Goal: Transaction & Acquisition: Purchase product/service

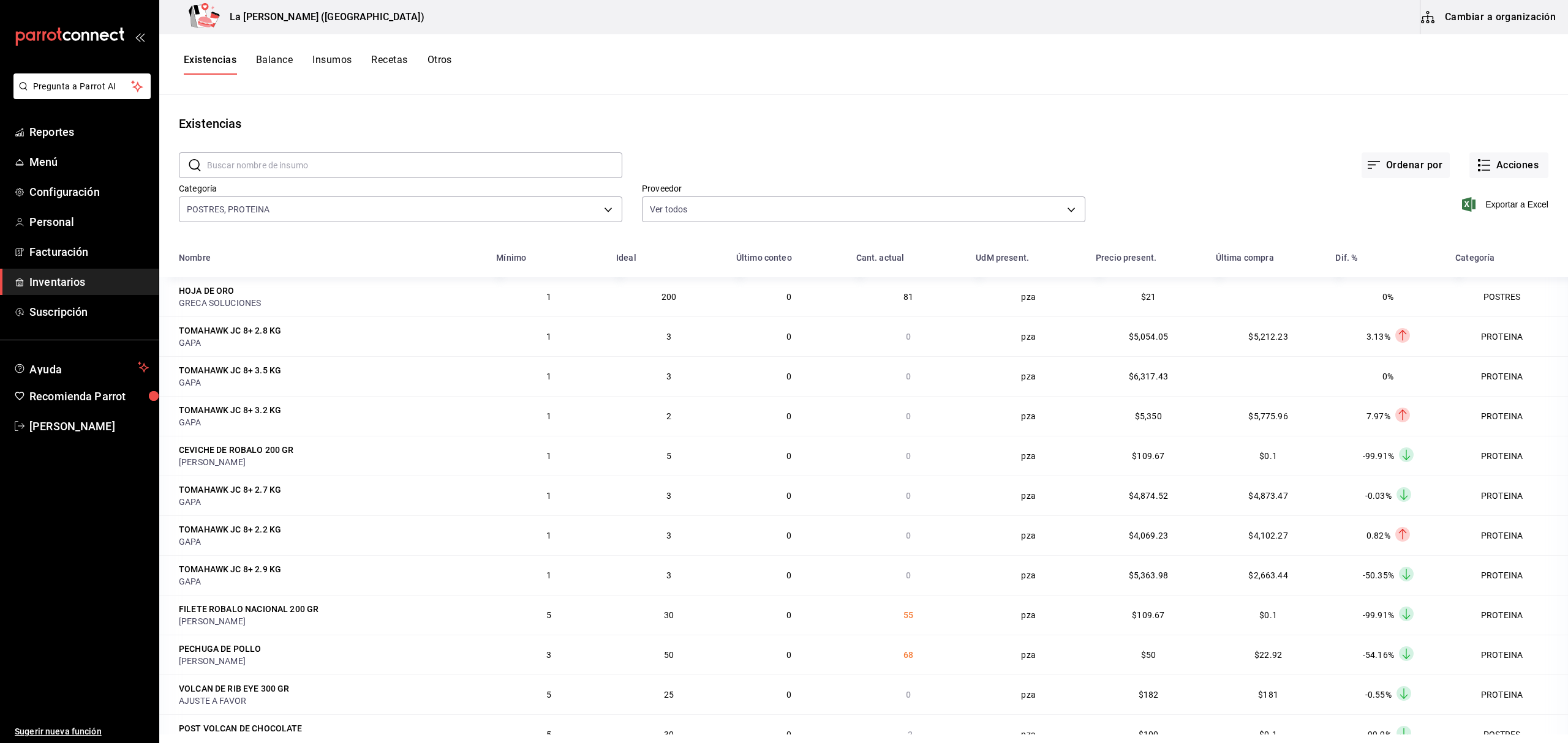
click at [84, 286] on span "Inventarios" at bounding box center [89, 282] width 119 height 17
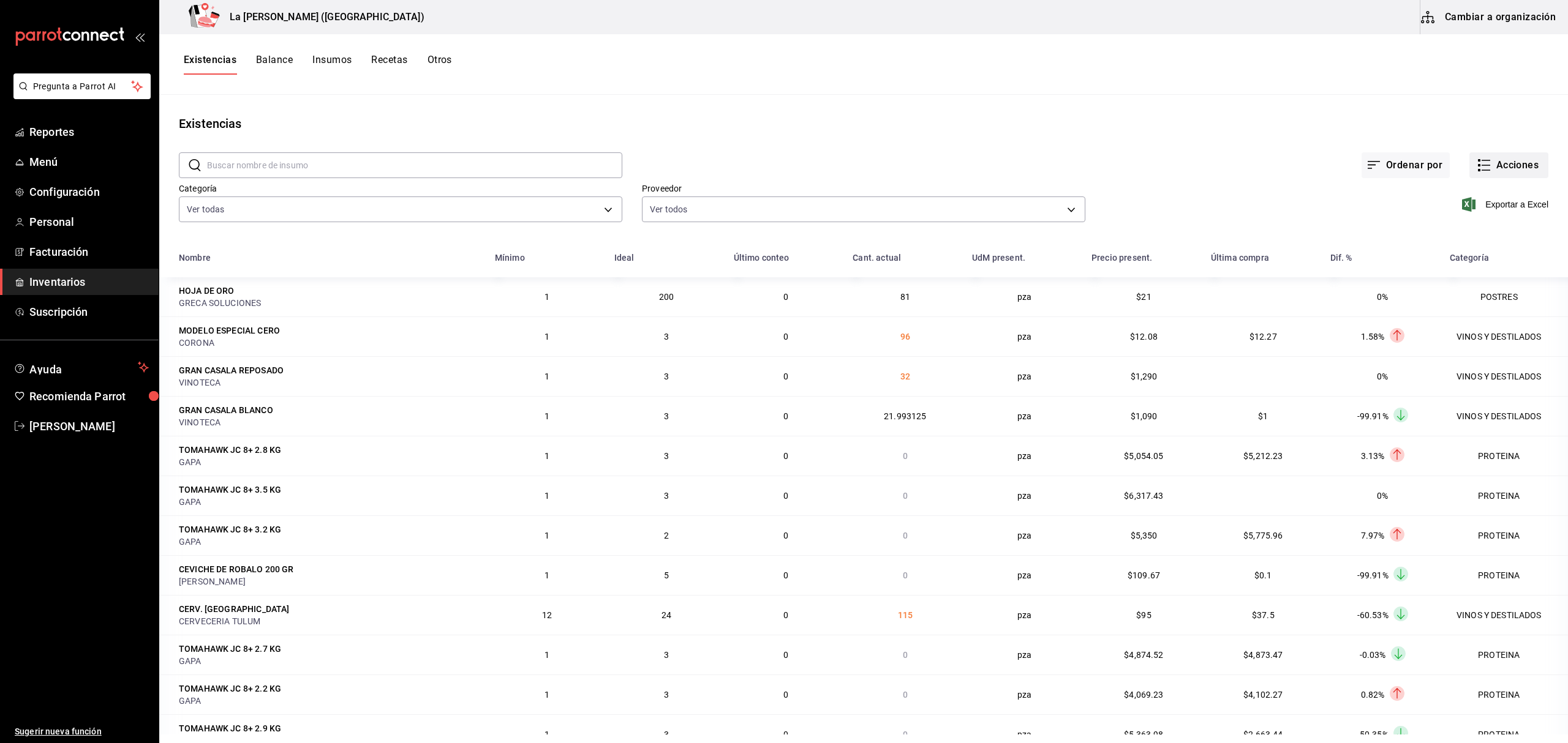
click at [1490, 174] on button "Acciones" at bounding box center [1508, 165] width 79 height 25
click at [1461, 299] on span "Merma" at bounding box center [1496, 297] width 103 height 13
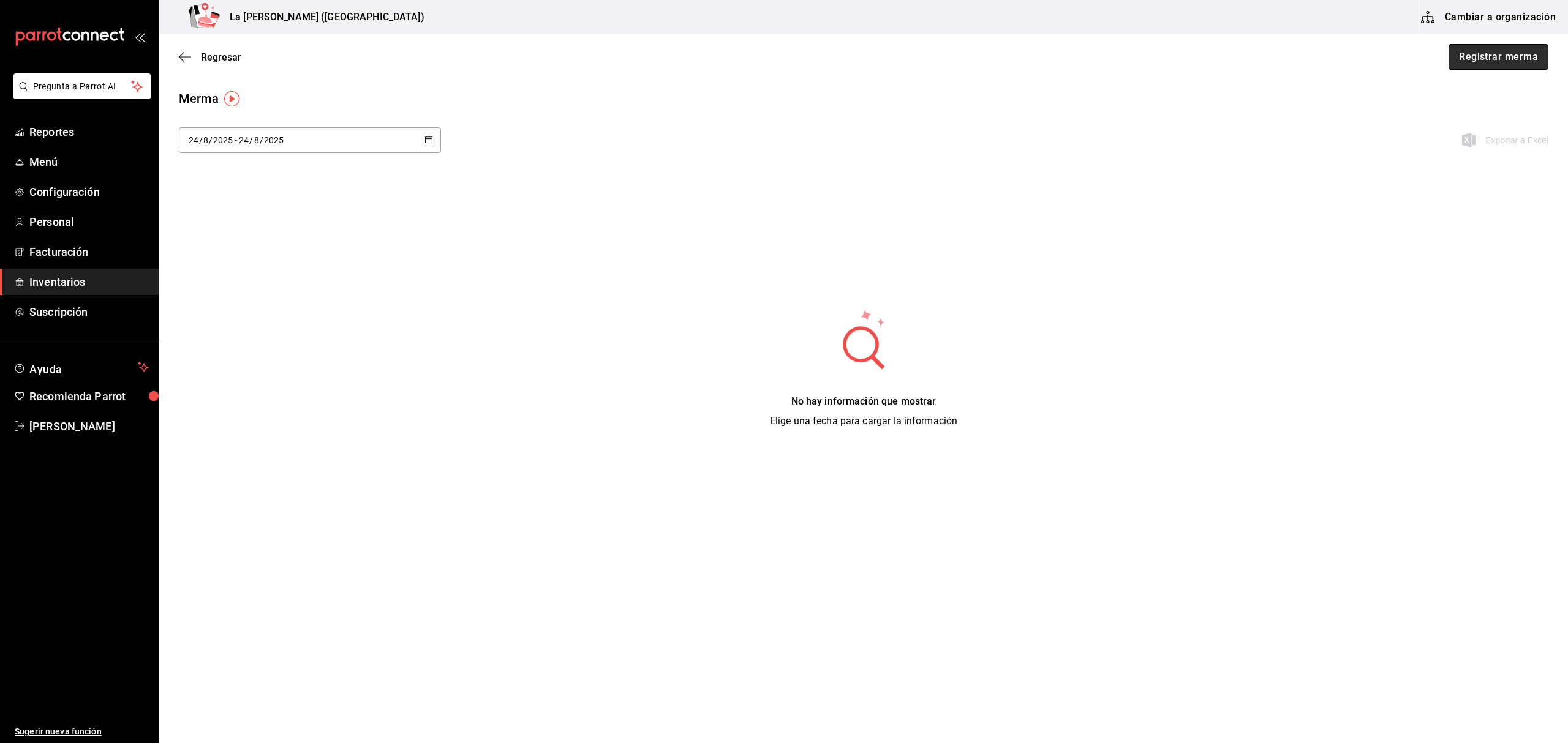
click at [1521, 52] on button "Registrar merma" at bounding box center [1498, 57] width 100 height 25
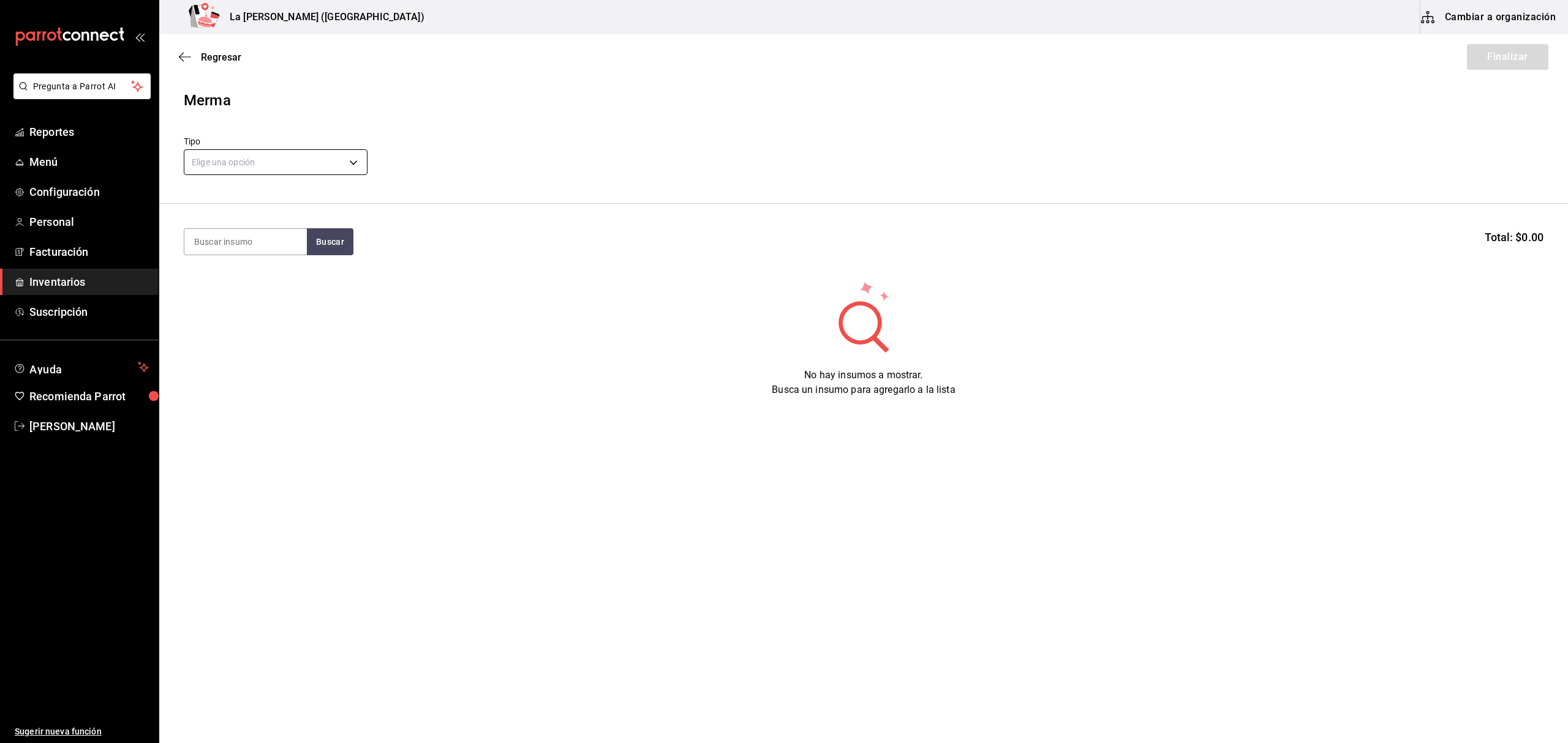
click at [224, 158] on body "Pregunta a Parrot AI Reportes Menú Configuración Personal Facturación Inventari…" at bounding box center [784, 337] width 1568 height 674
click at [223, 245] on li "Error" at bounding box center [275, 241] width 182 height 20
type input "ERROR"
click at [224, 243] on input at bounding box center [246, 241] width 123 height 25
type input "D"
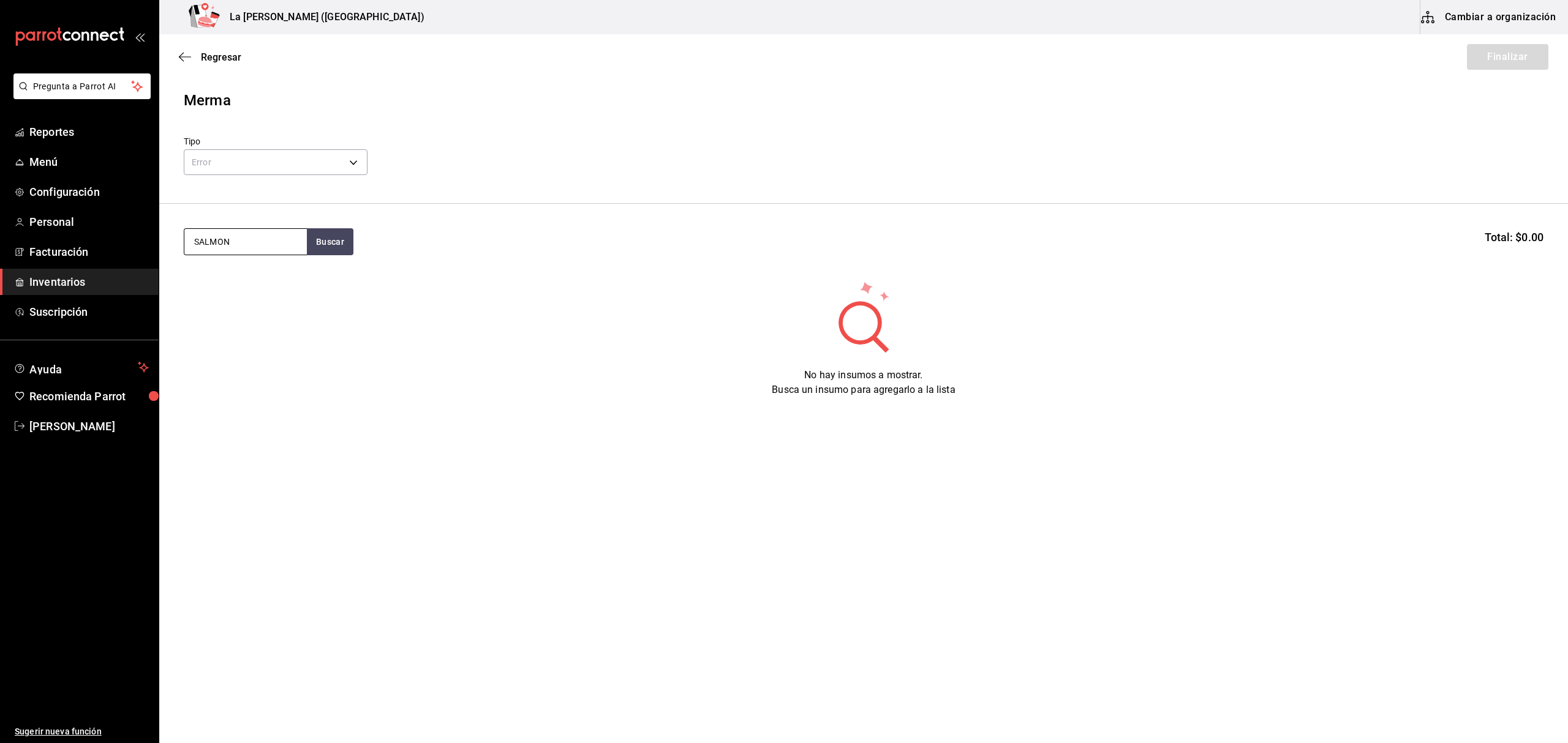
type input "SALMON"
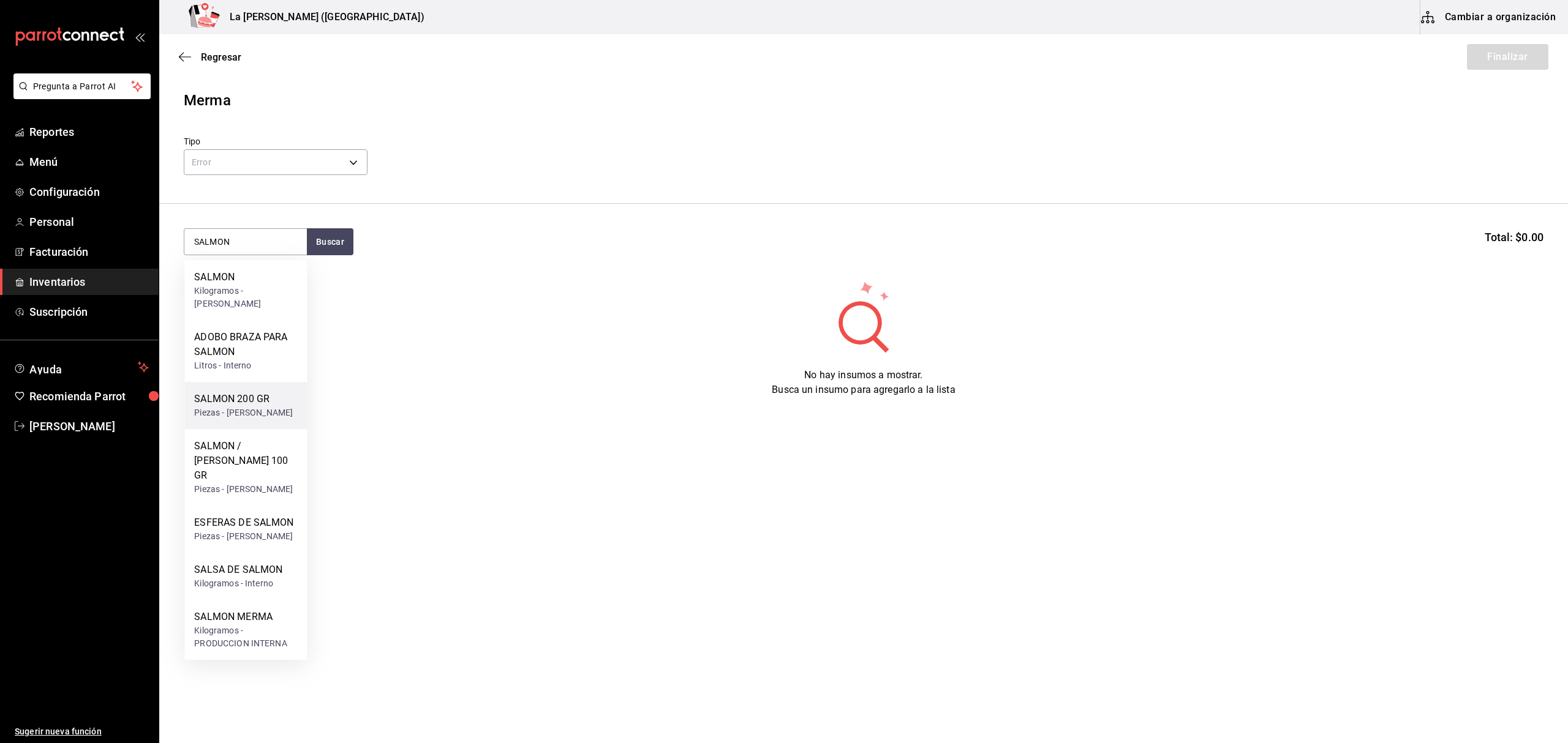
click at [243, 407] on div "Piezas - CARLOS ALFONSO TAPIA VARGAS" at bounding box center [243, 413] width 99 height 13
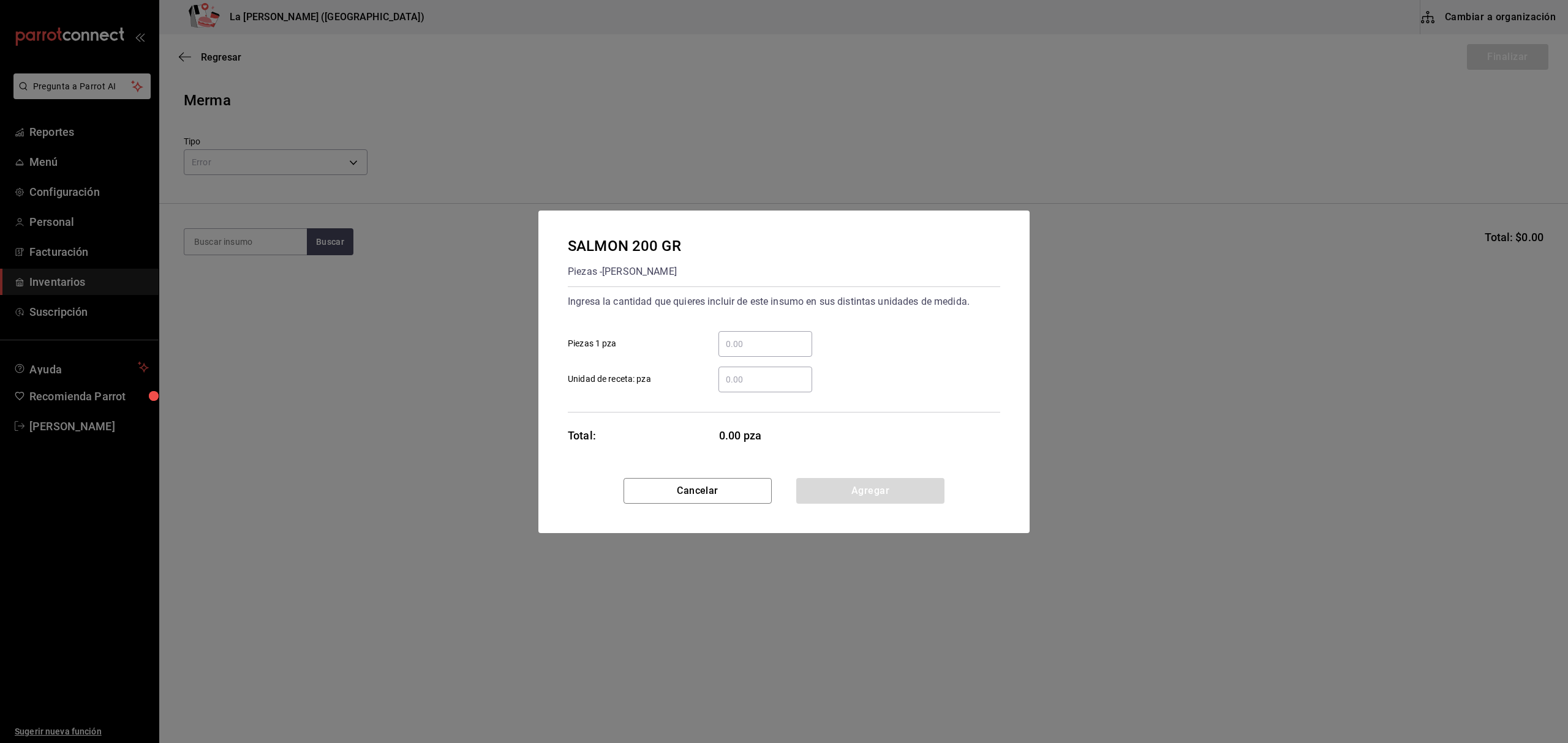
click at [804, 337] on input "​ Piezas 1 pza" at bounding box center [765, 344] width 94 height 15
type input "5"
click button "Agregar" at bounding box center [870, 490] width 148 height 25
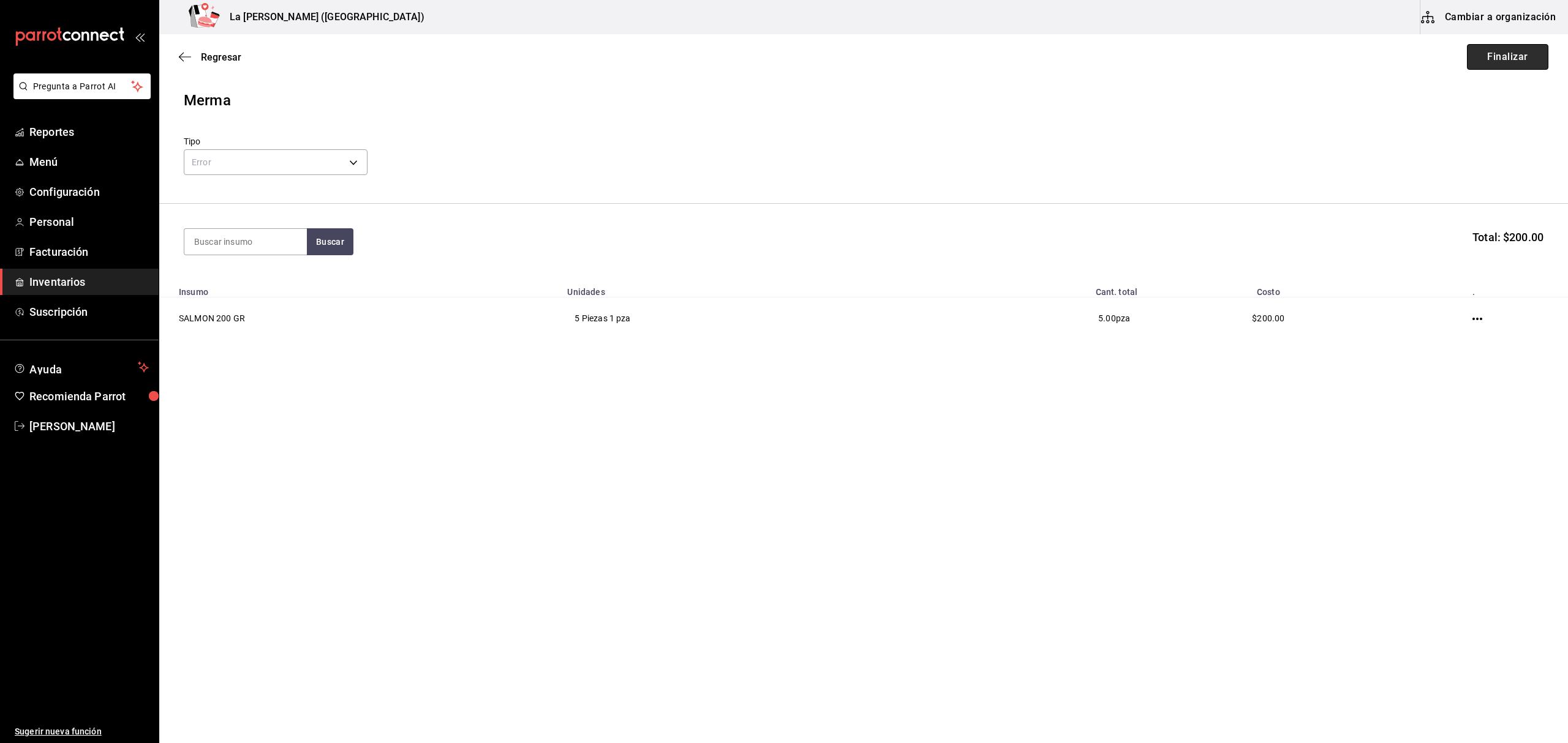
click at [1522, 68] on button "Finalizar" at bounding box center [1508, 57] width 81 height 25
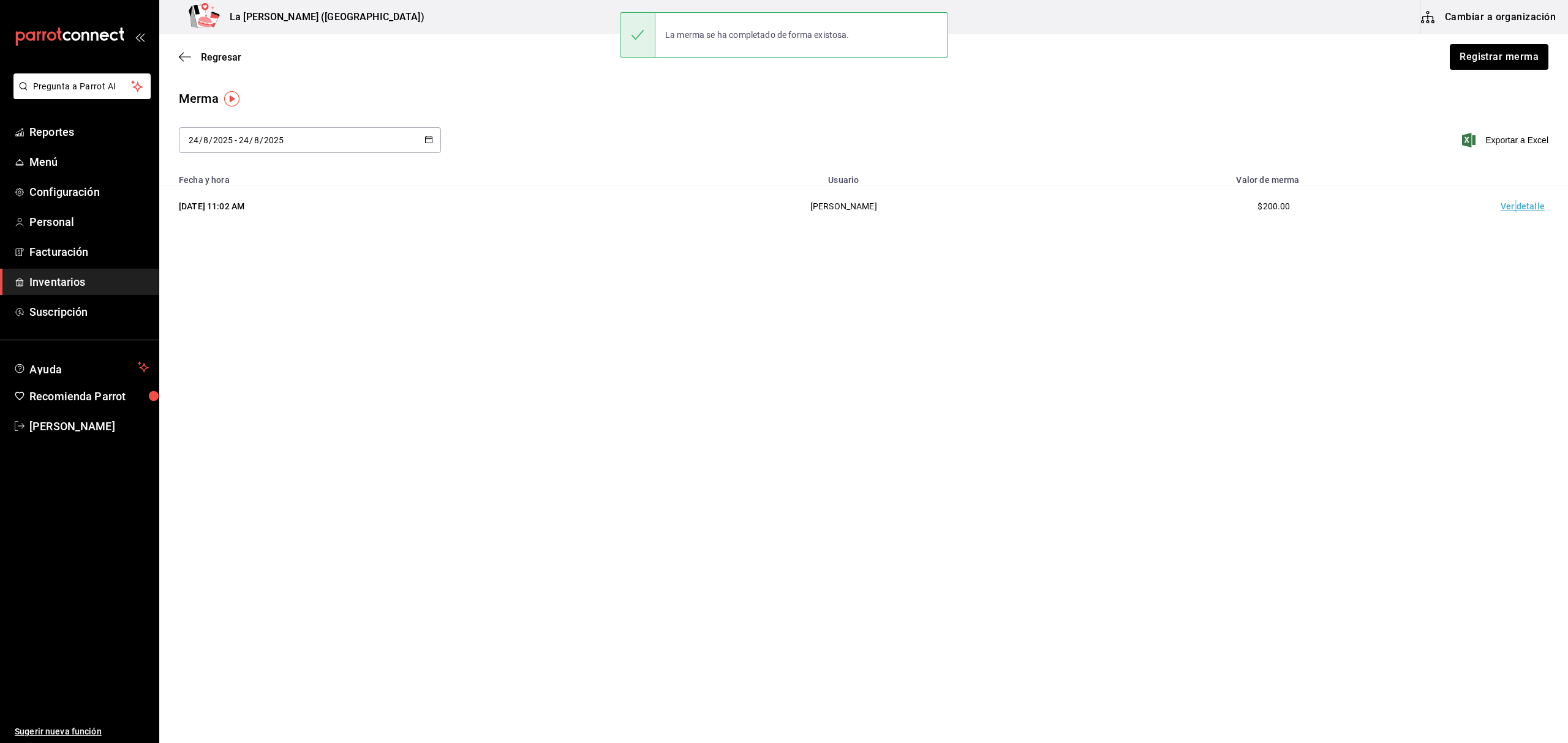
click at [1516, 209] on td "Ver detalle" at bounding box center [1525, 206] width 86 height 42
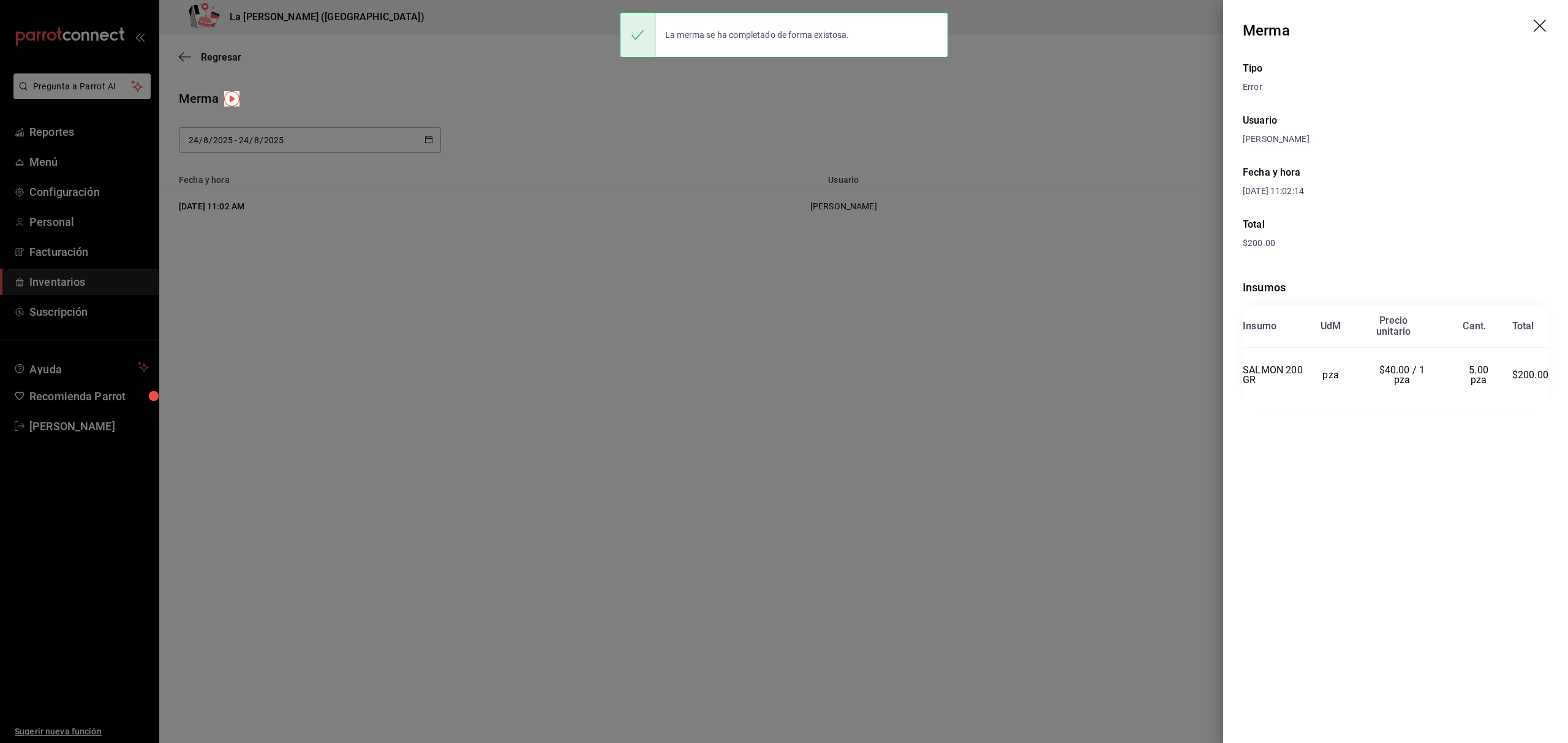
click at [1027, 309] on div at bounding box center [784, 371] width 1568 height 743
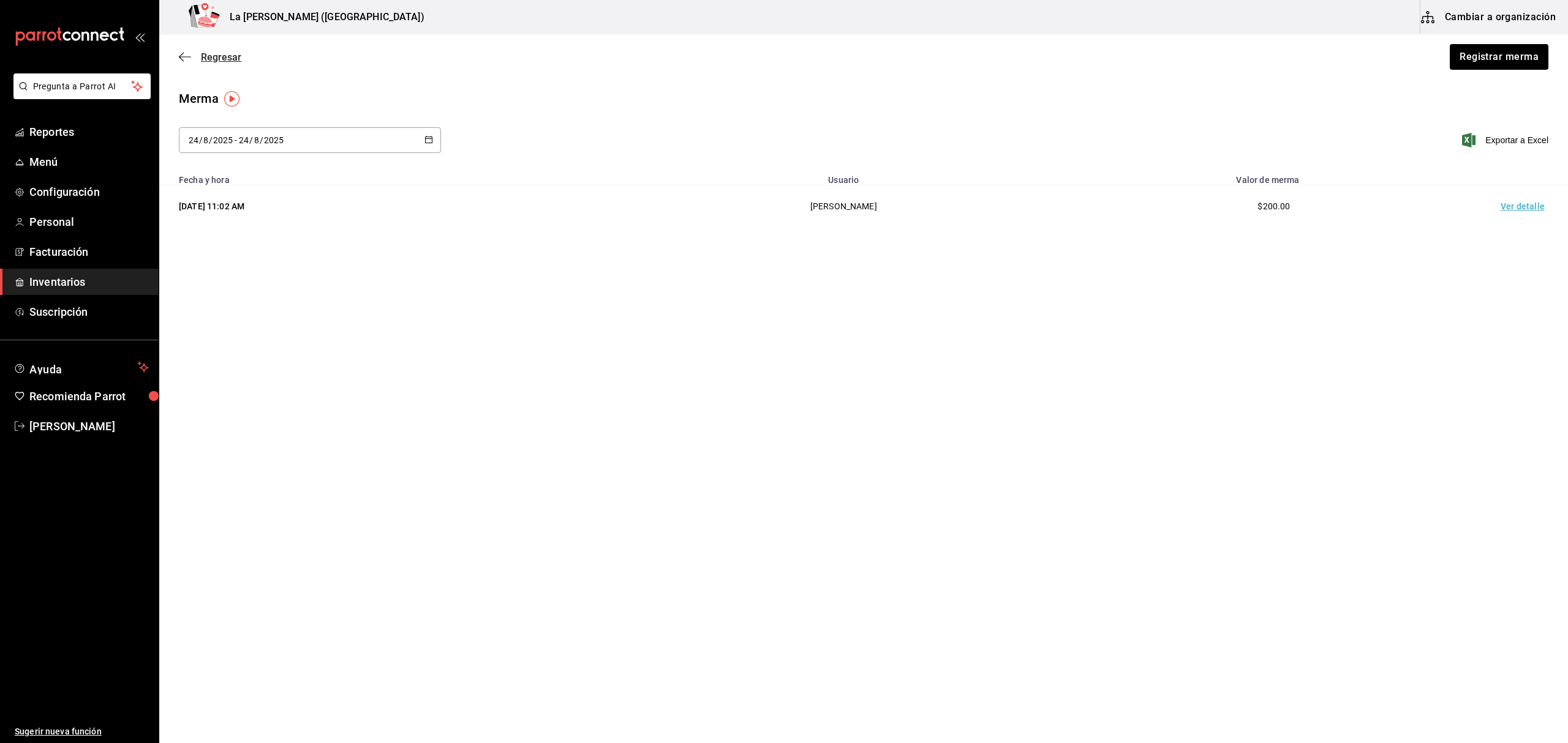
click at [190, 52] on span "Regresar" at bounding box center [210, 57] width 62 height 12
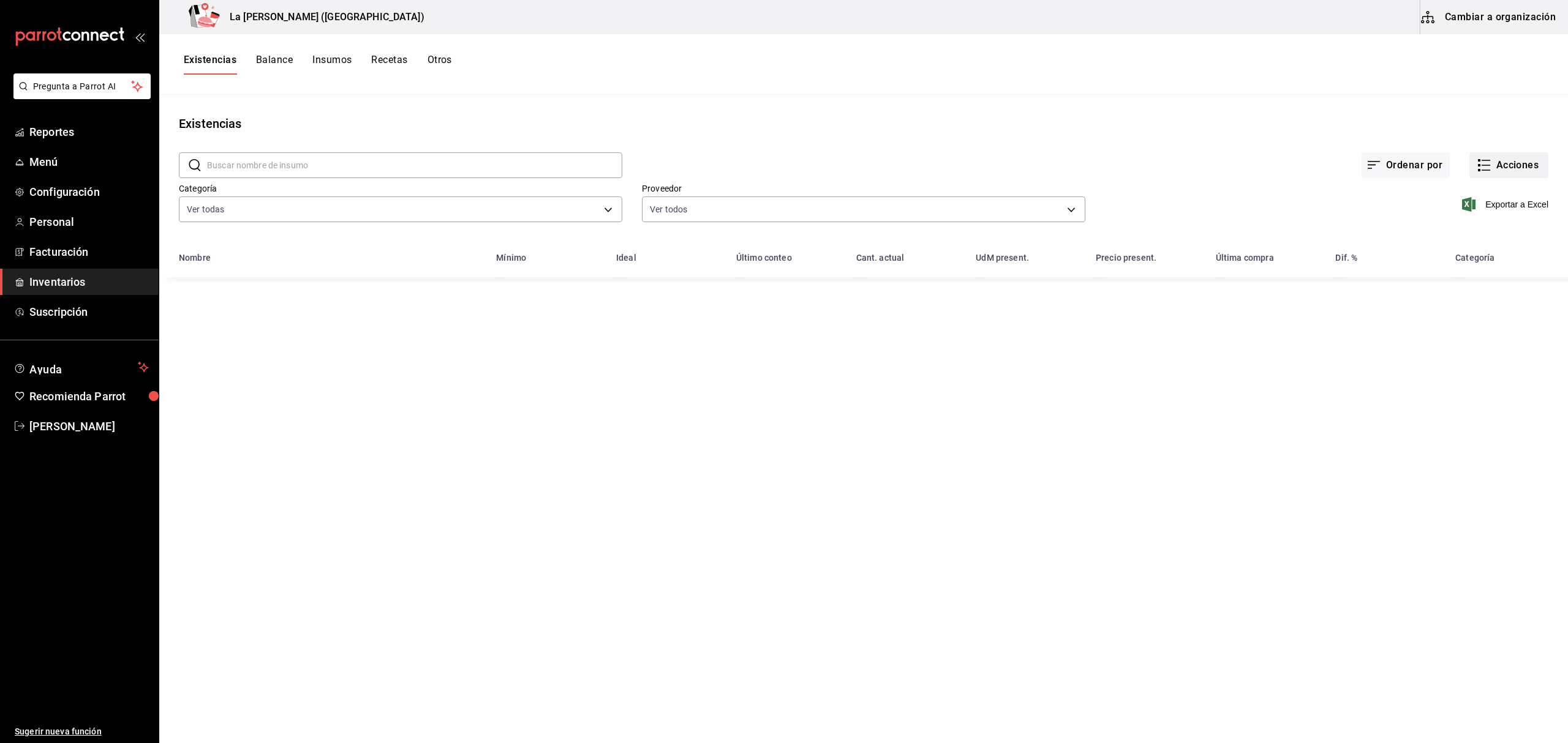
click at [1503, 165] on button "Acciones" at bounding box center [1508, 165] width 79 height 25
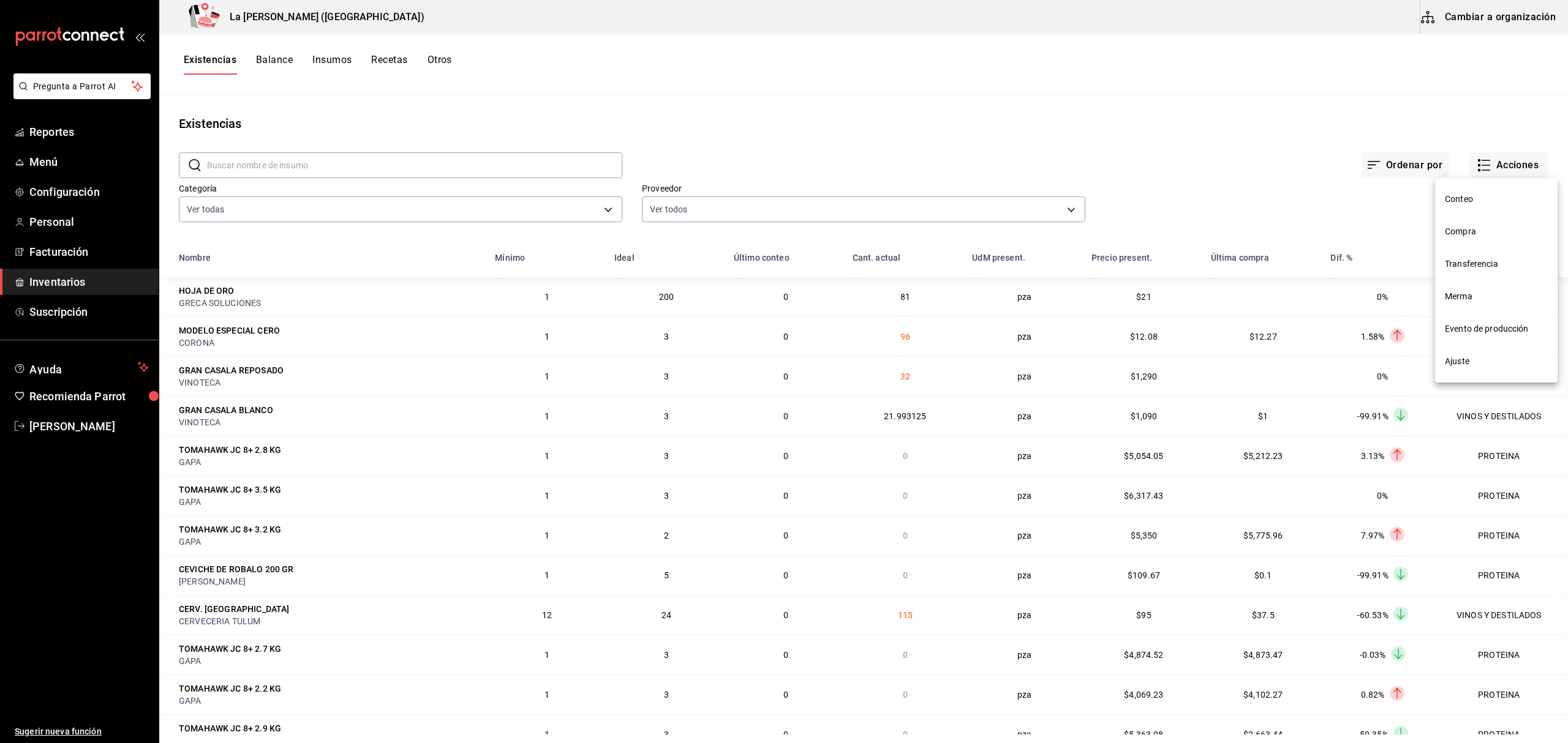
click at [1482, 214] on li "Conteo" at bounding box center [1496, 199] width 123 height 33
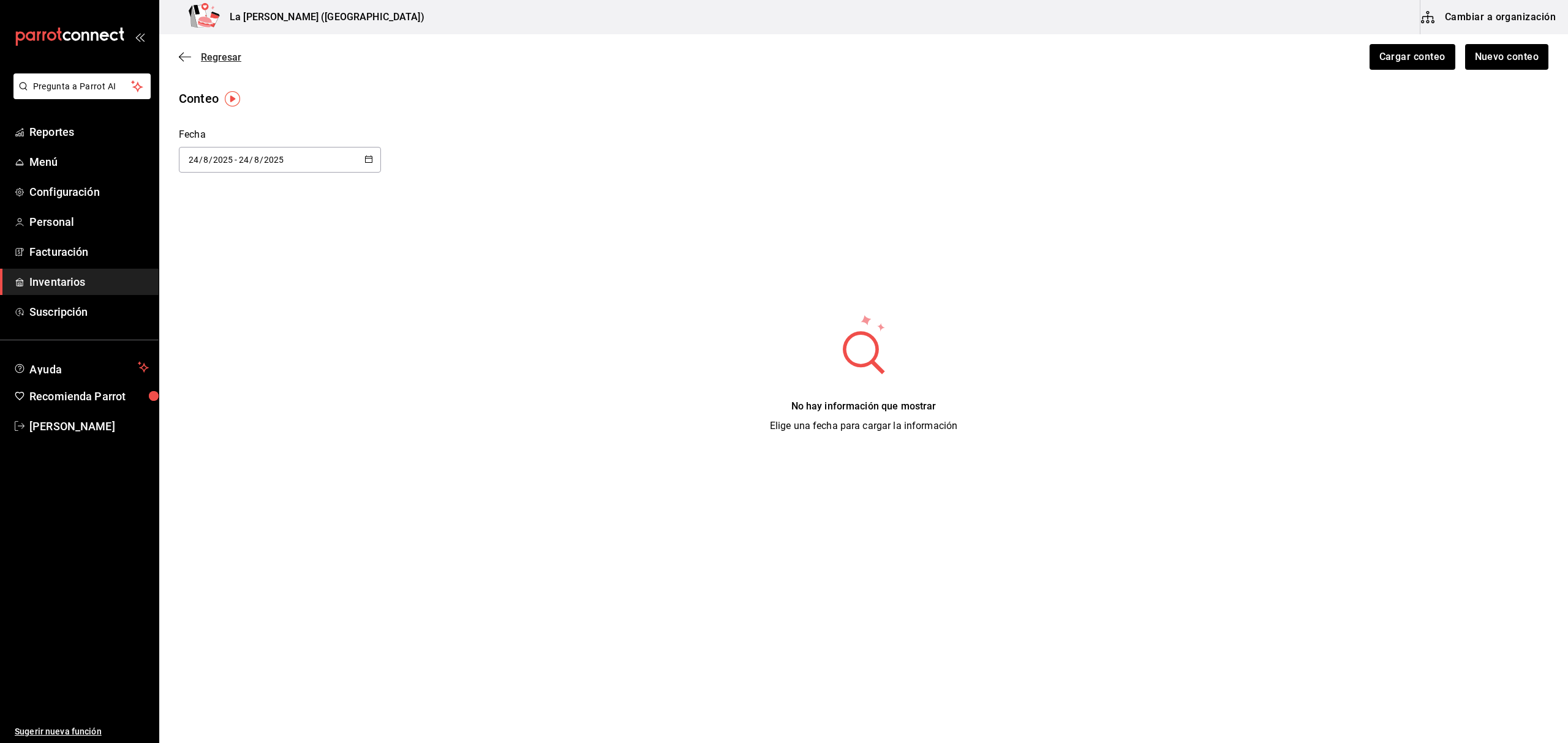
click at [186, 62] on icon "button" at bounding box center [185, 57] width 12 height 11
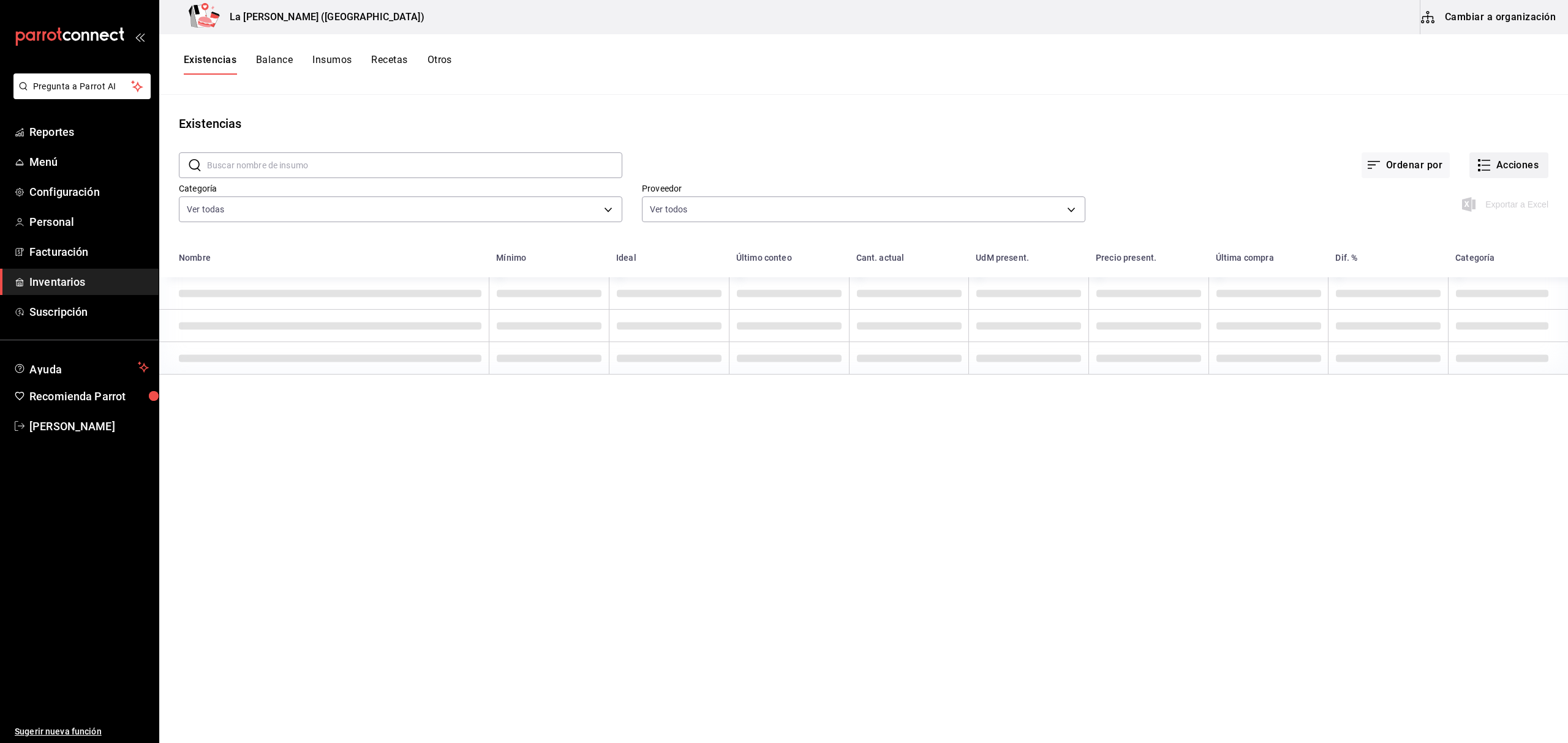
click at [1484, 166] on icon "button" at bounding box center [1484, 165] width 15 height 15
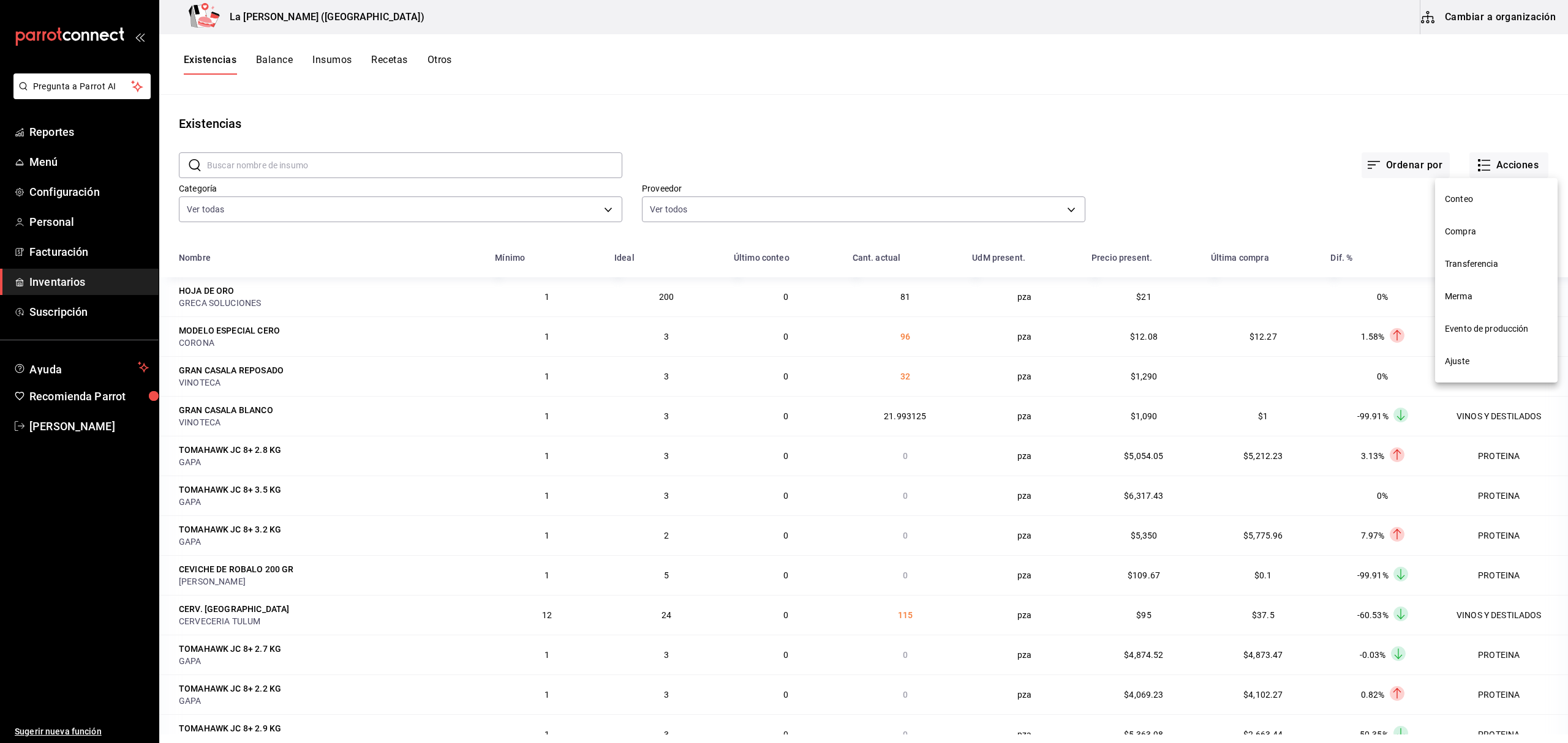
click at [1470, 227] on span "Compra" at bounding box center [1496, 232] width 103 height 13
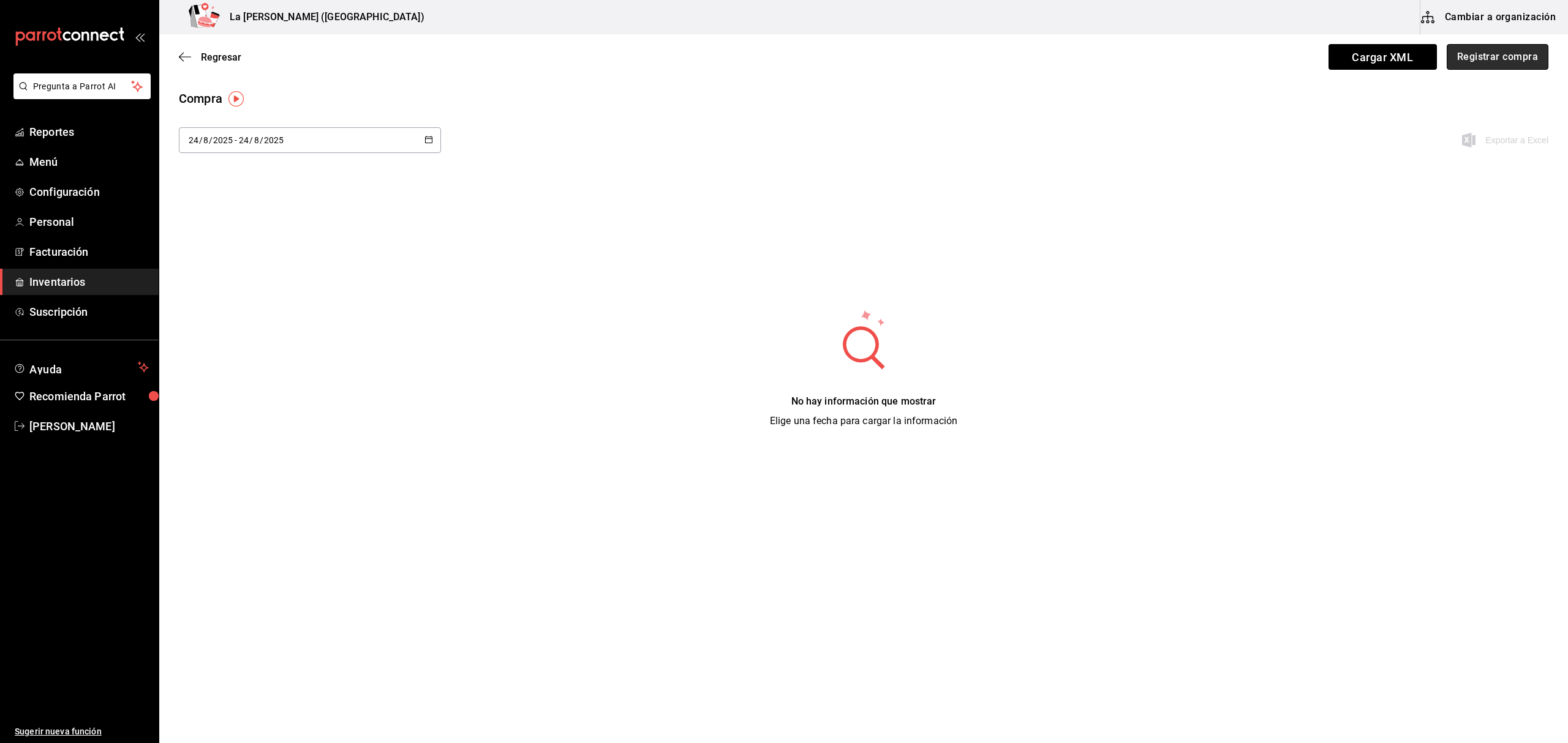
click at [1502, 57] on button "Registrar compra" at bounding box center [1498, 57] width 102 height 25
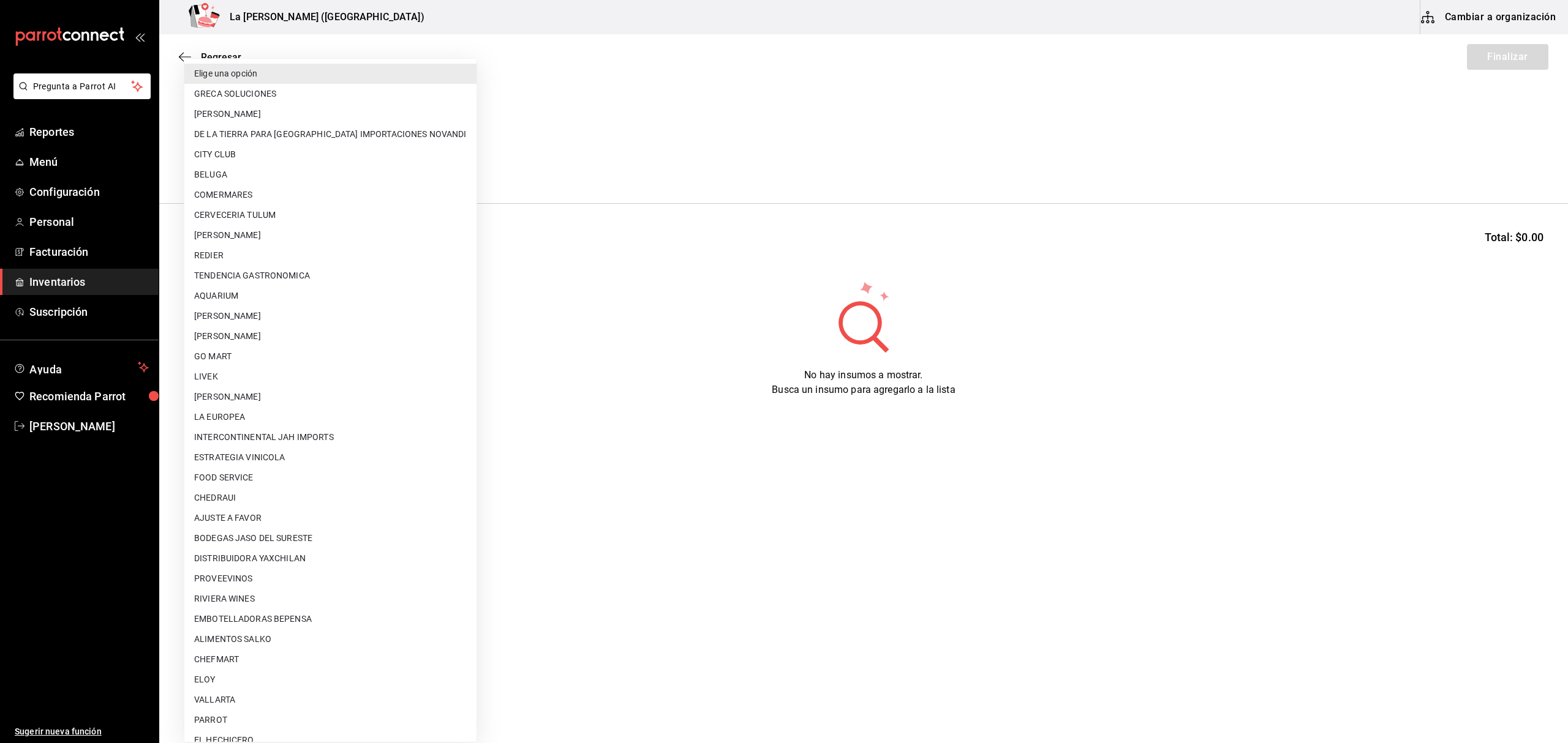
click at [284, 160] on body "Pregunta a Parrot AI Reportes Menú Configuración Personal Facturación Inventari…" at bounding box center [784, 337] width 1568 height 674
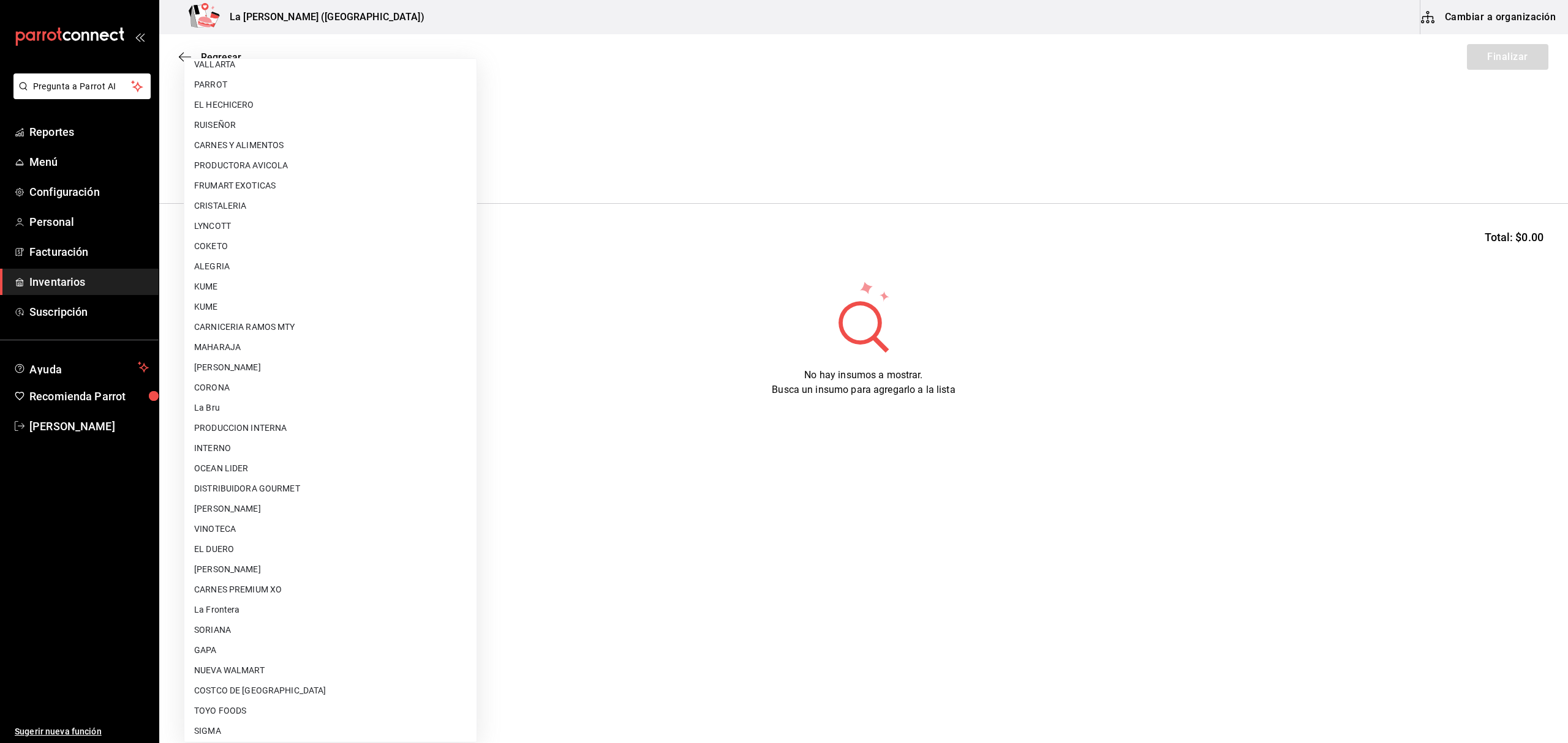
scroll to position [660, 0]
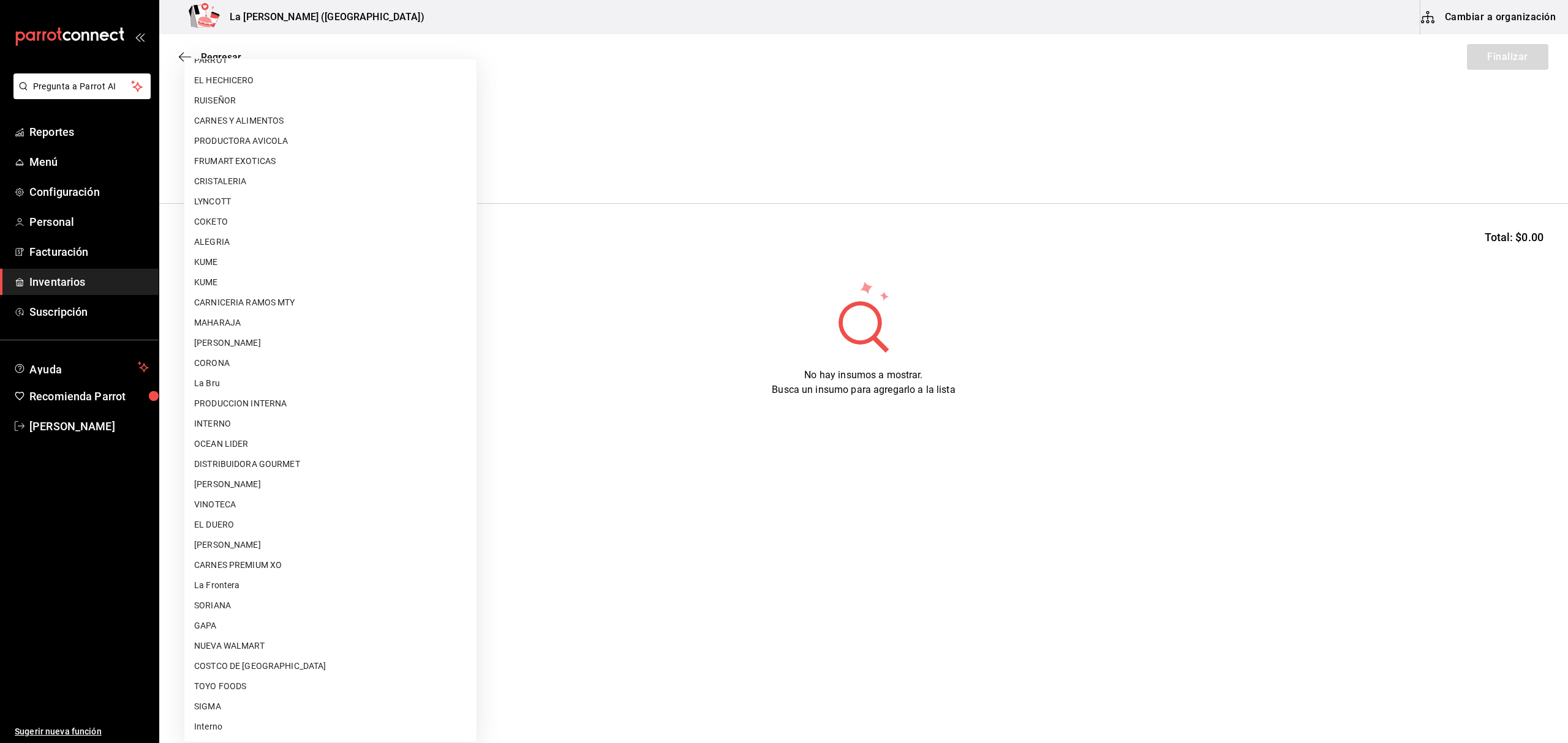
click at [318, 536] on li "CARLOS ALFONSO TAPIA VARGAS" at bounding box center [331, 545] width 292 height 20
type input "315b81d5-d420-441a-a150-3d316ba9d60a"
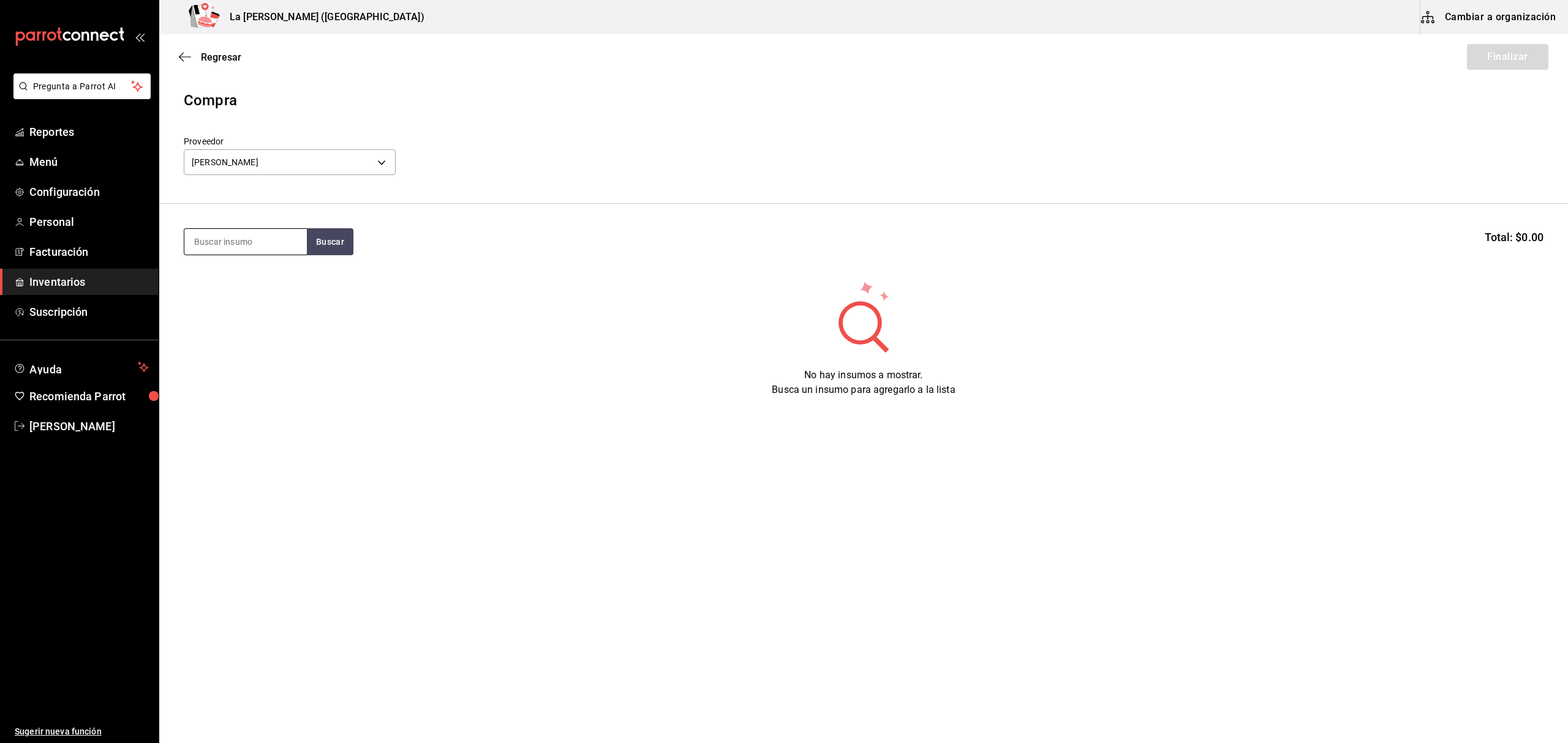
click at [254, 245] on input at bounding box center [246, 241] width 123 height 25
type input "ESFERAS"
click at [256, 298] on div "Piezas - CARLOS ALFONSO TAPIA VARGAS" at bounding box center [243, 291] width 100 height 13
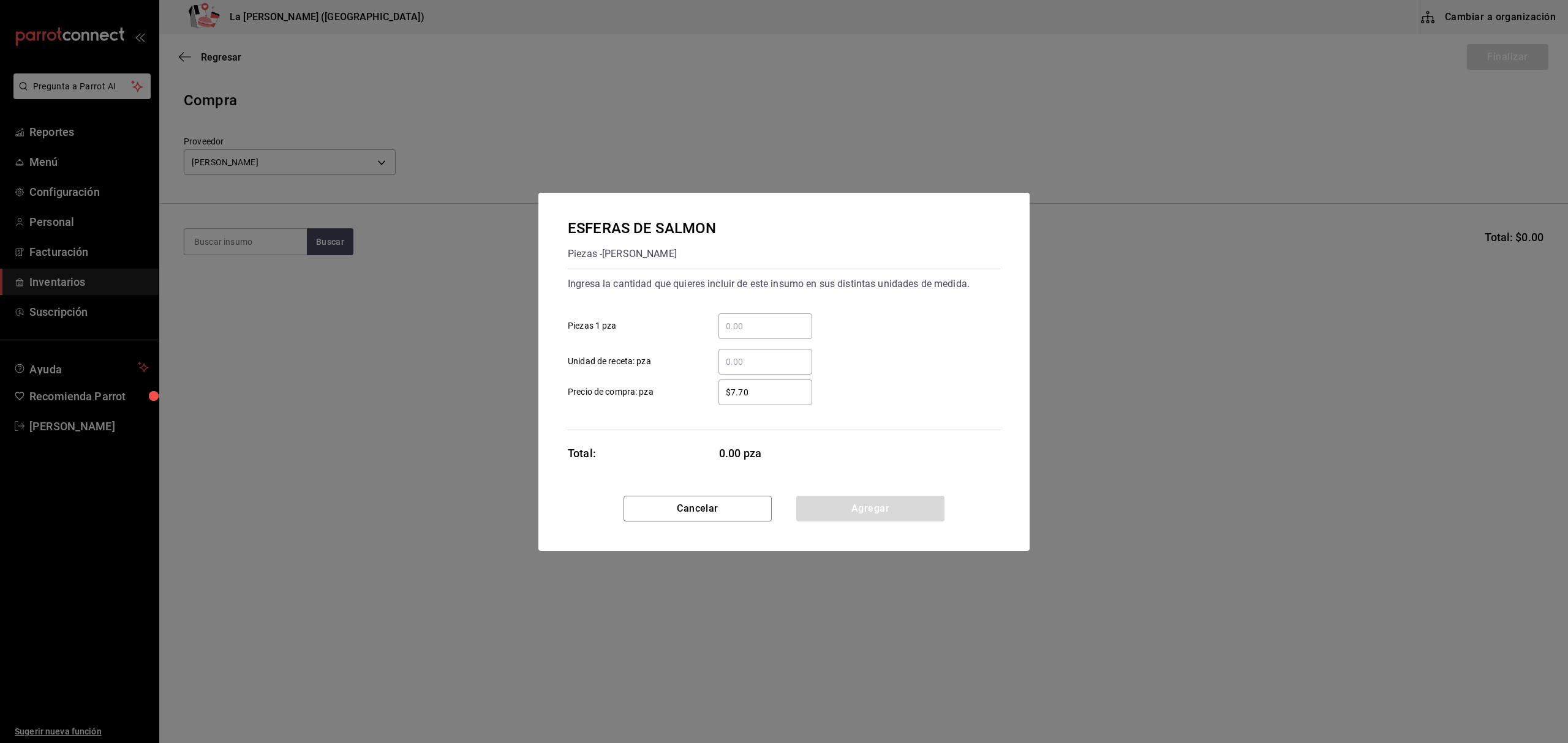
click at [779, 327] on input "​ Piezas 1 pza" at bounding box center [765, 326] width 94 height 15
type input "75"
click button "Cancelar" at bounding box center [698, 508] width 148 height 25
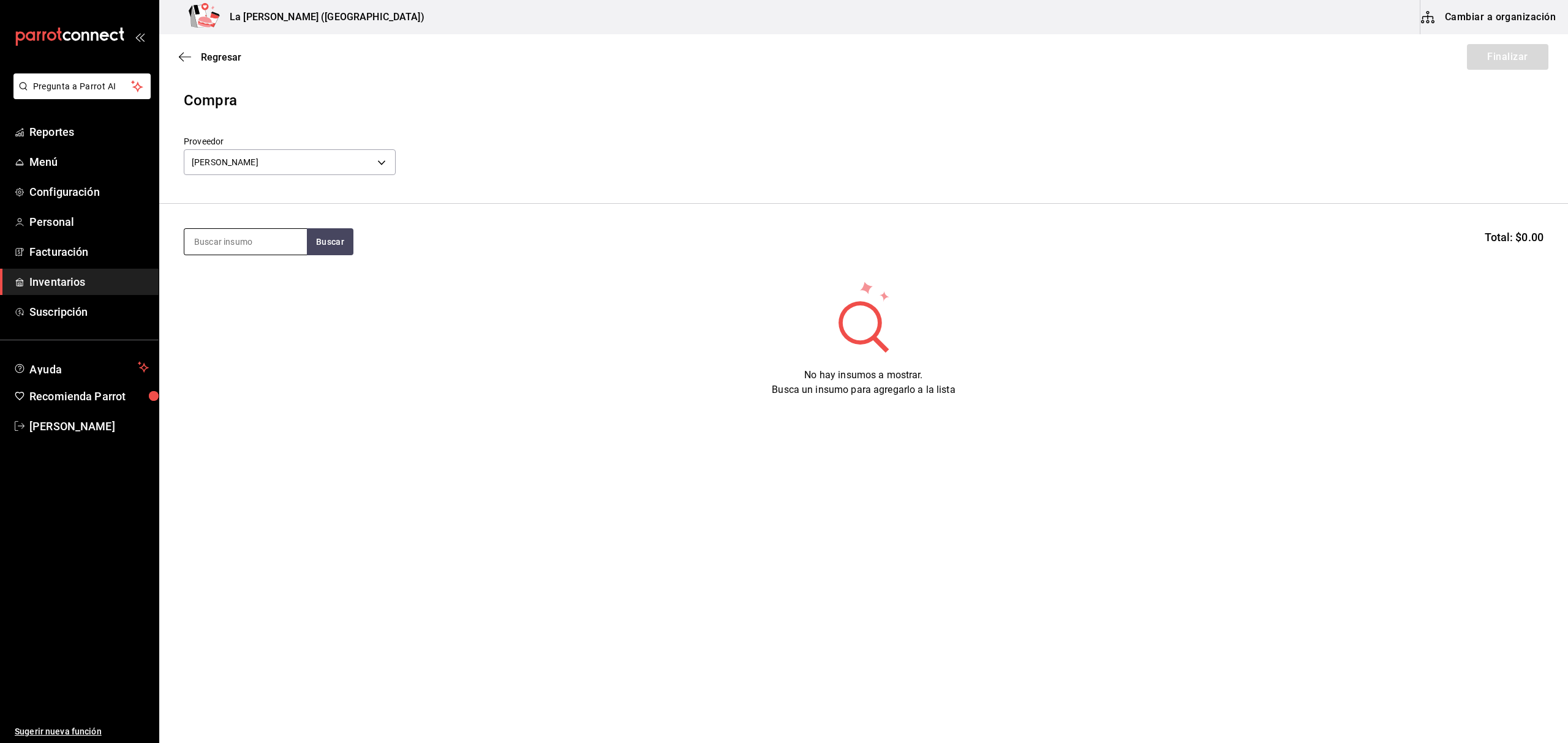
click at [261, 238] on input at bounding box center [246, 241] width 123 height 25
type input "ESFERAS"
click at [243, 296] on div "Piezas - CARLOS ALFONSO TAPIA VARGAS" at bounding box center [243, 291] width 100 height 13
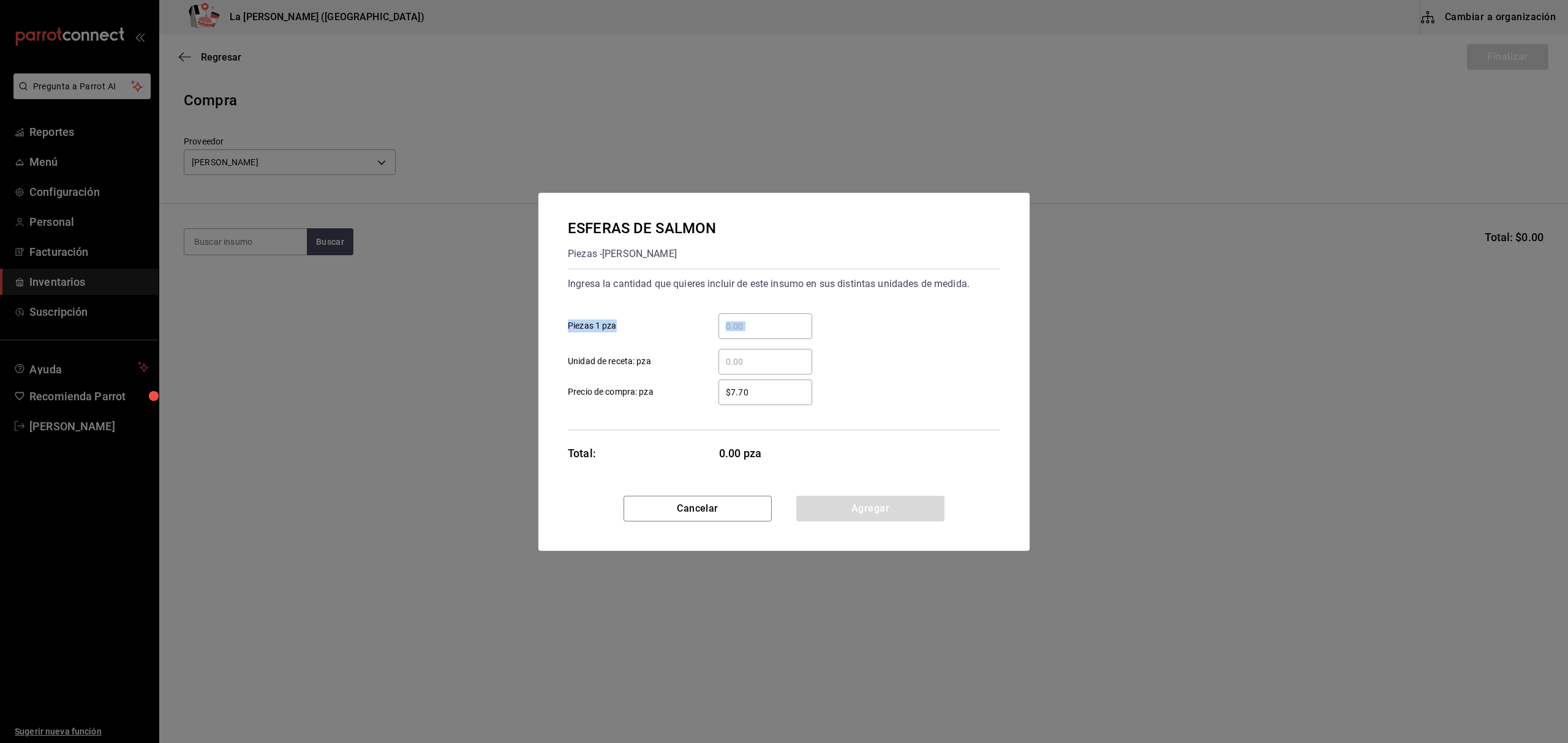
click at [812, 328] on div "​ Piezas 1 pza" at bounding box center [779, 321] width 442 height 36
click at [802, 328] on input "​ Piezas 1 pza" at bounding box center [765, 326] width 94 height 15
type input "75"
type input "$0.1"
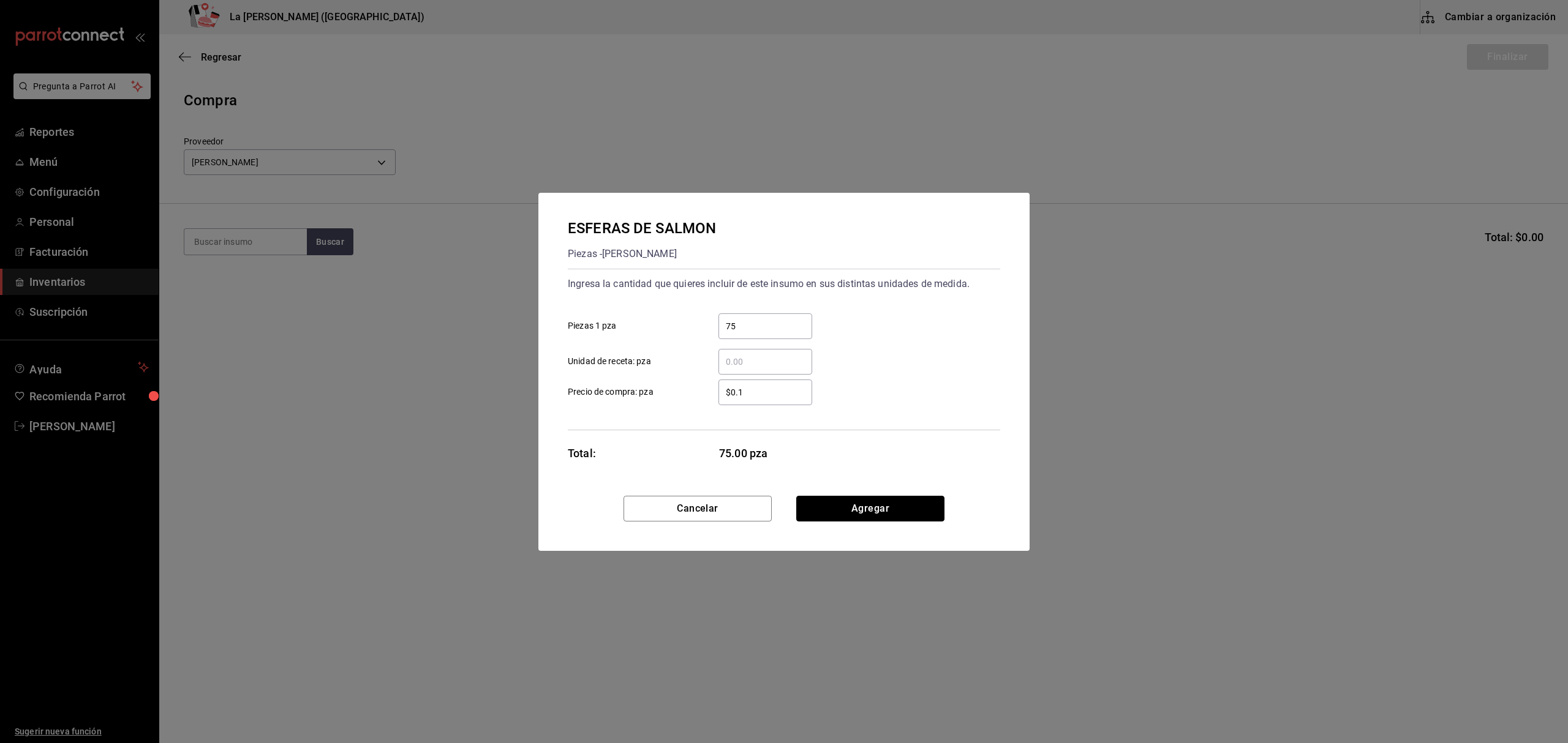
click button "Agregar" at bounding box center [870, 508] width 148 height 25
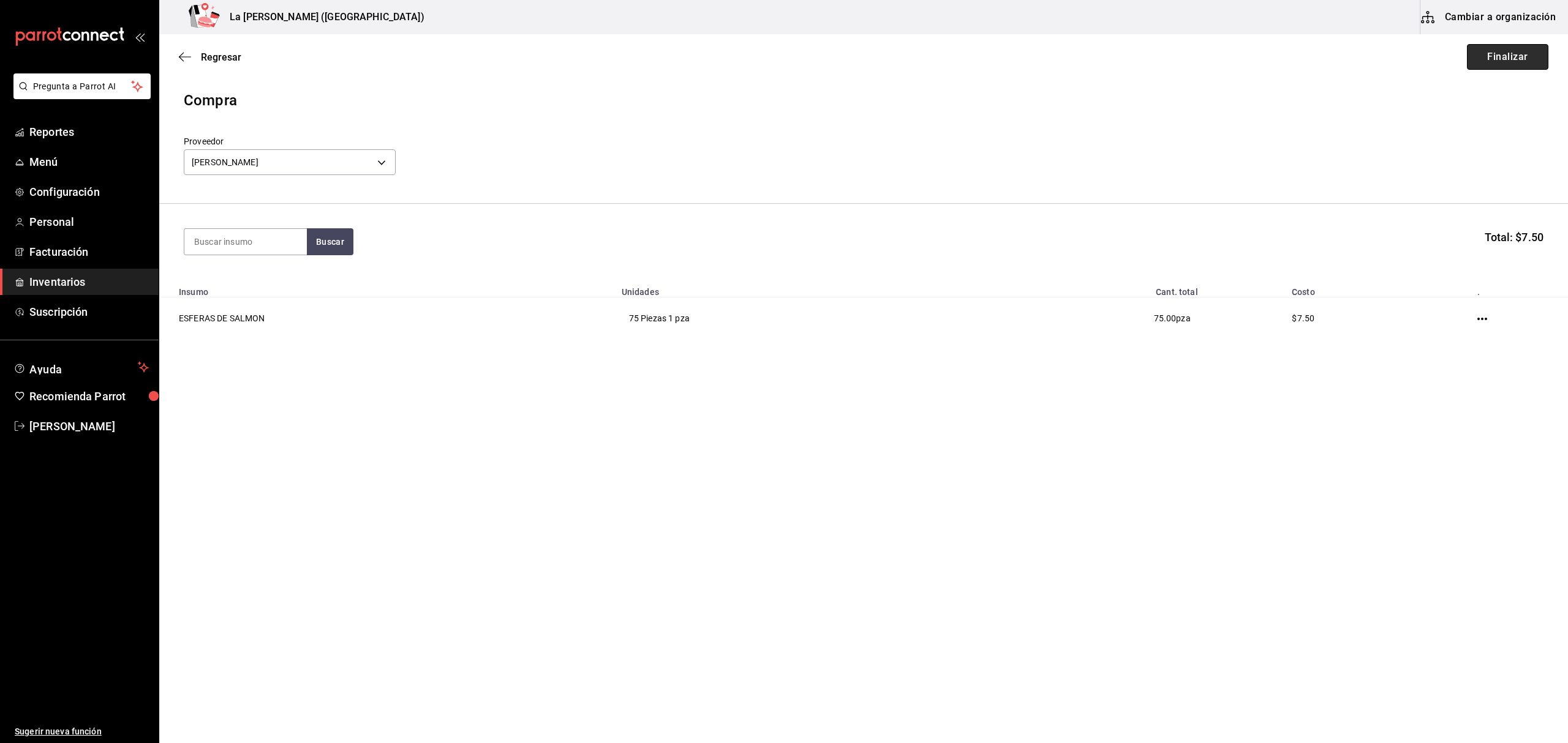
click at [1518, 57] on button "Finalizar" at bounding box center [1508, 57] width 81 height 25
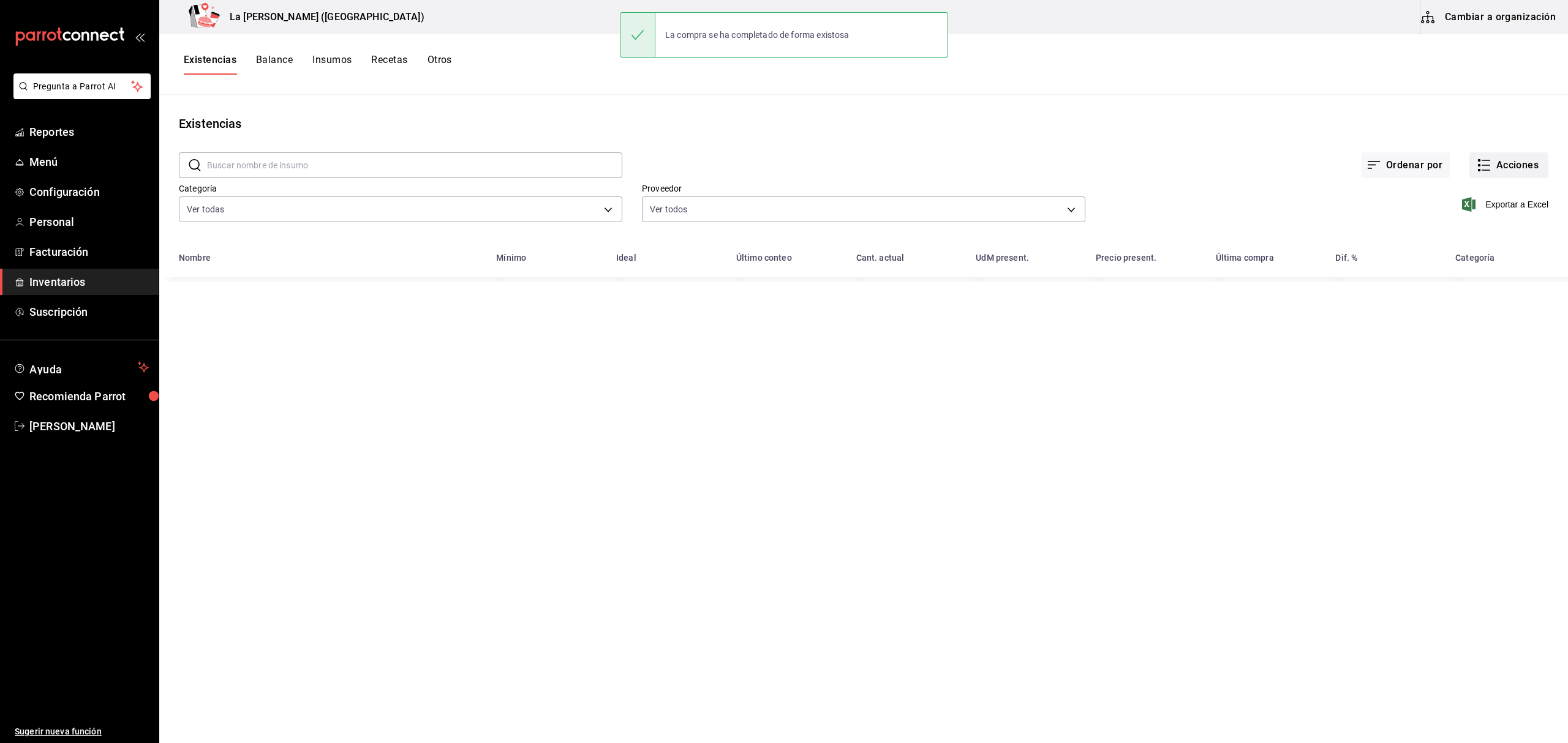
click at [1514, 166] on button "Acciones" at bounding box center [1508, 165] width 79 height 25
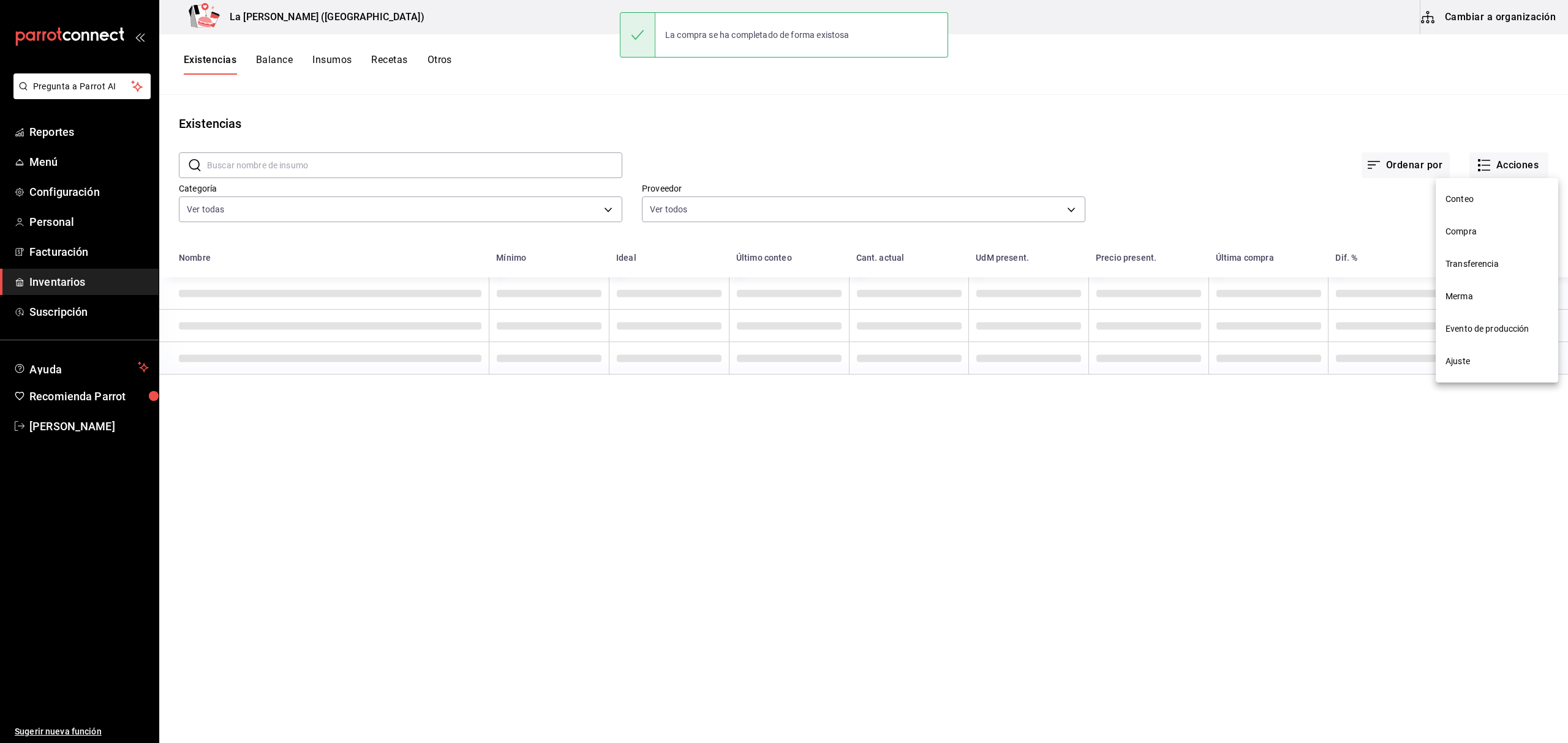
click at [1495, 232] on span "Compra" at bounding box center [1497, 232] width 103 height 13
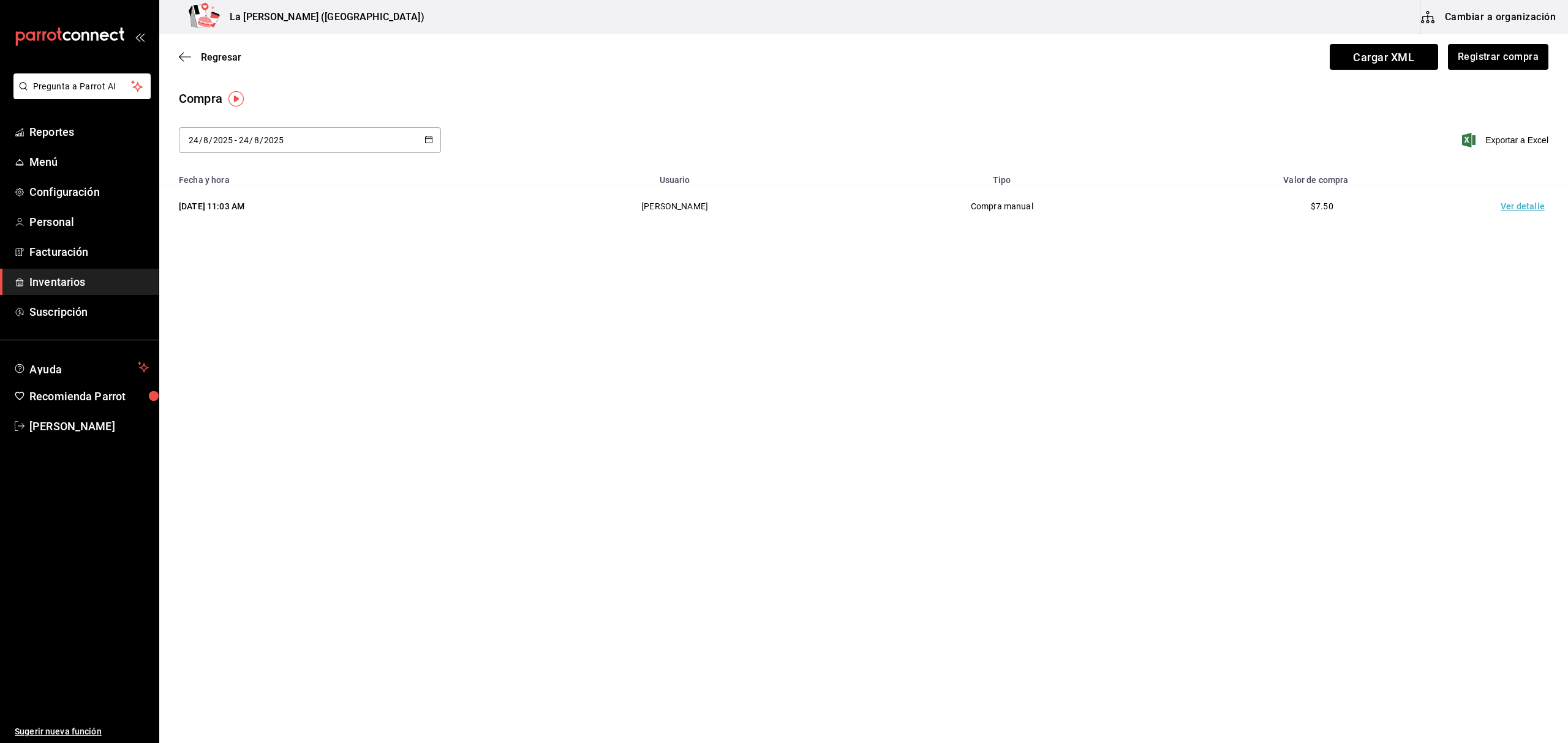
click at [1511, 207] on td "Ver detalle" at bounding box center [1525, 206] width 86 height 42
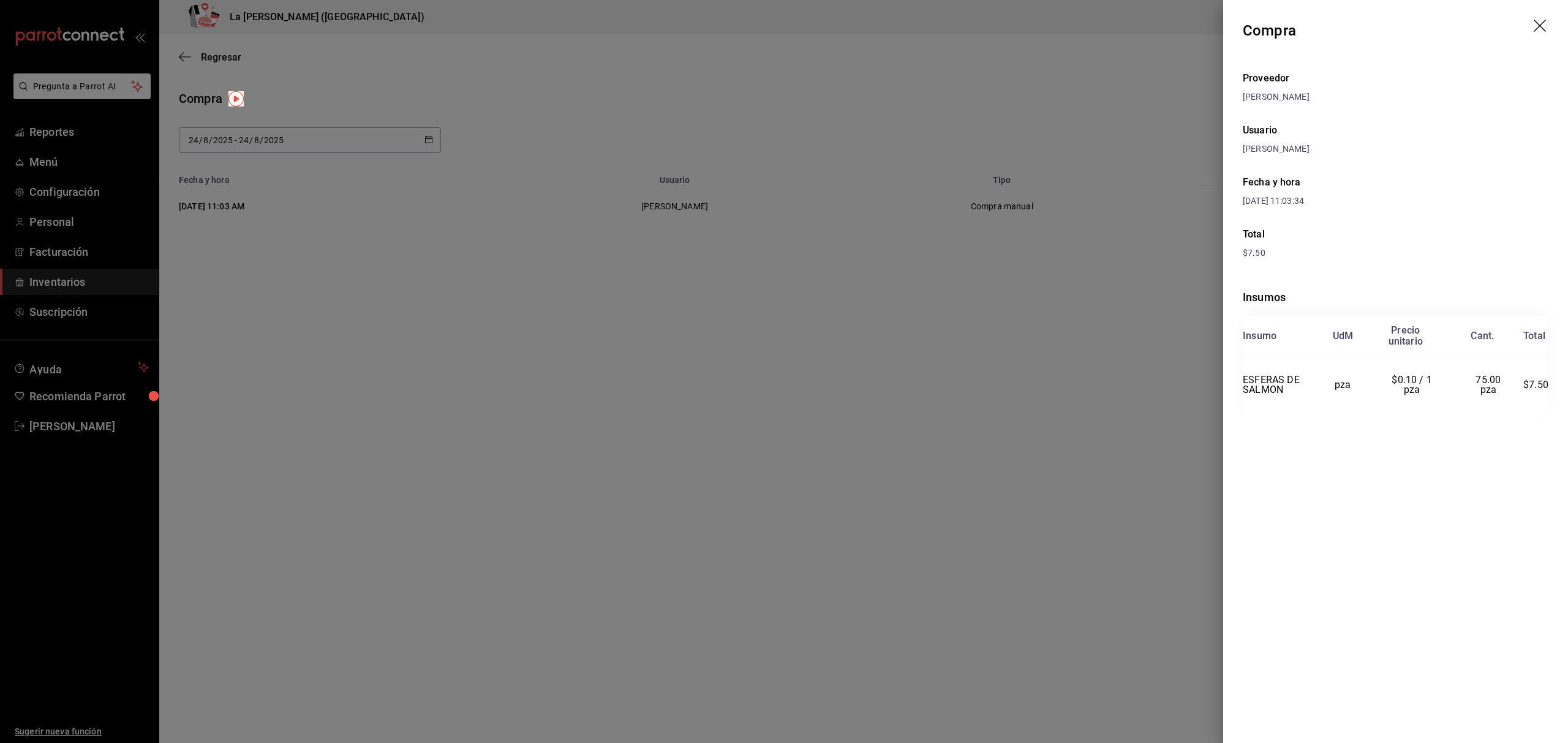
click at [887, 353] on div at bounding box center [784, 371] width 1568 height 743
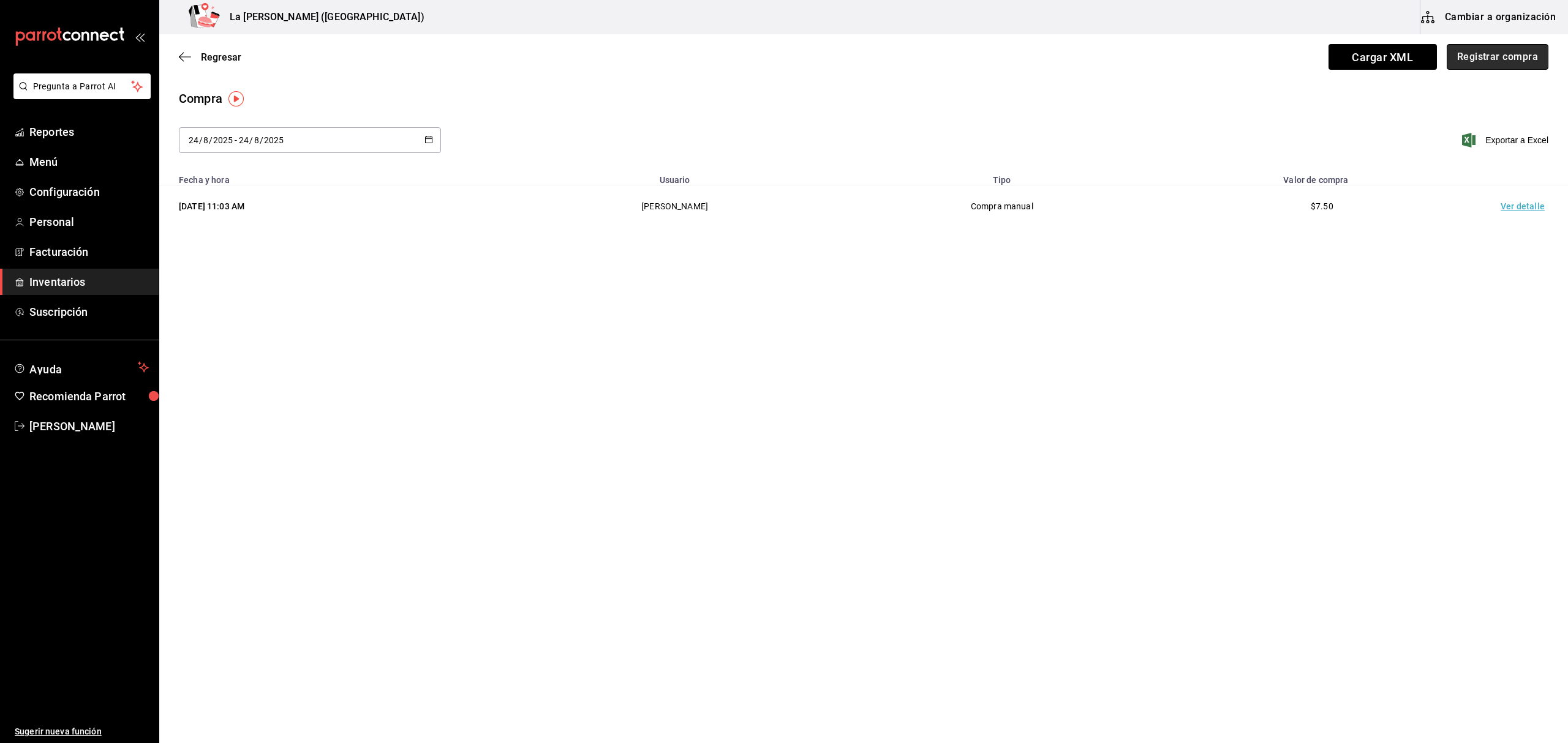
click at [1498, 66] on button "Registrar compra" at bounding box center [1498, 57] width 102 height 25
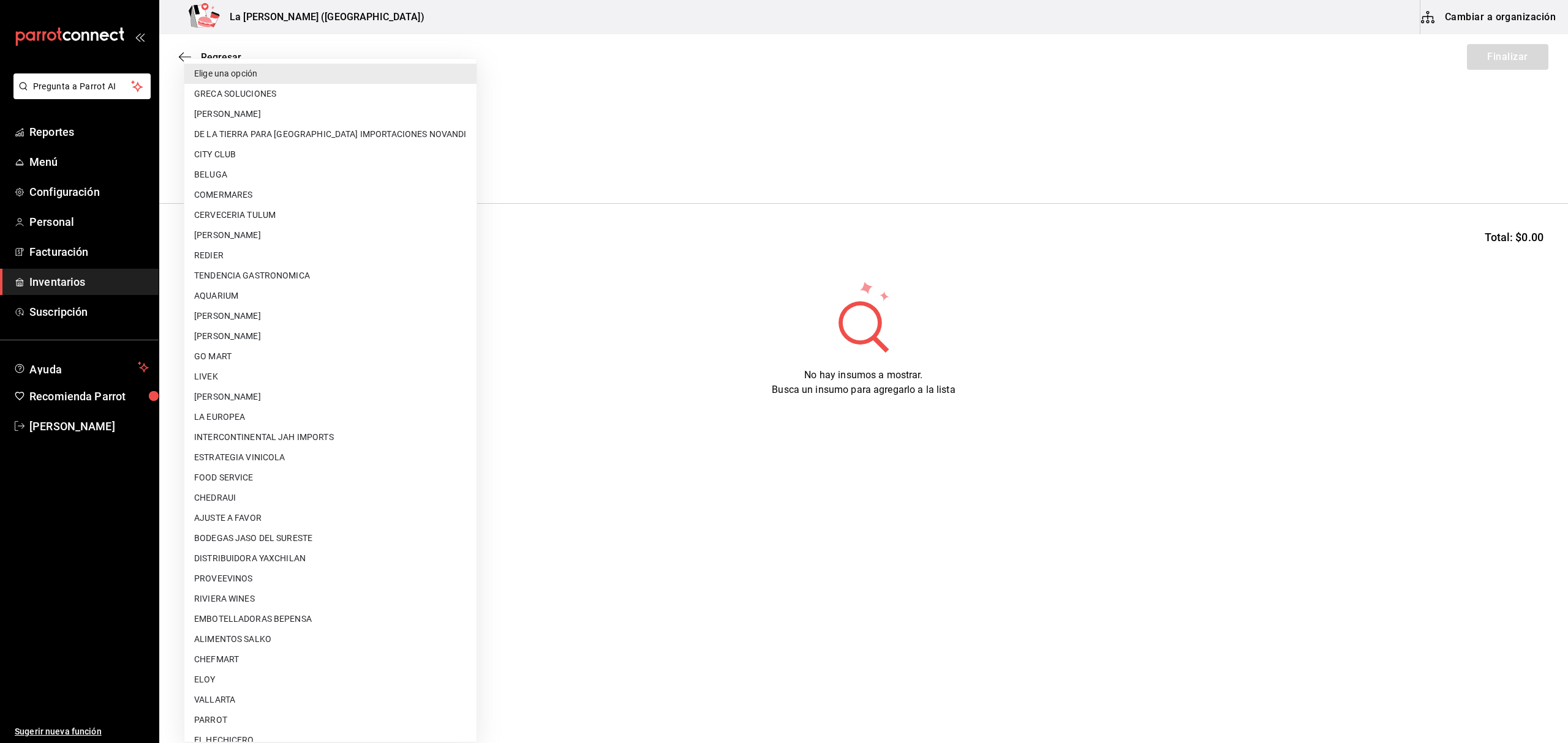
click at [310, 170] on body "Pregunta a Parrot AI Reportes Menú Configuración Personal Facturación Inventari…" at bounding box center [784, 337] width 1568 height 674
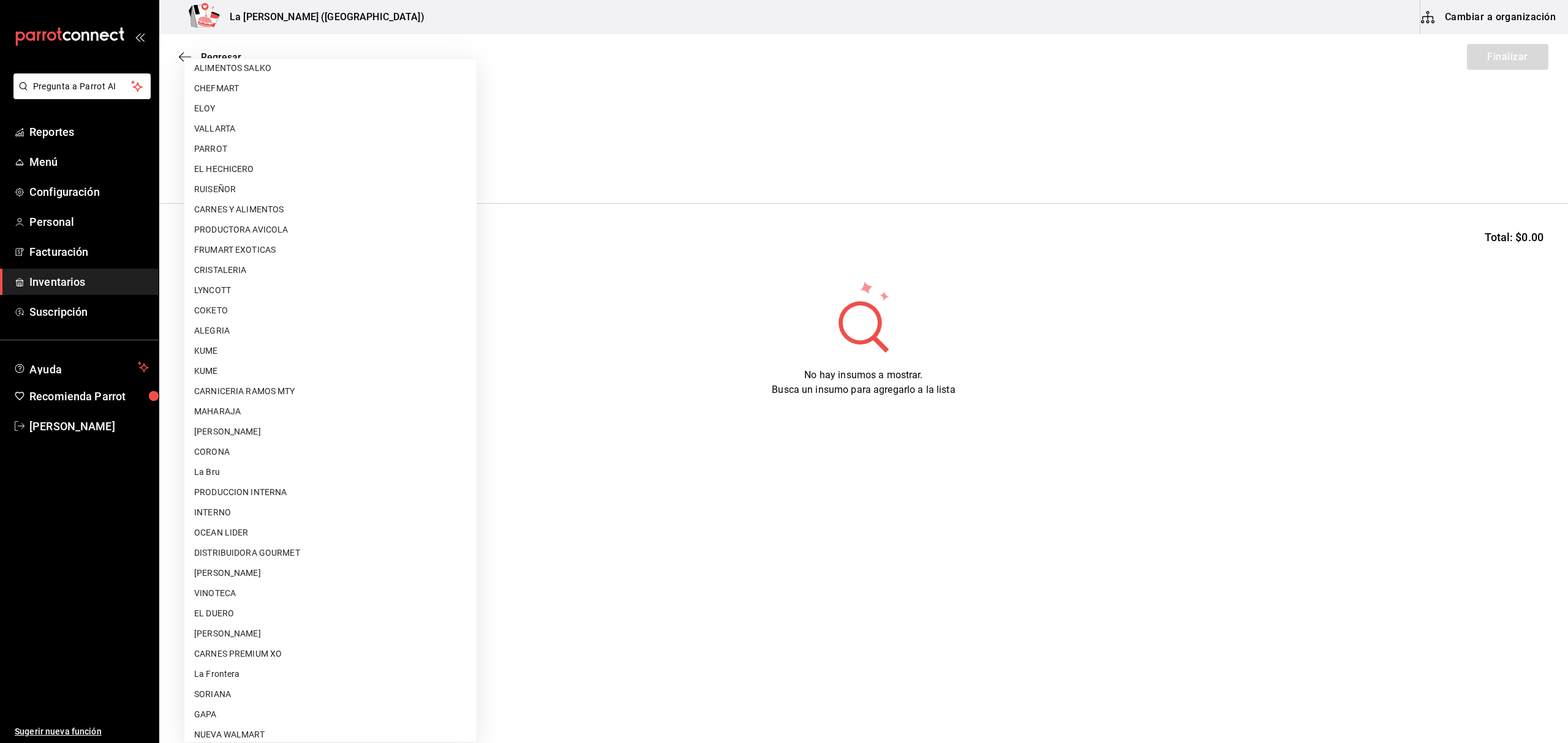
scroll to position [660, 0]
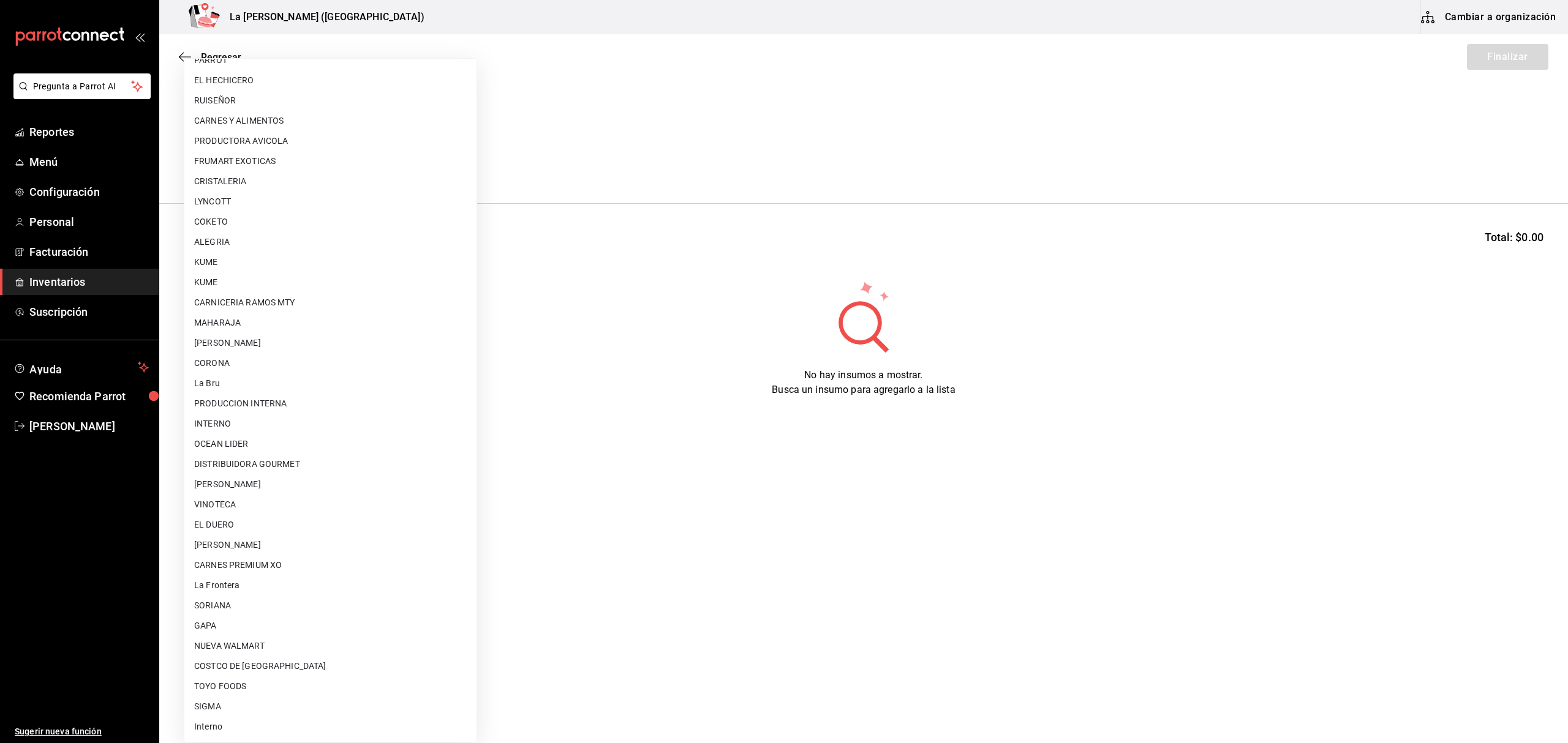
click at [292, 405] on li "PRODUCCION INTERNA" at bounding box center [331, 404] width 292 height 20
type input "87994001-4809-4af2-bb25-541b74e25a5c"
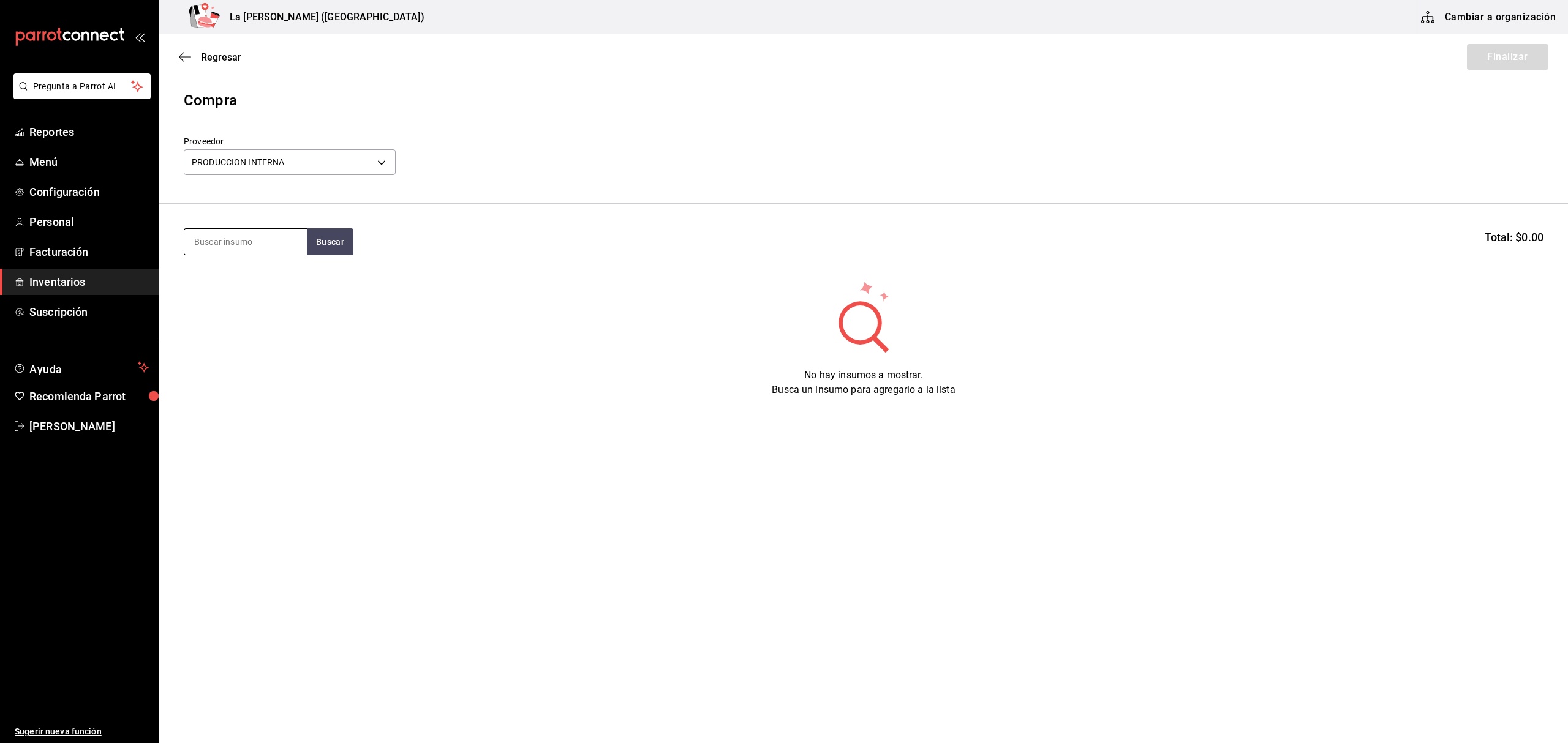
click at [268, 243] on input at bounding box center [246, 241] width 123 height 25
type input "FRESA"
click at [266, 307] on div "Piezas - PRODUCCION INTERNA" at bounding box center [246, 312] width 103 height 25
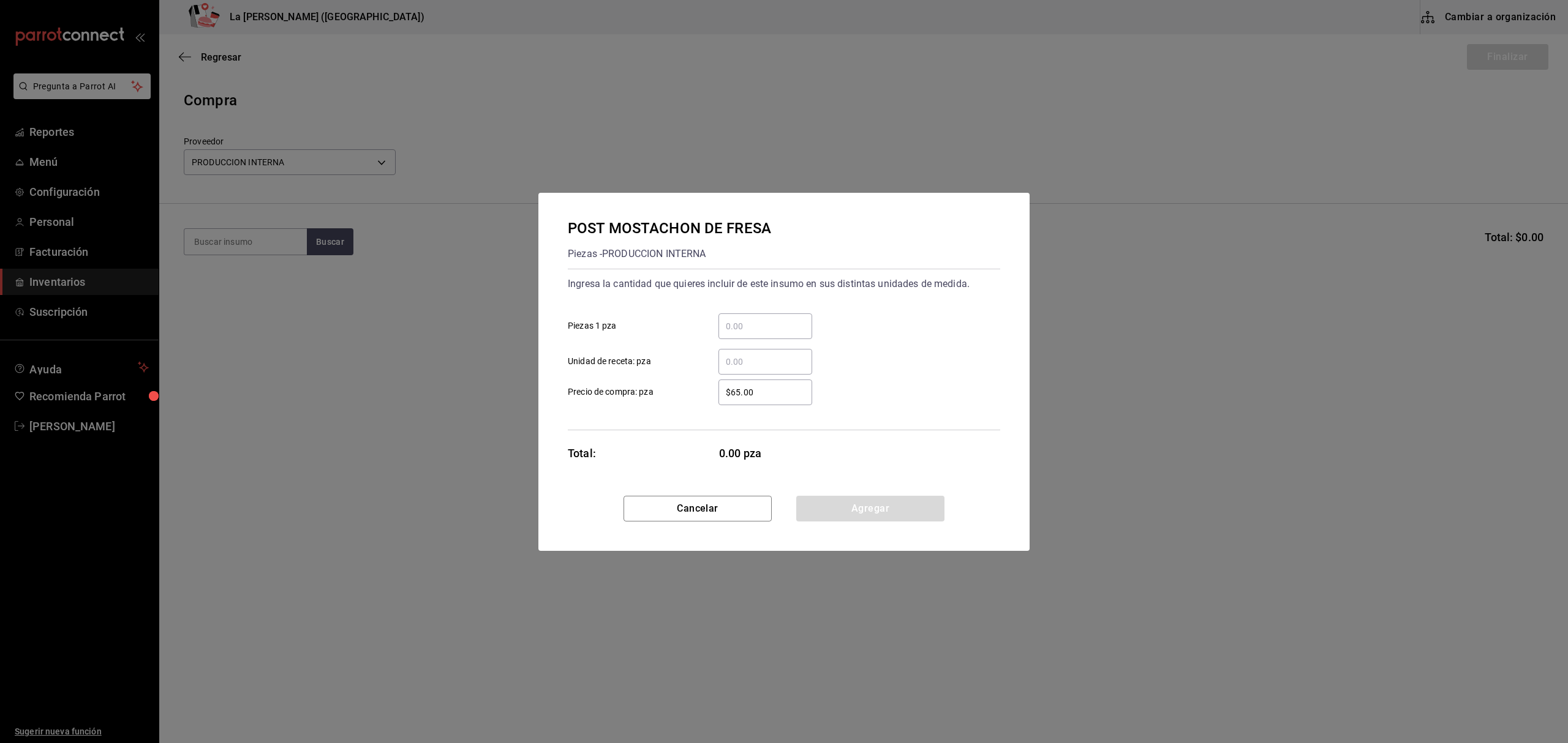
click at [755, 319] on input "​ Piezas 1 pza" at bounding box center [765, 326] width 94 height 15
type input "18"
type input "$0.1"
click button "Agregar" at bounding box center [870, 508] width 148 height 25
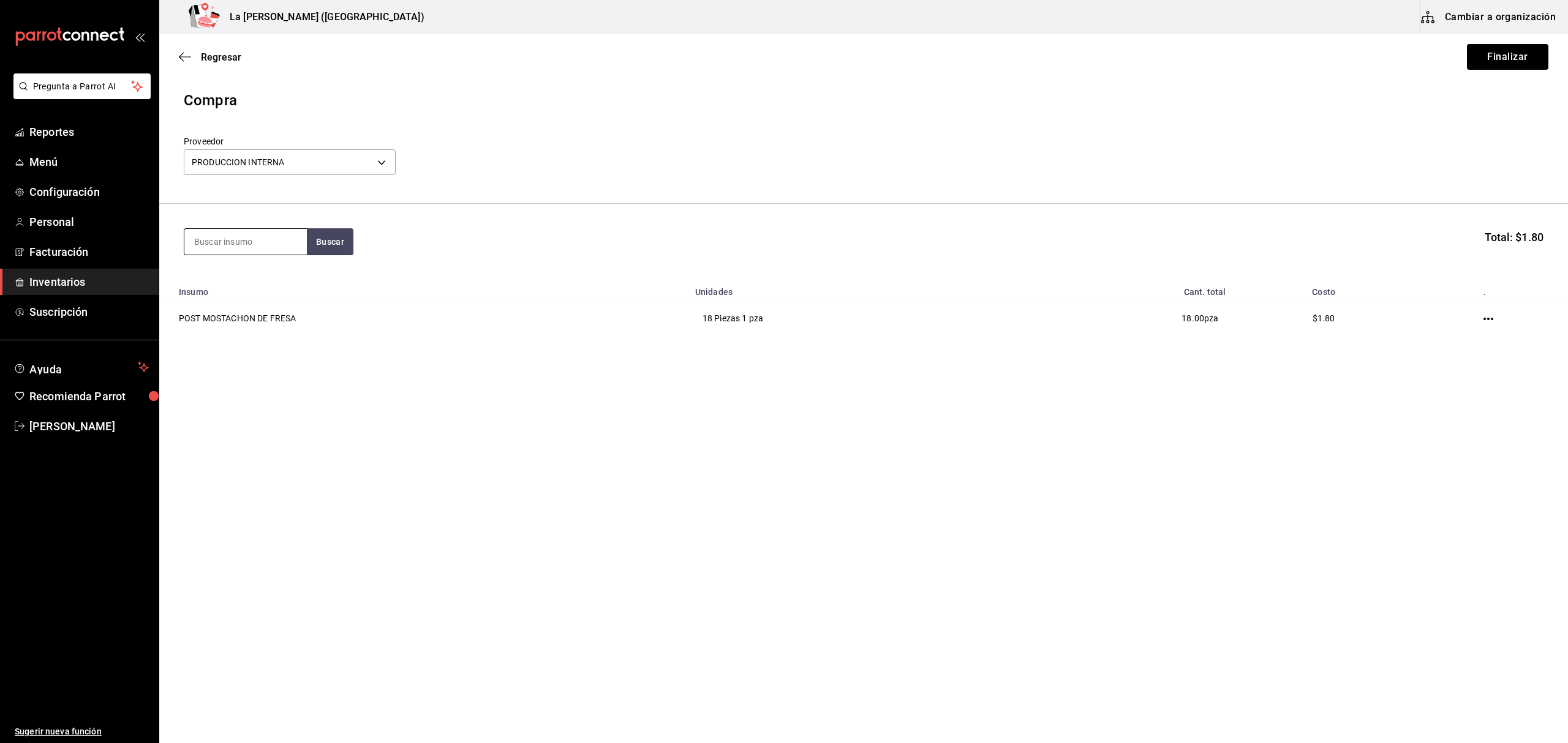
click at [240, 240] on input at bounding box center [246, 241] width 123 height 25
type input "ELOTE"
click at [238, 301] on div "Piezas - PRODUCCION INTERNA" at bounding box center [246, 297] width 103 height 25
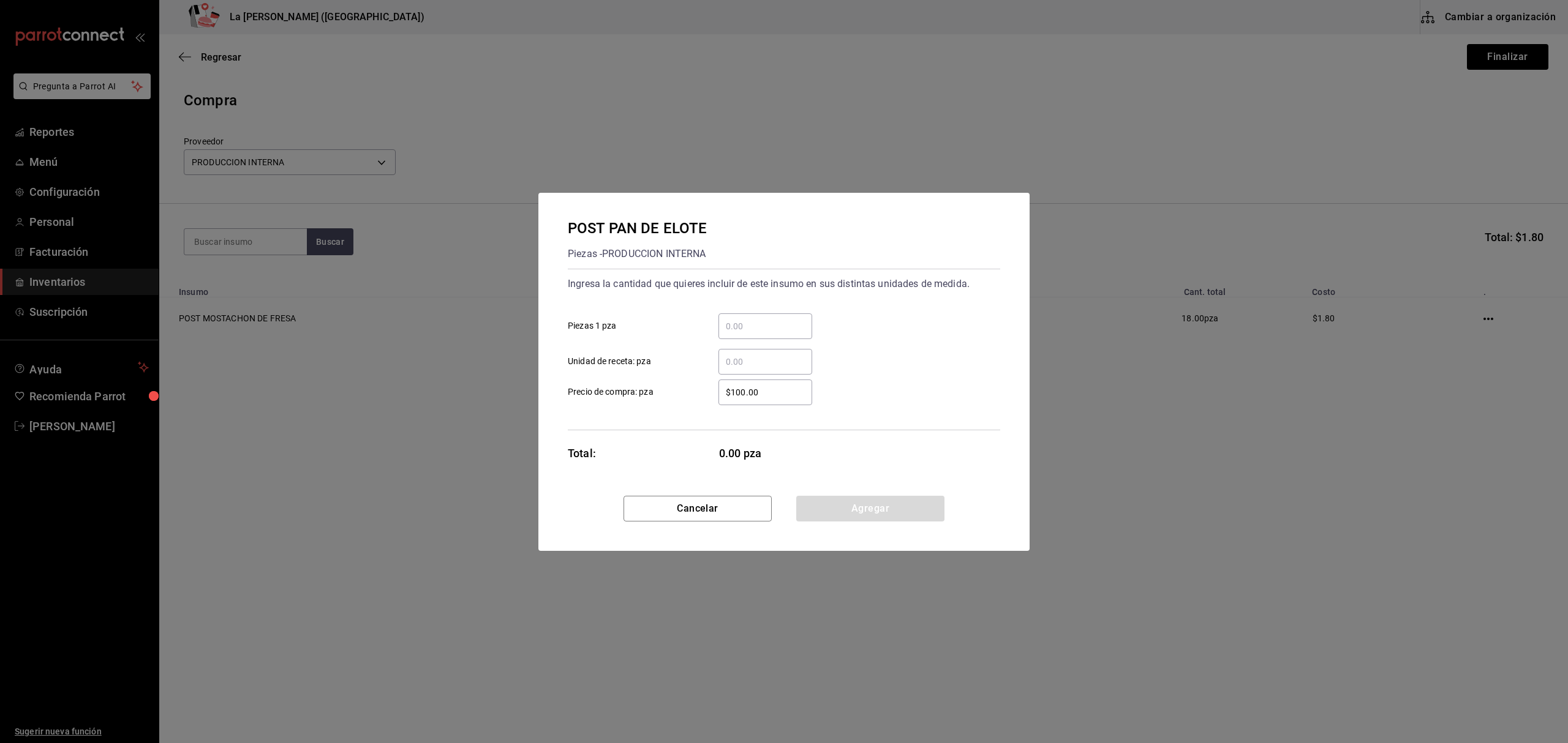
click at [747, 319] on input "​ Piezas 1 pza" at bounding box center [765, 326] width 94 height 15
type input "9"
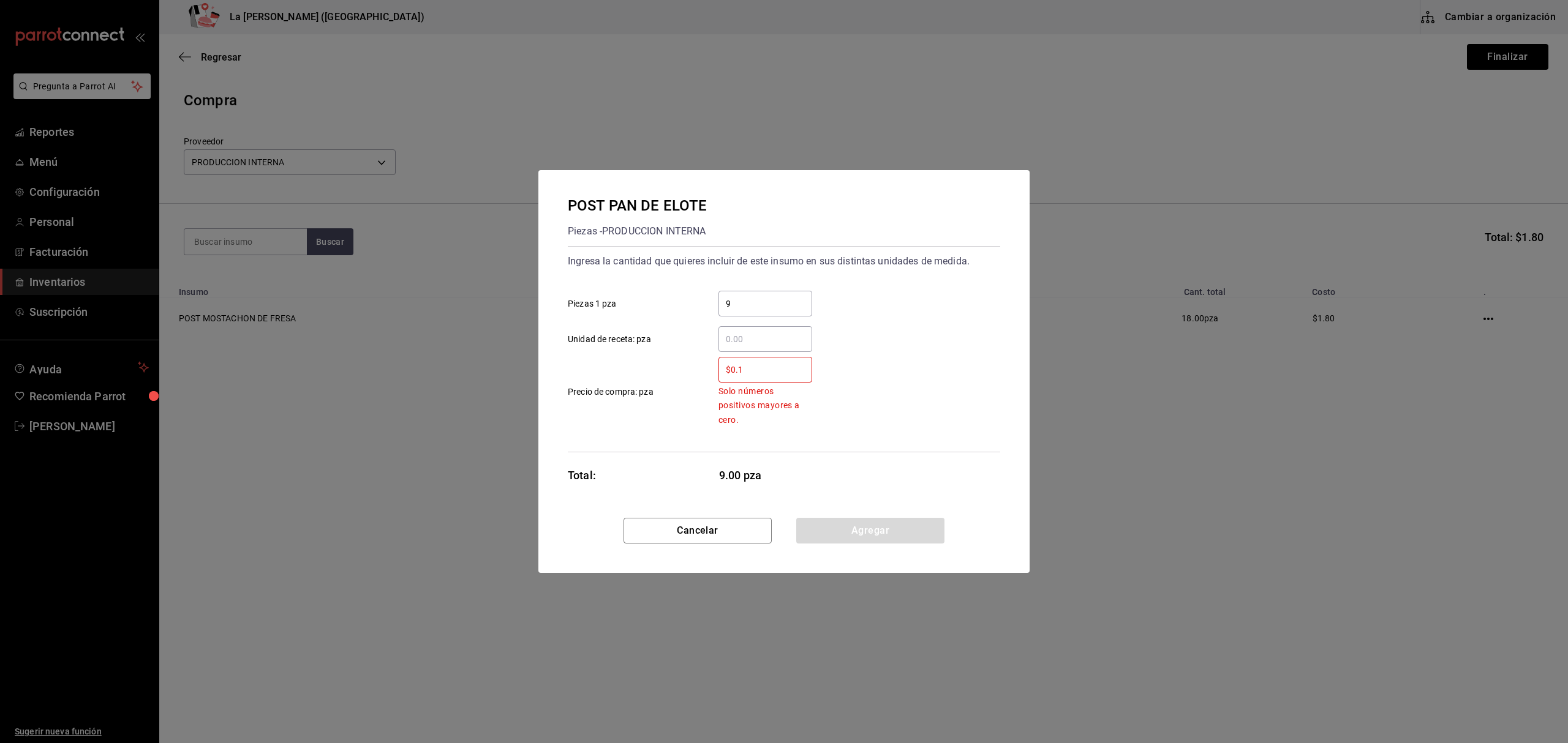
type input "$0.1"
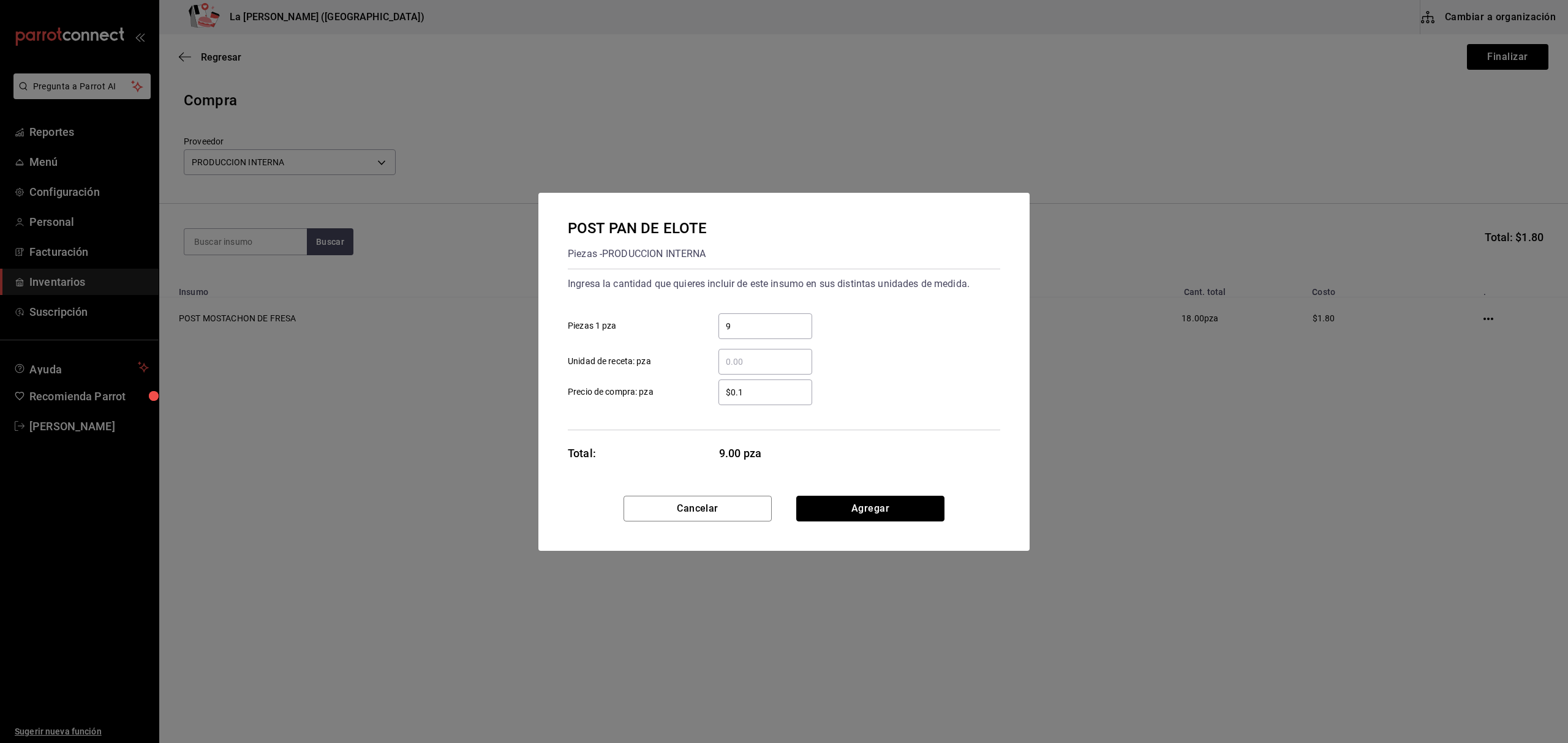
click button "Agregar" at bounding box center [870, 508] width 148 height 25
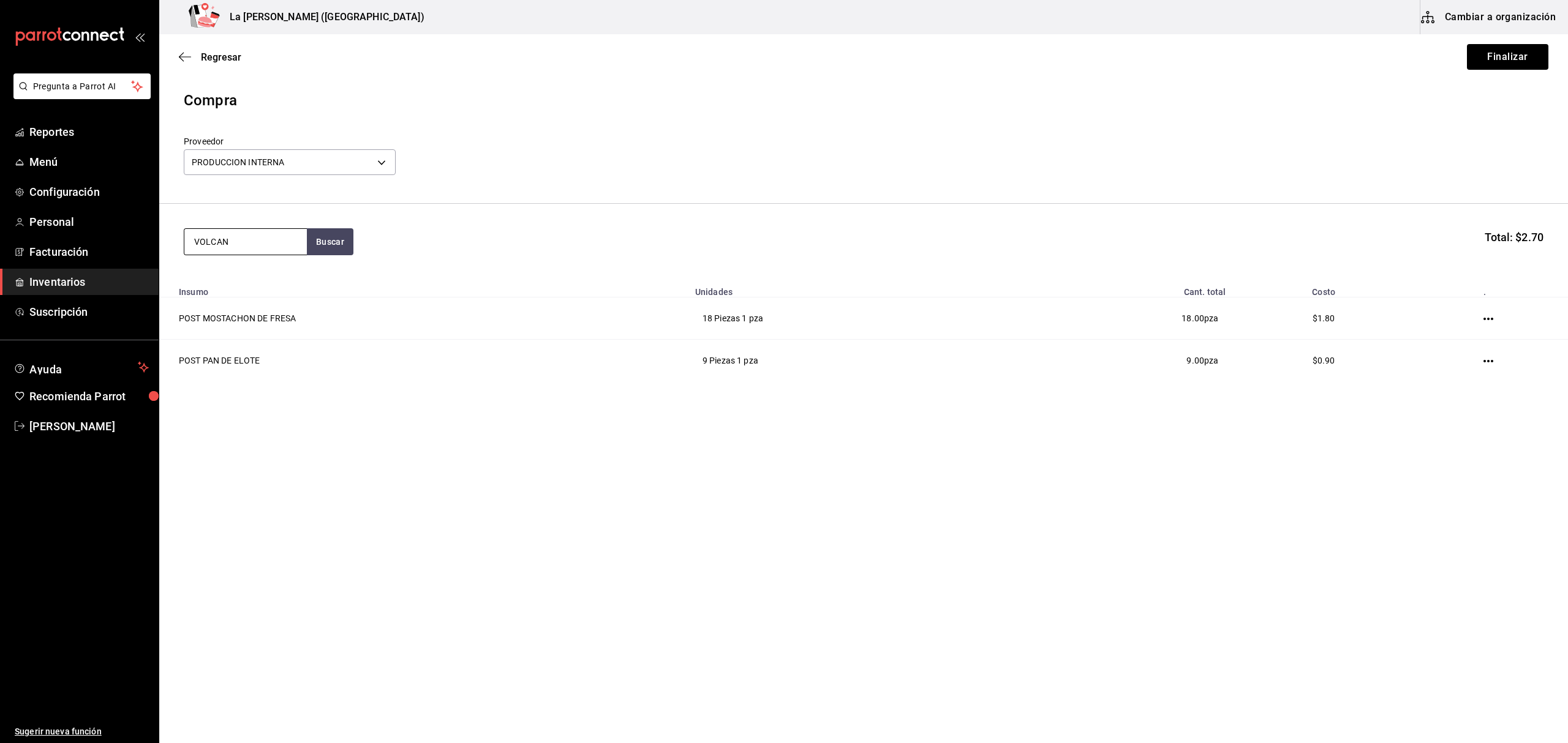
type input "VOLCAN"
click at [252, 290] on div "POST VOLCAN DE CHOCOLATE" at bounding box center [246, 285] width 103 height 29
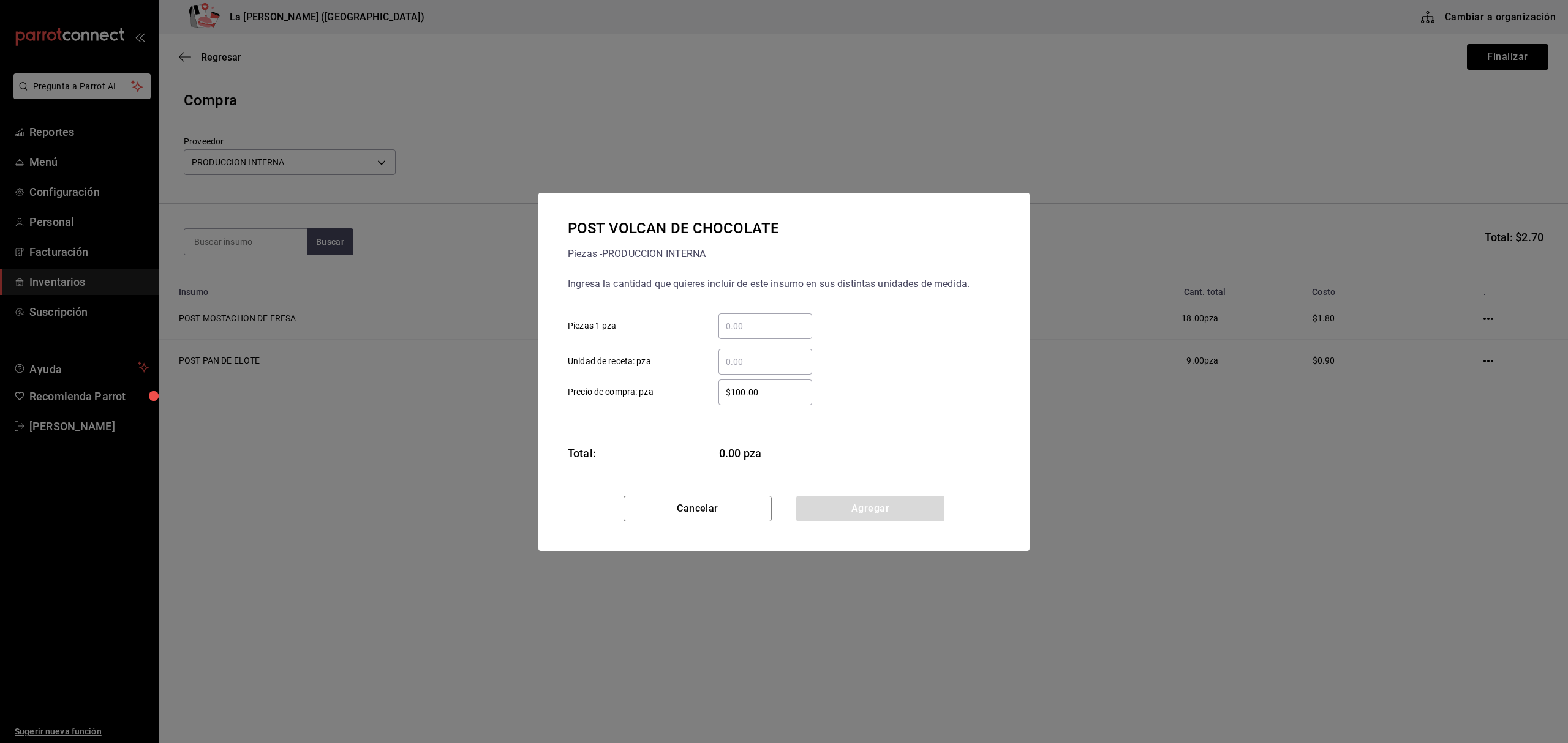
click at [769, 321] on input "​ Piezas 1 pza" at bounding box center [765, 326] width 94 height 15
type input "10"
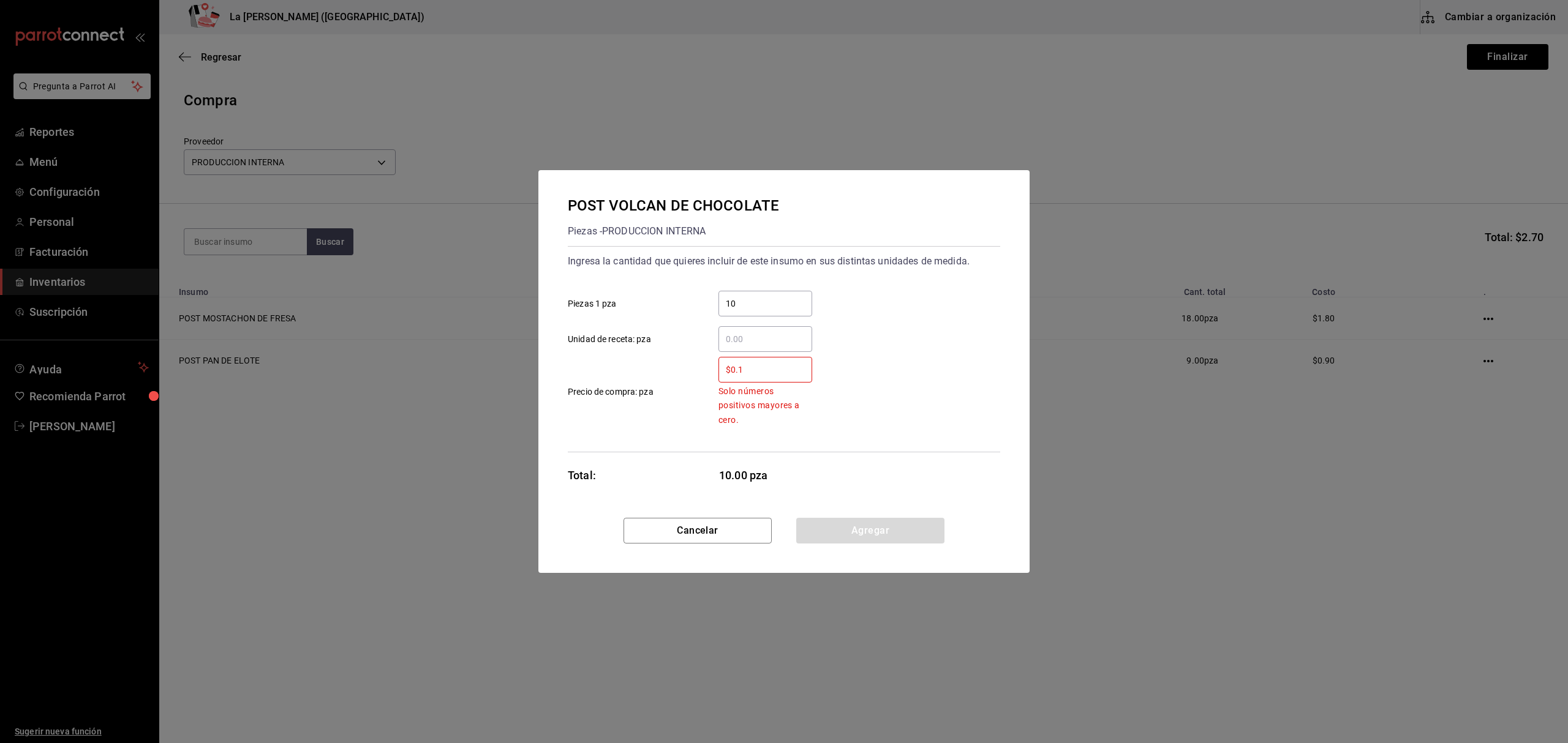
type input "$0.1"
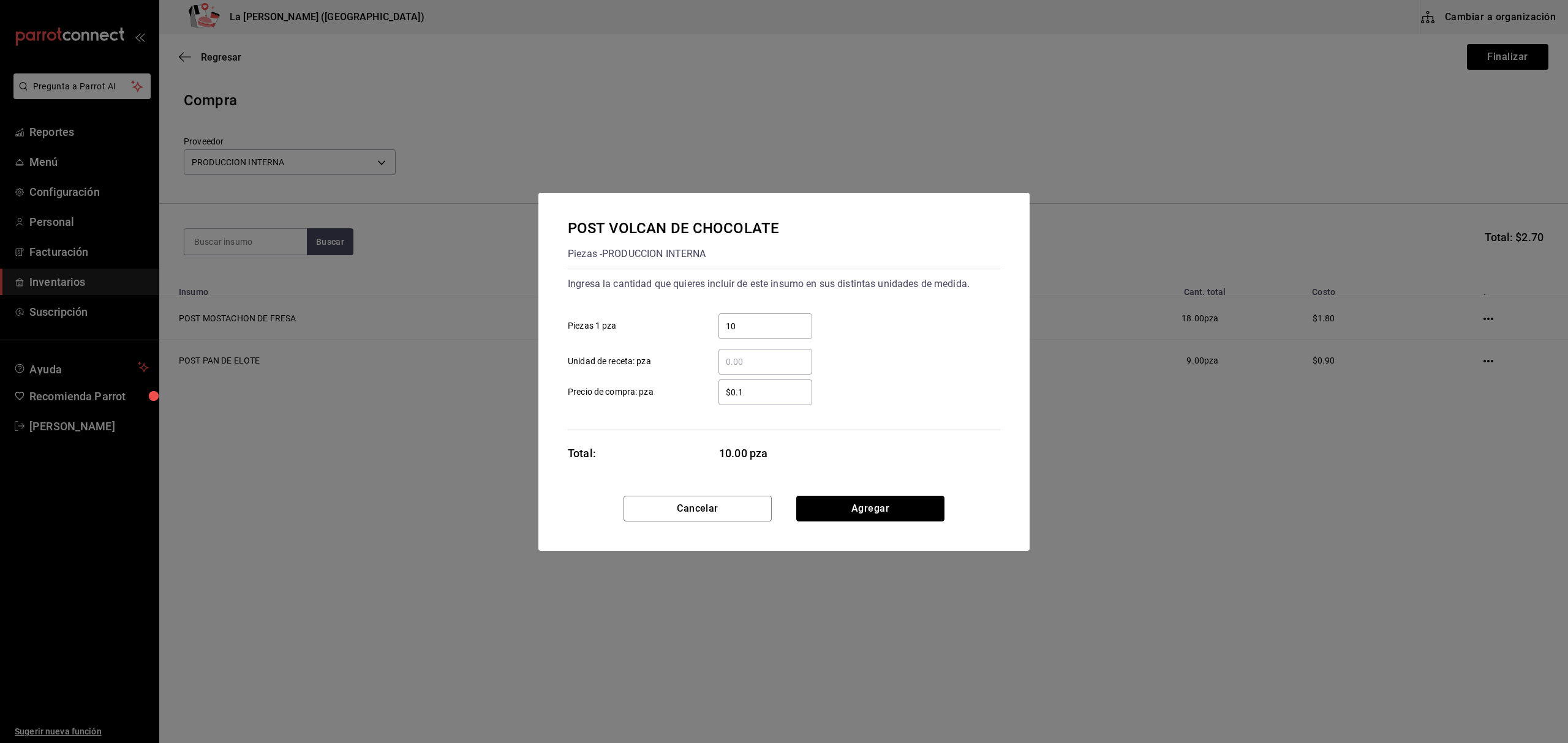
click button "Agregar" at bounding box center [870, 508] width 148 height 25
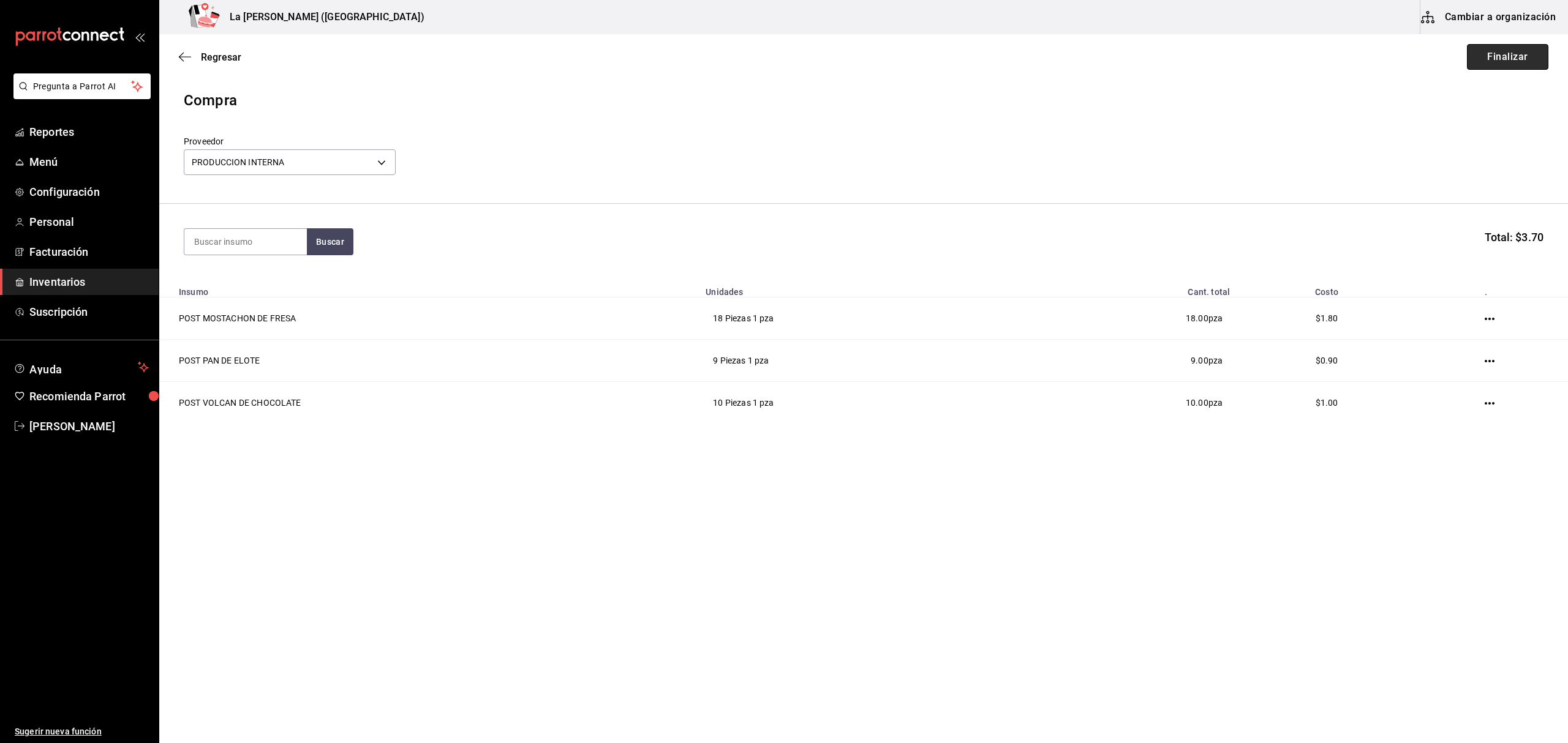
click at [1514, 57] on button "Finalizar" at bounding box center [1508, 57] width 81 height 25
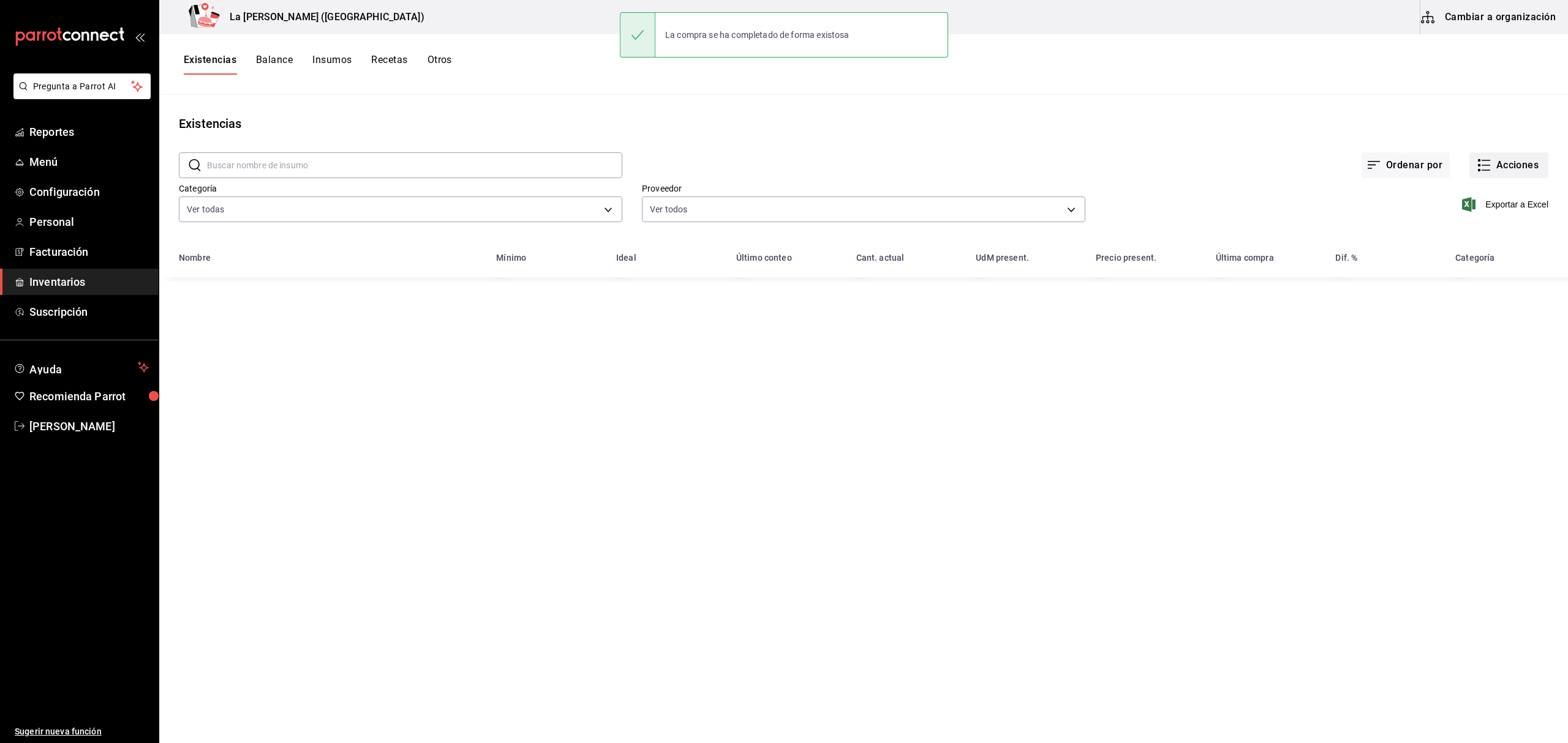
click at [1529, 169] on button "Acciones" at bounding box center [1508, 165] width 79 height 25
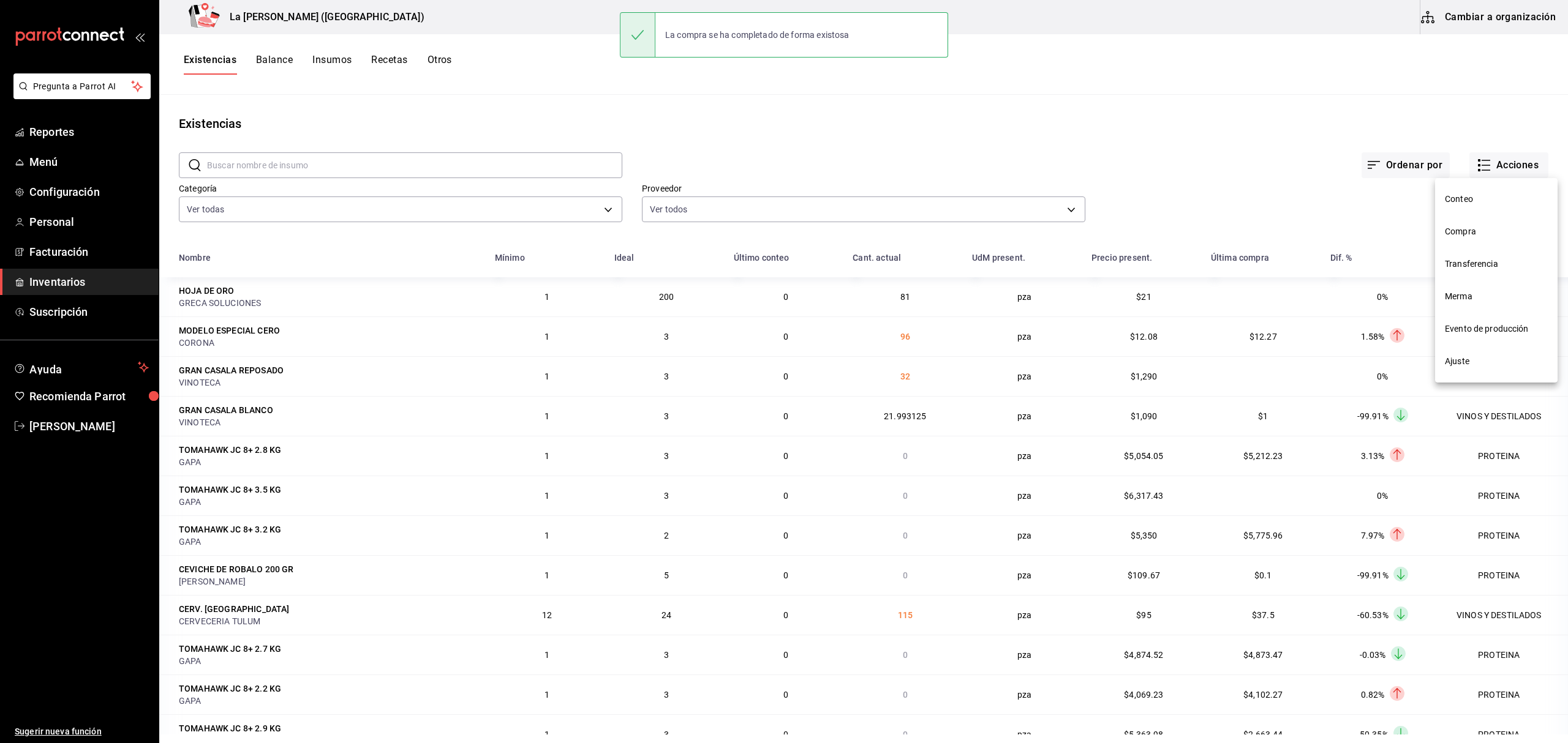
click at [1478, 230] on span "Compra" at bounding box center [1496, 232] width 103 height 13
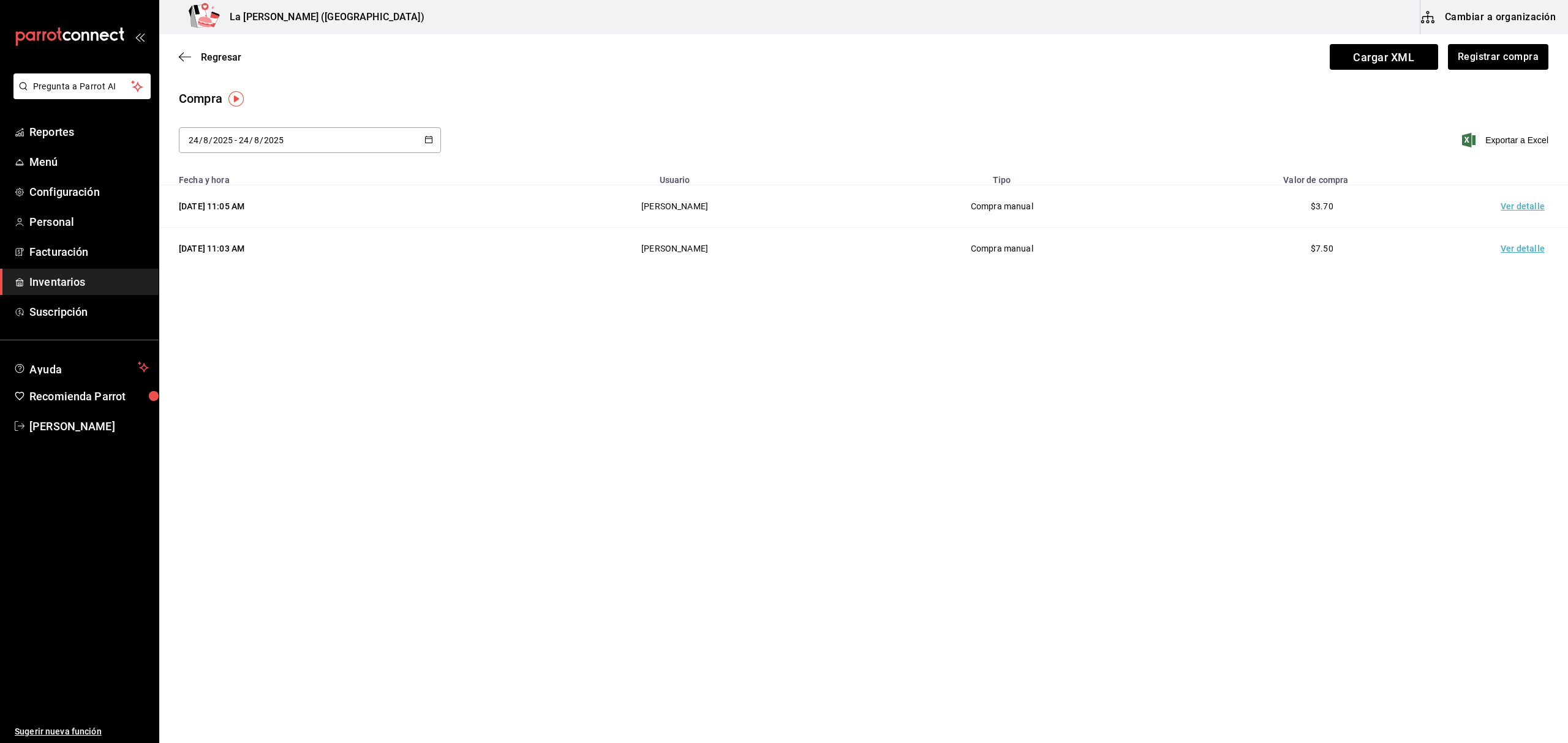
click at [1519, 205] on td "Ver detalle" at bounding box center [1525, 206] width 86 height 42
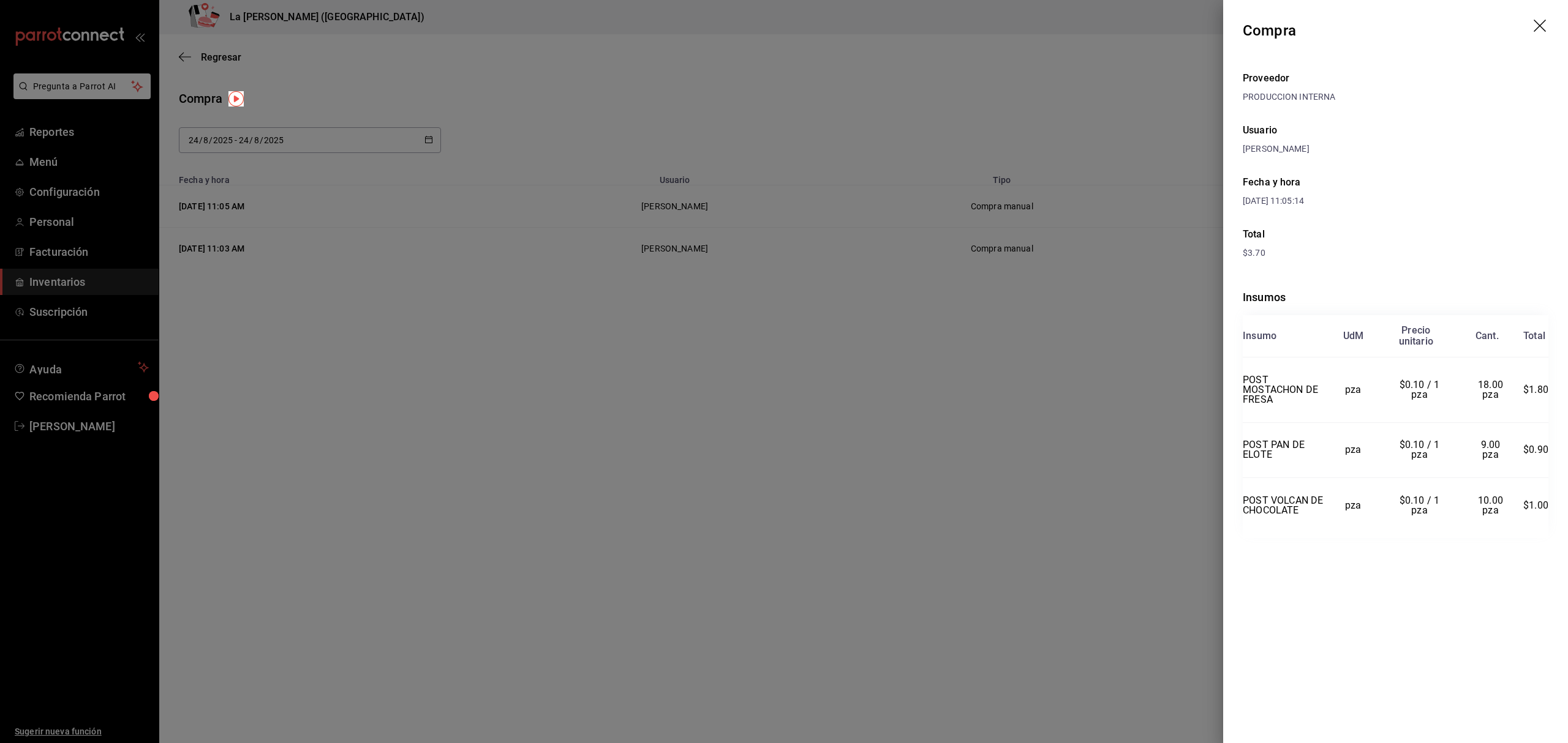
click at [180, 277] on div at bounding box center [784, 371] width 1568 height 743
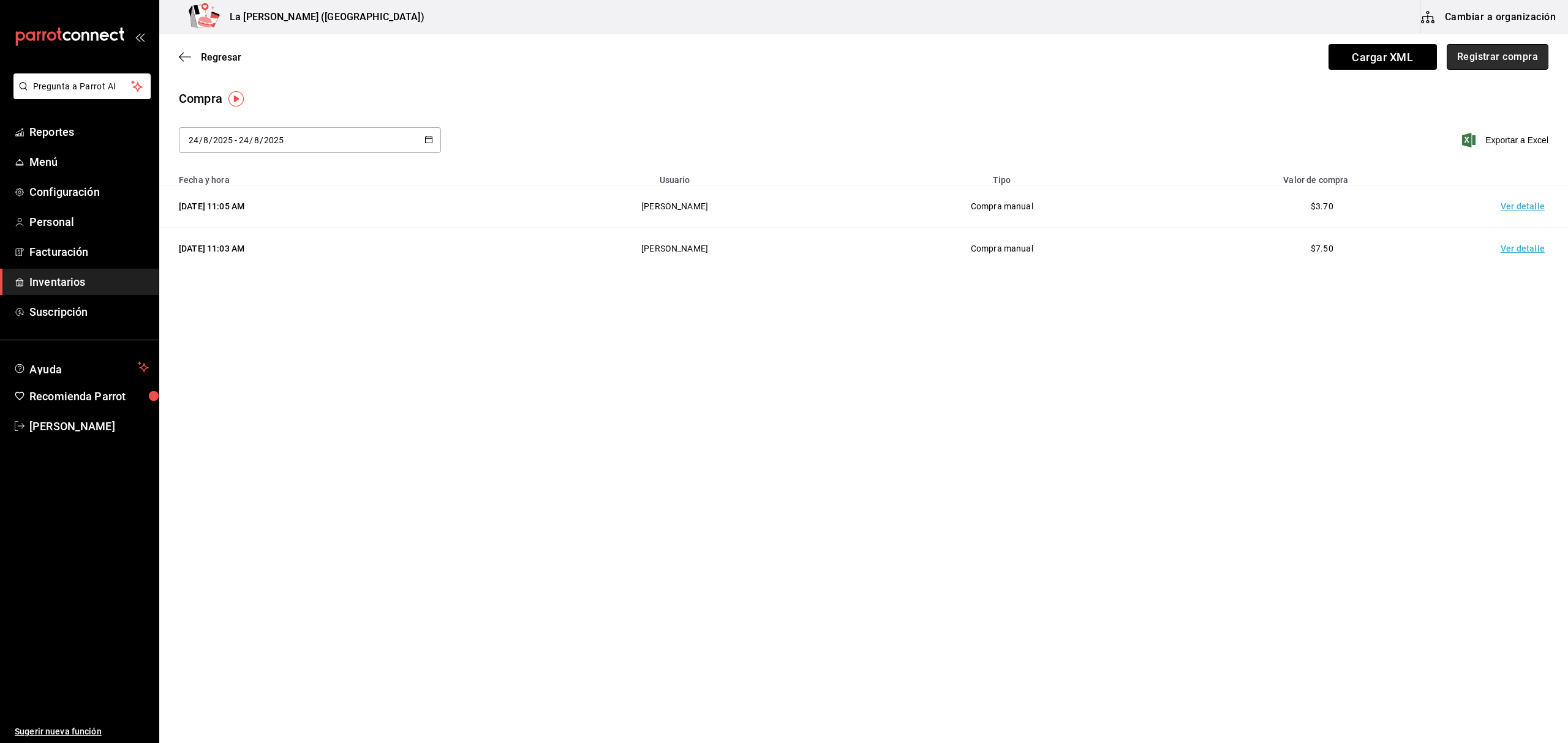
click at [1517, 62] on button "Registrar compra" at bounding box center [1498, 57] width 102 height 25
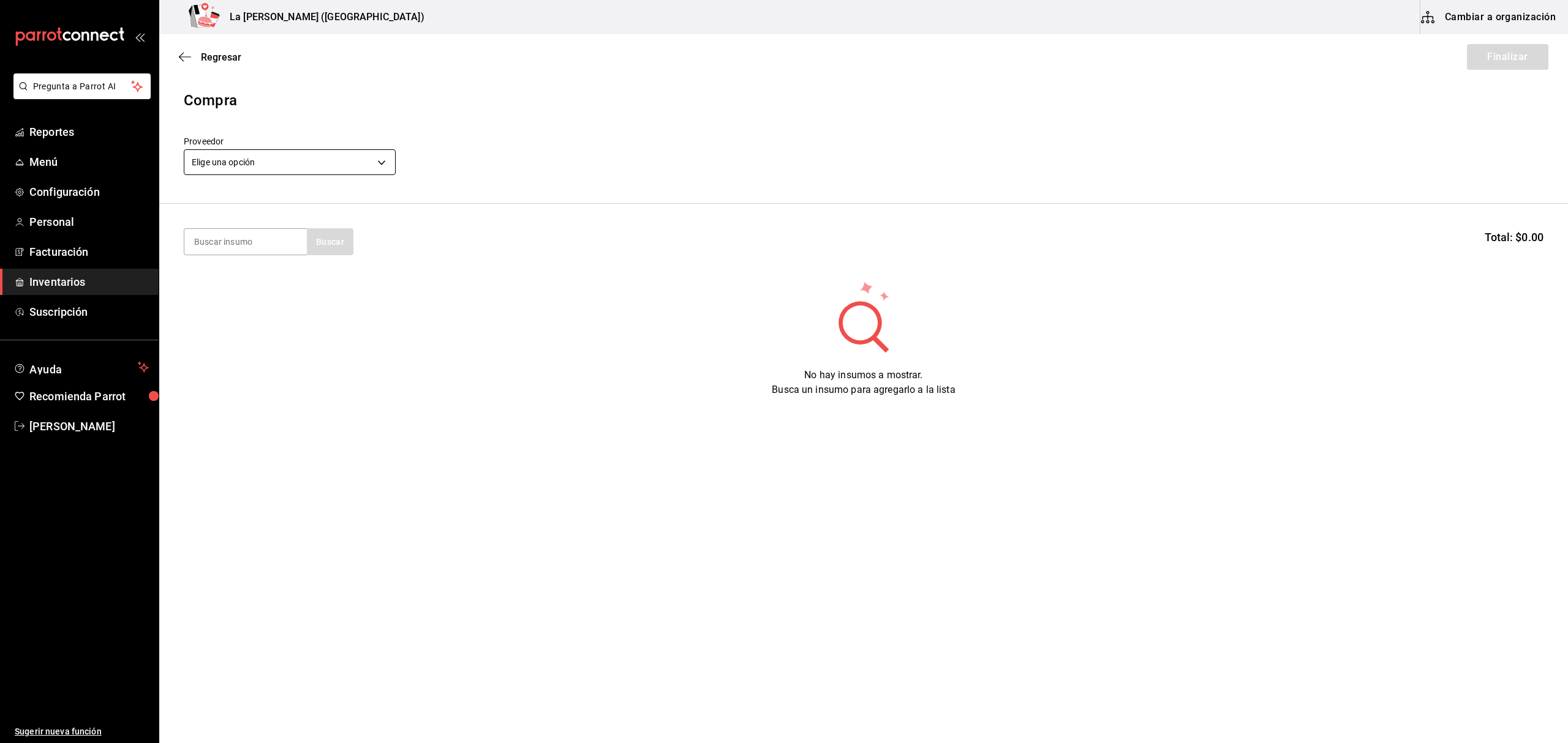
click at [322, 162] on body "Pregunta a Parrot AI Reportes Menú Configuración Personal Facturación Inventari…" at bounding box center [784, 337] width 1568 height 674
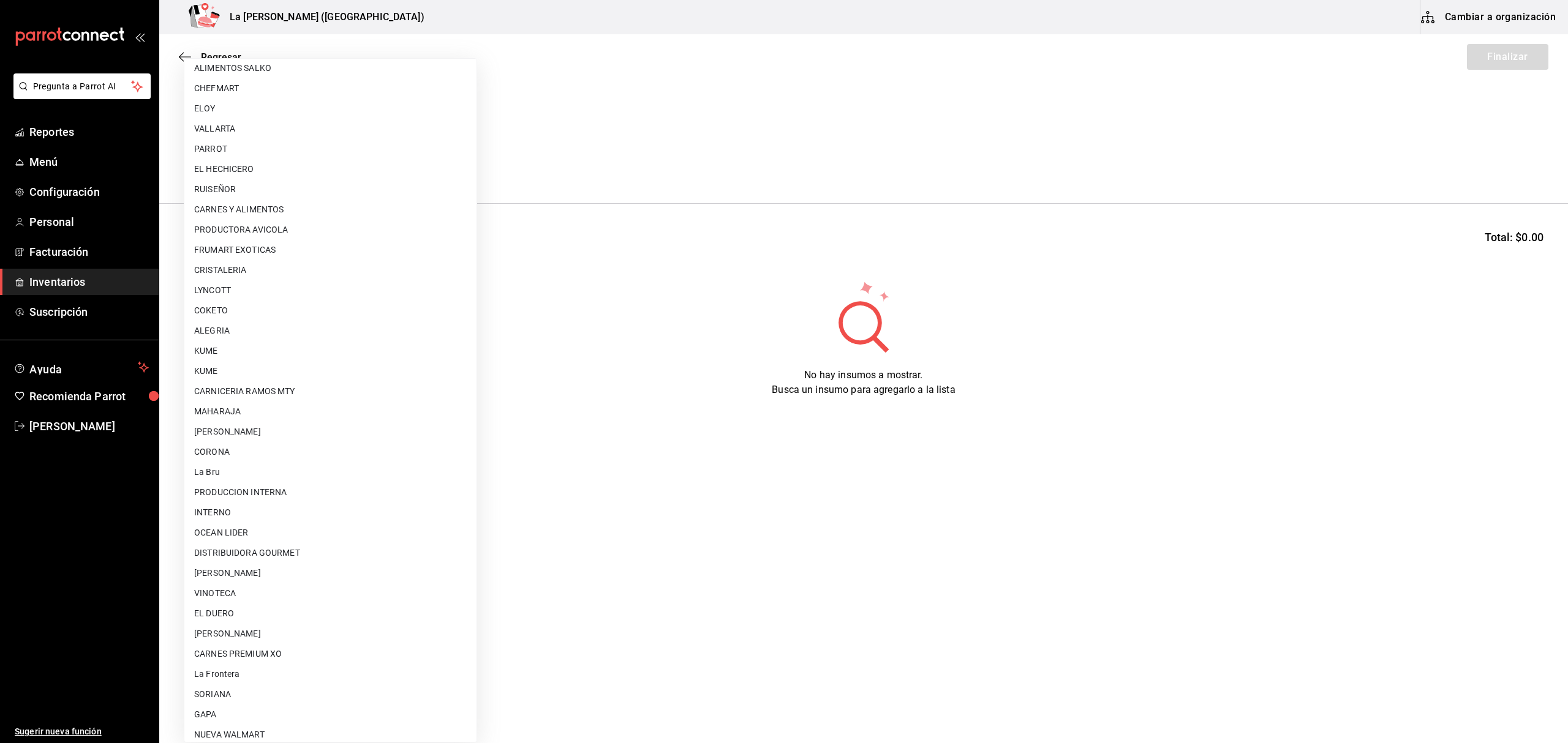
scroll to position [660, 0]
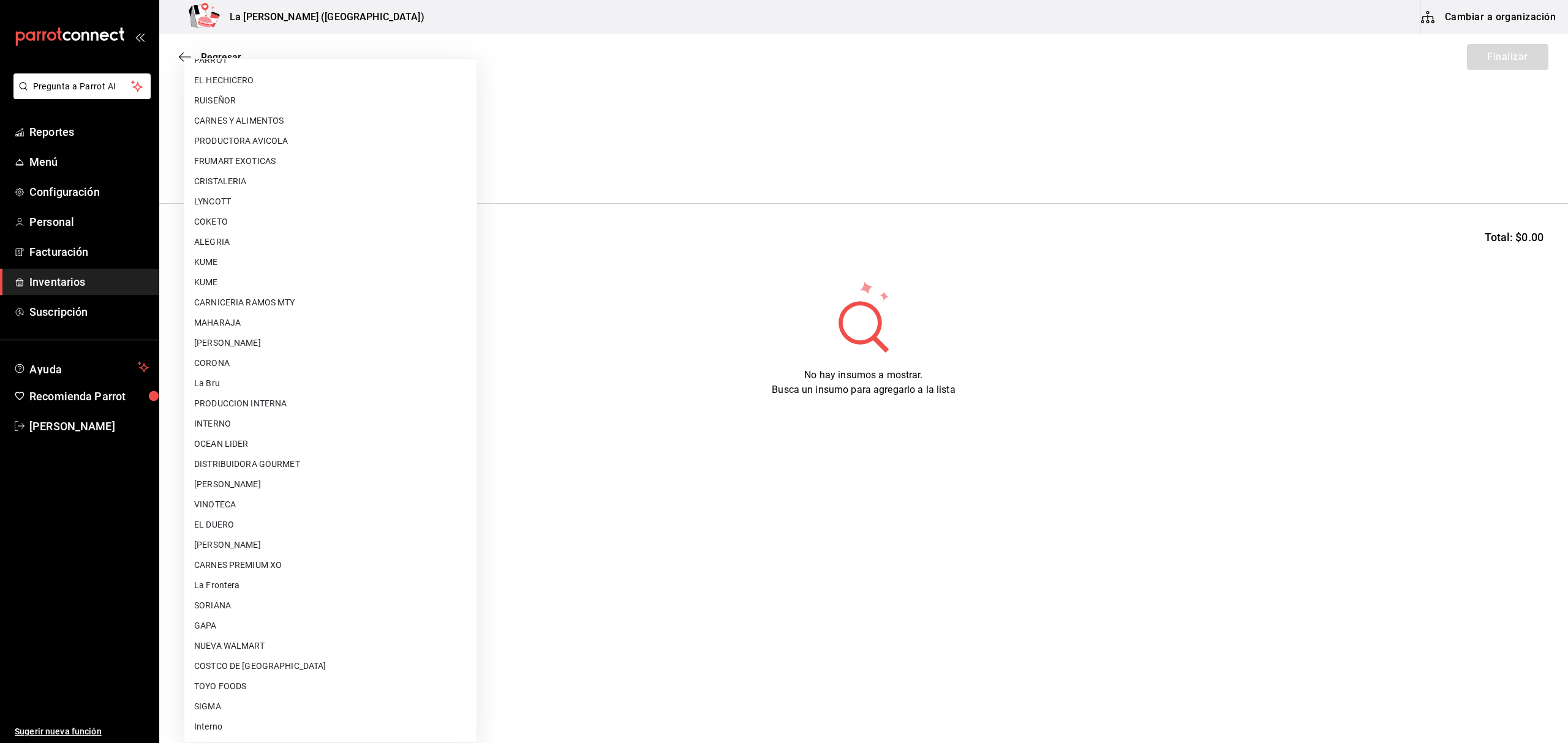
click at [324, 543] on li "CARLOS ALFONSO TAPIA VARGAS" at bounding box center [331, 545] width 292 height 20
type input "315b81d5-d420-441a-a150-3d316ba9d60a"
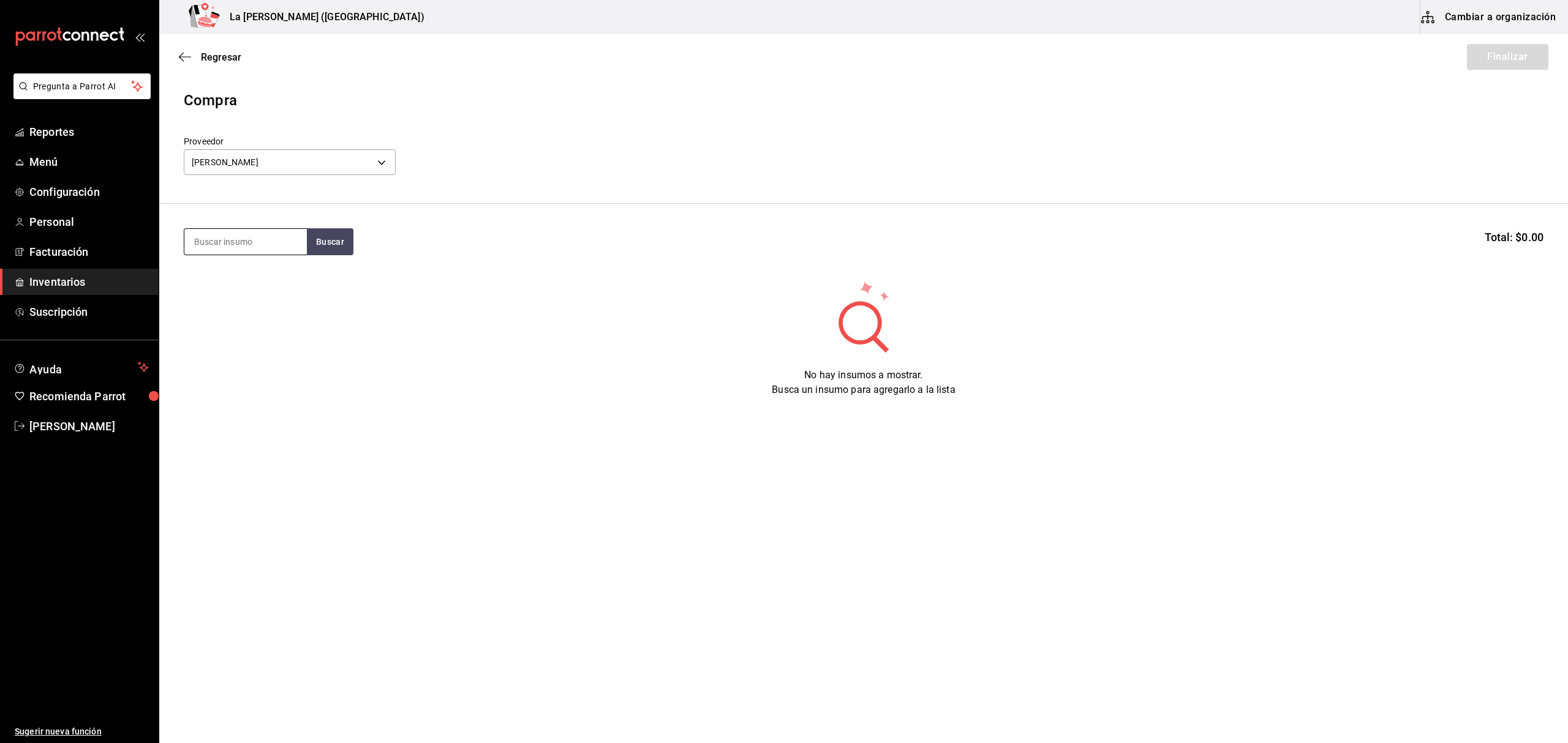
click at [248, 235] on input at bounding box center [246, 241] width 123 height 25
type input "ATUN PASTA"
click at [259, 292] on div "Piezas - CARLOS ALFONSO TAPIA VARGAS" at bounding box center [243, 291] width 99 height 13
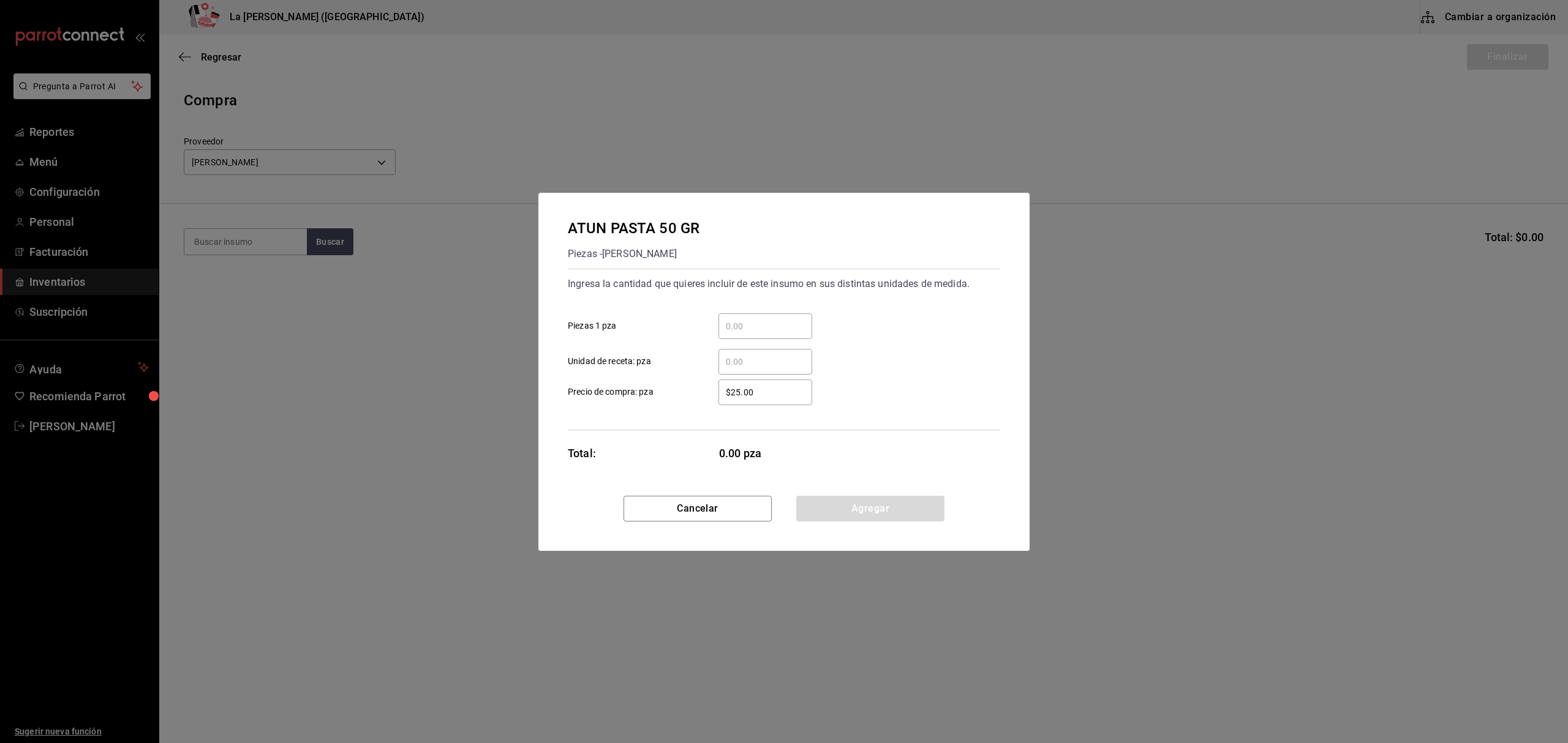
click at [751, 319] on input "​ Piezas 1 pza" at bounding box center [765, 326] width 94 height 15
type input "5"
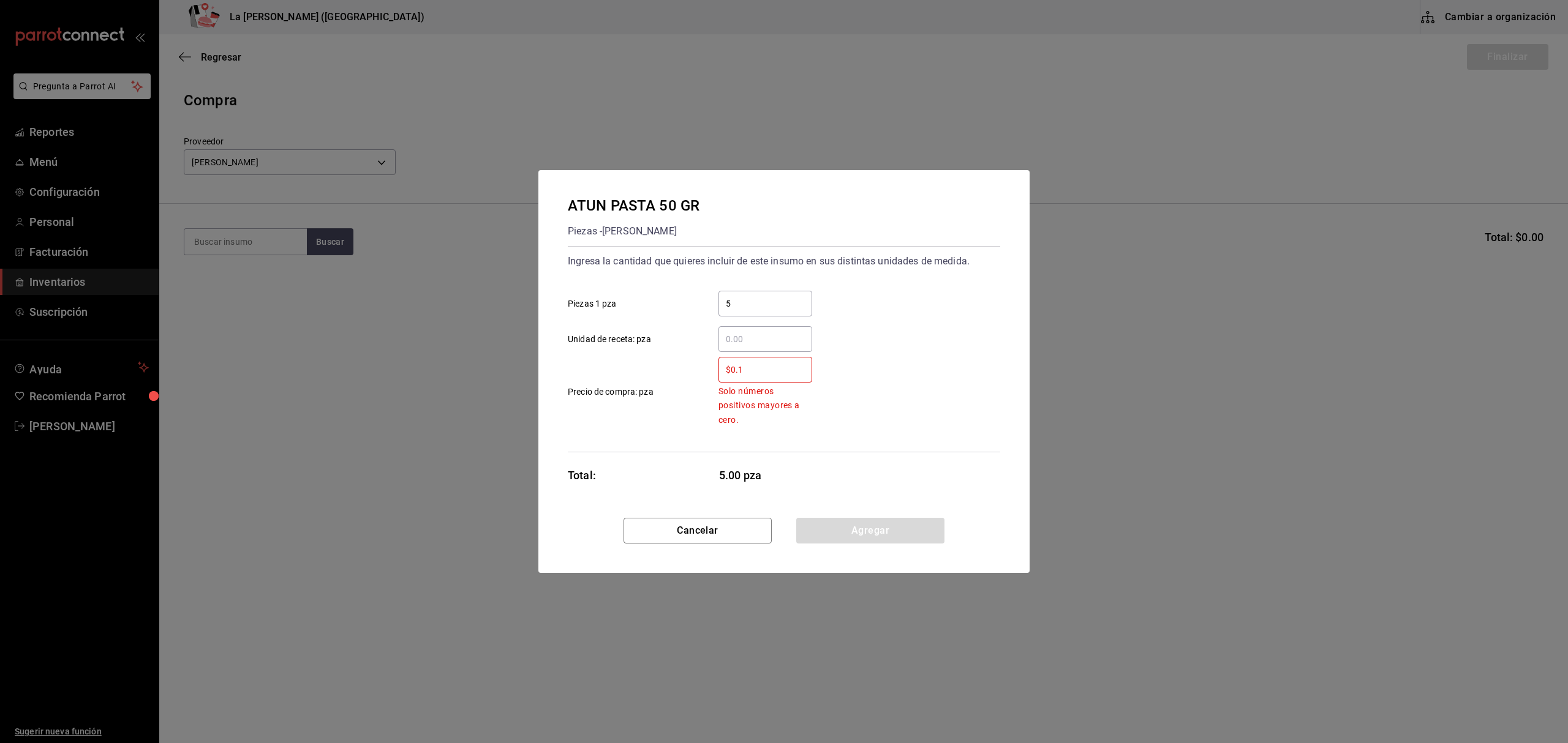
type input "$0.1"
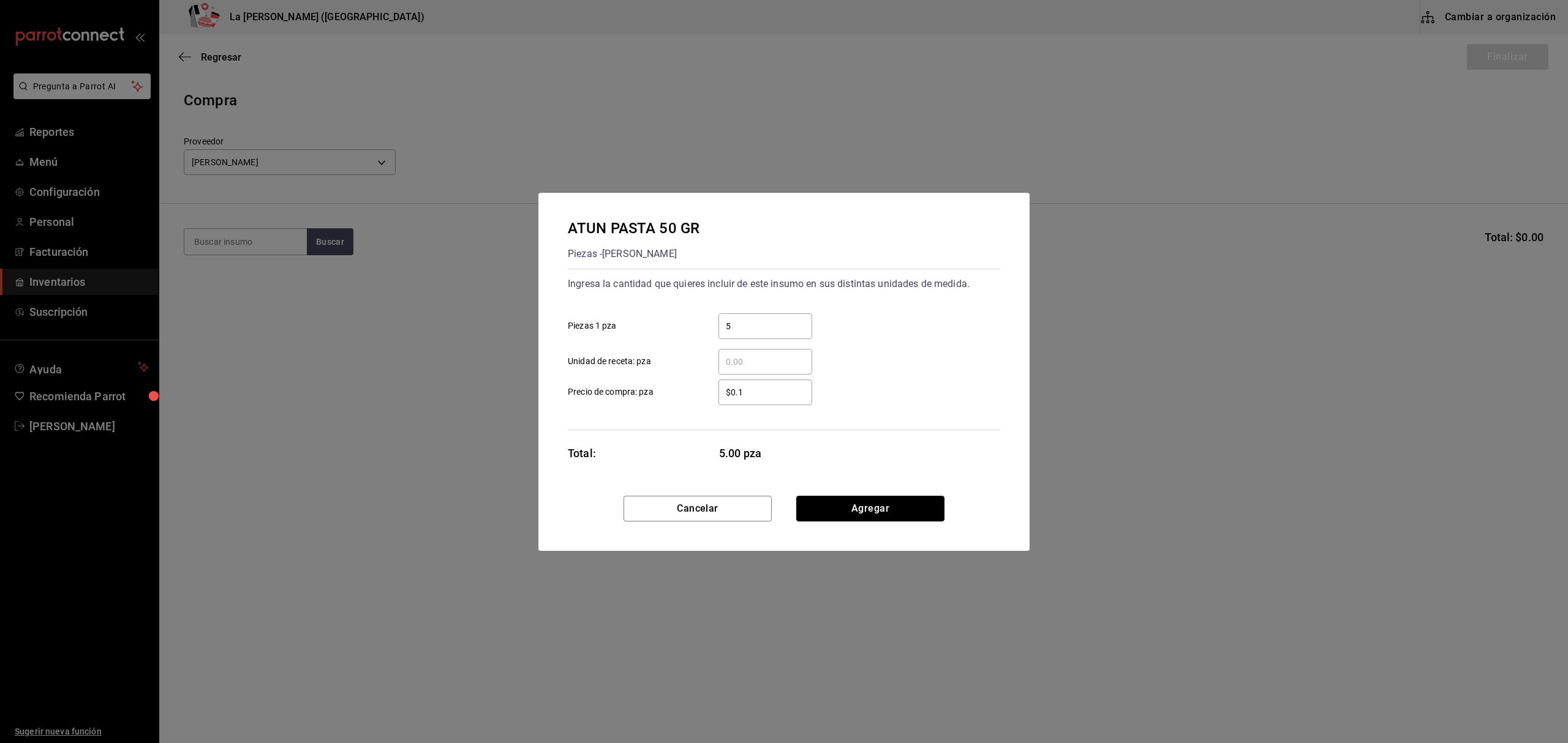
click button "Agregar" at bounding box center [870, 508] width 148 height 25
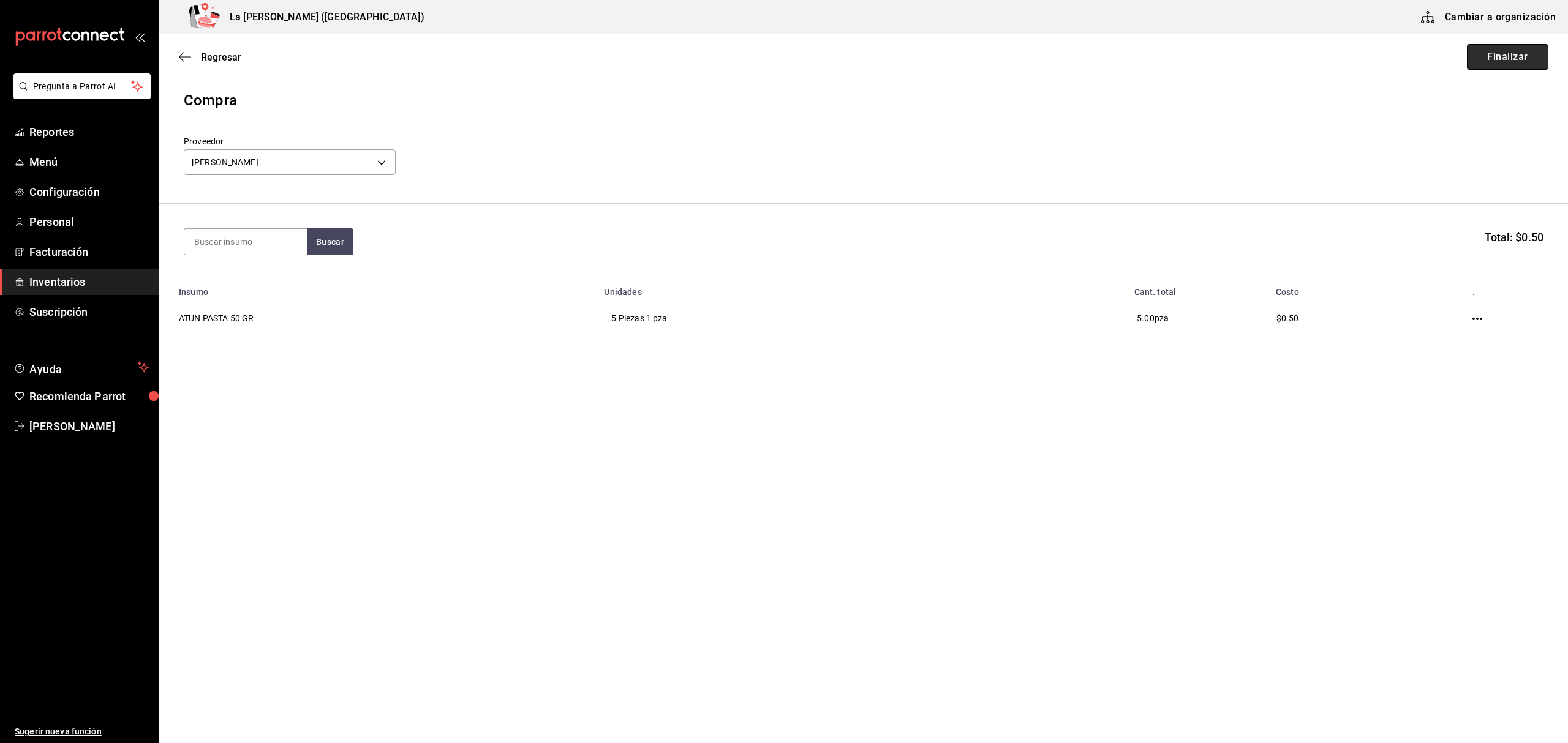
click at [1500, 62] on button "Finalizar" at bounding box center [1508, 57] width 81 height 25
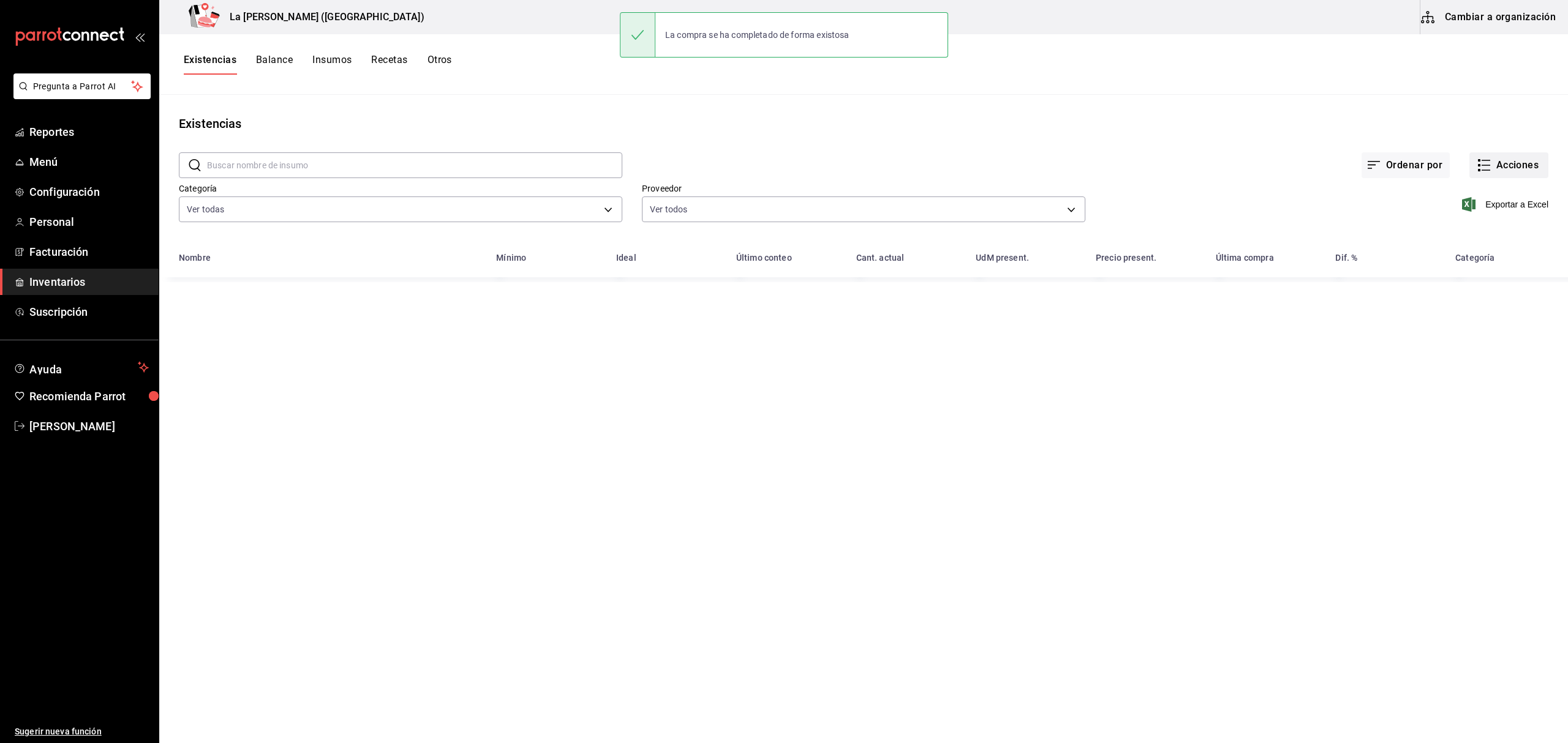
click at [1495, 162] on button "Acciones" at bounding box center [1508, 165] width 79 height 25
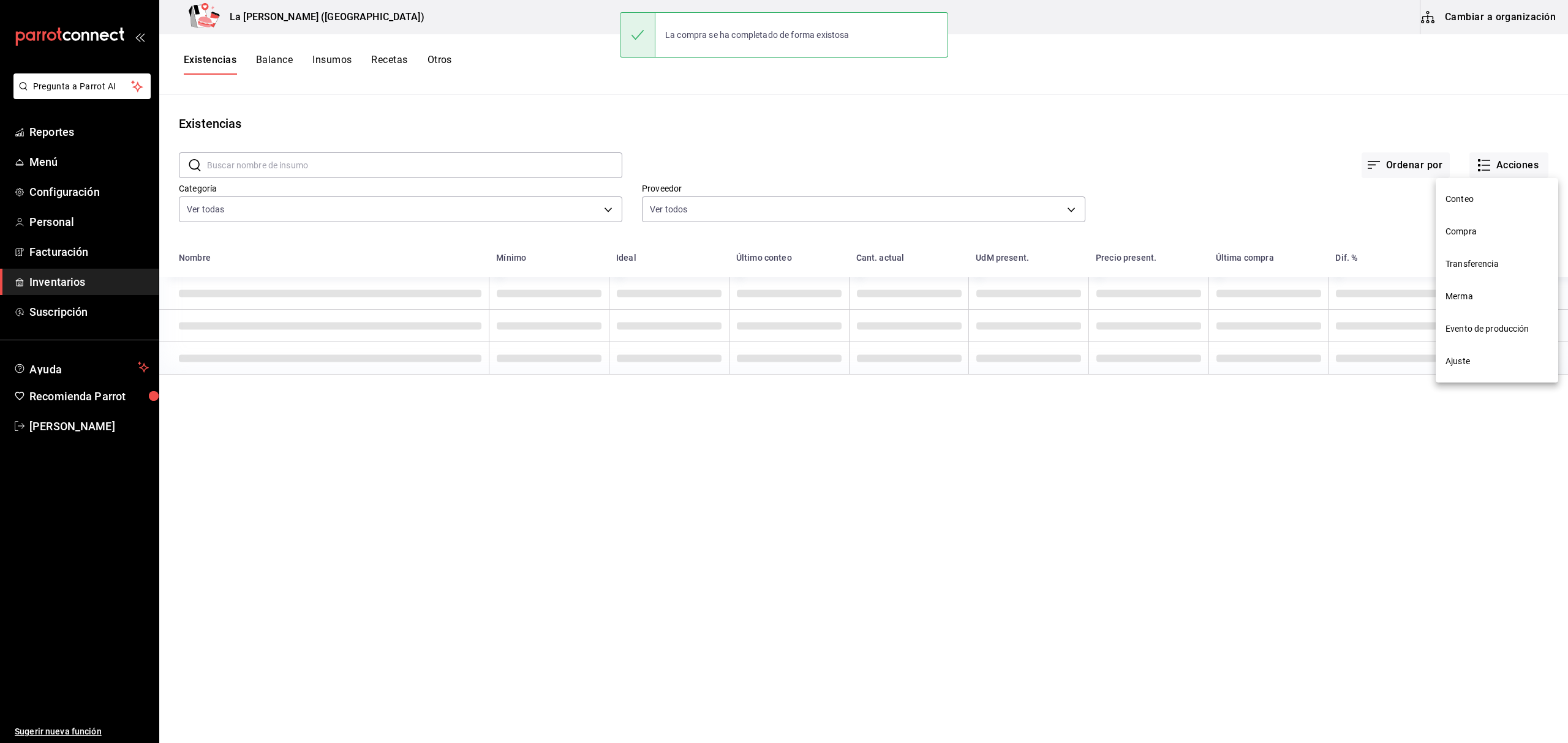
click at [1475, 229] on span "Compra" at bounding box center [1497, 232] width 103 height 13
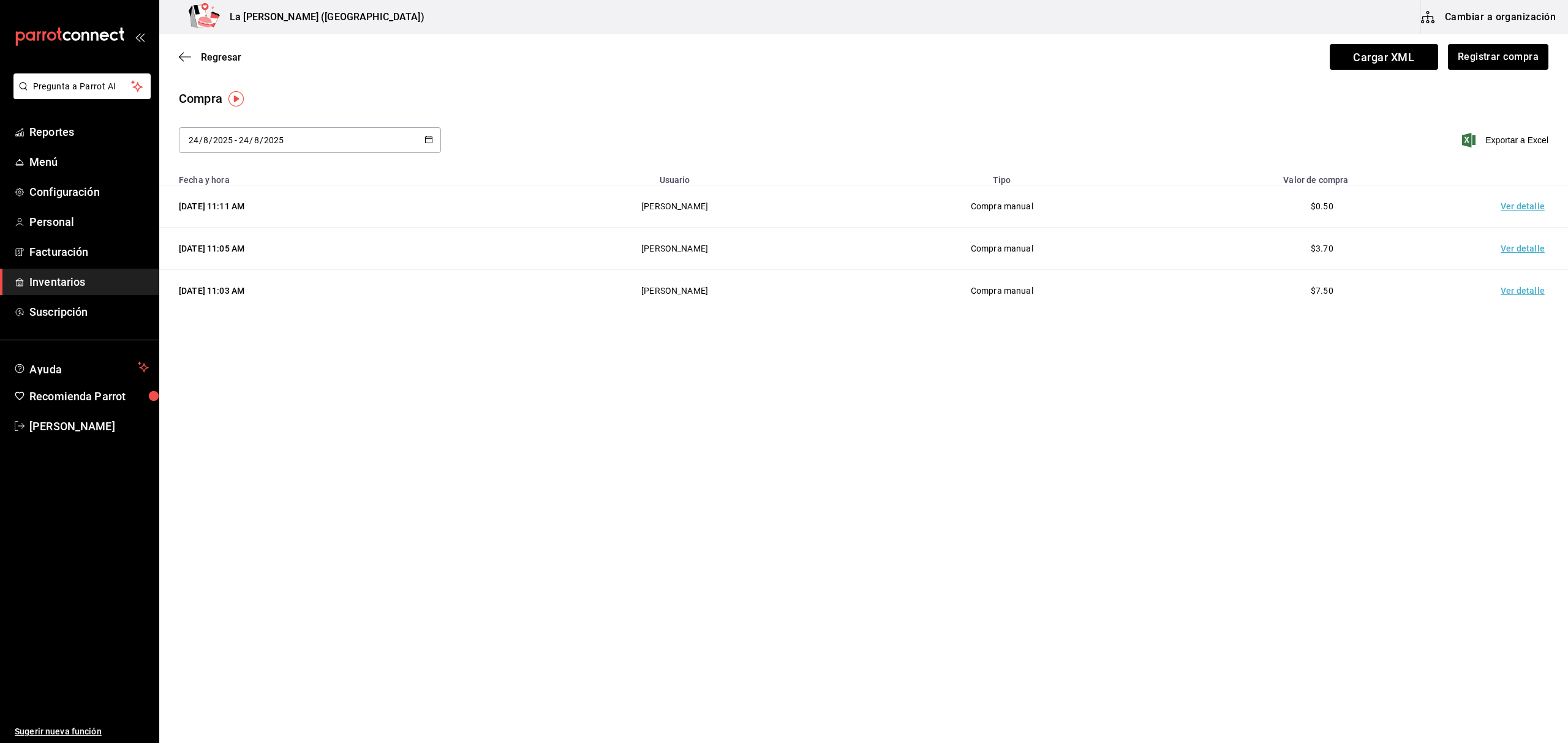
click at [1521, 202] on td "Ver detalle" at bounding box center [1525, 206] width 86 height 42
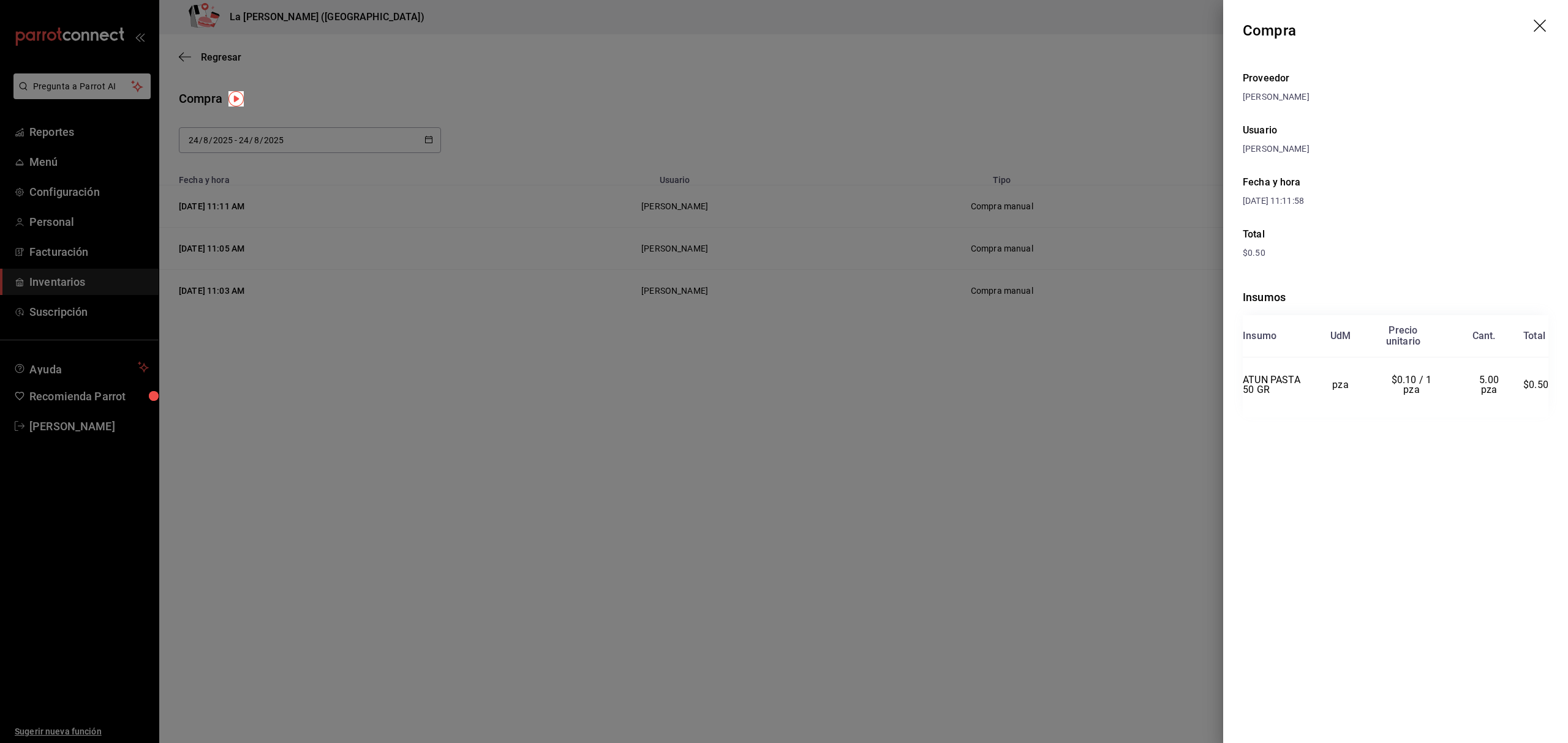
click at [1104, 115] on div at bounding box center [784, 371] width 1568 height 743
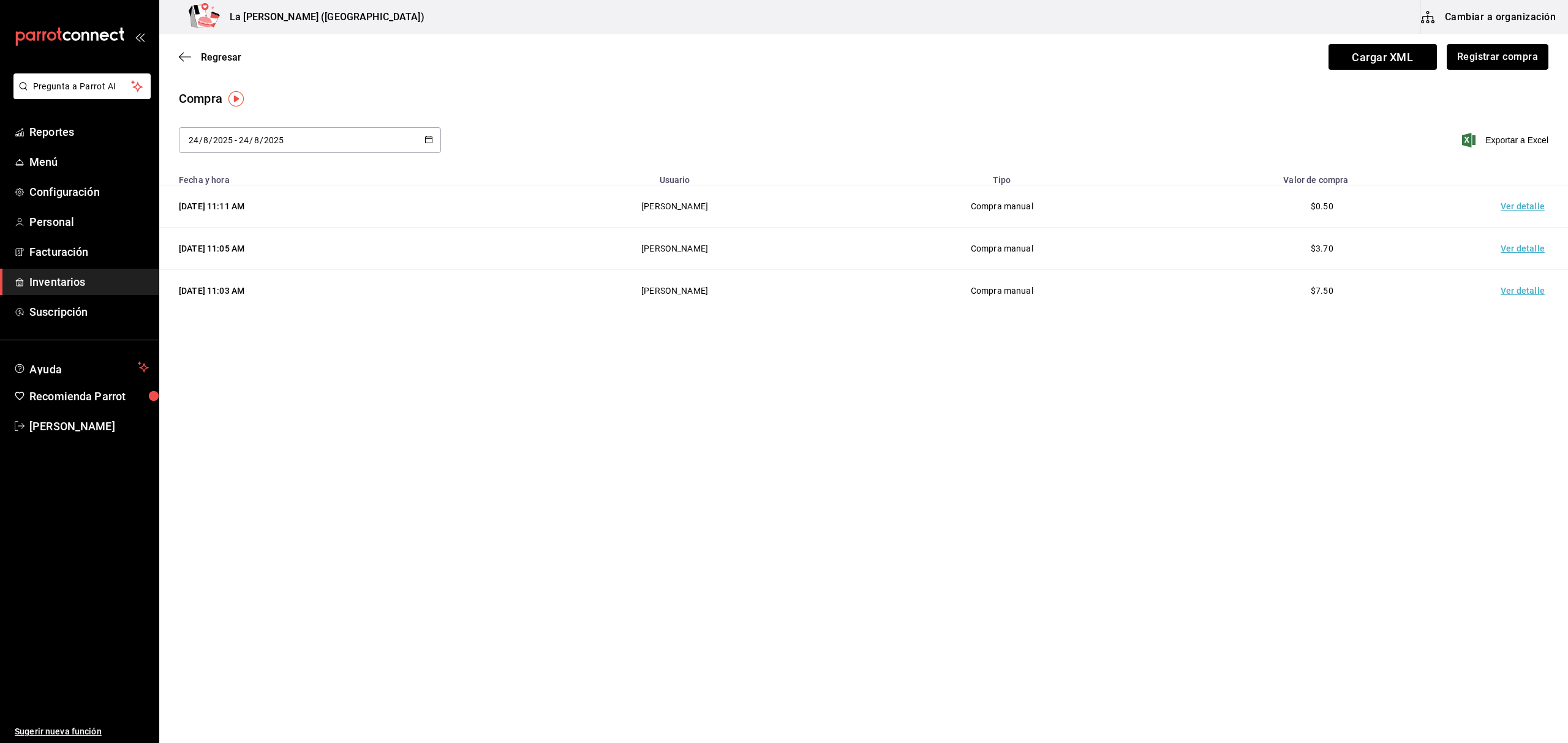
click at [1537, 52] on button "Registrar compra" at bounding box center [1498, 57] width 102 height 25
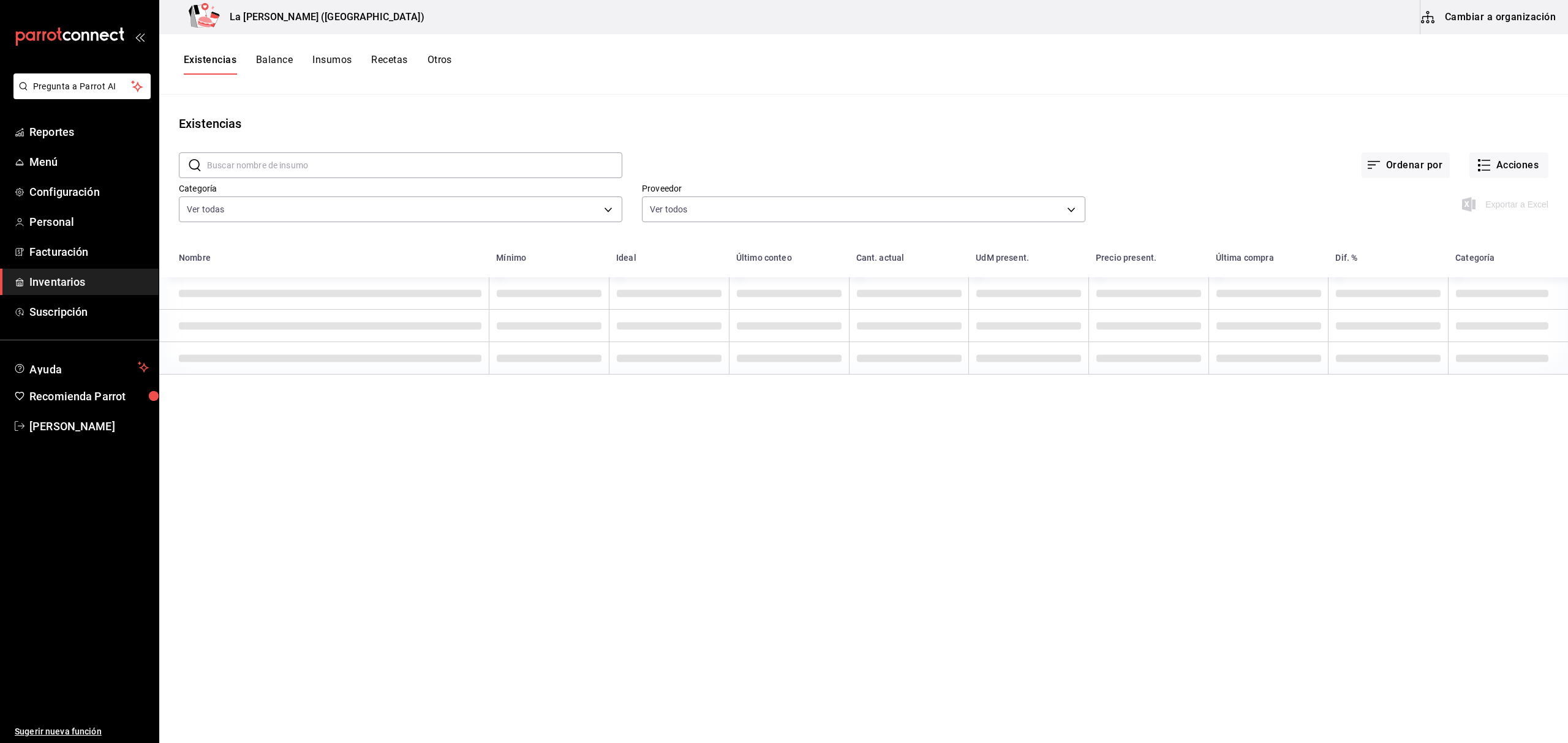
click at [305, 165] on input "text" at bounding box center [414, 166] width 415 height 25
type input "ESFERAS"
click at [1507, 14] on button "Cambiar a organización" at bounding box center [1490, 17] width 138 height 34
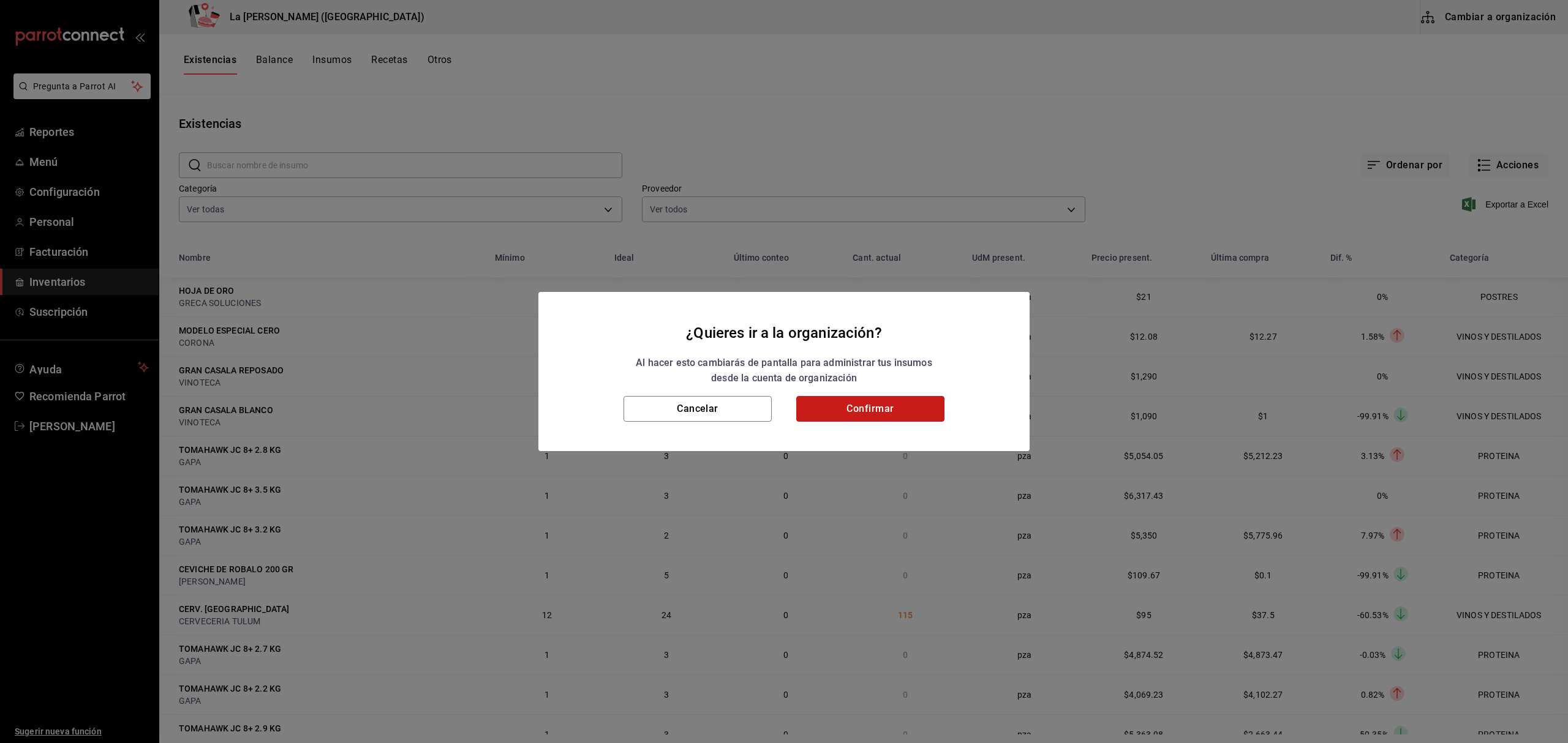
click at [886, 414] on button "Confirmar" at bounding box center [870, 408] width 148 height 25
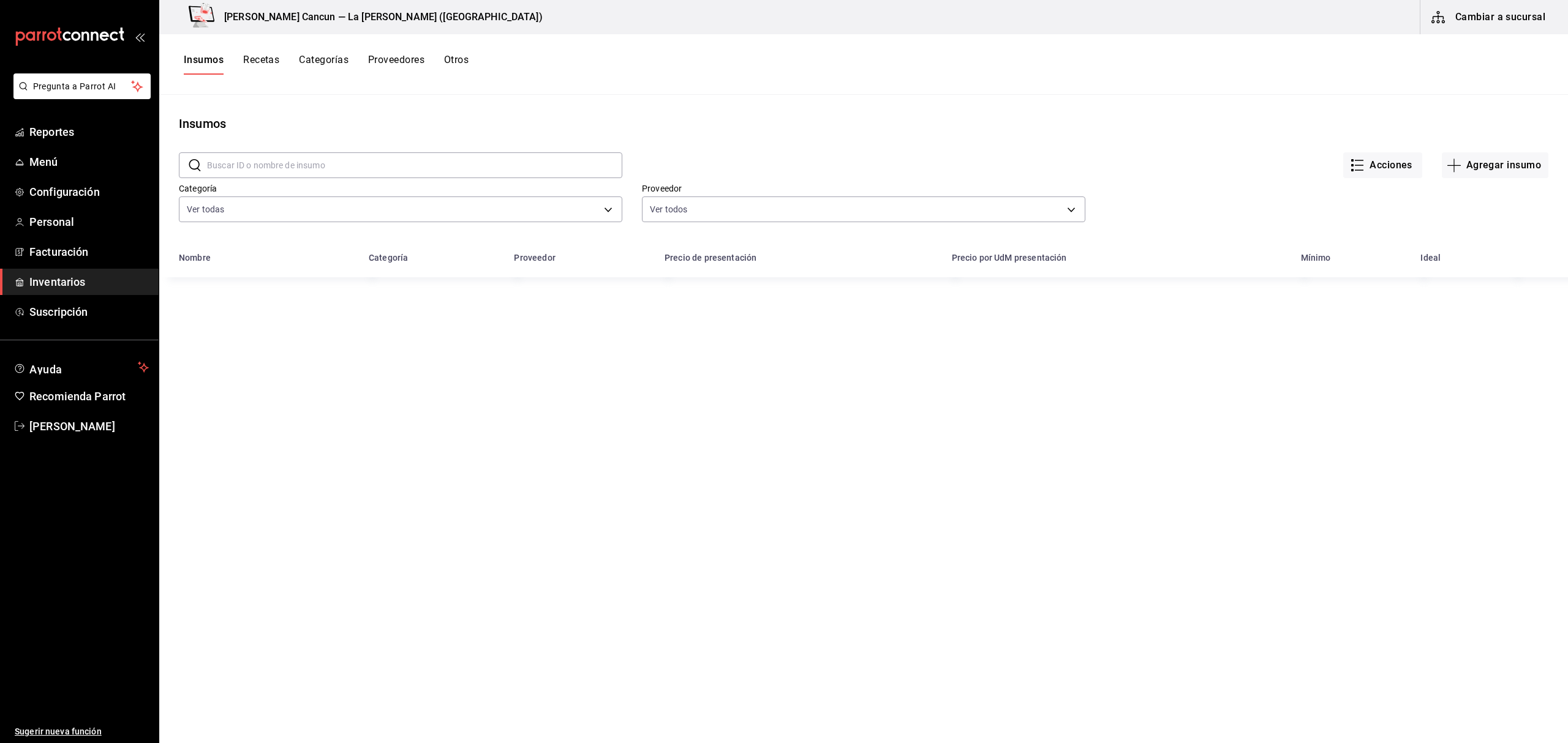
click at [337, 169] on input "text" at bounding box center [414, 166] width 415 height 25
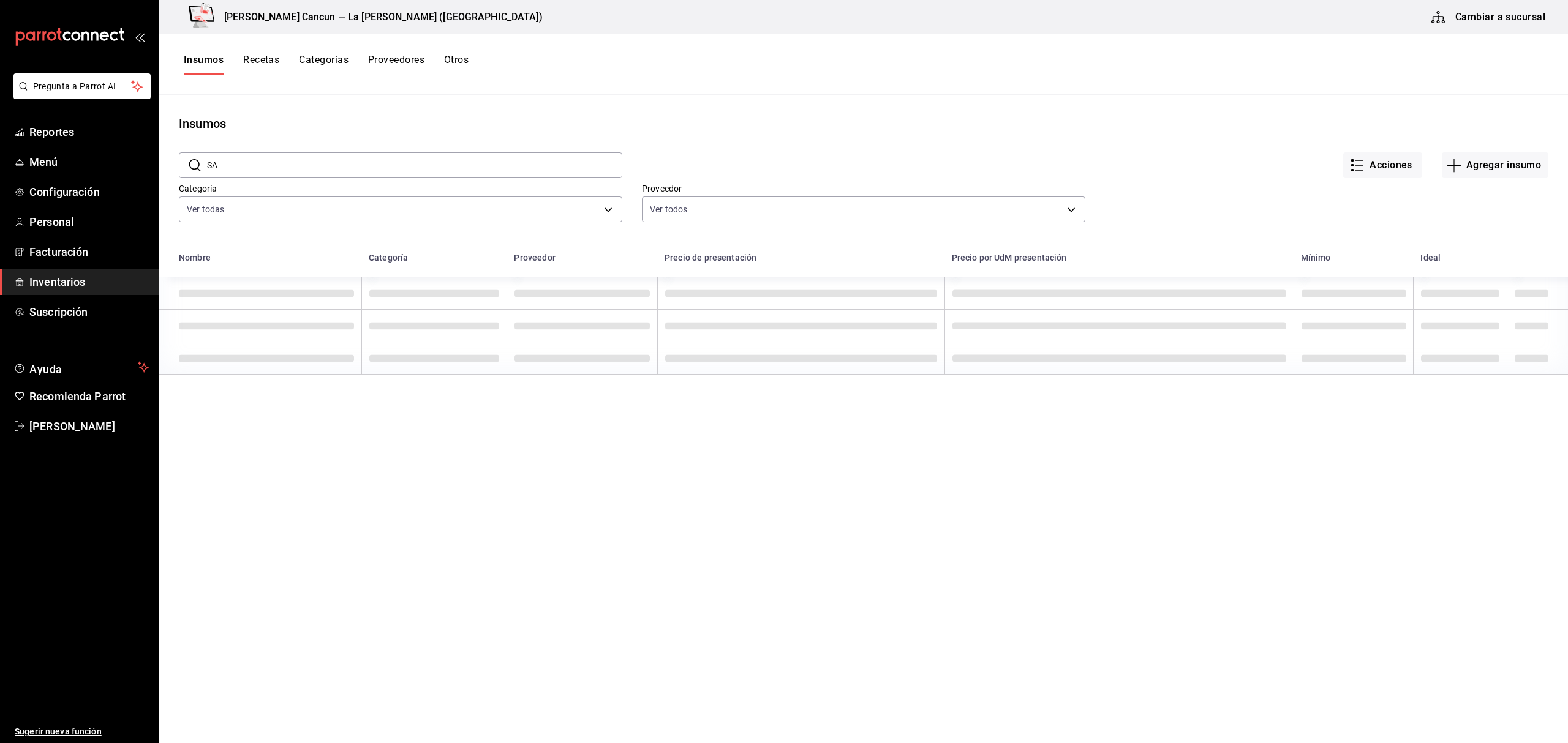
type input "S"
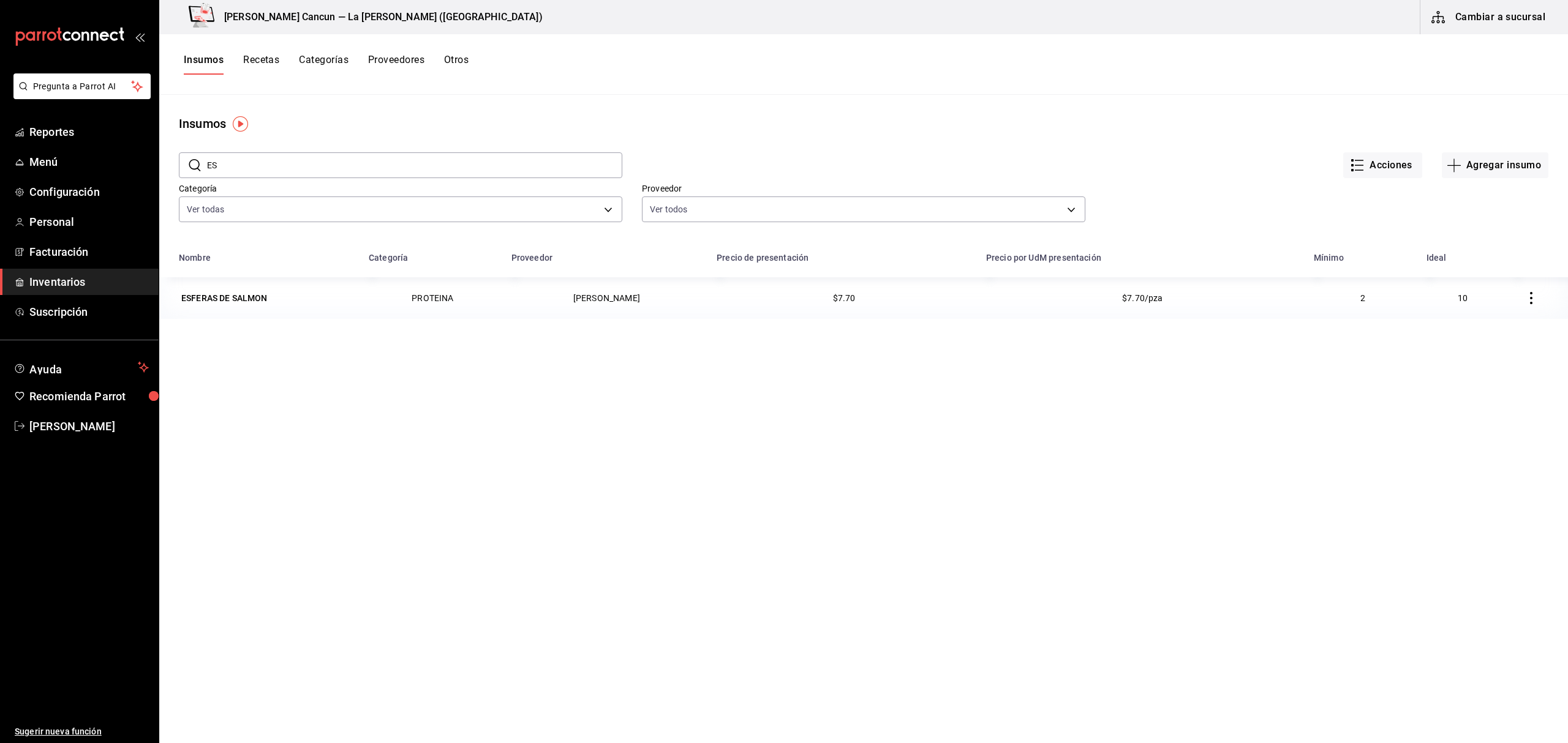
type input "E"
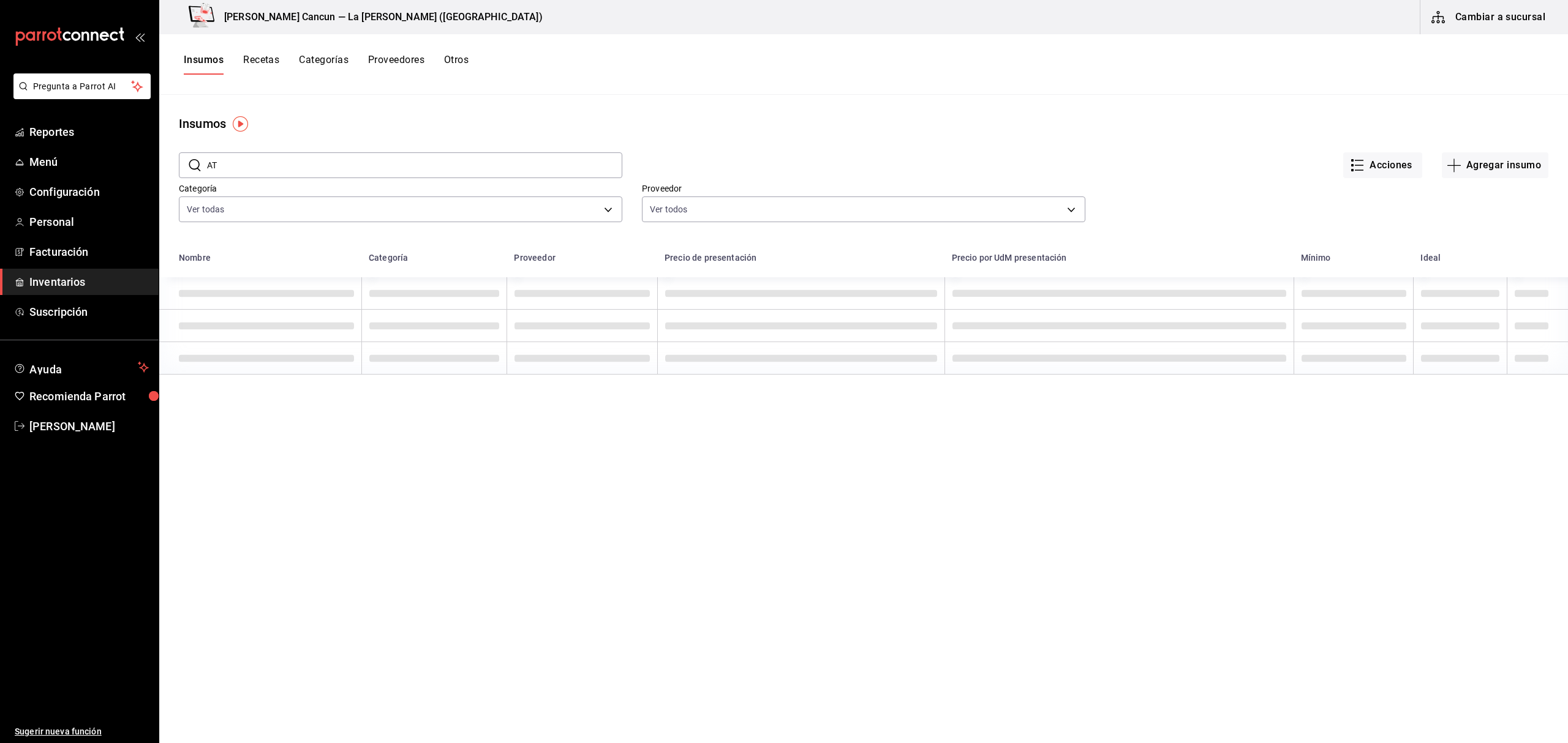
type input "A"
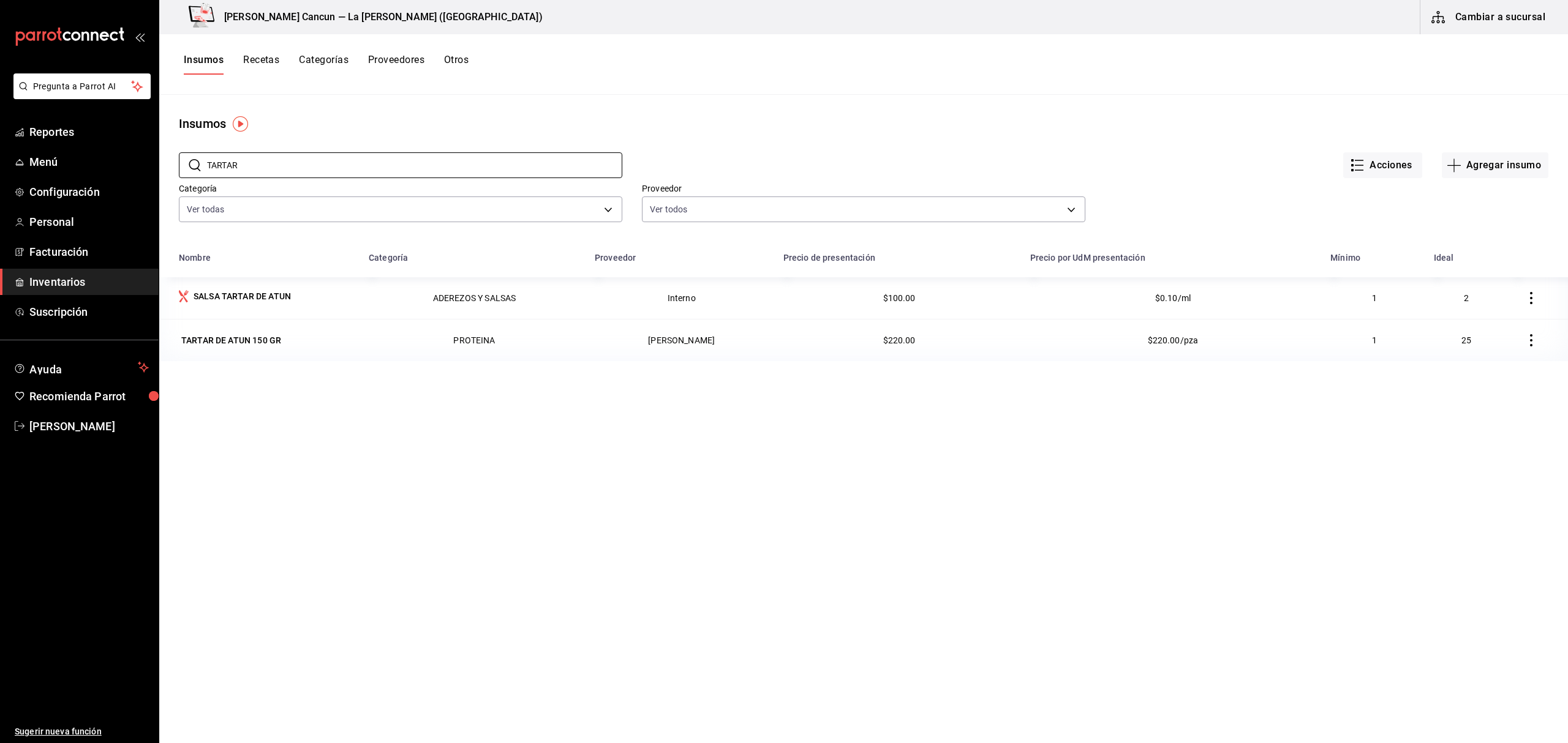
type input "TARTAR"
click at [88, 280] on span "Inventarios" at bounding box center [89, 282] width 119 height 17
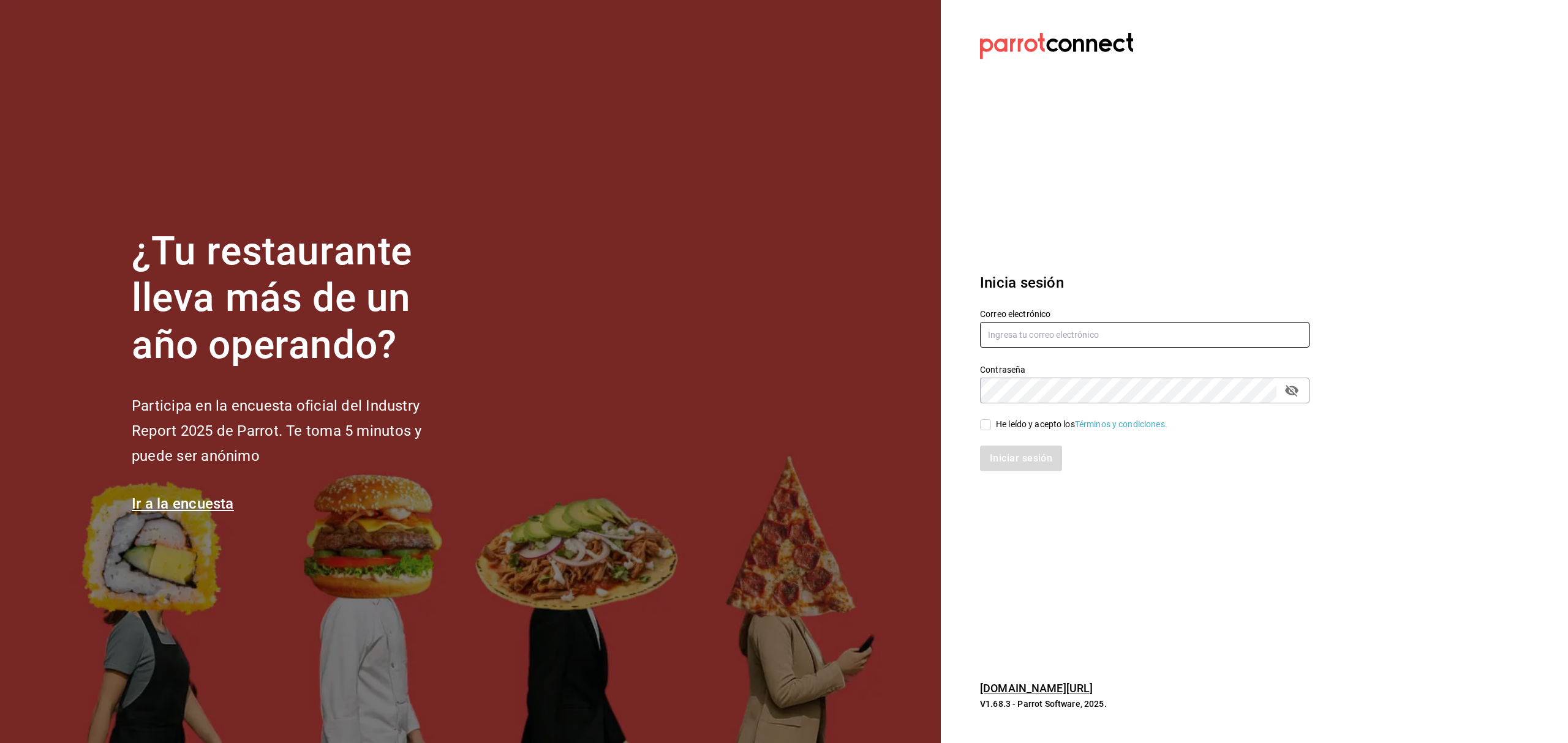
type input "[EMAIL_ADDRESS][DOMAIN_NAME]"
click at [987, 422] on input "He leído y acepto los Términos y condiciones." at bounding box center [985, 424] width 11 height 11
checkbox input "true"
click at [1003, 466] on button "Iniciar sesión" at bounding box center [1022, 458] width 84 height 25
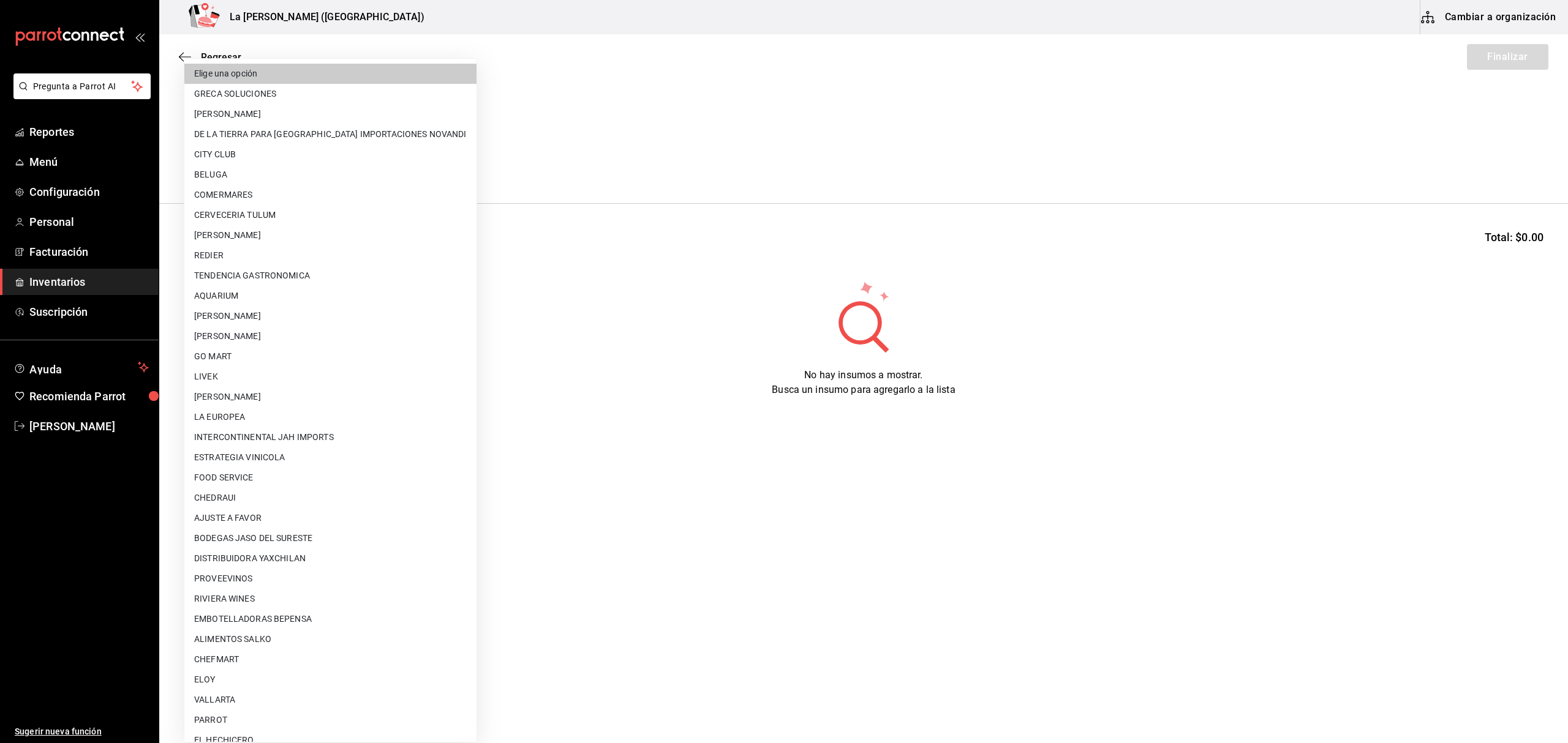
click at [236, 168] on body "Pregunta a Parrot AI Reportes Menú Configuración Personal Facturación Inventari…" at bounding box center [784, 337] width 1568 height 674
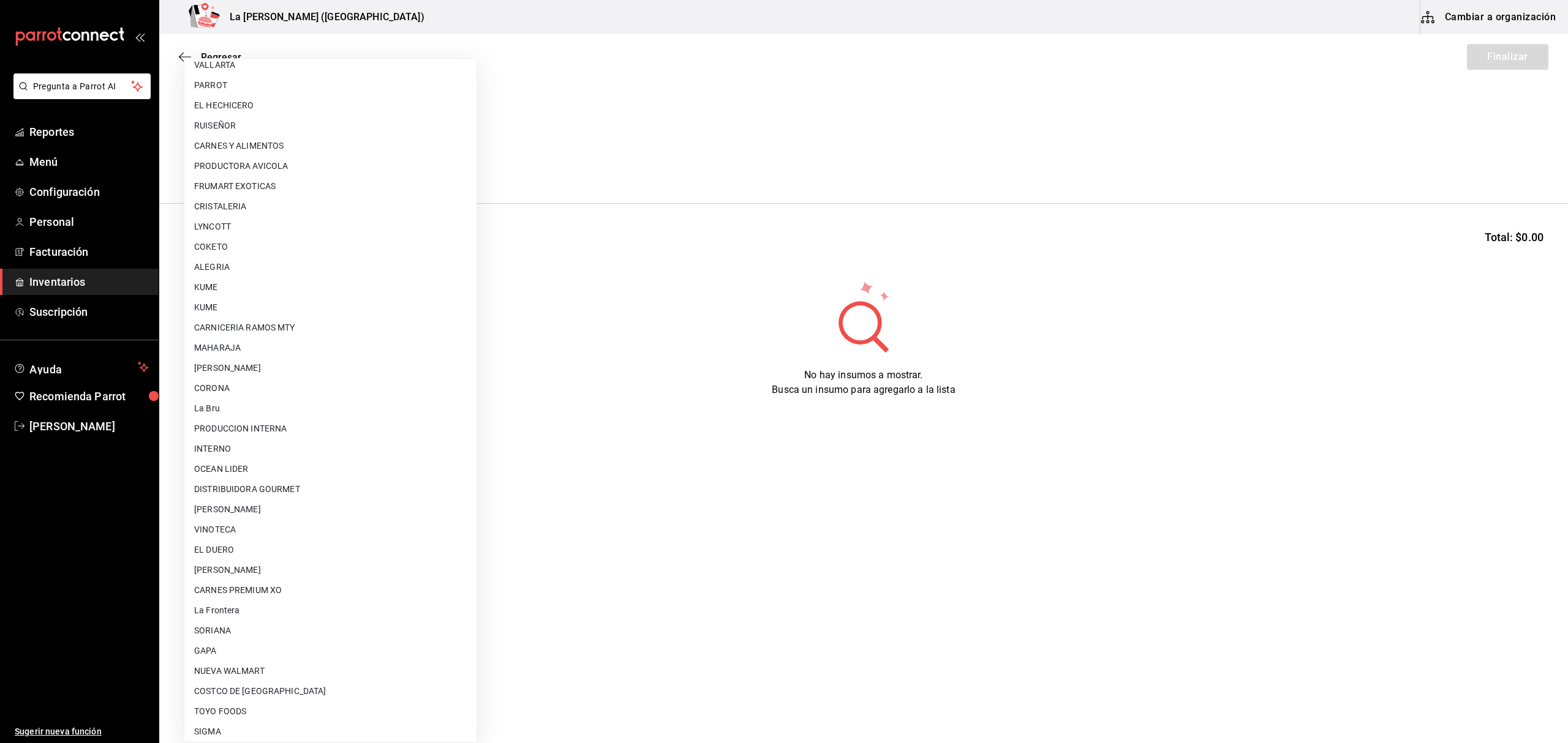
scroll to position [660, 0]
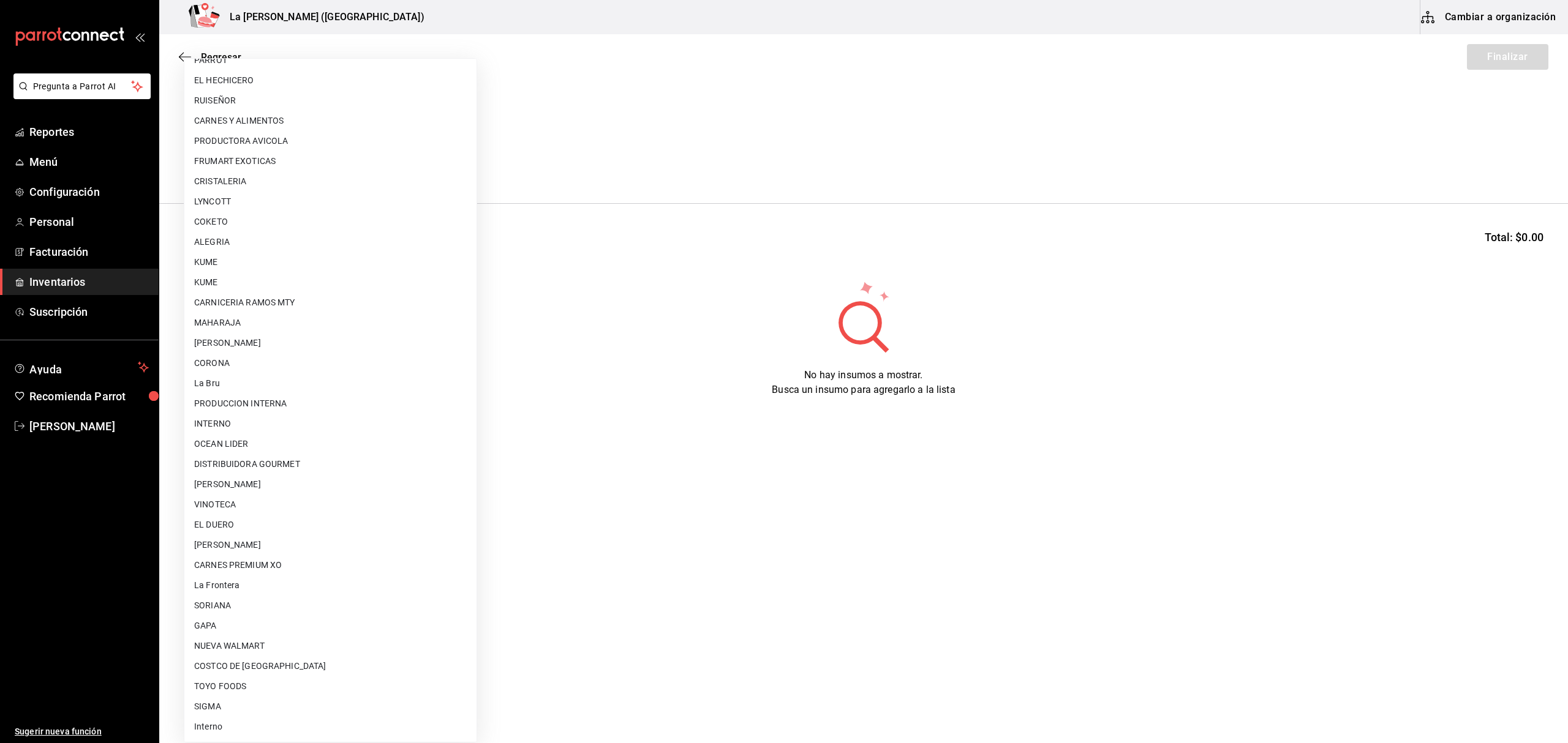
click at [305, 545] on li "[PERSON_NAME]" at bounding box center [331, 545] width 292 height 20
type input "315b81d5-d420-441a-a150-3d316ba9d60a"
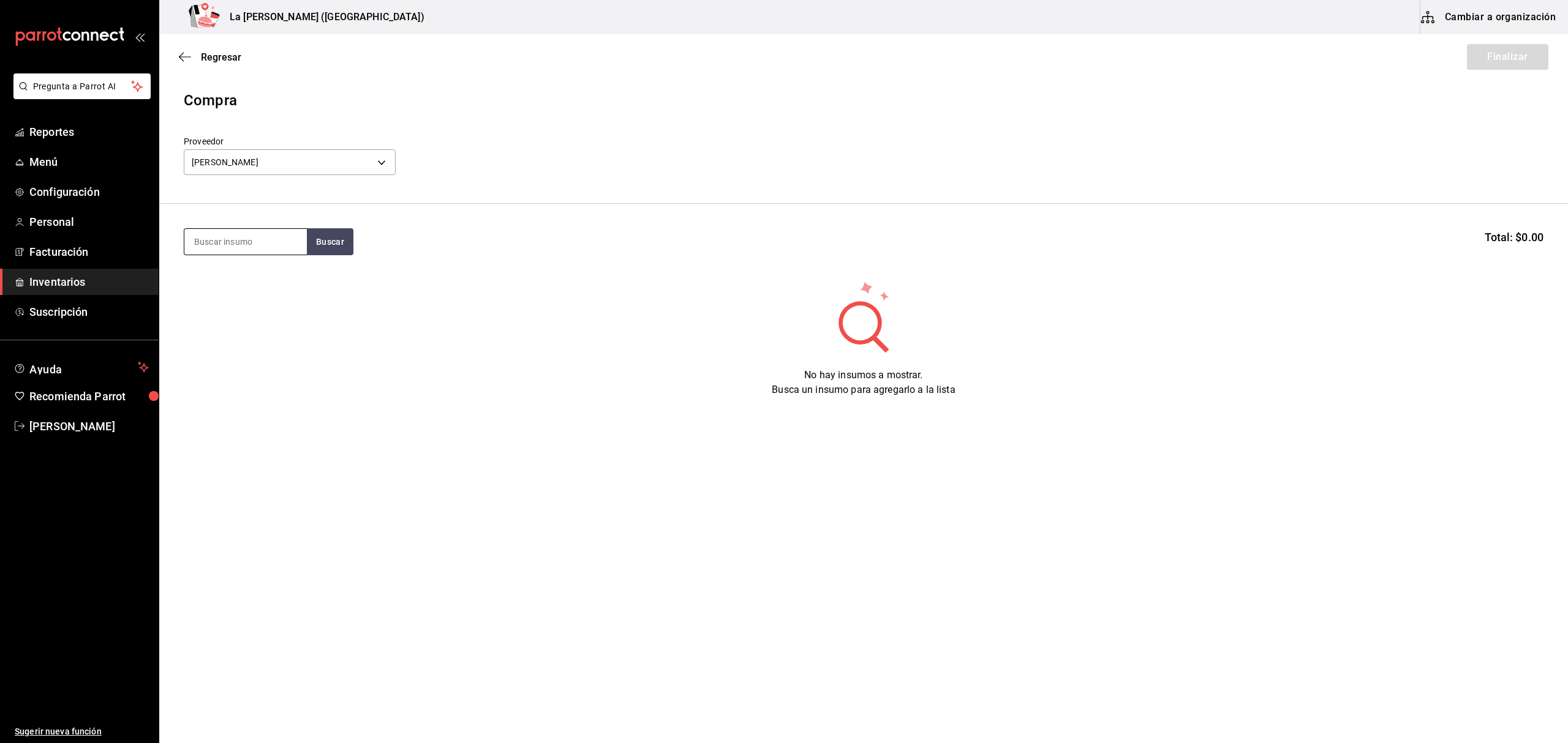
click at [264, 239] on input at bounding box center [246, 241] width 123 height 25
type input "TARTAR"
click at [250, 294] on div "TARTAR DE ATUN 150 GR" at bounding box center [246, 285] width 103 height 29
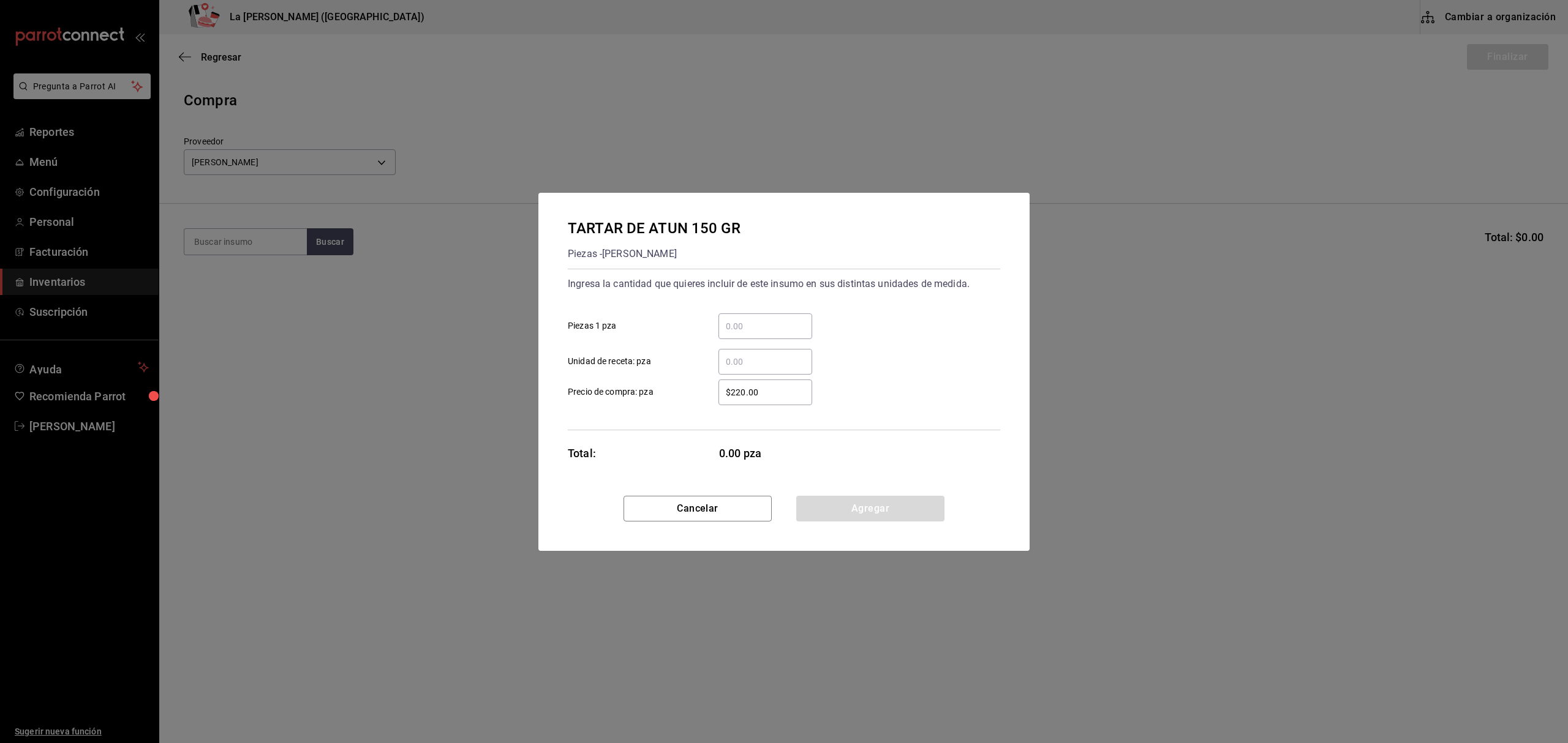
click at [765, 317] on div "​" at bounding box center [765, 326] width 94 height 25
click at [765, 319] on input "​ Piezas 1 pza" at bounding box center [765, 326] width 94 height 15
type input "3"
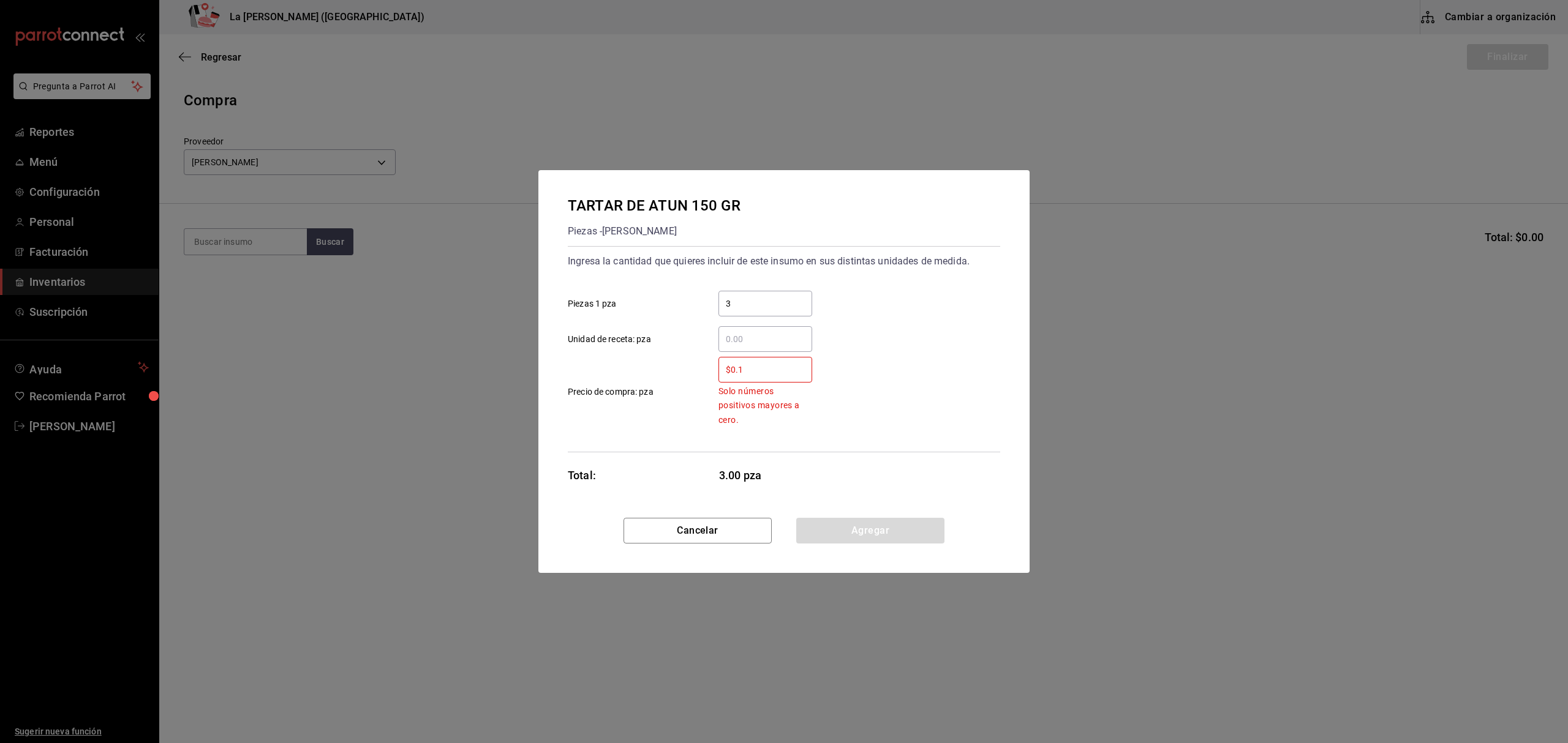
type input "$0.1"
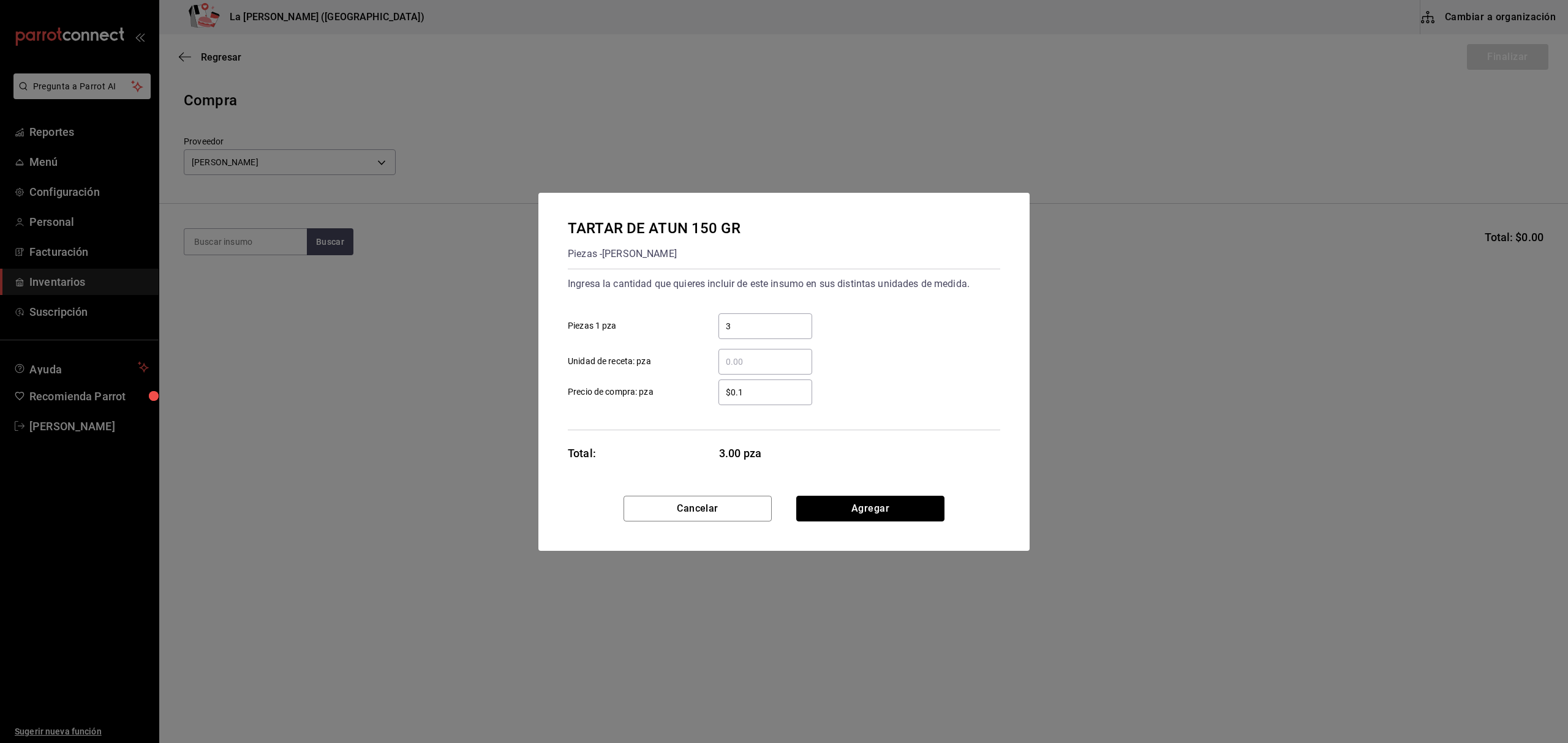
click button "Agregar" at bounding box center [870, 508] width 148 height 25
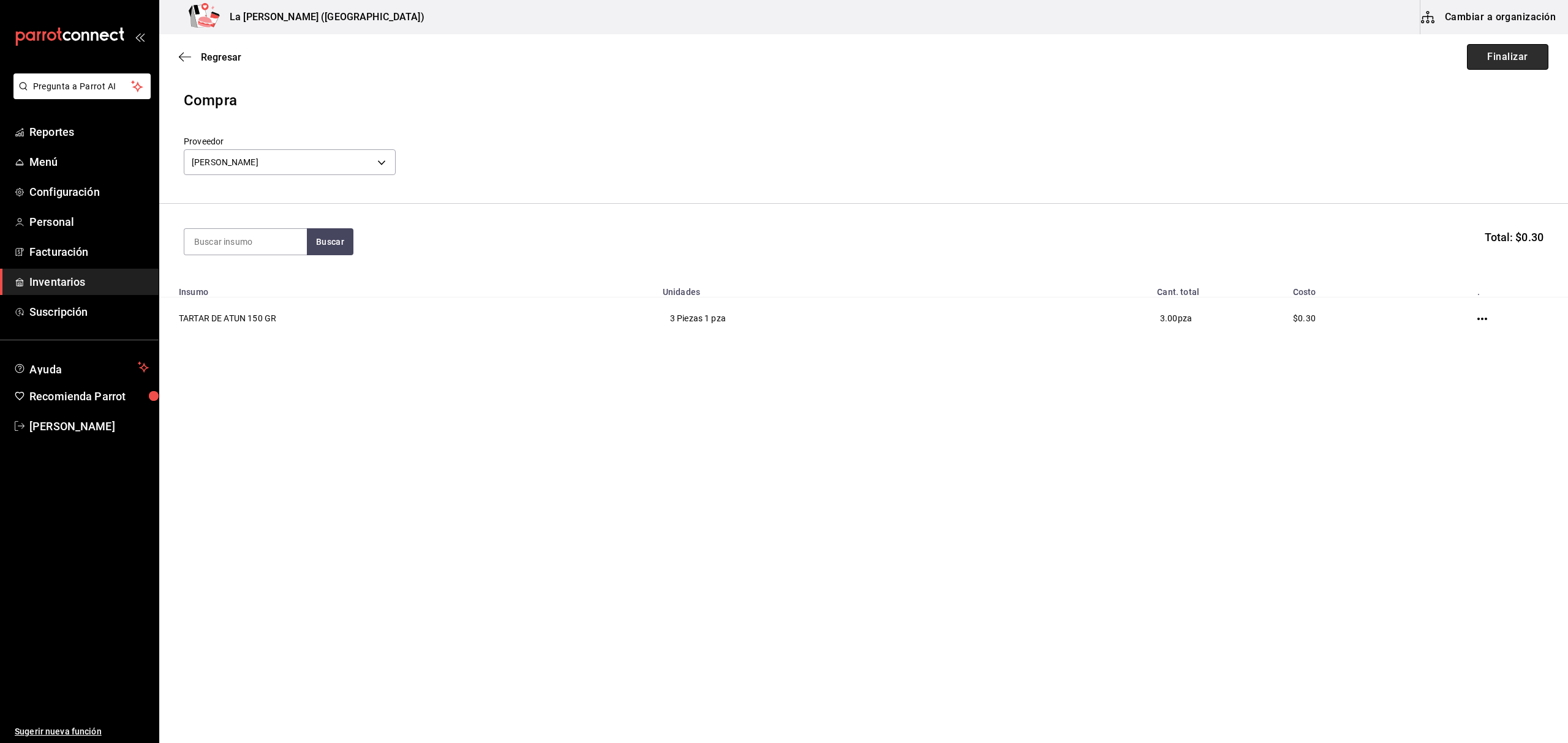
click at [1514, 52] on button "Finalizar" at bounding box center [1508, 57] width 81 height 25
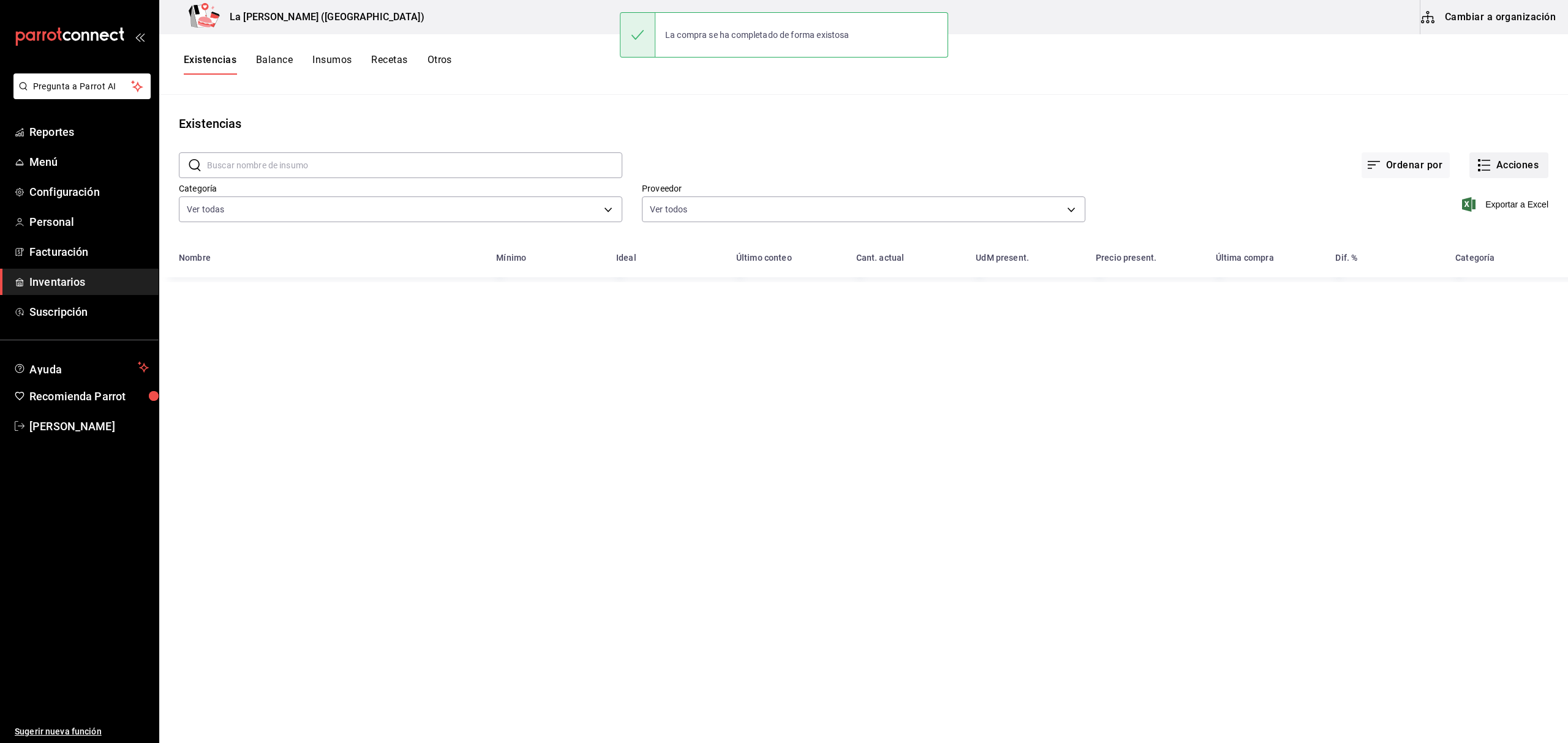
click at [1500, 167] on button "Acciones" at bounding box center [1508, 165] width 79 height 25
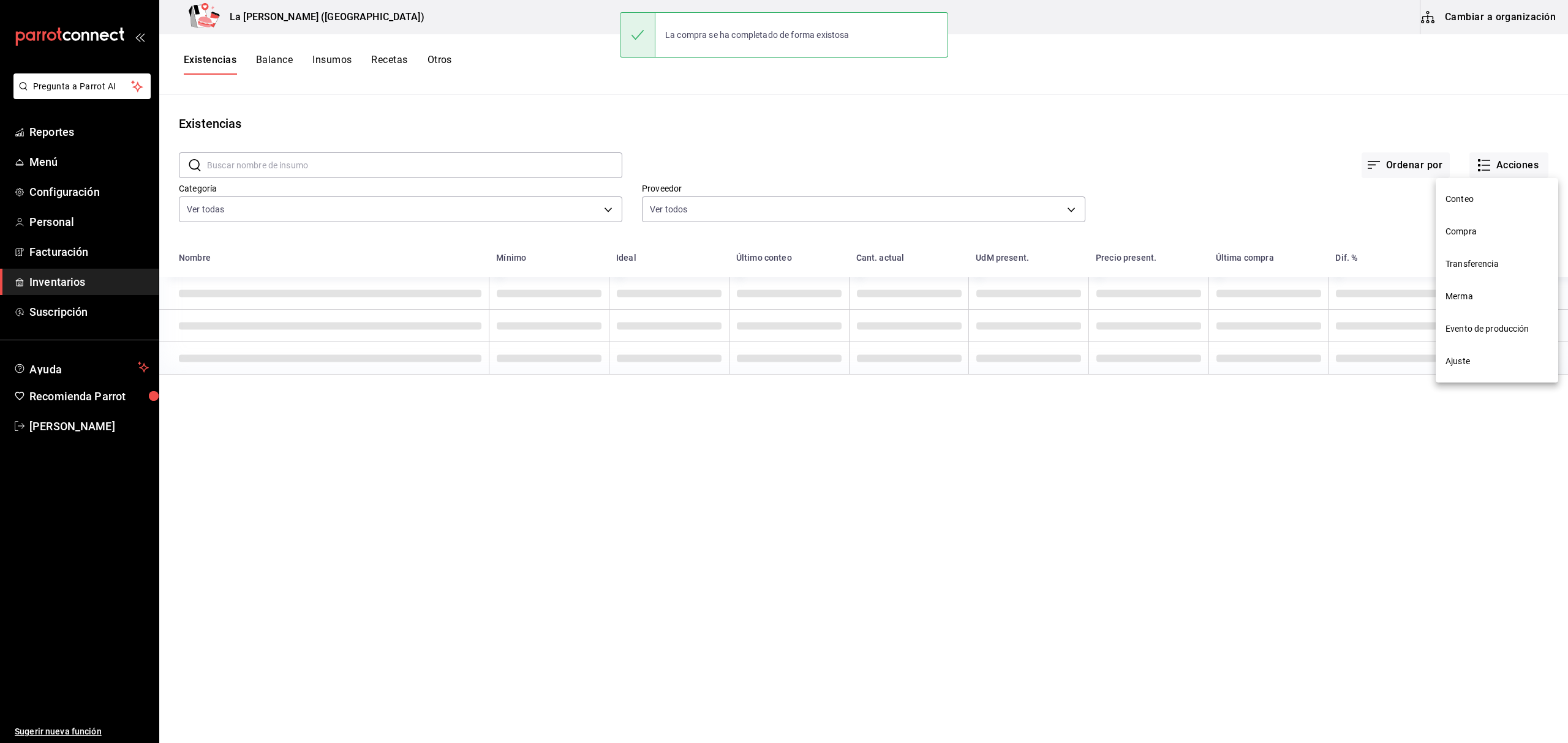
click at [1486, 222] on li "Compra" at bounding box center [1497, 232] width 123 height 33
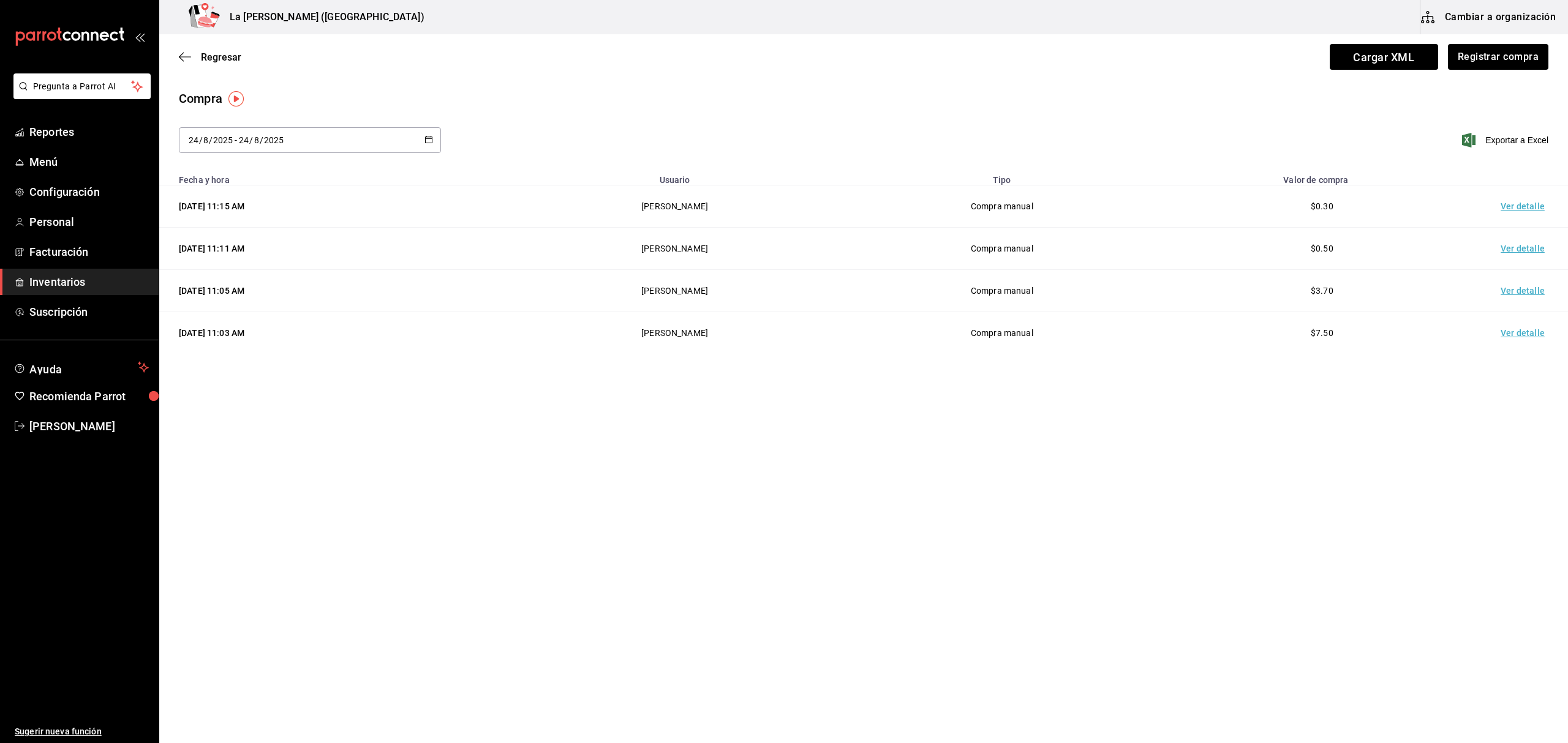
click at [1527, 211] on td "Ver detalle" at bounding box center [1525, 206] width 86 height 42
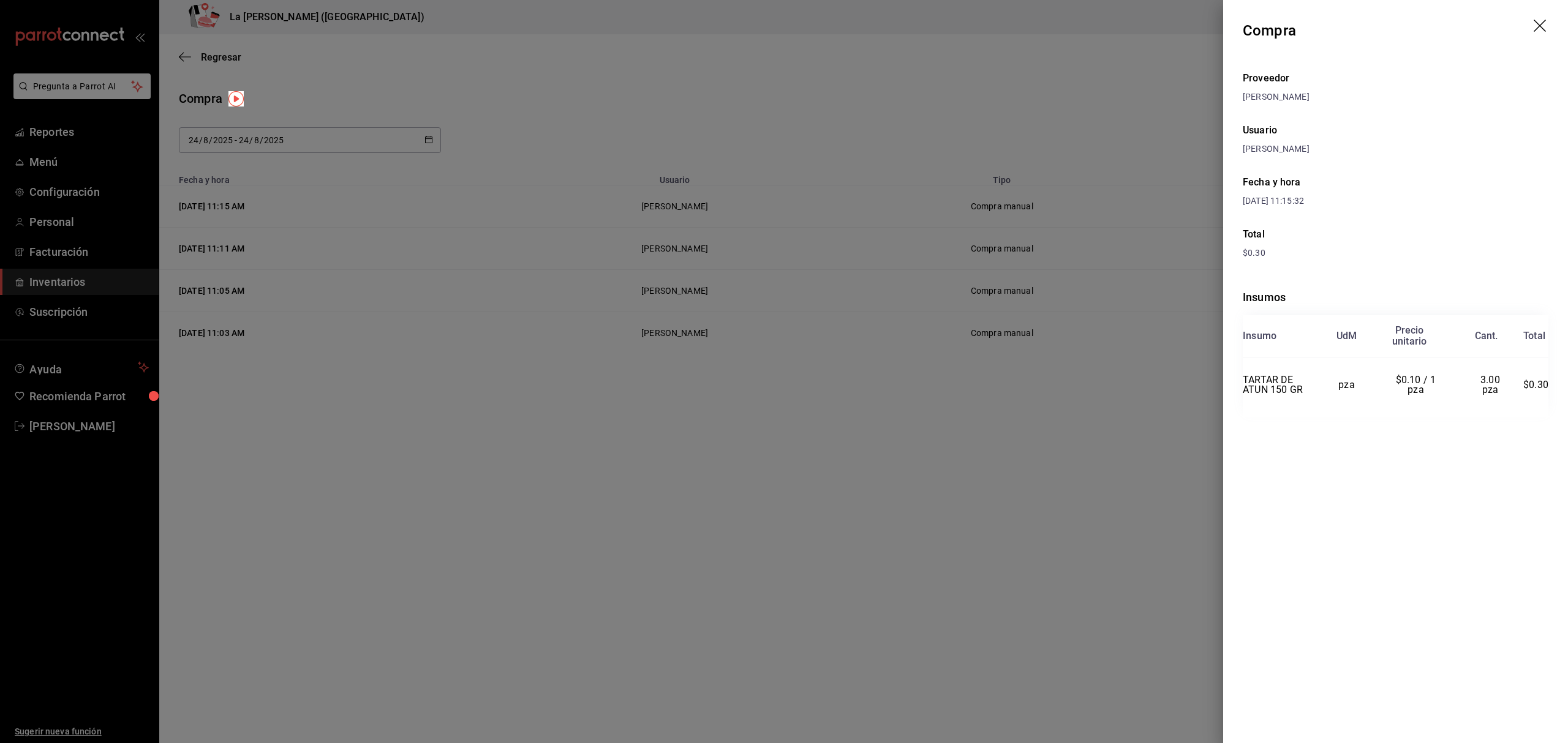
click at [1093, 163] on div at bounding box center [784, 371] width 1568 height 743
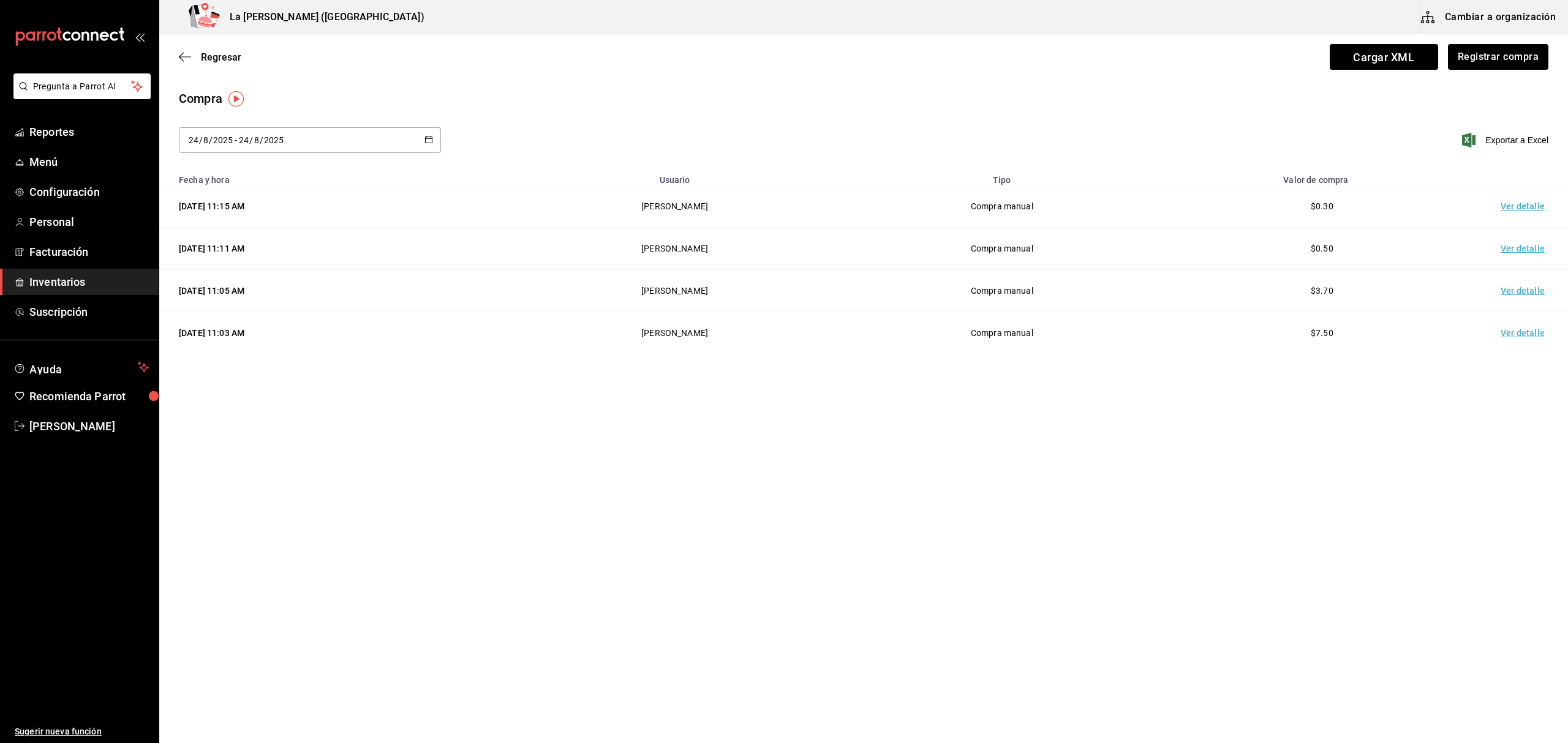
click at [59, 285] on span "Inventarios" at bounding box center [89, 282] width 119 height 17
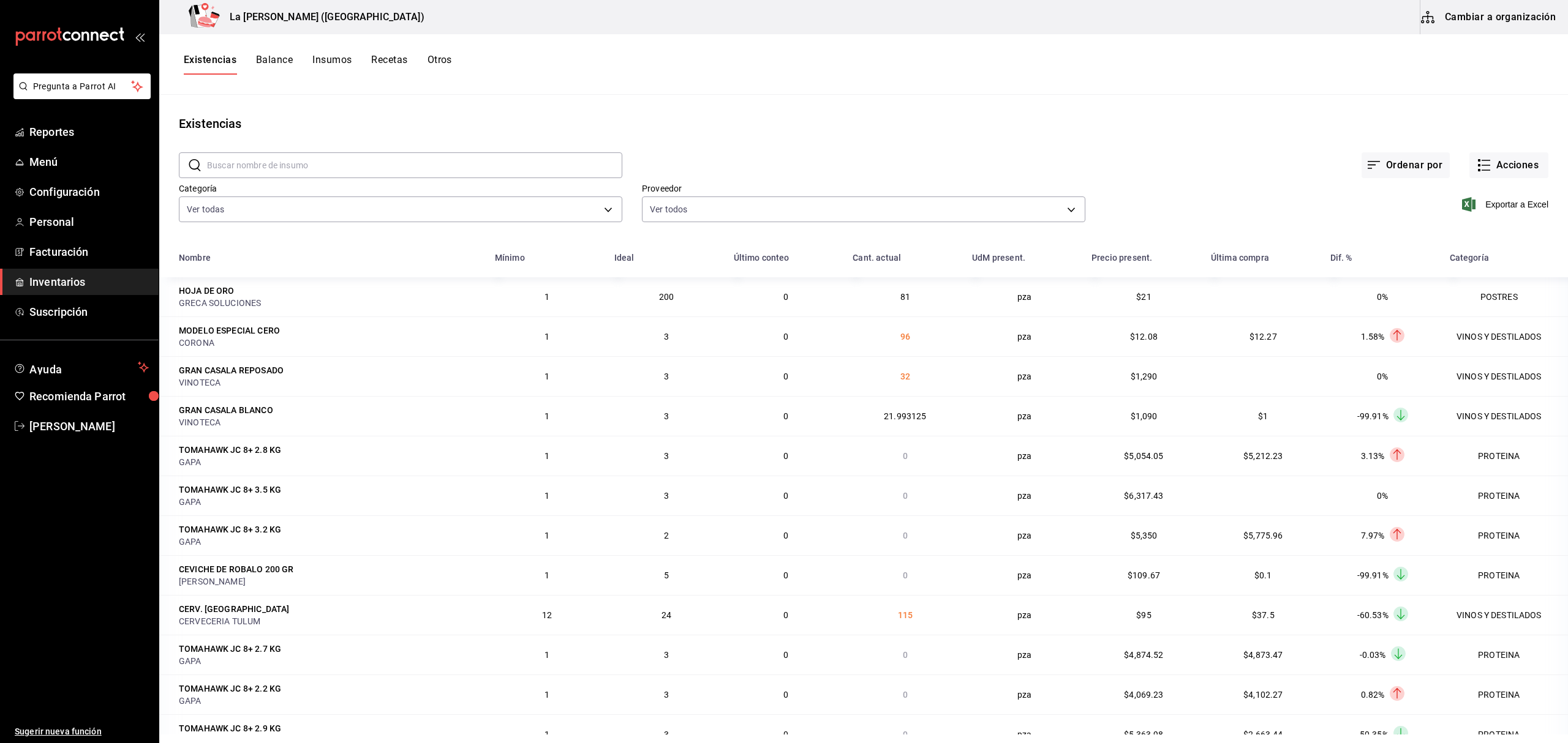
click at [39, 280] on span "Inventarios" at bounding box center [89, 282] width 119 height 17
click at [67, 285] on span "Inventarios" at bounding box center [89, 282] width 119 height 17
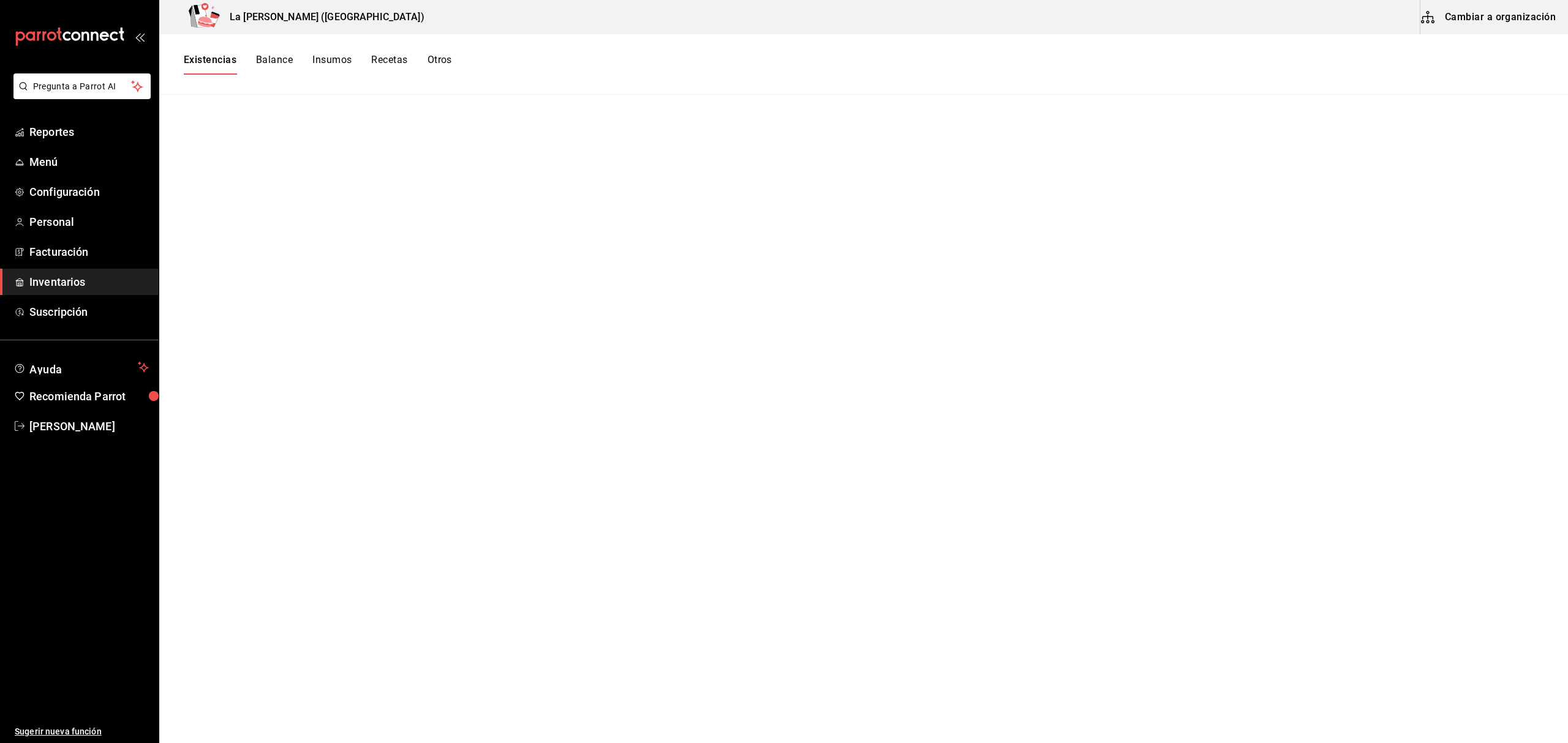
click at [68, 292] on link "Inventarios" at bounding box center [79, 282] width 158 height 26
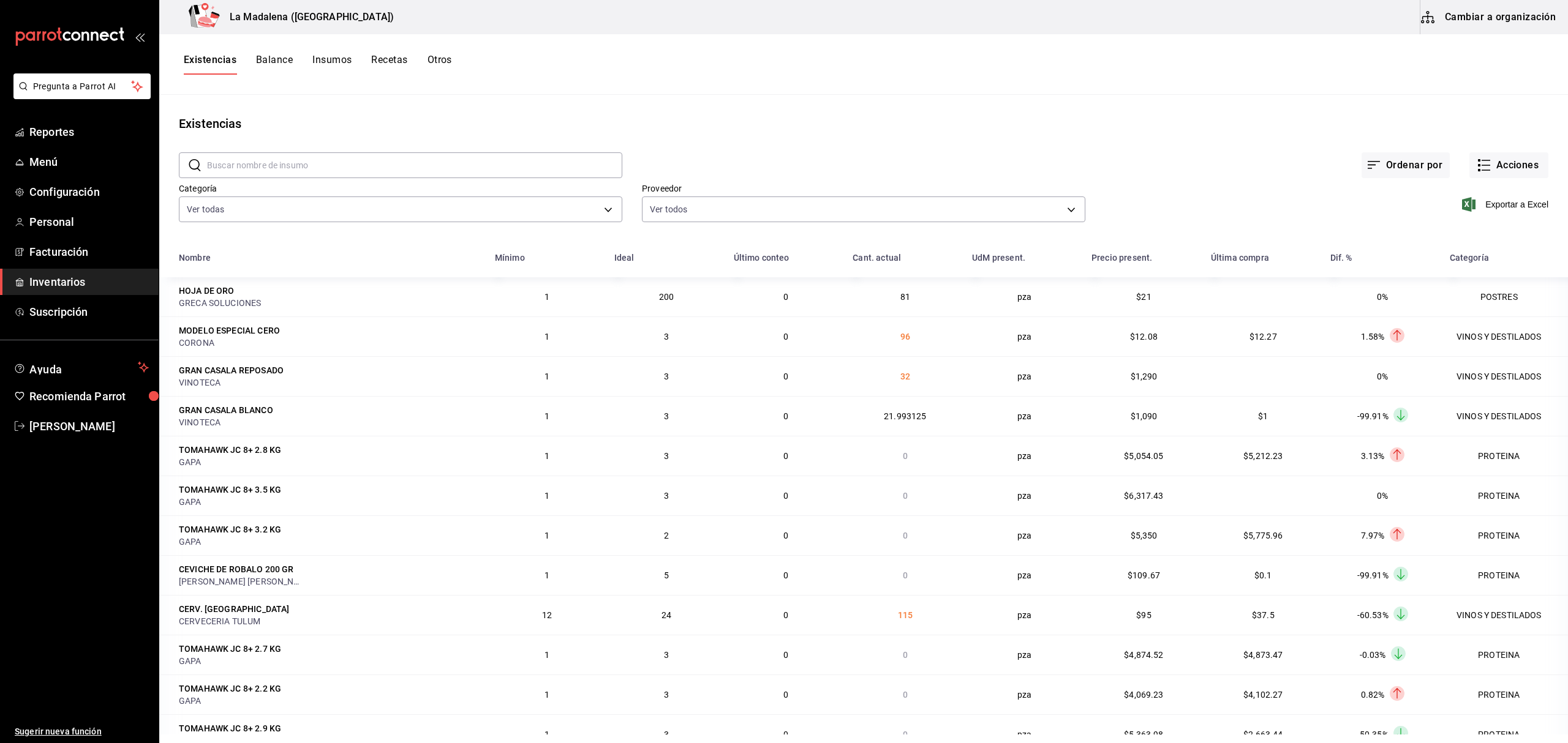
click at [795, 7] on div "La Madalena (Cancun) Cambiar a organización" at bounding box center [863, 17] width 1409 height 34
click at [54, 162] on span "Menú" at bounding box center [89, 162] width 119 height 17
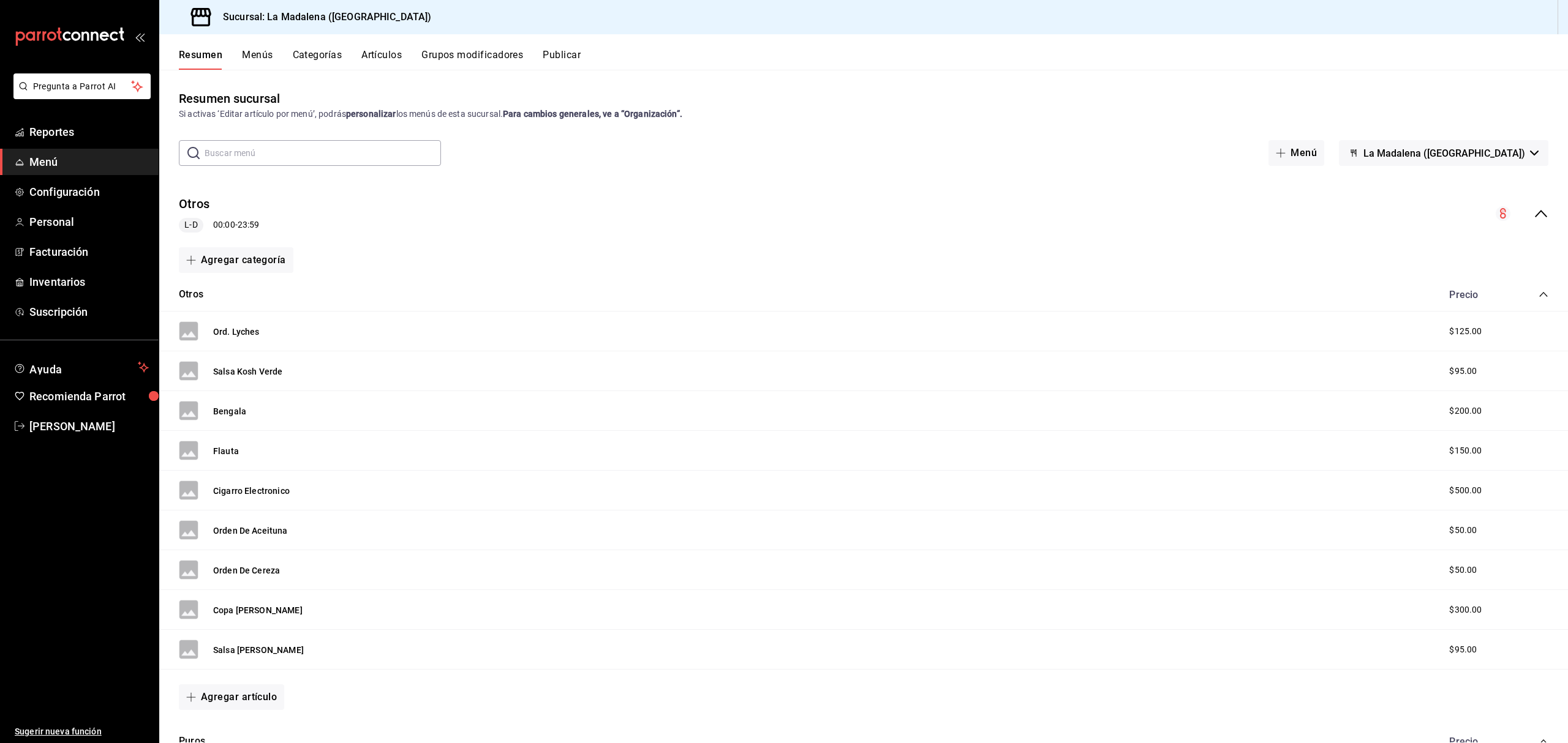
click at [320, 157] on input "text" at bounding box center [323, 153] width 236 height 25
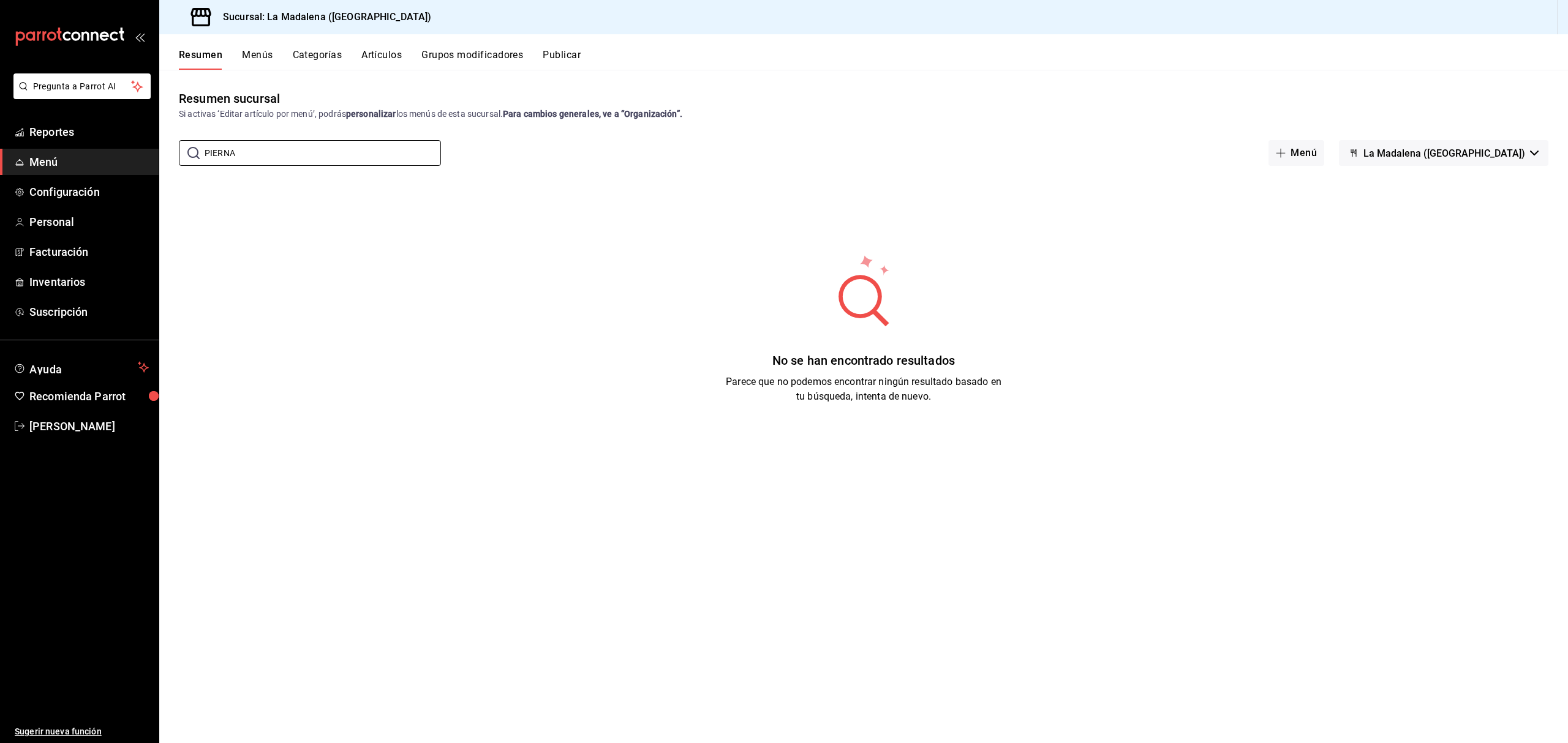
type input "PIERNA"
click at [383, 49] on button "Artículos" at bounding box center [381, 59] width 41 height 21
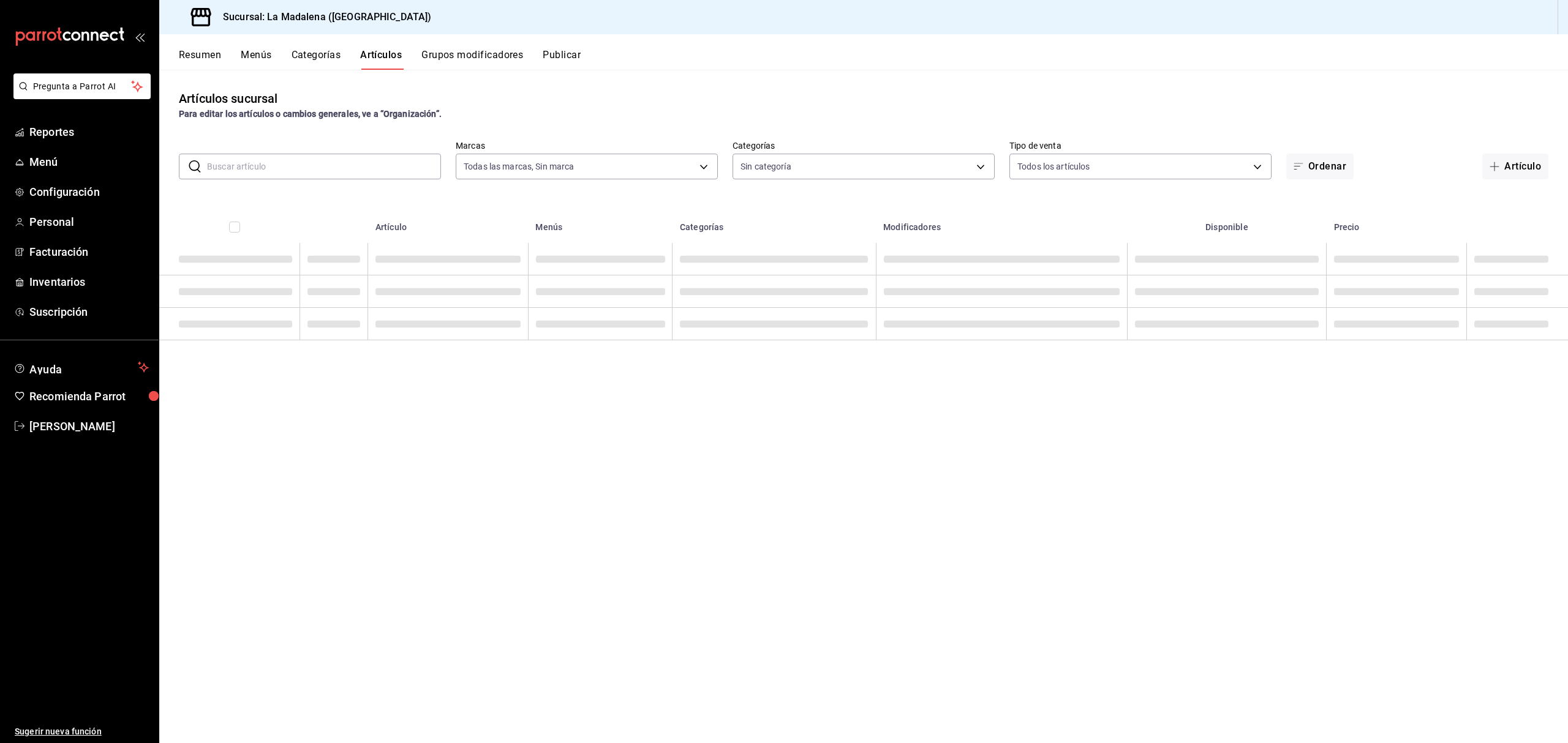
type input "768cf5f5-9f29-4846-9f23-2ee3d48c8f52"
click at [339, 176] on input "text" at bounding box center [324, 166] width 234 height 25
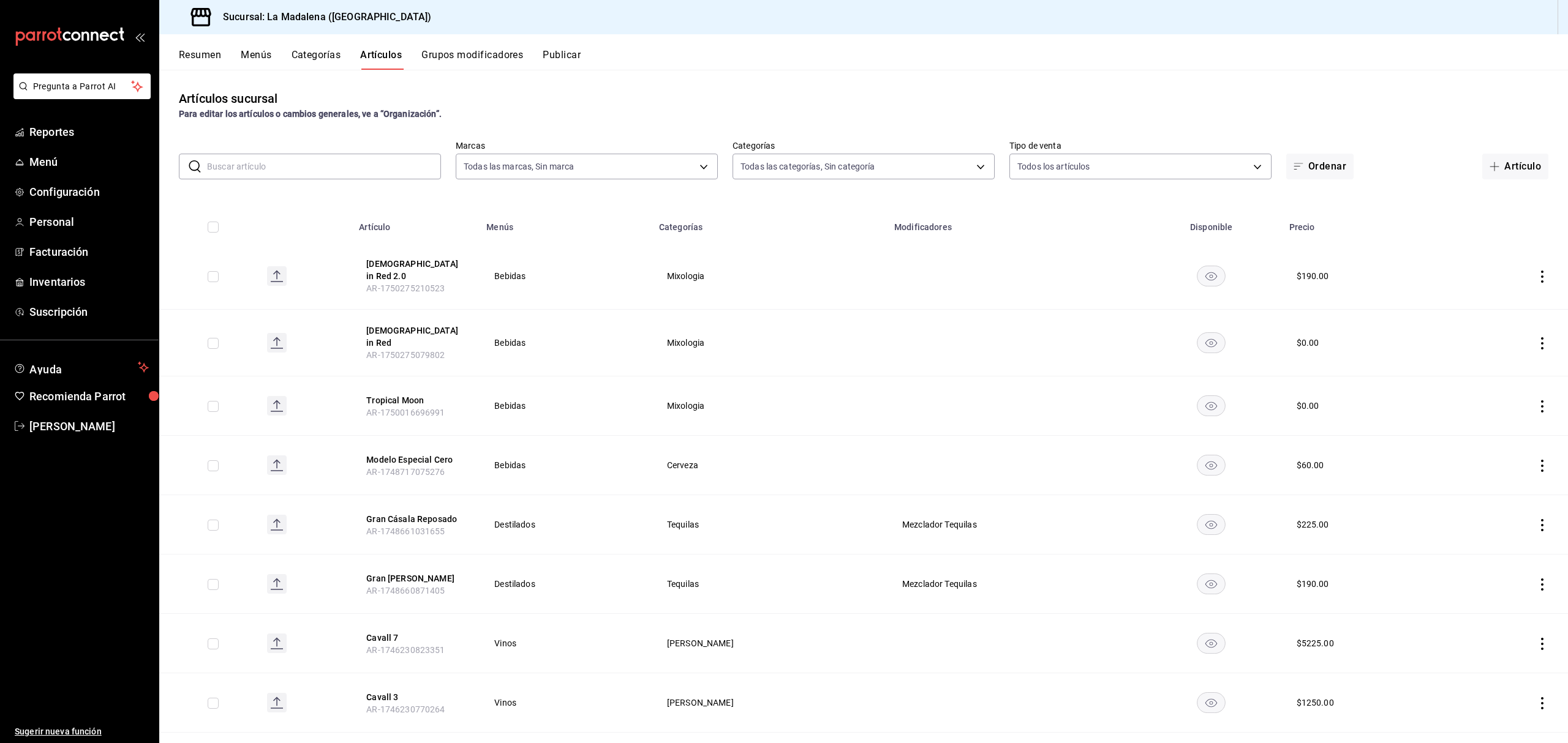
type input "2090f425-4f83-43b7-8a5b-a268cdb56233,18ec9086-dcf8-41ec-b6a4-4dd86ace04e1,6055b…"
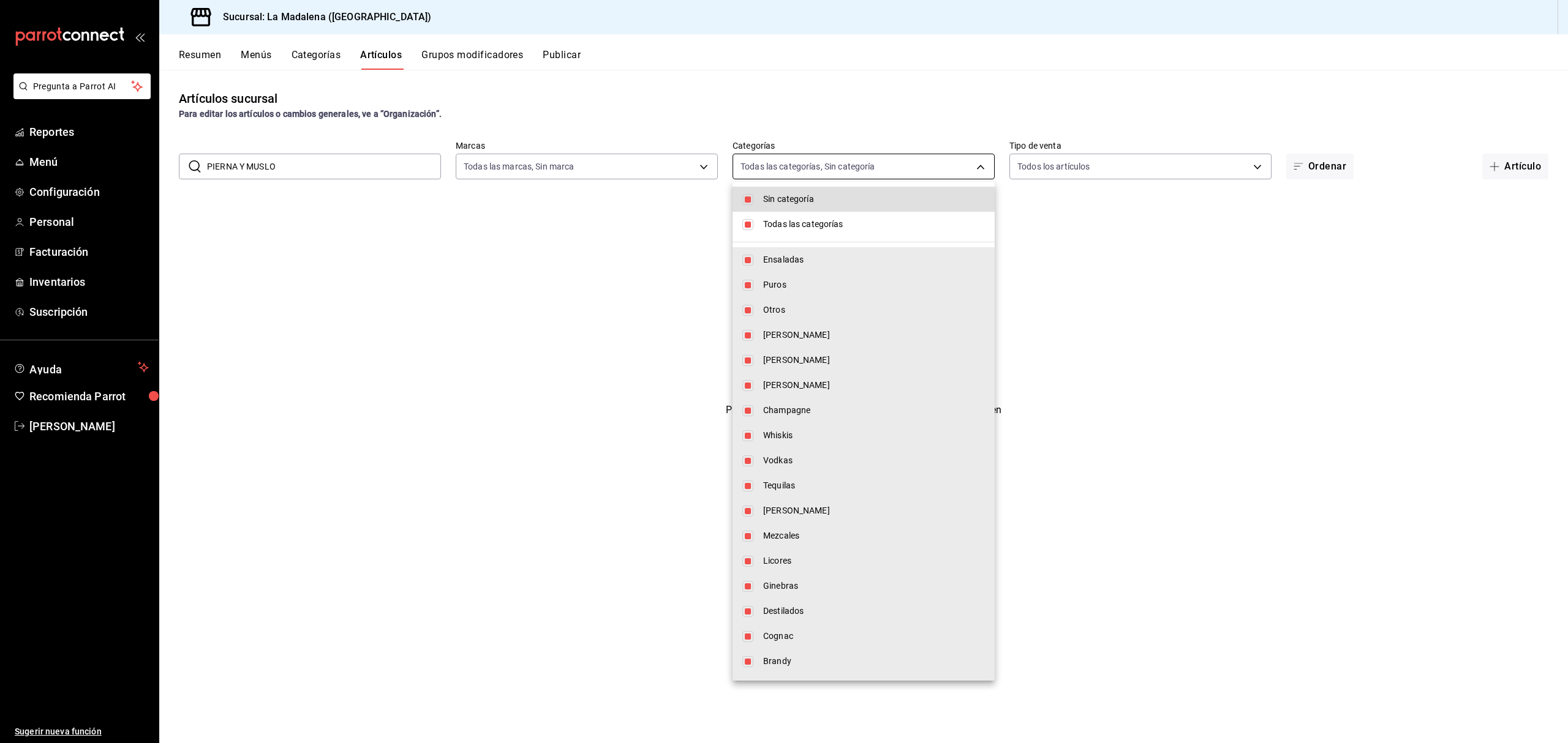
click at [878, 169] on body "Pregunta a Parrot AI Reportes Menú Configuración Personal Facturación Inventari…" at bounding box center [784, 371] width 1568 height 743
click at [413, 288] on div at bounding box center [784, 371] width 1568 height 743
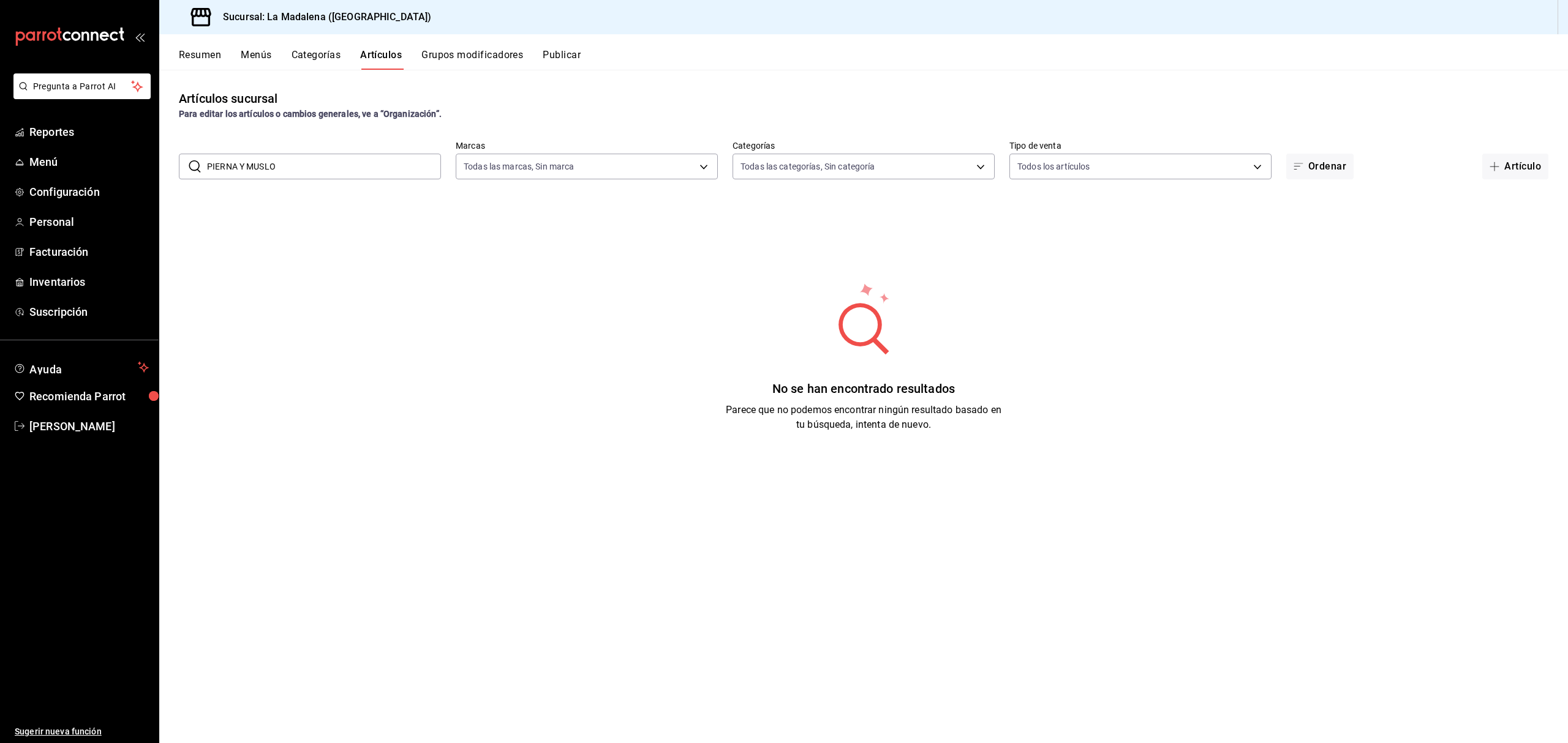
click at [312, 171] on input "PIERNA Y MUSLO" at bounding box center [324, 166] width 234 height 25
type input "P"
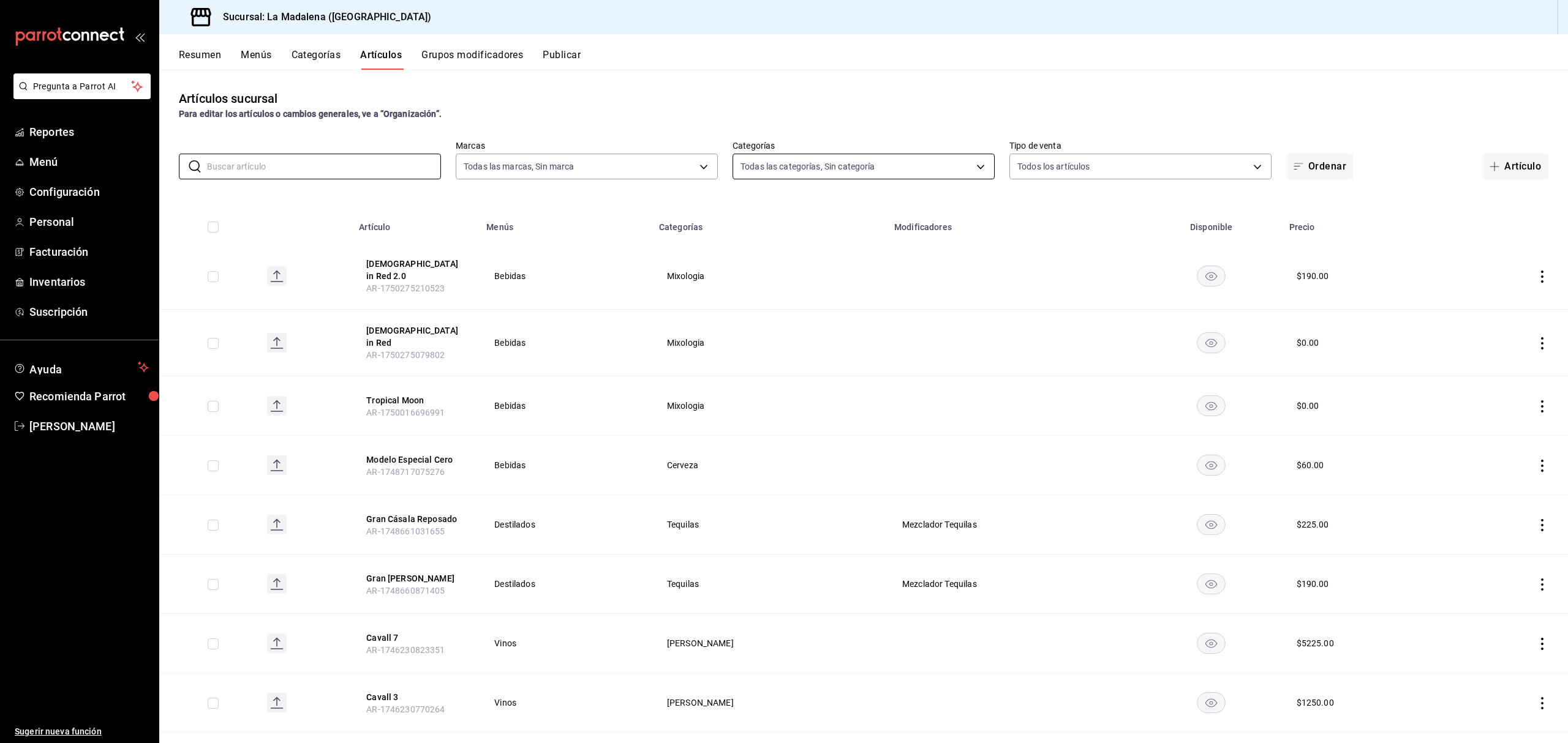
click at [875, 177] on body "Pregunta a Parrot AI Reportes Menú Configuración Personal Facturación Inventari…" at bounding box center [784, 371] width 1568 height 743
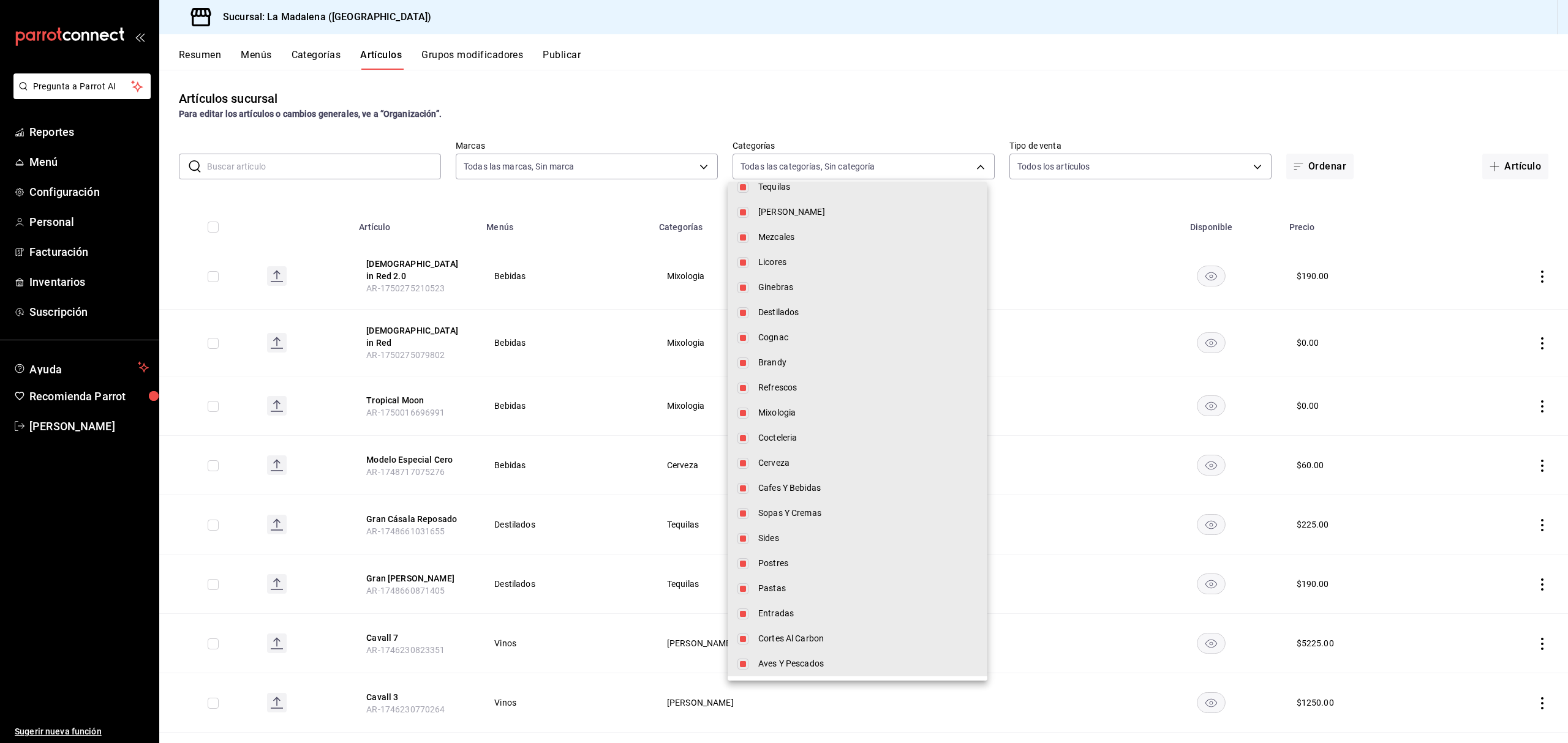
scroll to position [299, 0]
click at [741, 664] on input "checkbox" at bounding box center [743, 663] width 11 height 11
checkbox input "false"
type input "2090f425-4f83-43b7-8a5b-a268cdb56233,18ec9086-dcf8-41ec-b6a4-4dd86ace04e1,6055b…"
checkbox input "false"
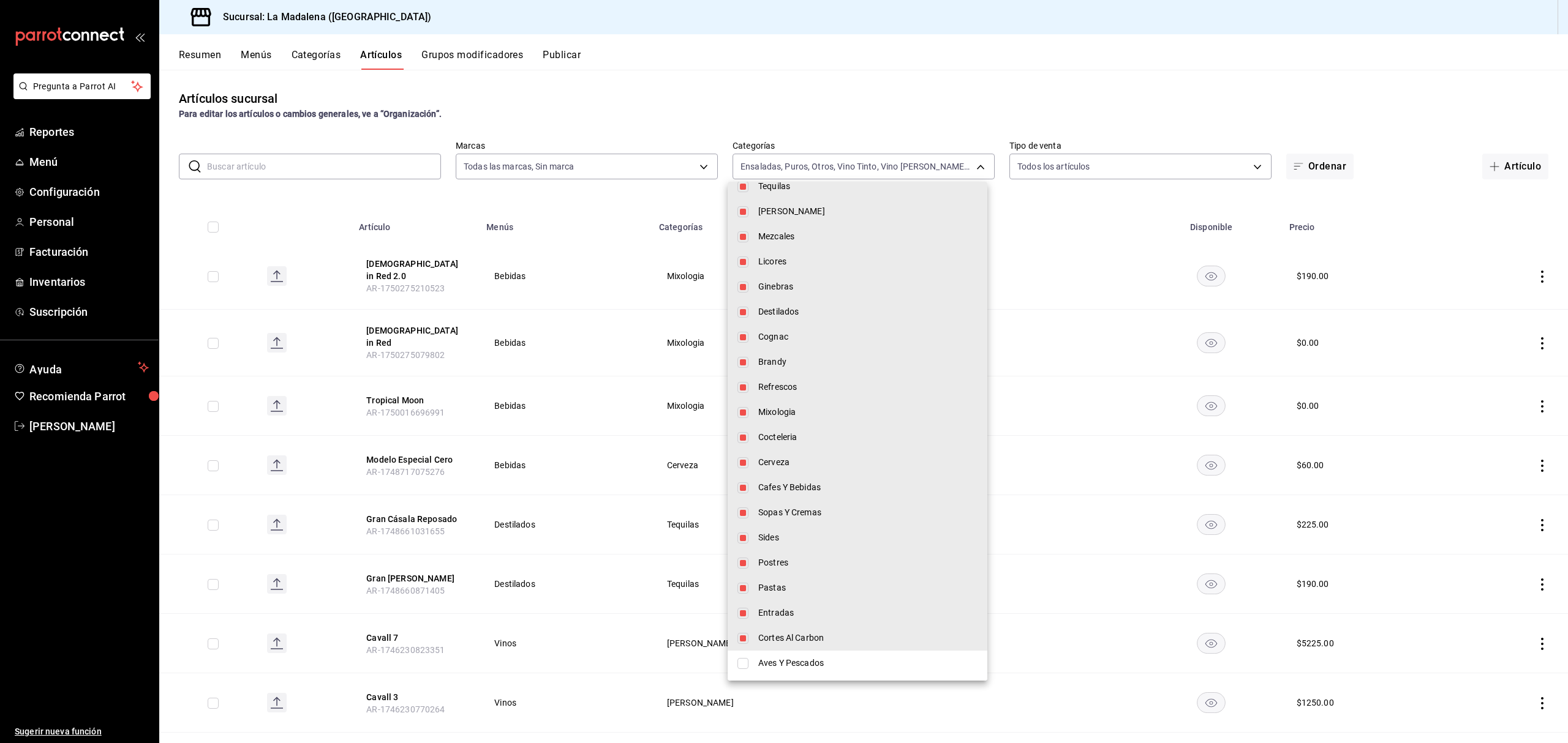
click at [750, 640] on li "Cortes Al Carbon" at bounding box center [857, 638] width 259 height 25
type input "2090f425-4f83-43b7-8a5b-a268cdb56233,18ec9086-dcf8-41ec-b6a4-4dd86ace04e1,6055b…"
checkbox input "false"
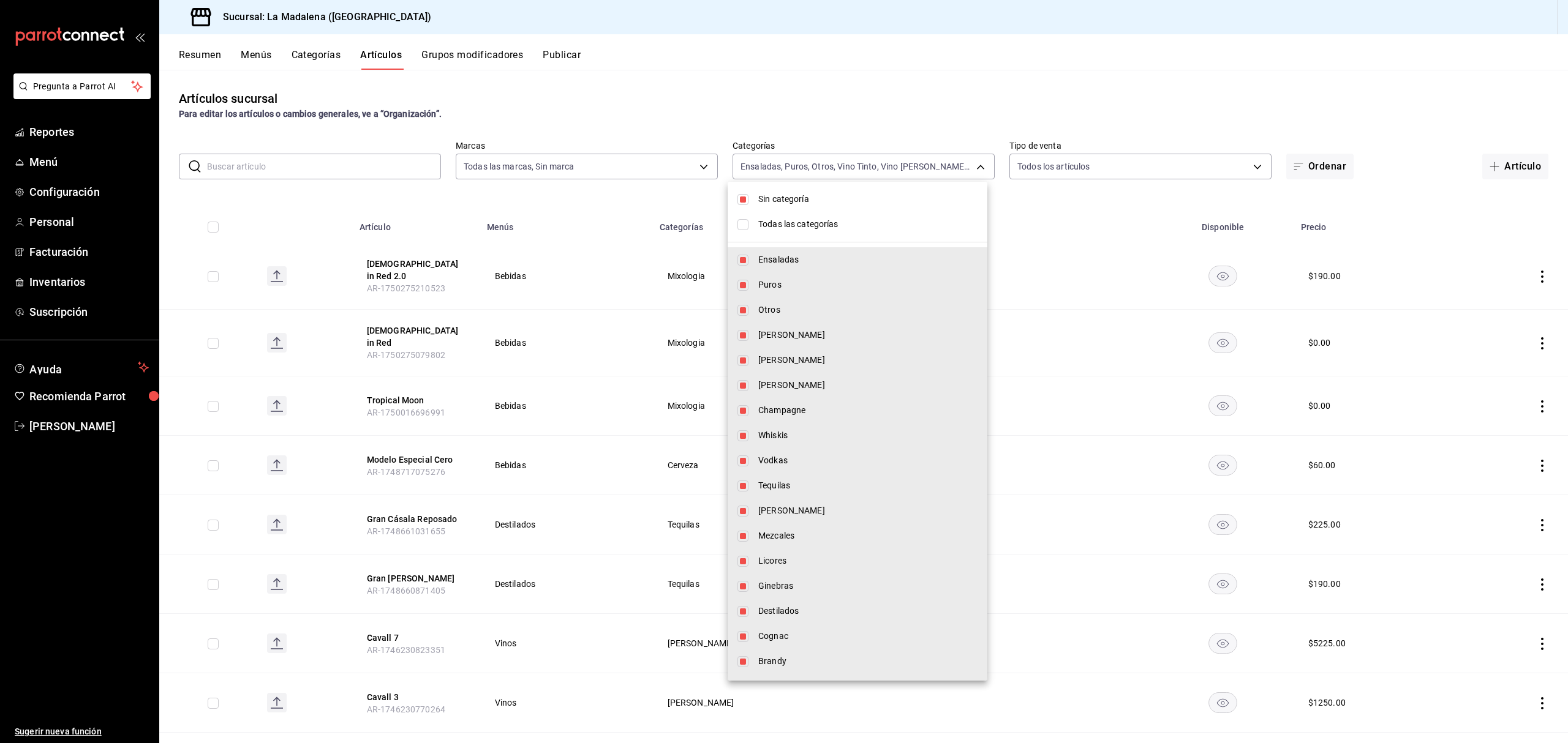
click at [747, 198] on input "checkbox" at bounding box center [743, 199] width 11 height 11
checkbox input "false"
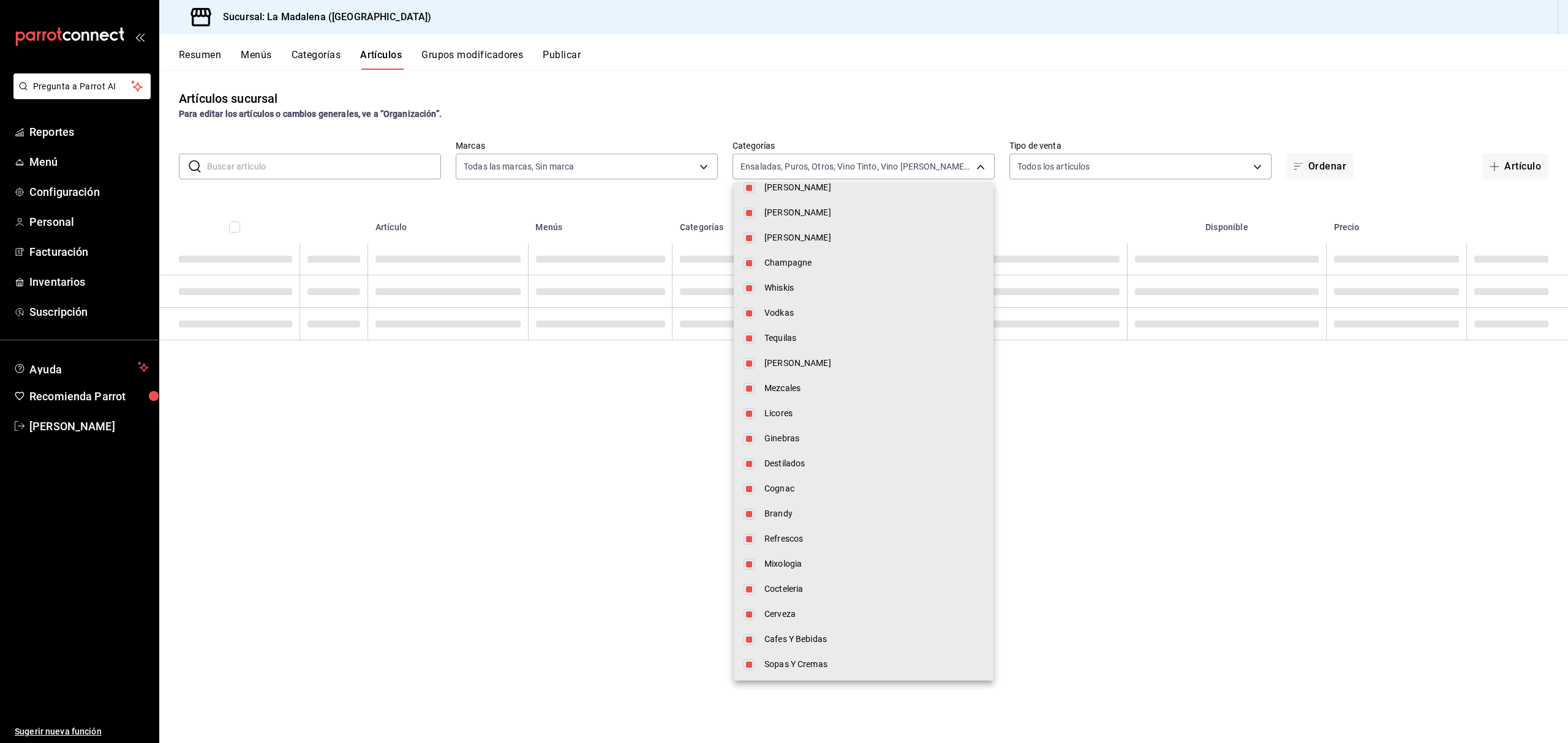
scroll to position [299, 0]
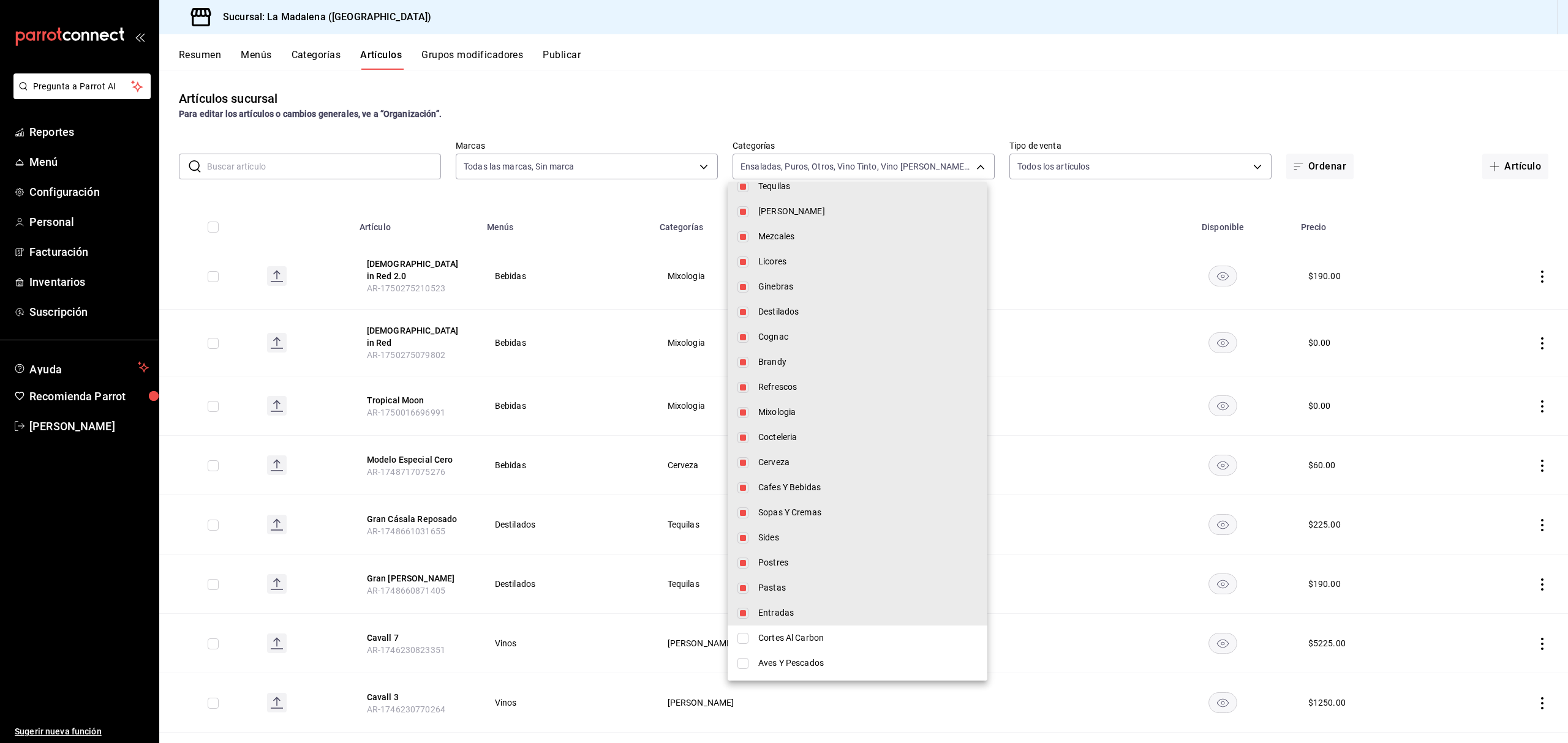
drag, startPoint x: 743, startPoint y: 613, endPoint x: 740, endPoint y: 583, distance: 30.1
click at [743, 611] on input "checkbox" at bounding box center [743, 613] width 11 height 11
checkbox input "false"
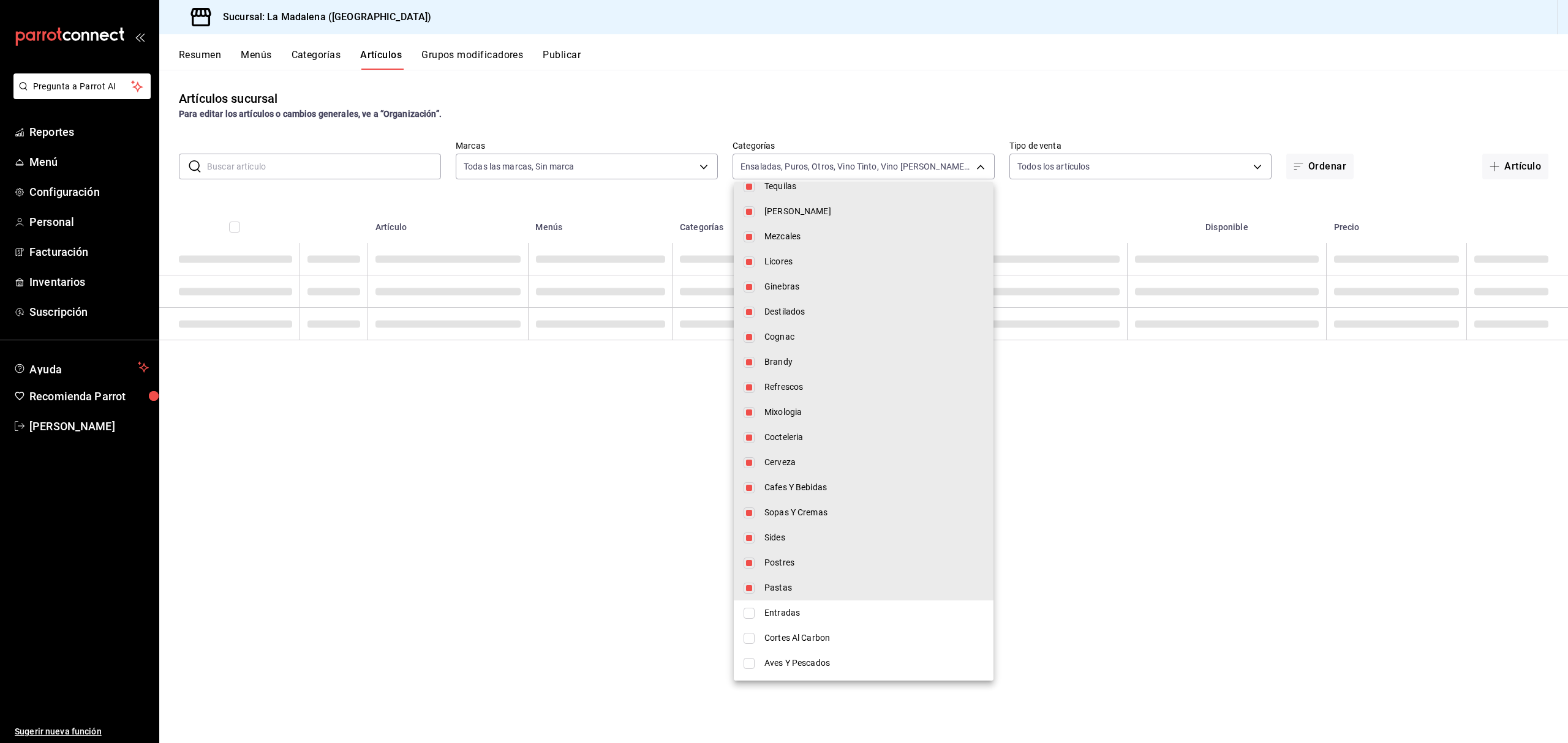
click at [740, 580] on li "Pastas" at bounding box center [863, 588] width 259 height 25
type input "2090f425-4f83-43b7-8a5b-a268cdb56233,18ec9086-dcf8-41ec-b6a4-4dd86ace04e1,6055b…"
checkbox input "false"
click at [748, 563] on input "checkbox" at bounding box center [748, 563] width 11 height 11
checkbox input "false"
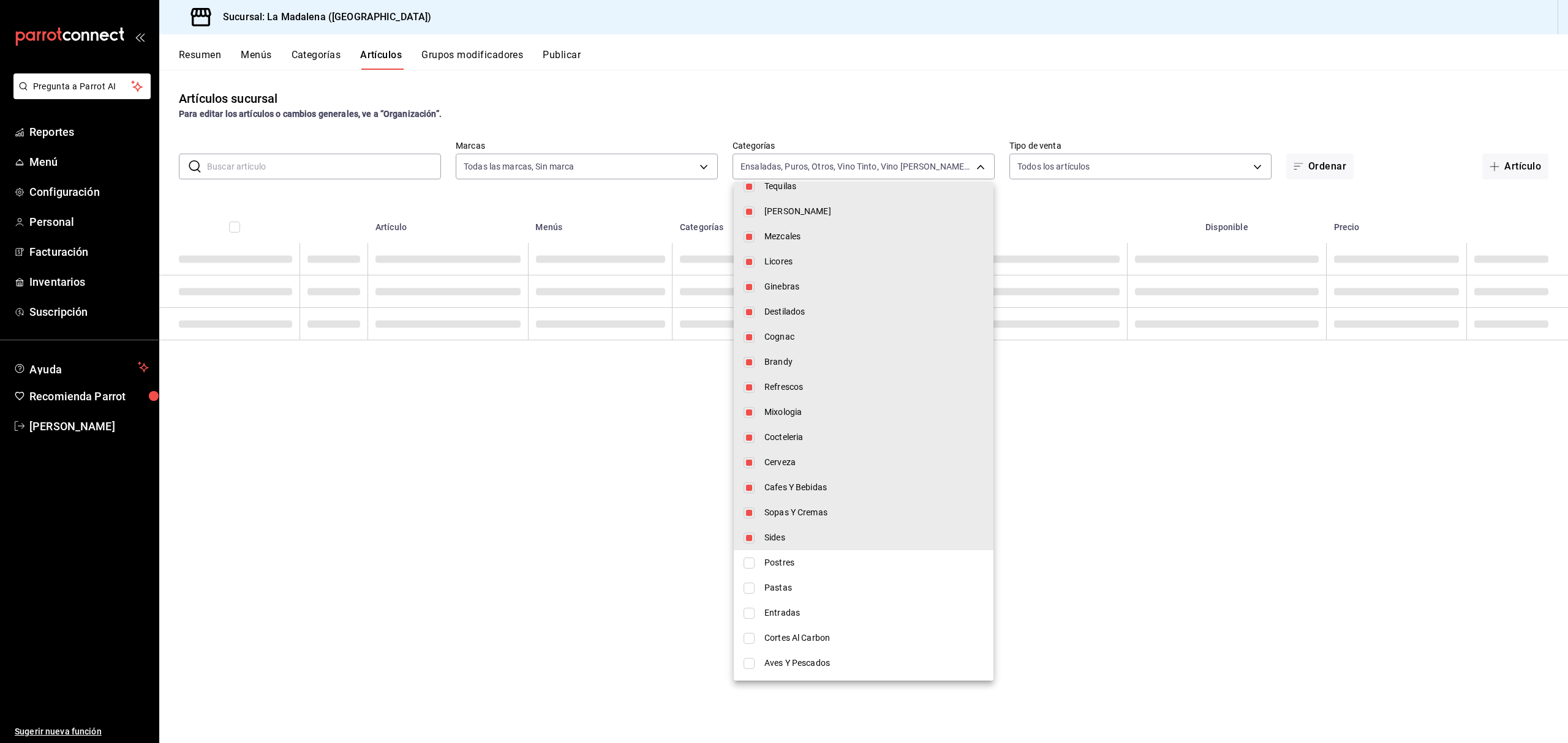
click at [748, 529] on li "Sides" at bounding box center [863, 537] width 259 height 25
type input "2090f425-4f83-43b7-8a5b-a268cdb56233,18ec9086-dcf8-41ec-b6a4-4dd86ace04e1,6055b…"
checkbox input "false"
click at [748, 503] on li "Sopas Y Cremas" at bounding box center [863, 513] width 259 height 25
type input "2090f425-4f83-43b7-8a5b-a268cdb56233,18ec9086-dcf8-41ec-b6a4-4dd86ace04e1,6055b…"
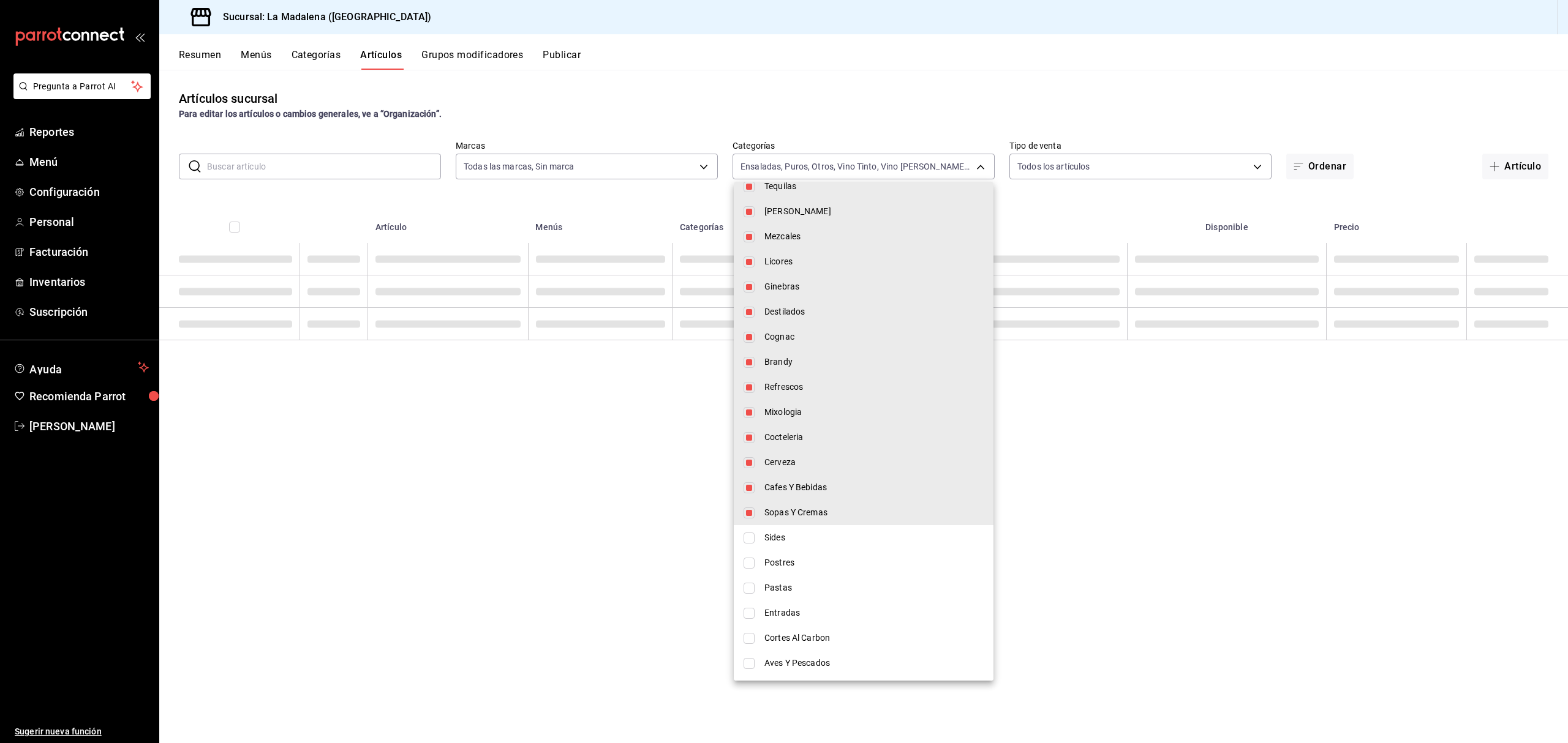
checkbox input "false"
click at [750, 480] on li "Cafes Y Bebidas" at bounding box center [863, 487] width 259 height 25
type input "2090f425-4f83-43b7-8a5b-a268cdb56233,18ec9086-dcf8-41ec-b6a4-4dd86ace04e1,6055b…"
checkbox input "false"
click at [747, 453] on li "Cerveza" at bounding box center [863, 462] width 259 height 25
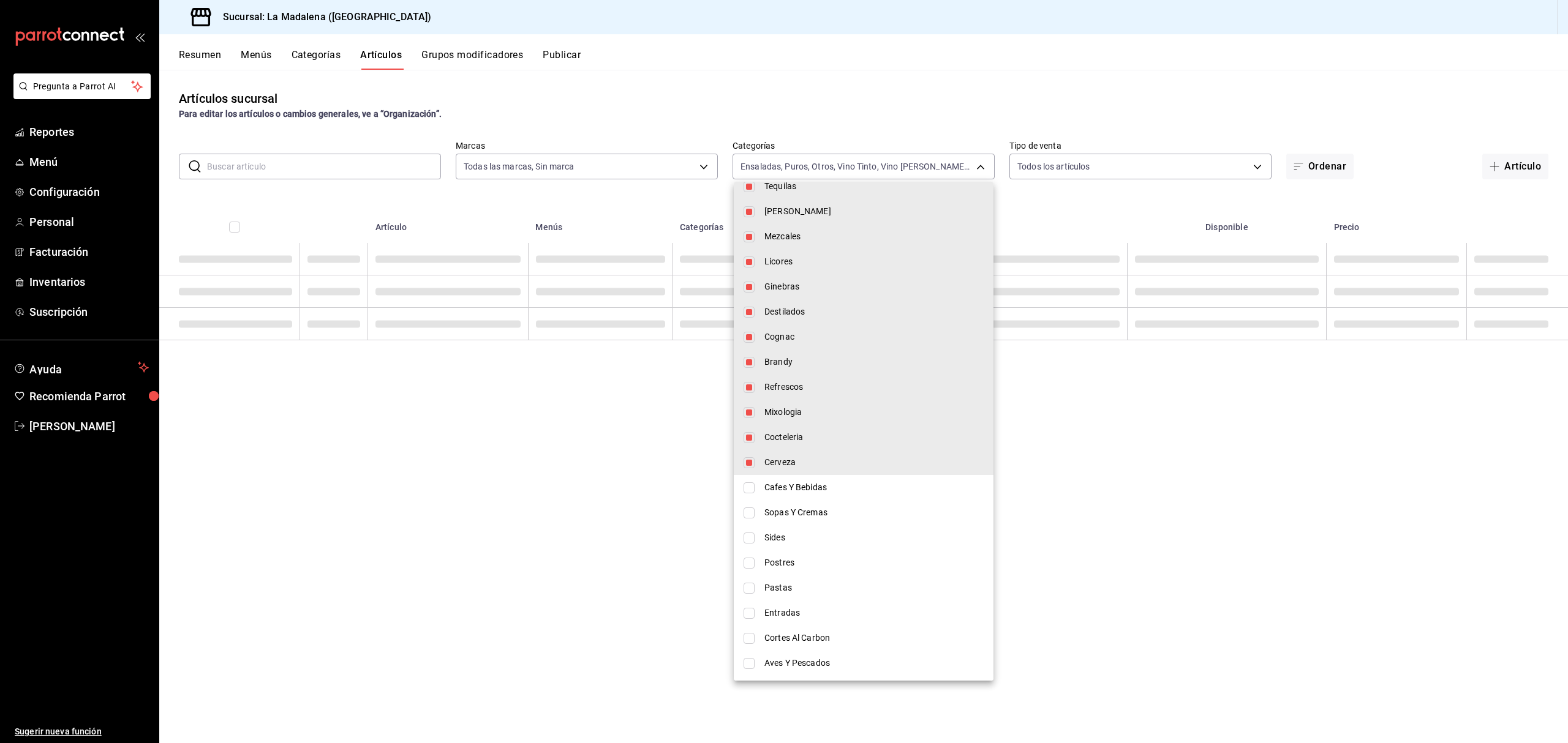
type input "2090f425-4f83-43b7-8a5b-a268cdb56233,18ec9086-dcf8-41ec-b6a4-4dd86ace04e1,6055b…"
checkbox input "false"
click at [747, 425] on li "Cocteleria" at bounding box center [863, 437] width 259 height 25
type input "2090f425-4f83-43b7-8a5b-a268cdb56233,18ec9086-dcf8-41ec-b6a4-4dd86ace04e1,6055b…"
checkbox input "false"
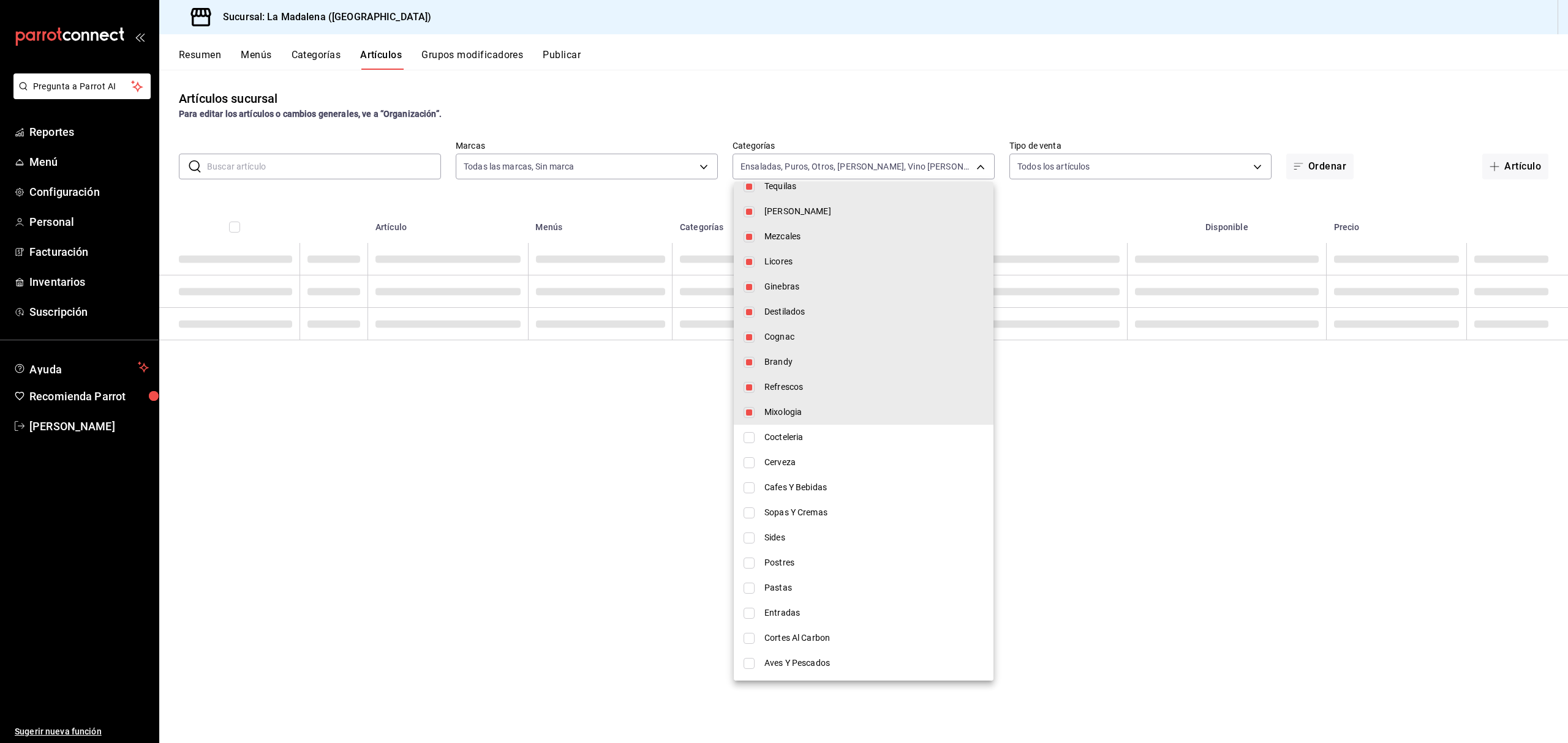
click at [748, 405] on li "Mixologia" at bounding box center [863, 412] width 259 height 25
type input "2090f425-4f83-43b7-8a5b-a268cdb56233,18ec9086-dcf8-41ec-b6a4-4dd86ace04e1,6055b…"
checkbox input "false"
click at [748, 368] on li "Brandy" at bounding box center [863, 362] width 259 height 25
type input "2090f425-4f83-43b7-8a5b-a268cdb56233,18ec9086-dcf8-41ec-b6a4-4dd86ace04e1,6055b…"
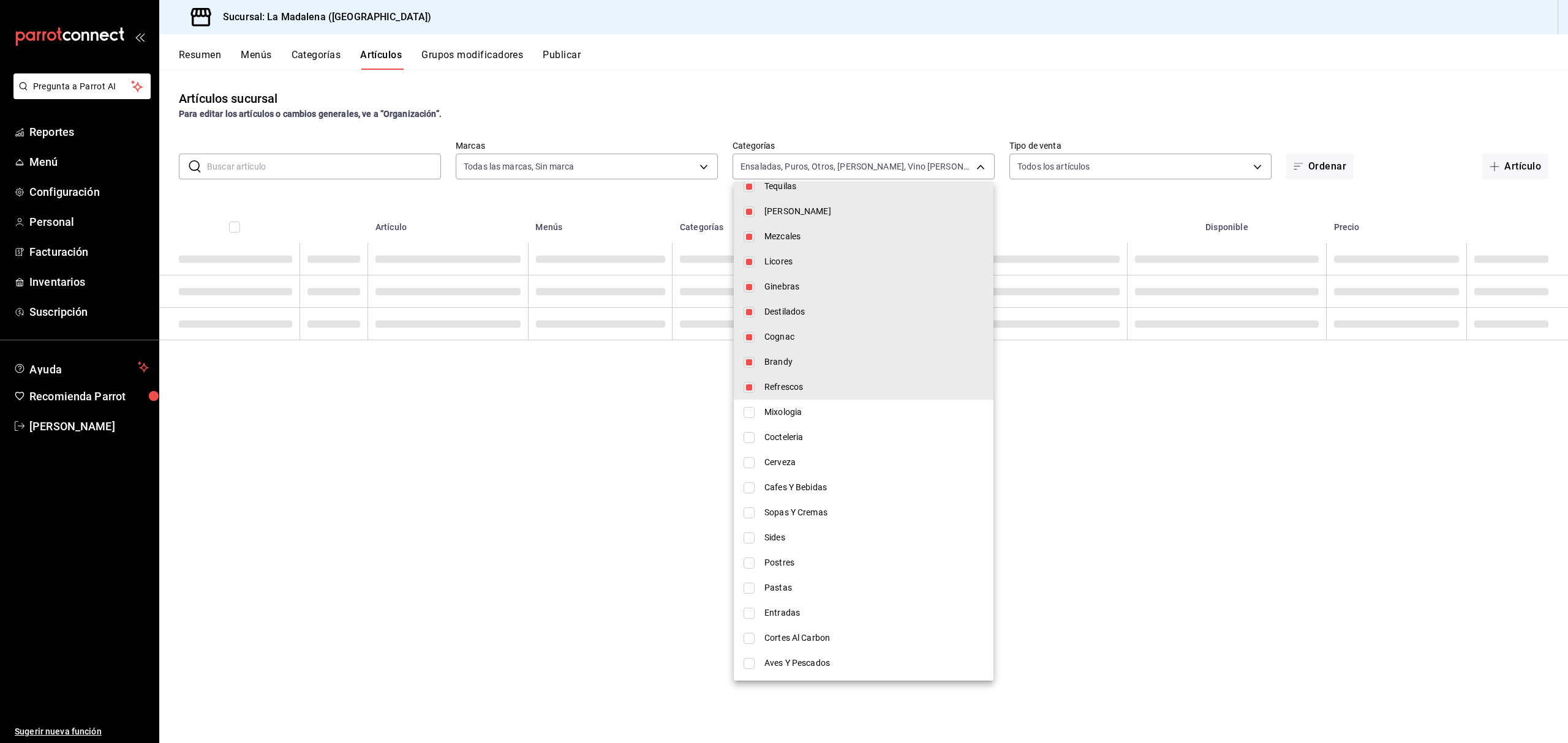
checkbox input "false"
click at [748, 388] on input "checkbox" at bounding box center [748, 387] width 11 height 11
checkbox input "false"
click at [757, 338] on li "Cognac" at bounding box center [863, 337] width 259 height 25
type input "2090f425-4f83-43b7-8a5b-a268cdb56233,18ec9086-dcf8-41ec-b6a4-4dd86ace04e1,6055b…"
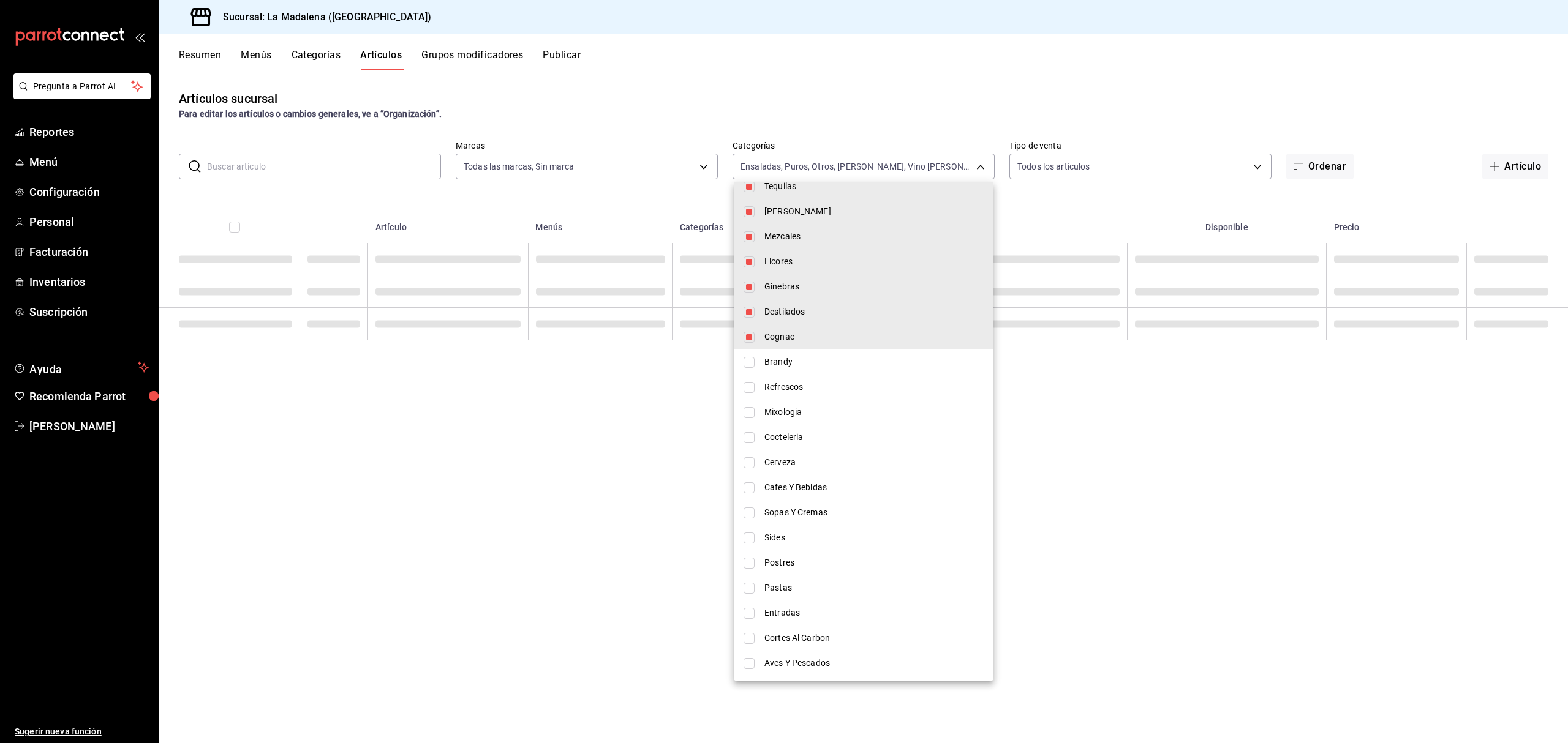
checkbox input "false"
click at [747, 309] on input "checkbox" at bounding box center [748, 312] width 11 height 11
checkbox input "false"
drag, startPoint x: 751, startPoint y: 280, endPoint x: 750, endPoint y: 272, distance: 8.1
click at [751, 280] on li "Ginebras" at bounding box center [863, 287] width 259 height 25
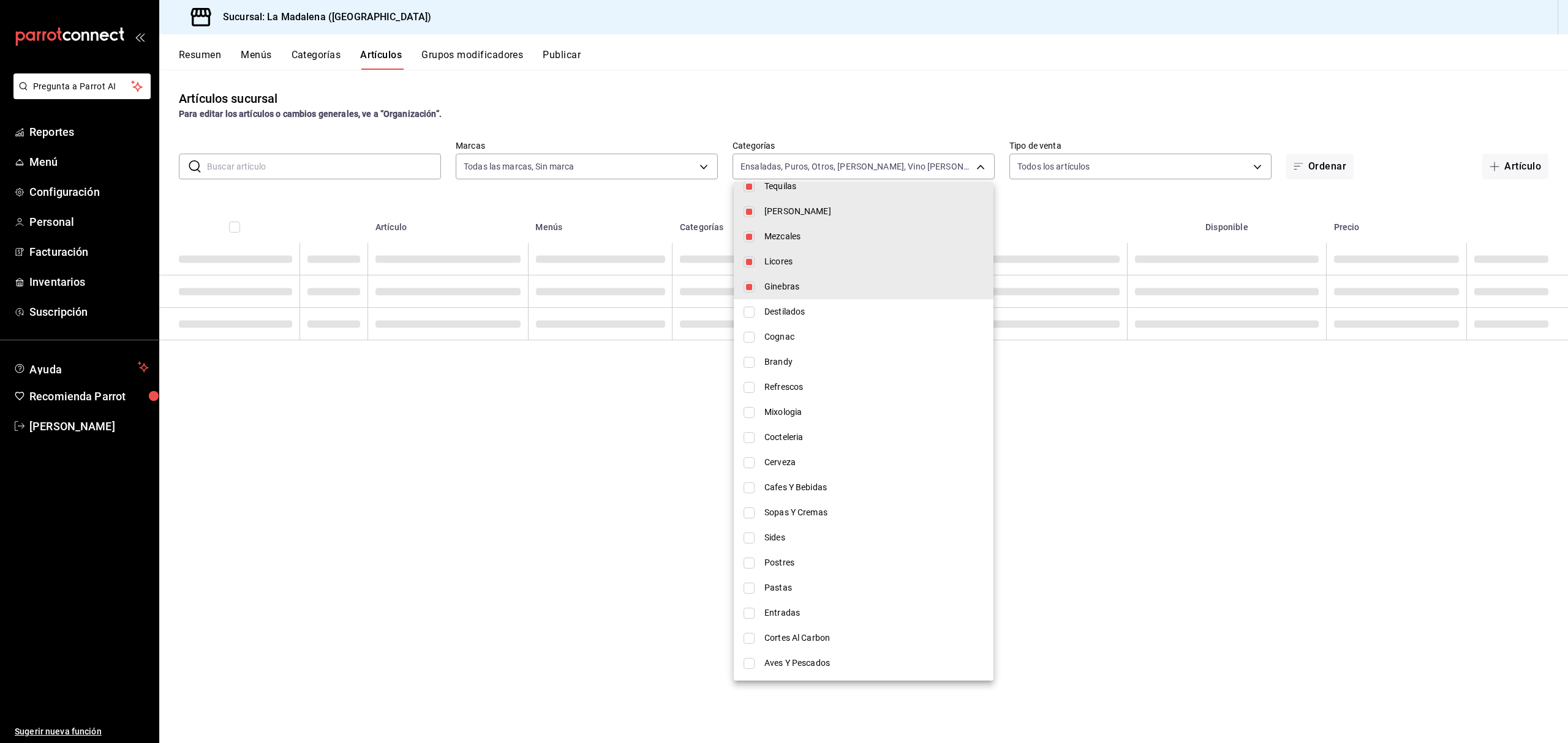
type input "2090f425-4f83-43b7-8a5b-a268cdb56233,18ec9086-dcf8-41ec-b6a4-4dd86ace04e1,6055b…"
checkbox input "false"
click at [748, 255] on li "Licores" at bounding box center [863, 261] width 259 height 25
type input "2090f425-4f83-43b7-8a5b-a268cdb56233,18ec9086-dcf8-41ec-b6a4-4dd86ace04e1,6055b…"
checkbox input "false"
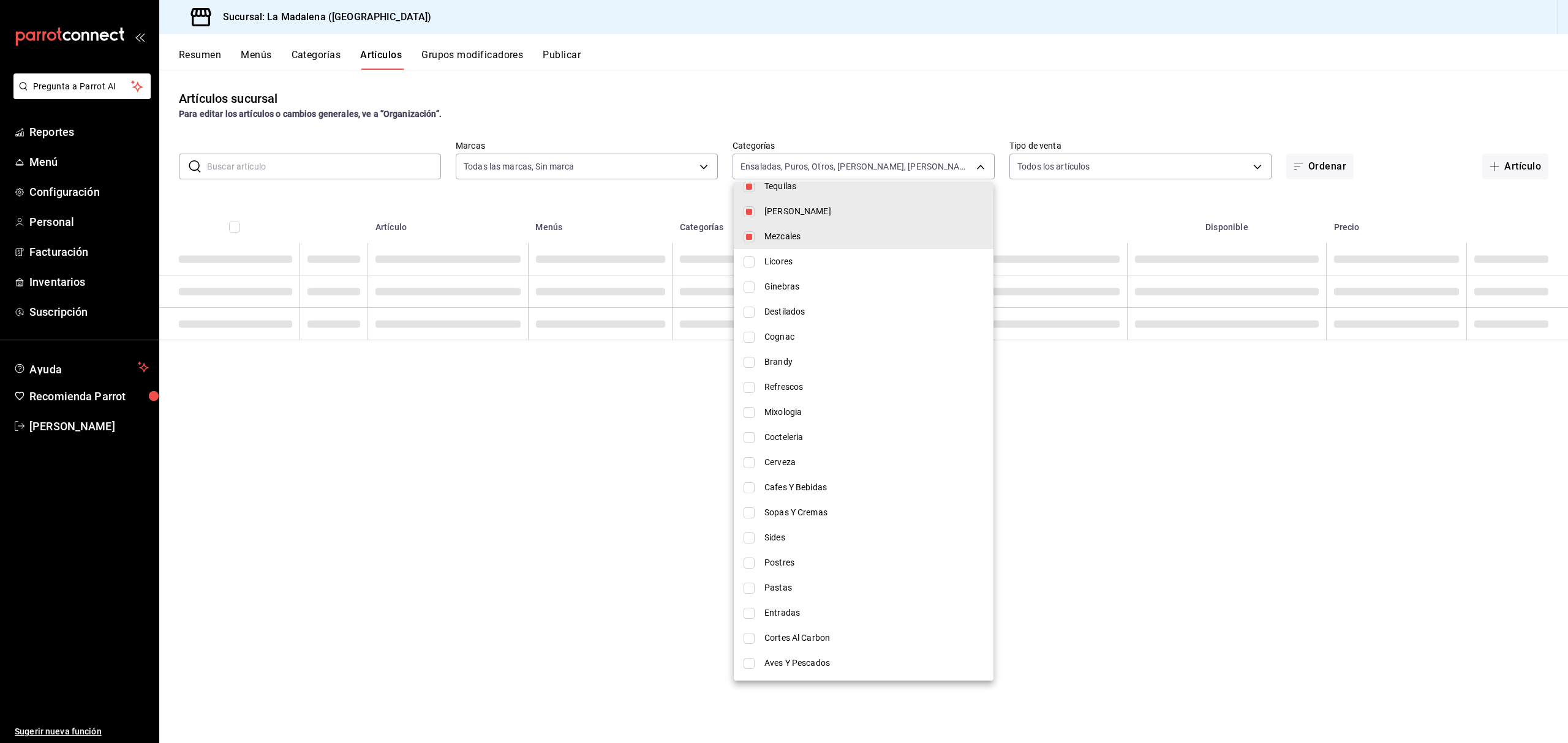
click at [750, 216] on li "Ron" at bounding box center [863, 211] width 259 height 25
type input "2090f425-4f83-43b7-8a5b-a268cdb56233,18ec9086-dcf8-41ec-b6a4-4dd86ace04e1,6055b…"
checkbox input "false"
click at [748, 235] on input "checkbox" at bounding box center [748, 237] width 11 height 11
checkbox input "false"
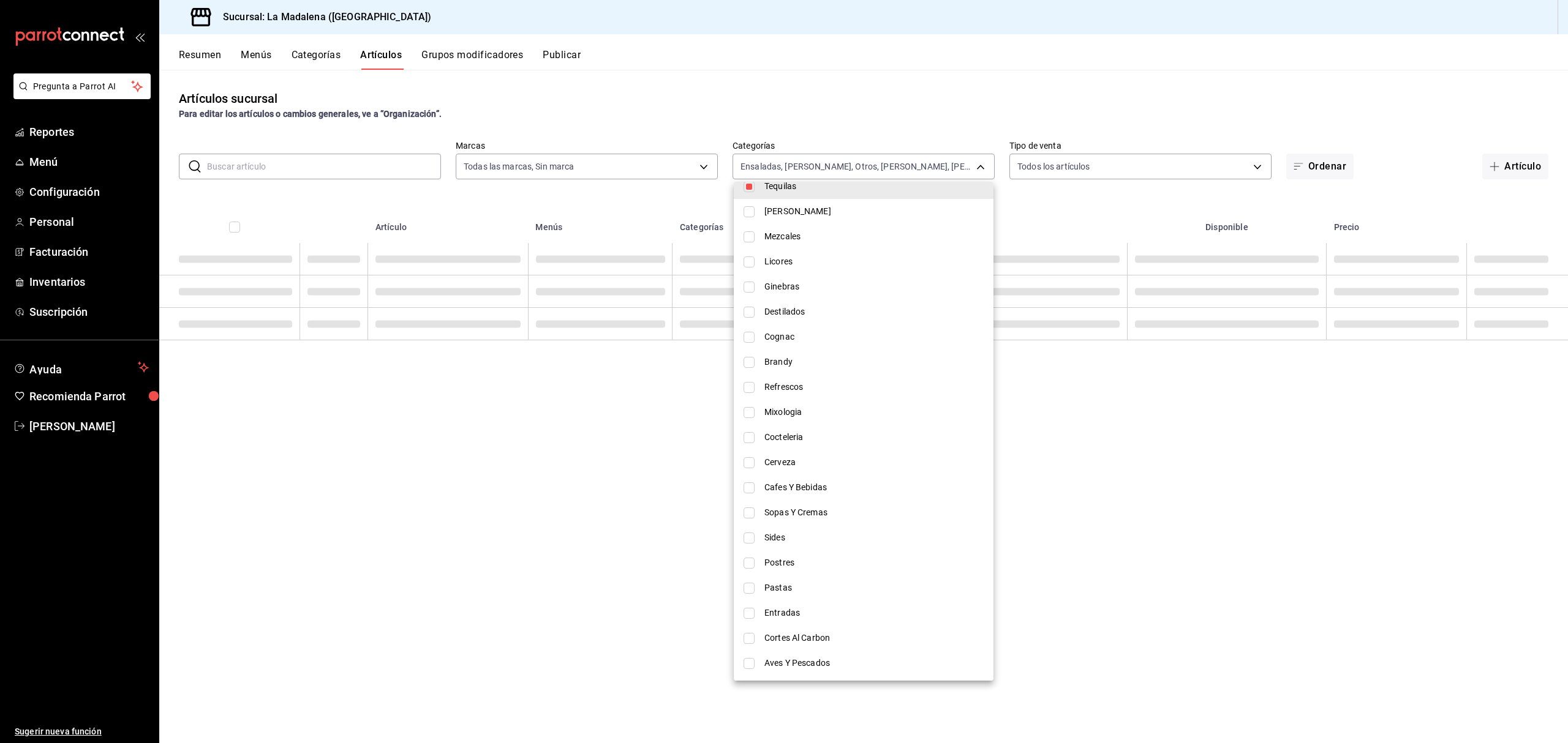
click at [755, 193] on li "Tequilas" at bounding box center [863, 186] width 259 height 25
type input "2090f425-4f83-43b7-8a5b-a268cdb56233,18ec9086-dcf8-41ec-b6a4-4dd86ace04e1,6055b…"
checkbox input "false"
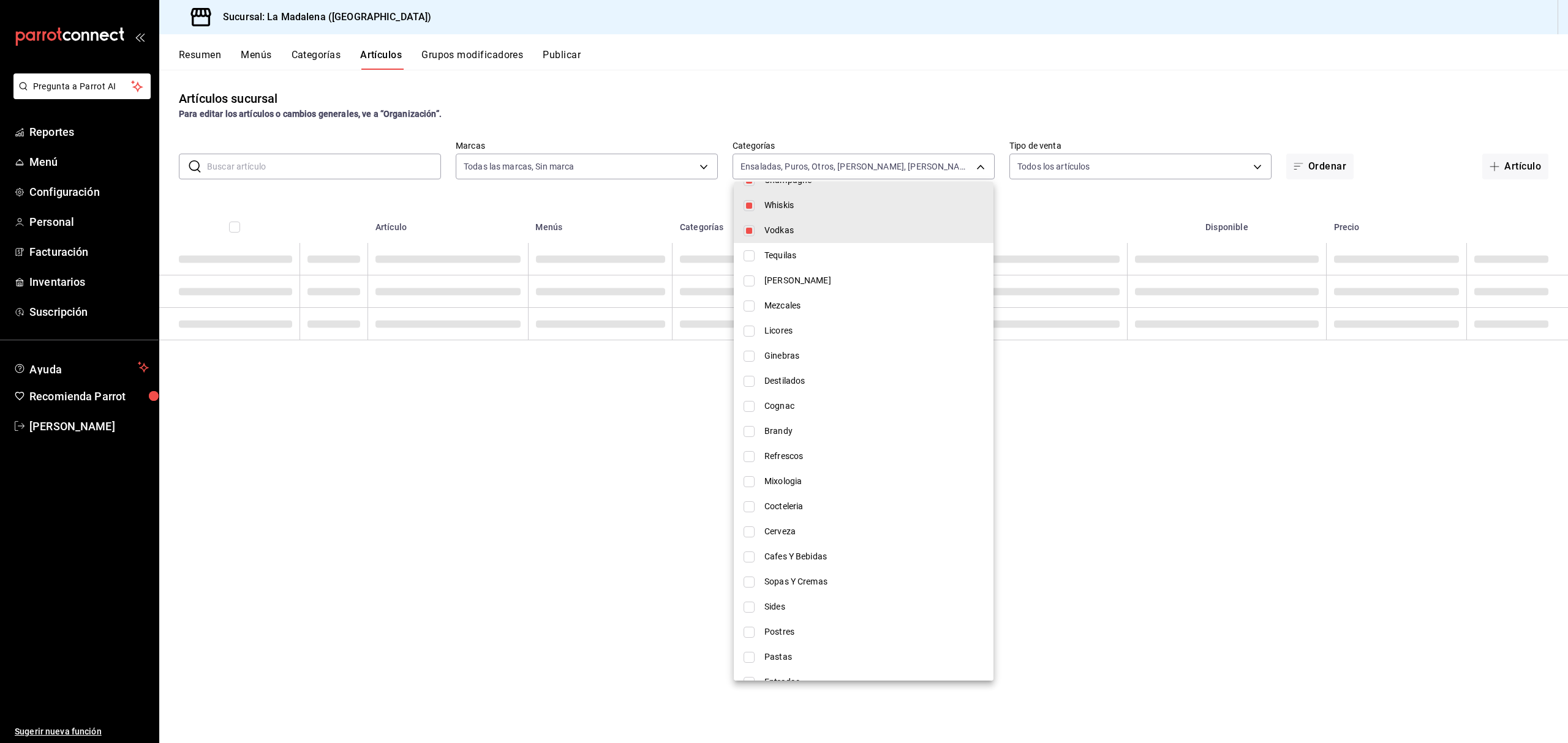
scroll to position [136, 0]
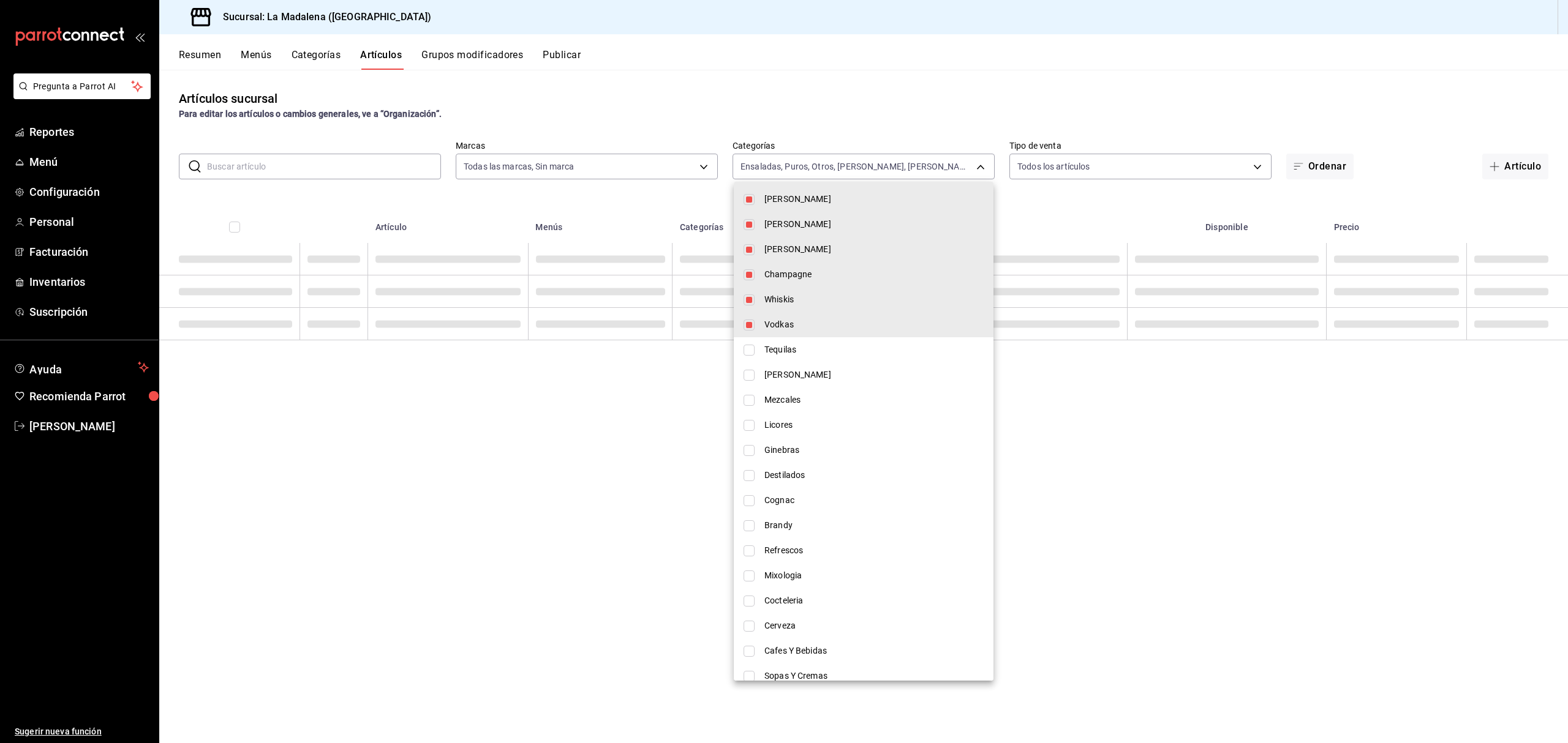
click at [745, 325] on input "checkbox" at bounding box center [748, 325] width 11 height 11
checkbox input "false"
type input "2090f425-4f83-43b7-8a5b-a268cdb56233,18ec9086-dcf8-41ec-b6a4-4dd86ace04e1,6055b…"
click at [747, 300] on input "checkbox" at bounding box center [748, 299] width 11 height 11
checkbox input "false"
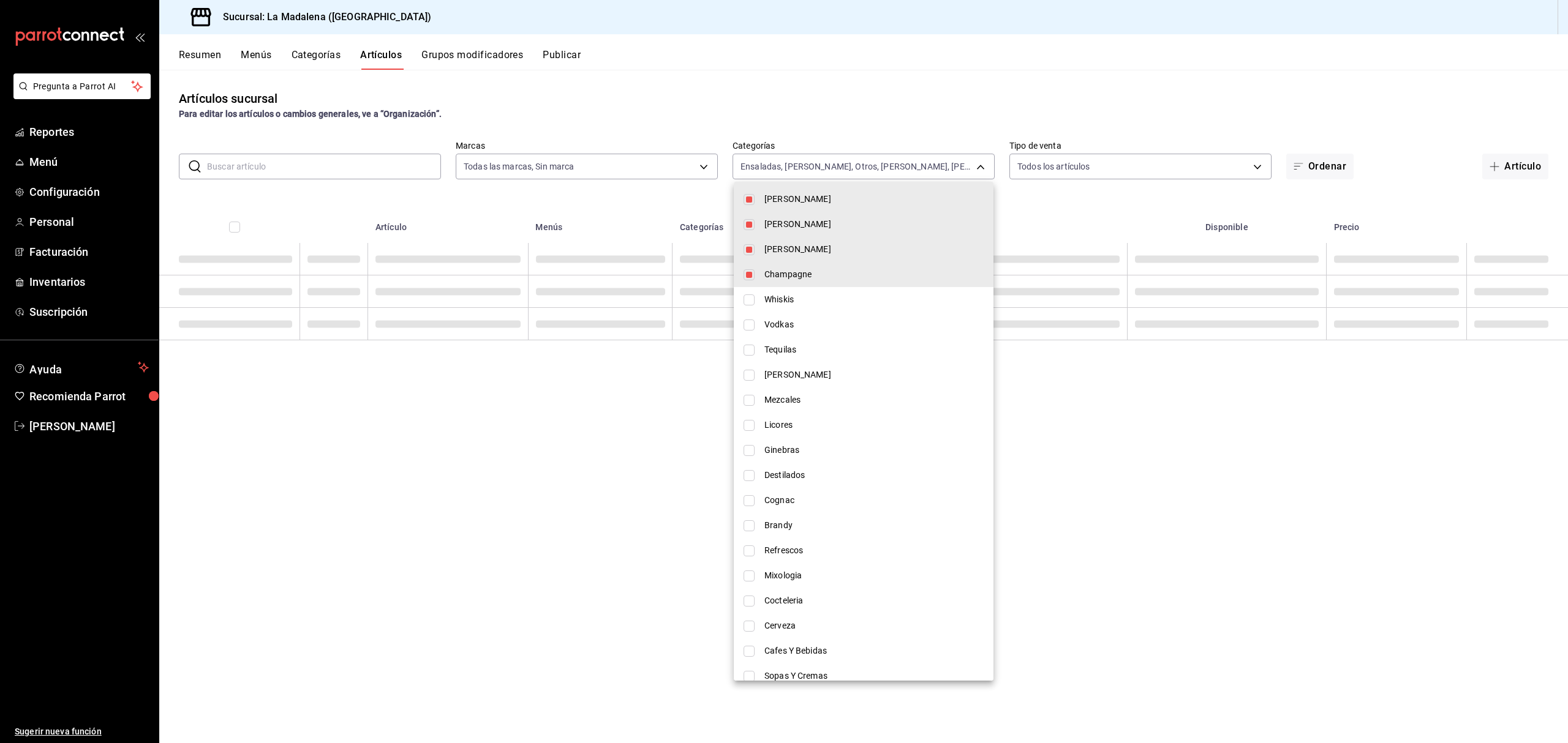
click at [747, 267] on li "Champagne" at bounding box center [863, 275] width 259 height 25
type input "2090f425-4f83-43b7-8a5b-a268cdb56233,18ec9086-dcf8-41ec-b6a4-4dd86ace04e1,6055b…"
checkbox input "false"
click at [746, 241] on li "Vino Blanco" at bounding box center [863, 249] width 259 height 25
type input "2090f425-4f83-43b7-8a5b-a268cdb56233,18ec9086-dcf8-41ec-b6a4-4dd86ace04e1,6055b…"
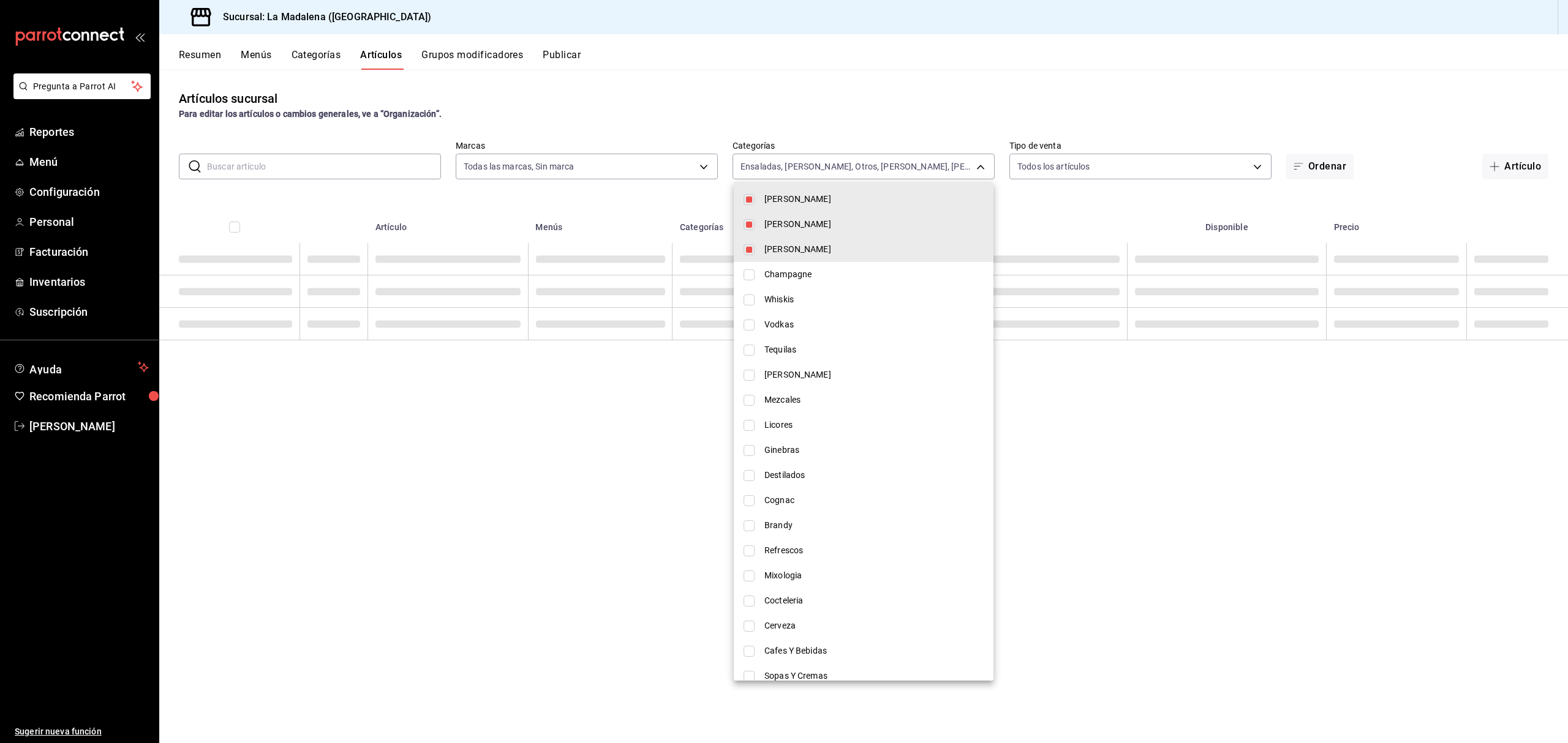
checkbox input "false"
click at [751, 216] on li "Vino Rosado" at bounding box center [863, 224] width 259 height 25
type input "2090f425-4f83-43b7-8a5b-a268cdb56233,18ec9086-dcf8-41ec-b6a4-4dd86ace04e1,6055b…"
checkbox input "false"
click at [747, 204] on input "checkbox" at bounding box center [748, 199] width 11 height 11
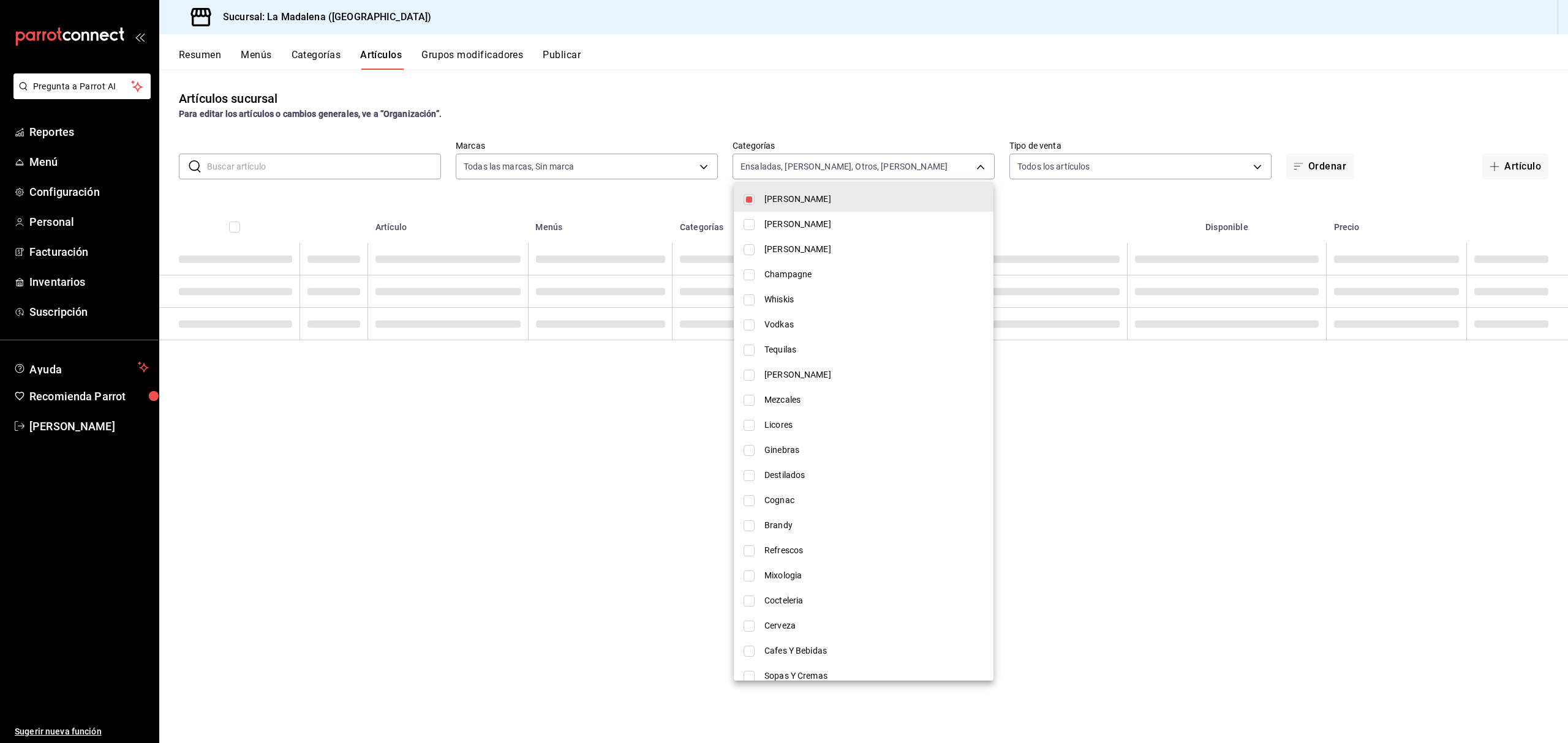
checkbox input "false"
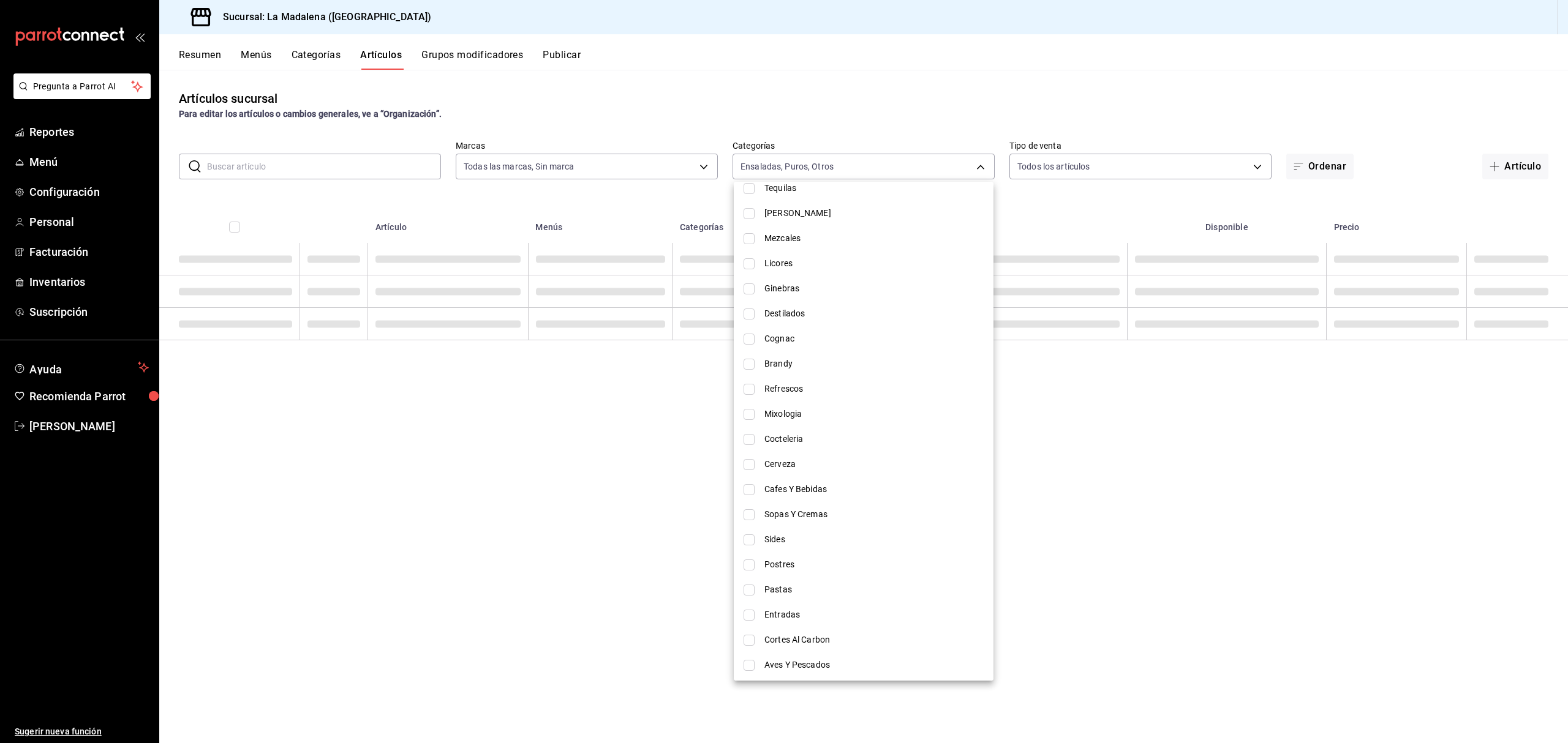
scroll to position [299, 0]
click at [743, 659] on li "Aves Y Pescados" at bounding box center [863, 663] width 259 height 25
type input "2090f425-4f83-43b7-8a5b-a268cdb56233,18ec9086-dcf8-41ec-b6a4-4dd86ace04e1,6055b…"
checkbox input "true"
click at [745, 638] on input "checkbox" at bounding box center [748, 638] width 11 height 11
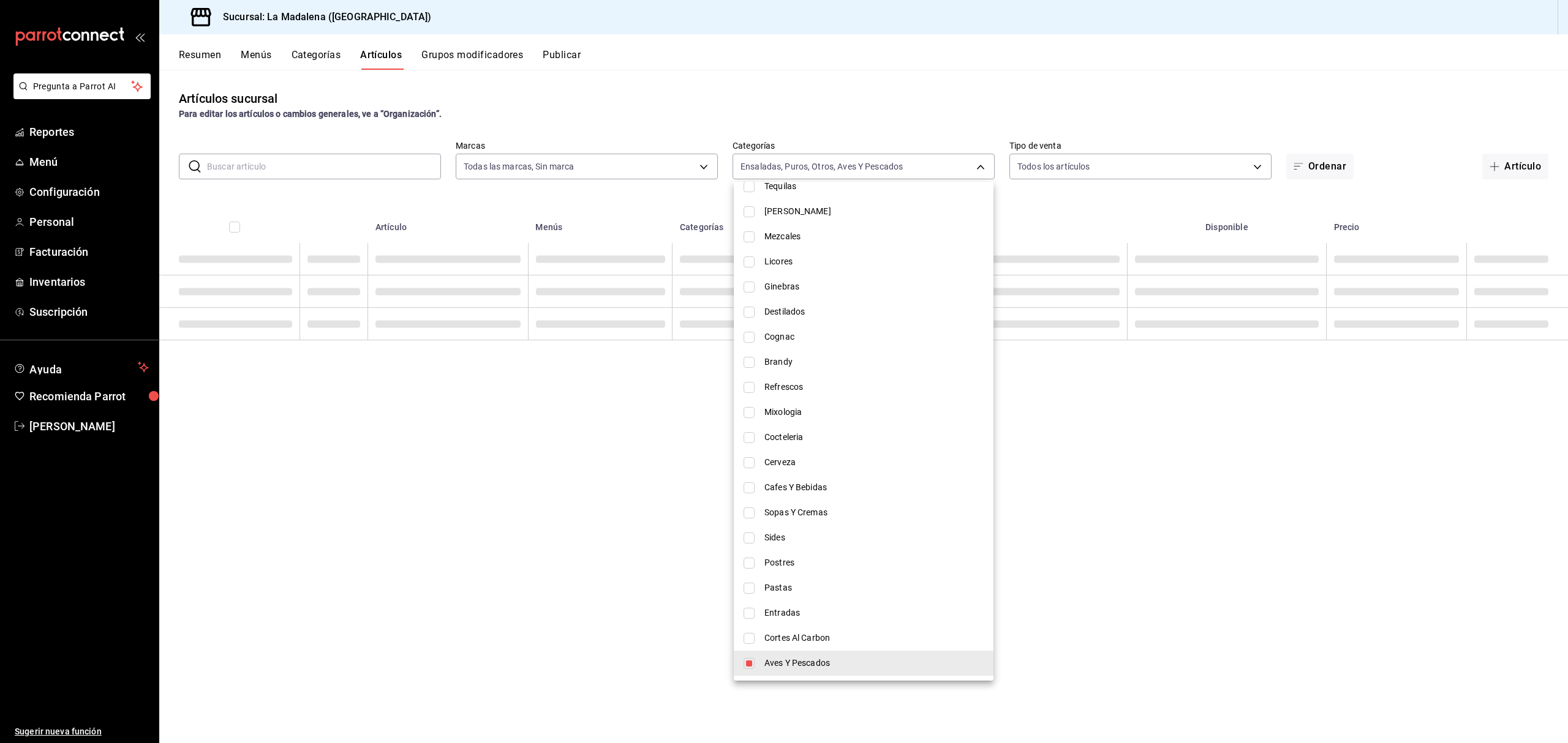
checkbox input "true"
type input "2090f425-4f83-43b7-8a5b-a268cdb56233,18ec9086-dcf8-41ec-b6a4-4dd86ace04e1,6055b…"
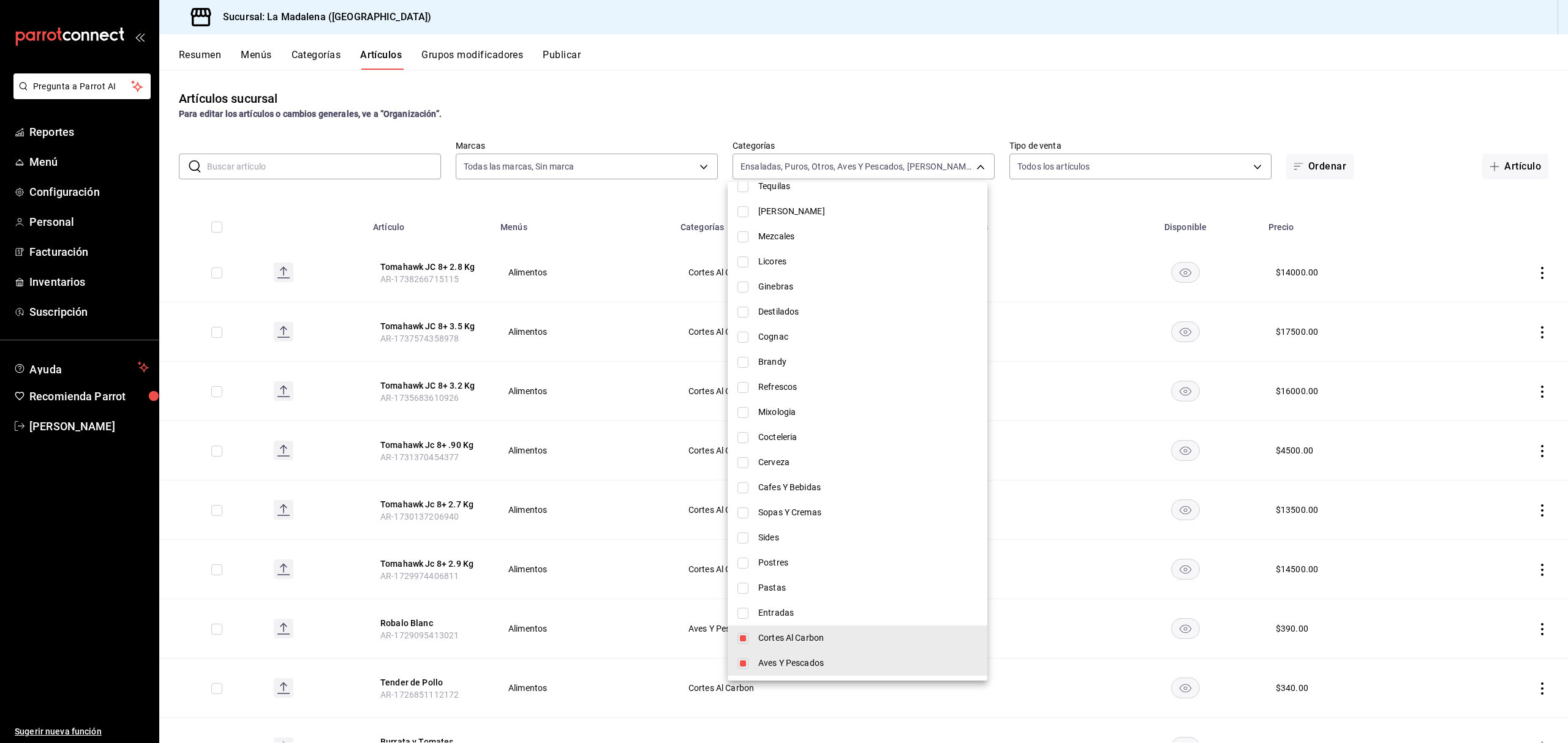
click at [687, 74] on div at bounding box center [784, 371] width 1568 height 743
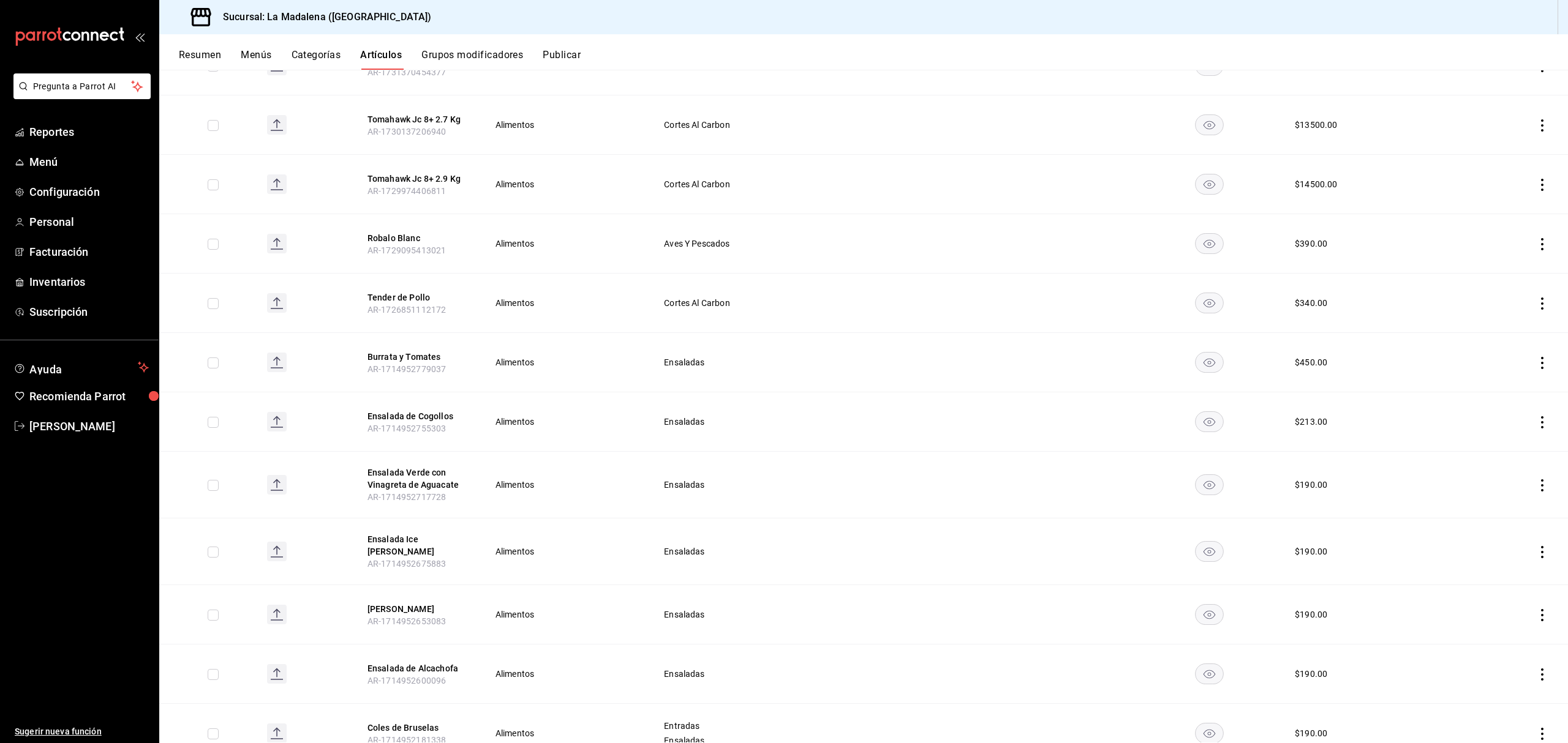
scroll to position [0, 0]
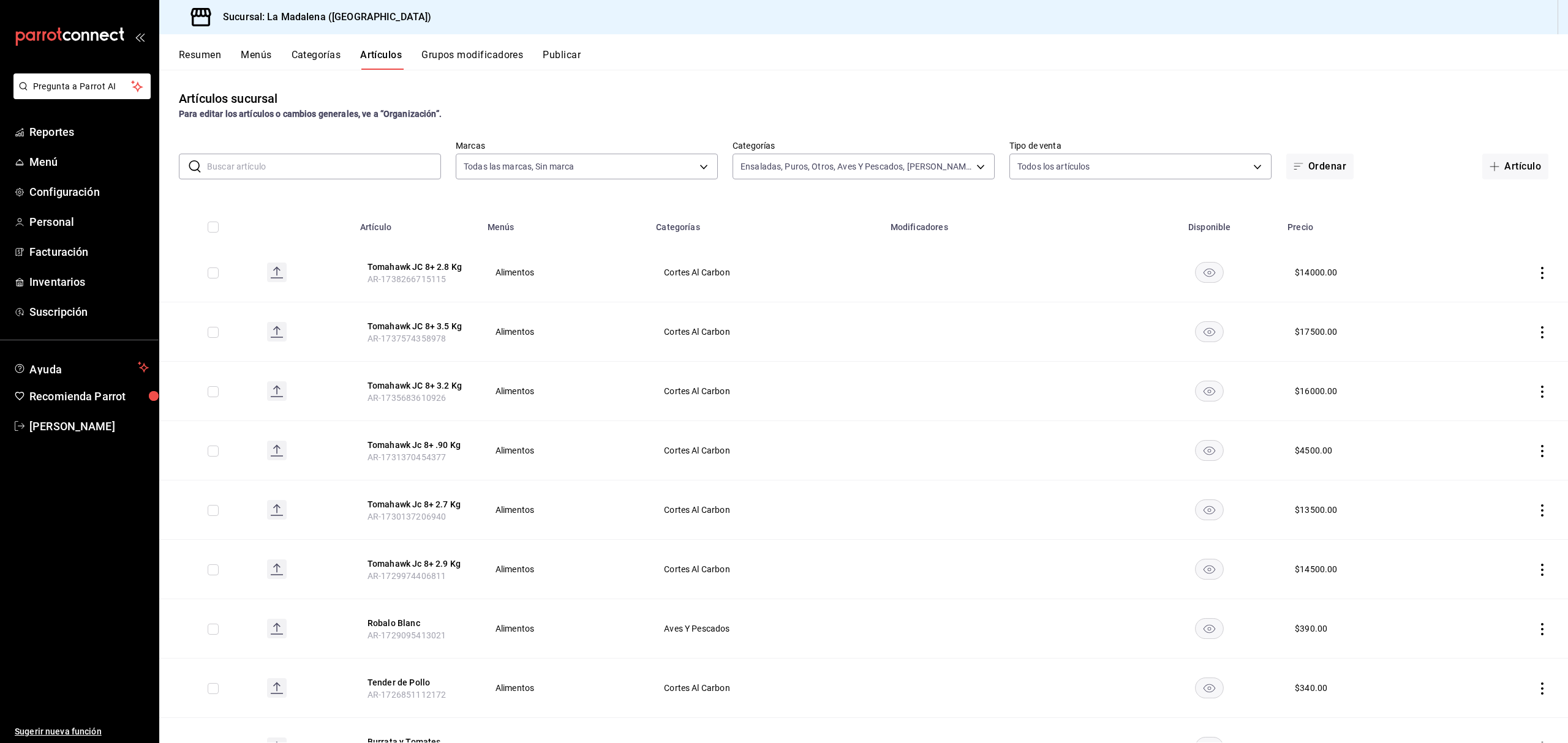
click at [390, 170] on input "text" at bounding box center [324, 166] width 234 height 25
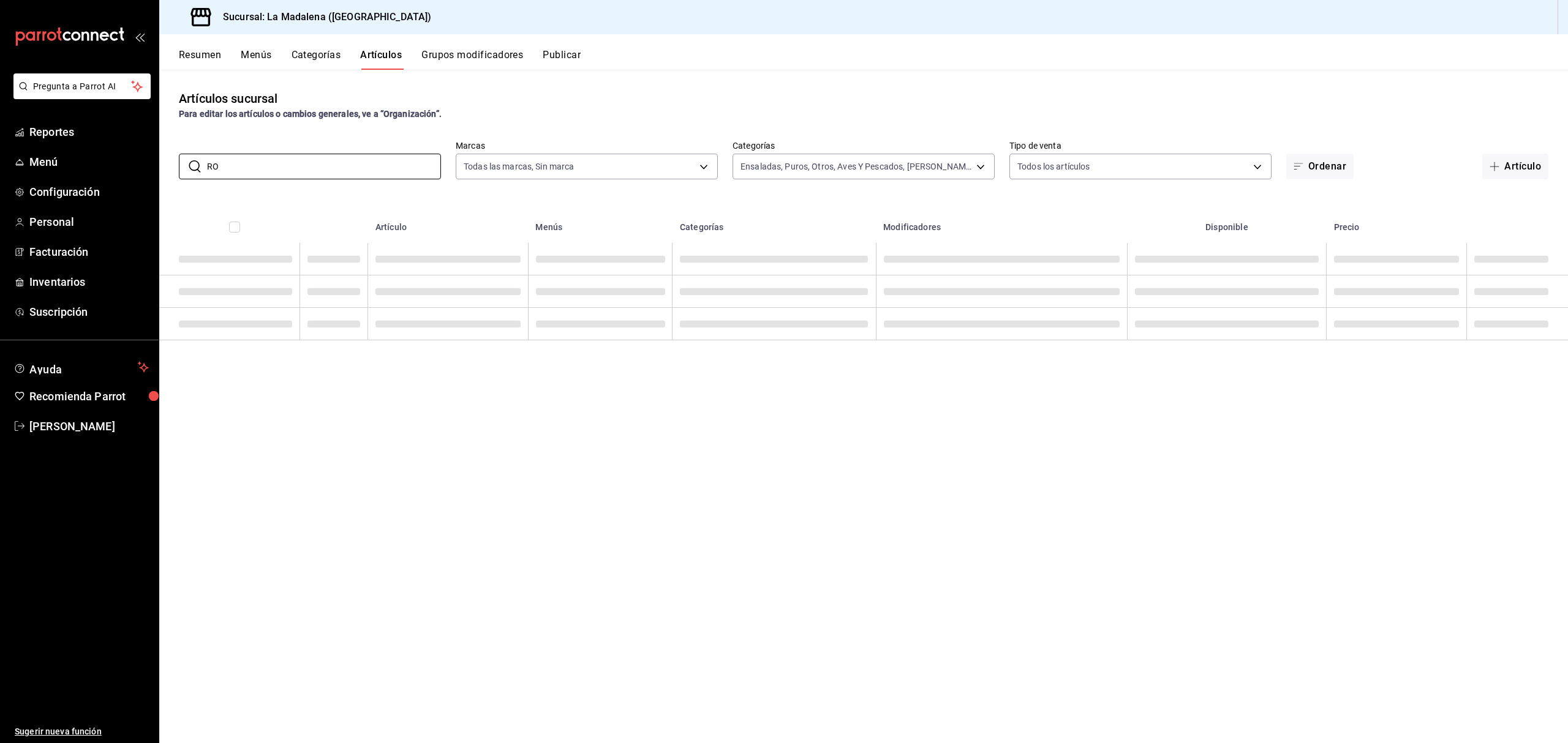
type input "R"
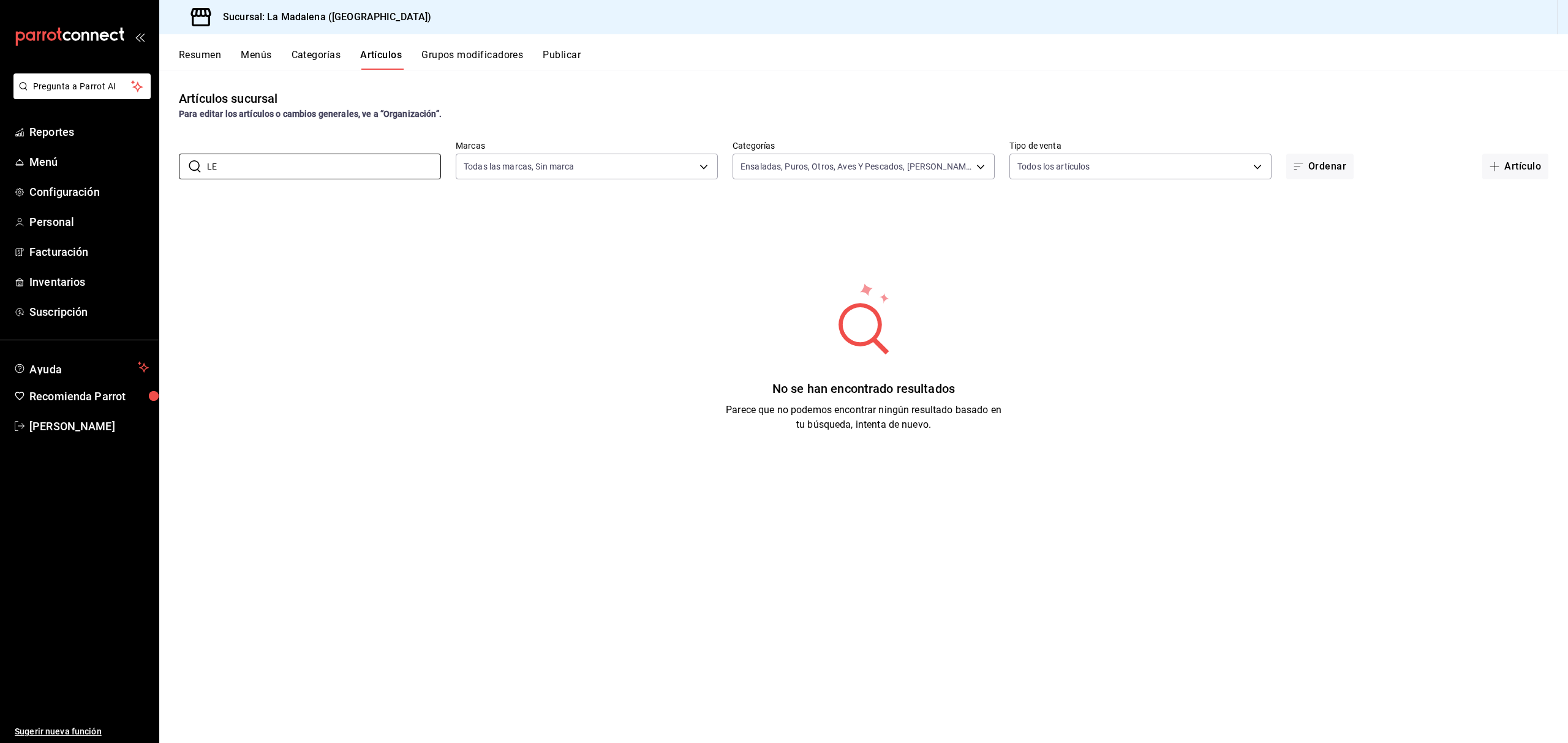
type input "L"
click at [349, 171] on input "BARBACOA" at bounding box center [324, 166] width 234 height 25
type input "B"
click at [329, 170] on input "RES" at bounding box center [324, 166] width 234 height 25
type input "R"
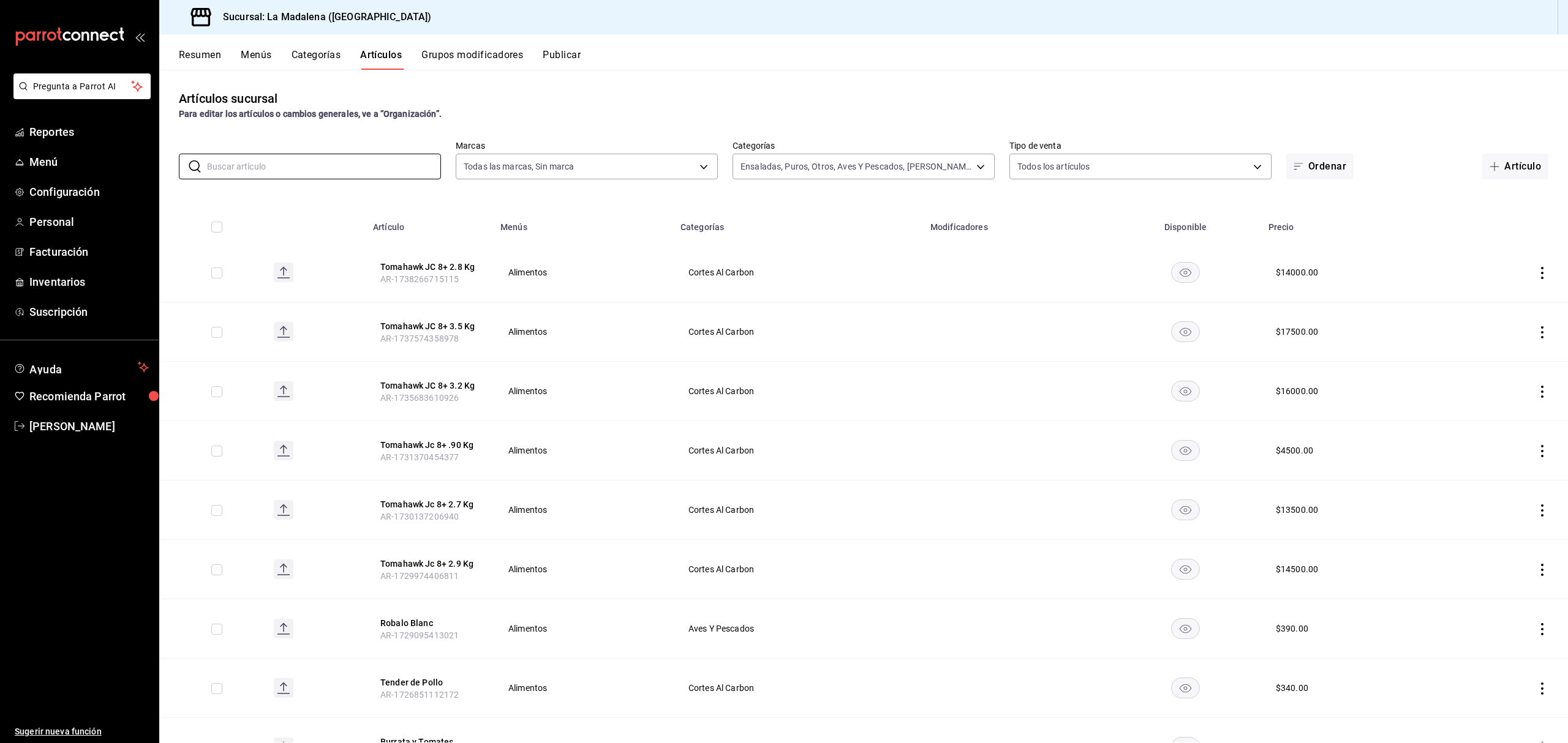
click at [294, 153] on div "​ ​ Marcas Todas las marcas, Sin marca 768cf5f5-9f29-4846-9f23-2ee3d48c8f52 Cat…" at bounding box center [863, 160] width 1409 height 39
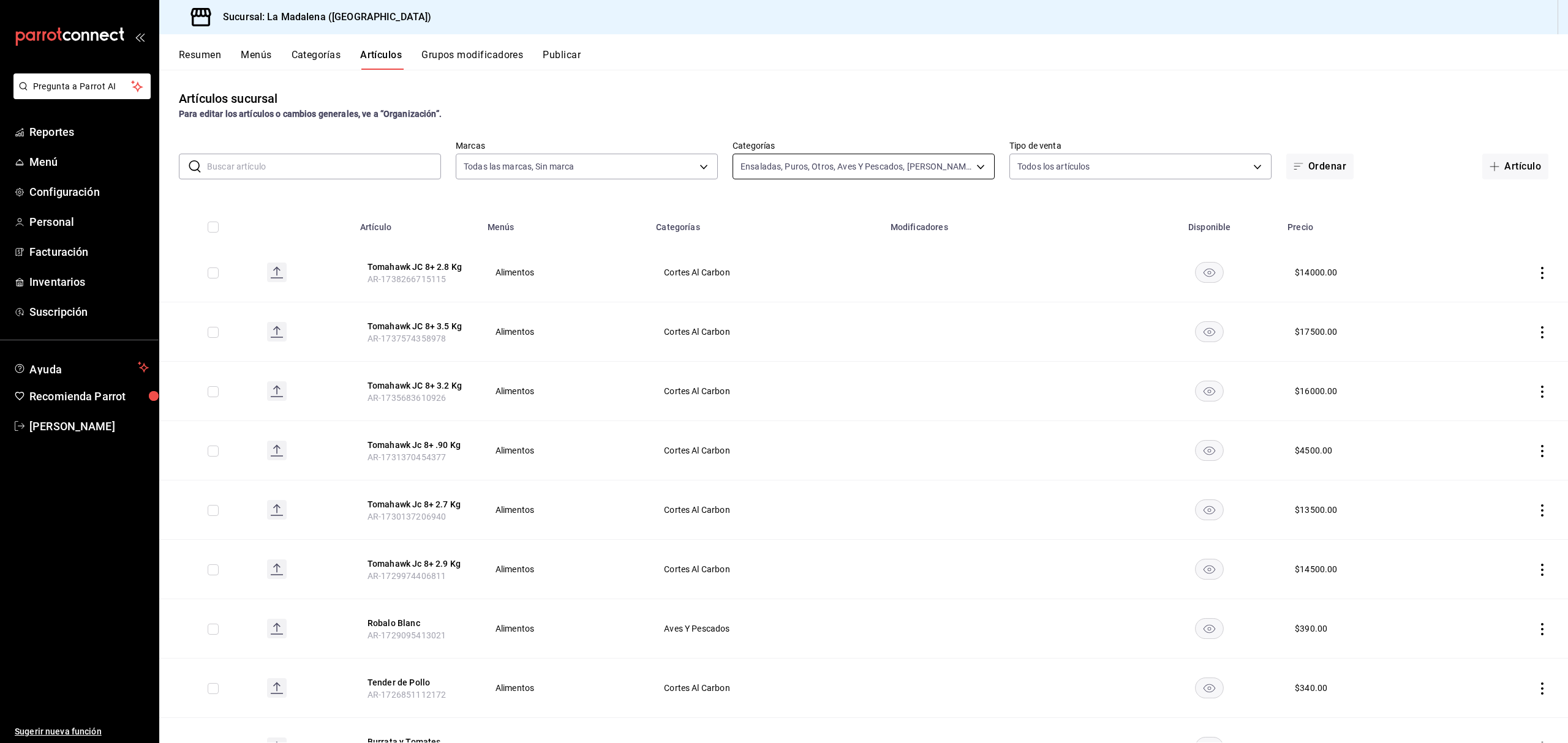
click at [893, 173] on body "Pregunta a Parrot AI Reportes Menú Configuración Personal Facturación Inventari…" at bounding box center [784, 371] width 1568 height 743
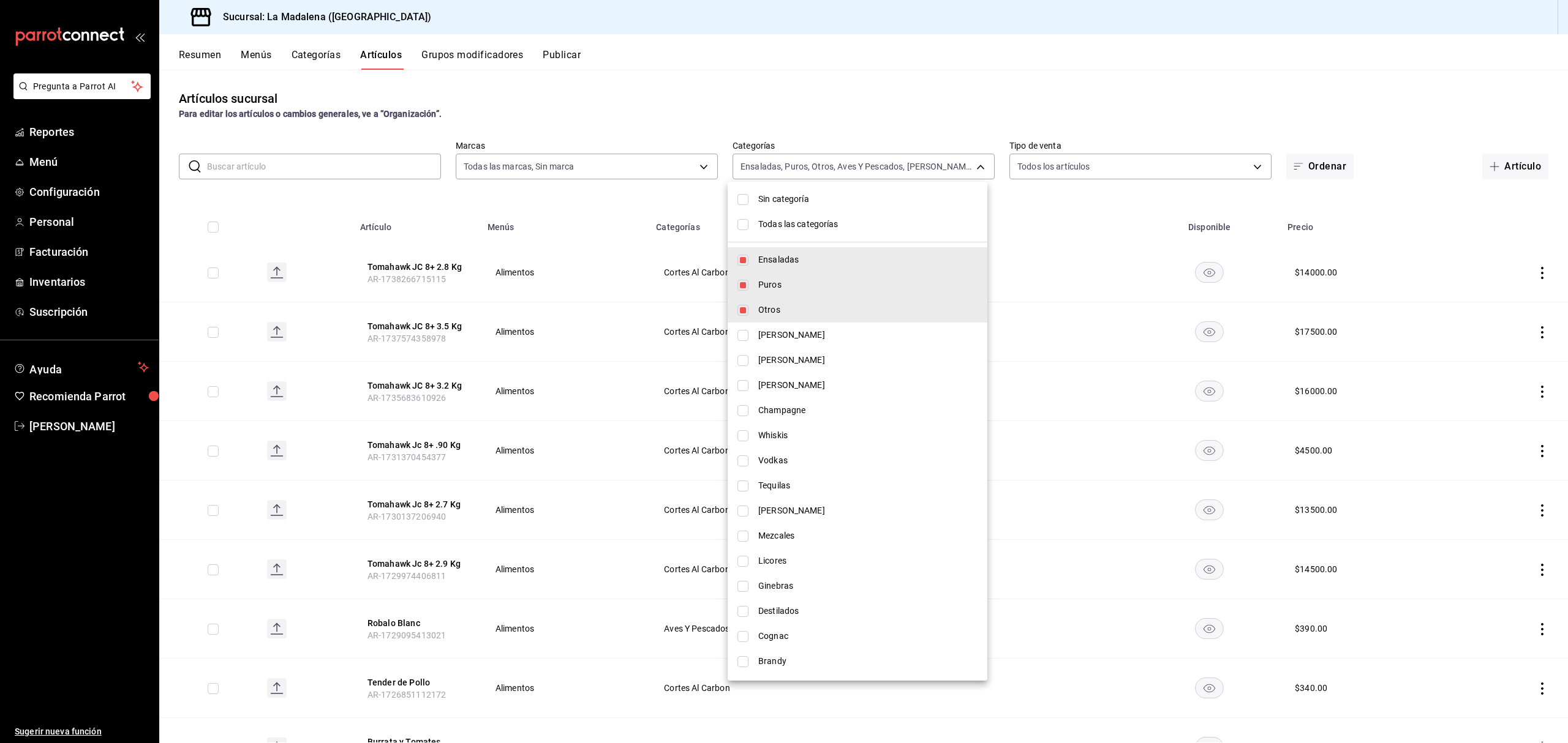
drag, startPoint x: 738, startPoint y: 287, endPoint x: 741, endPoint y: 305, distance: 18.2
click at [740, 287] on input "checkbox" at bounding box center [743, 285] width 11 height 11
checkbox input "false"
type input "2090f425-4f83-43b7-8a5b-a268cdb56233,6055b79d-9dea-4f9b-9d39-5257a0072c3a,446e0…"
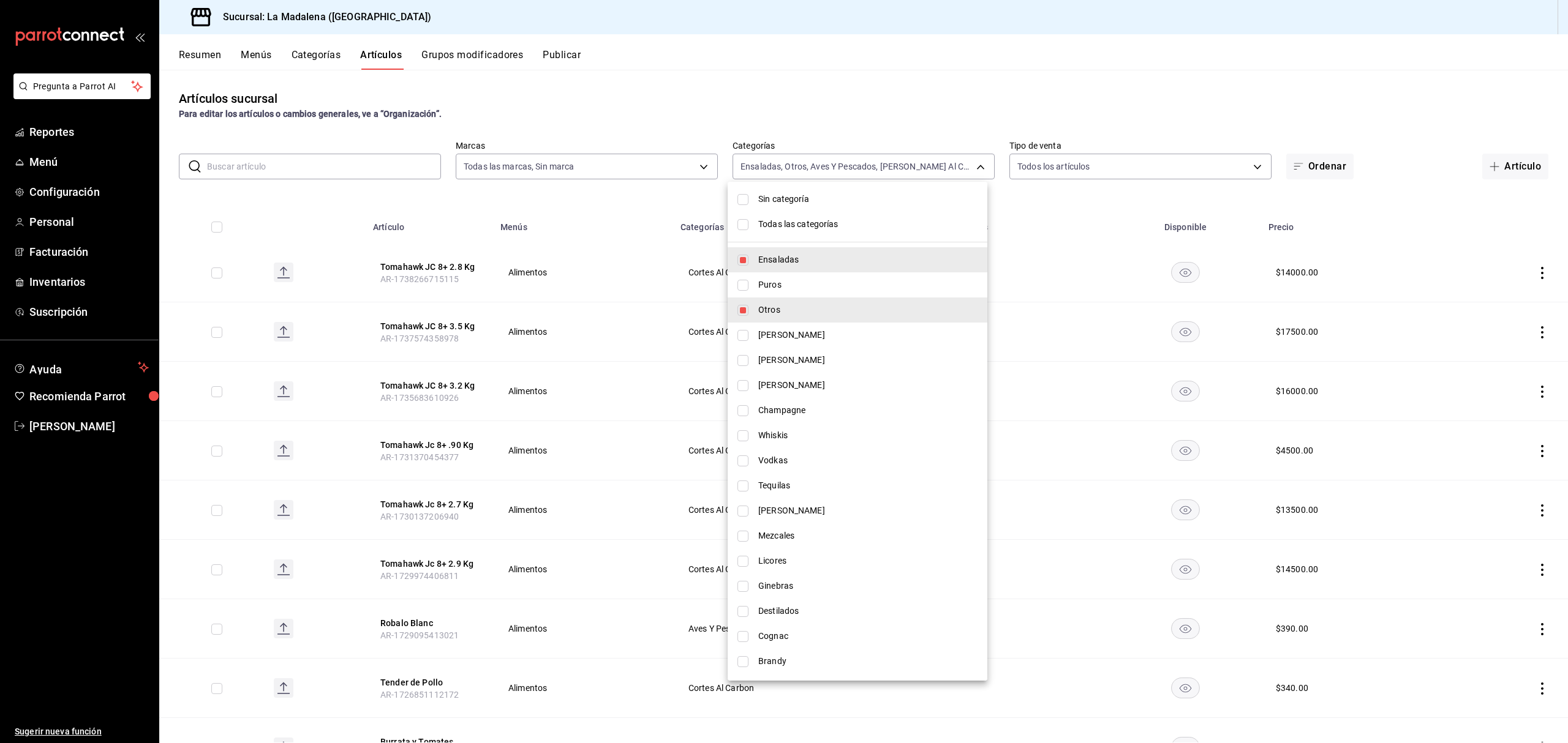
click at [747, 307] on input "checkbox" at bounding box center [743, 310] width 11 height 11
checkbox input "false"
click at [750, 259] on li "Ensaladas" at bounding box center [857, 260] width 259 height 25
type input "446e099e-9916-4467-a418-ecdbb59421f1,999f802a-b8b1-4dcd-aac5-240a88f4f949"
checkbox input "false"
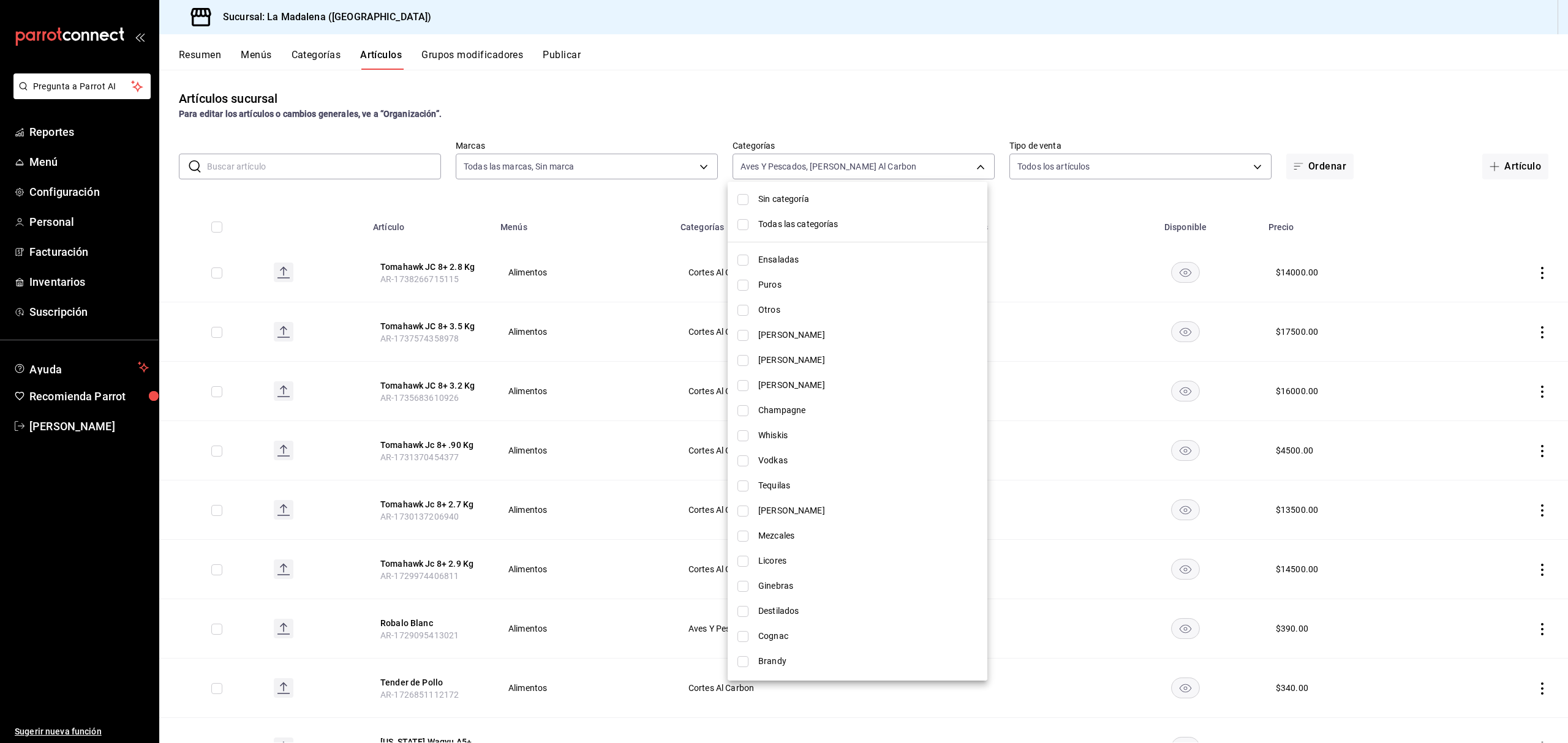
scroll to position [299, 0]
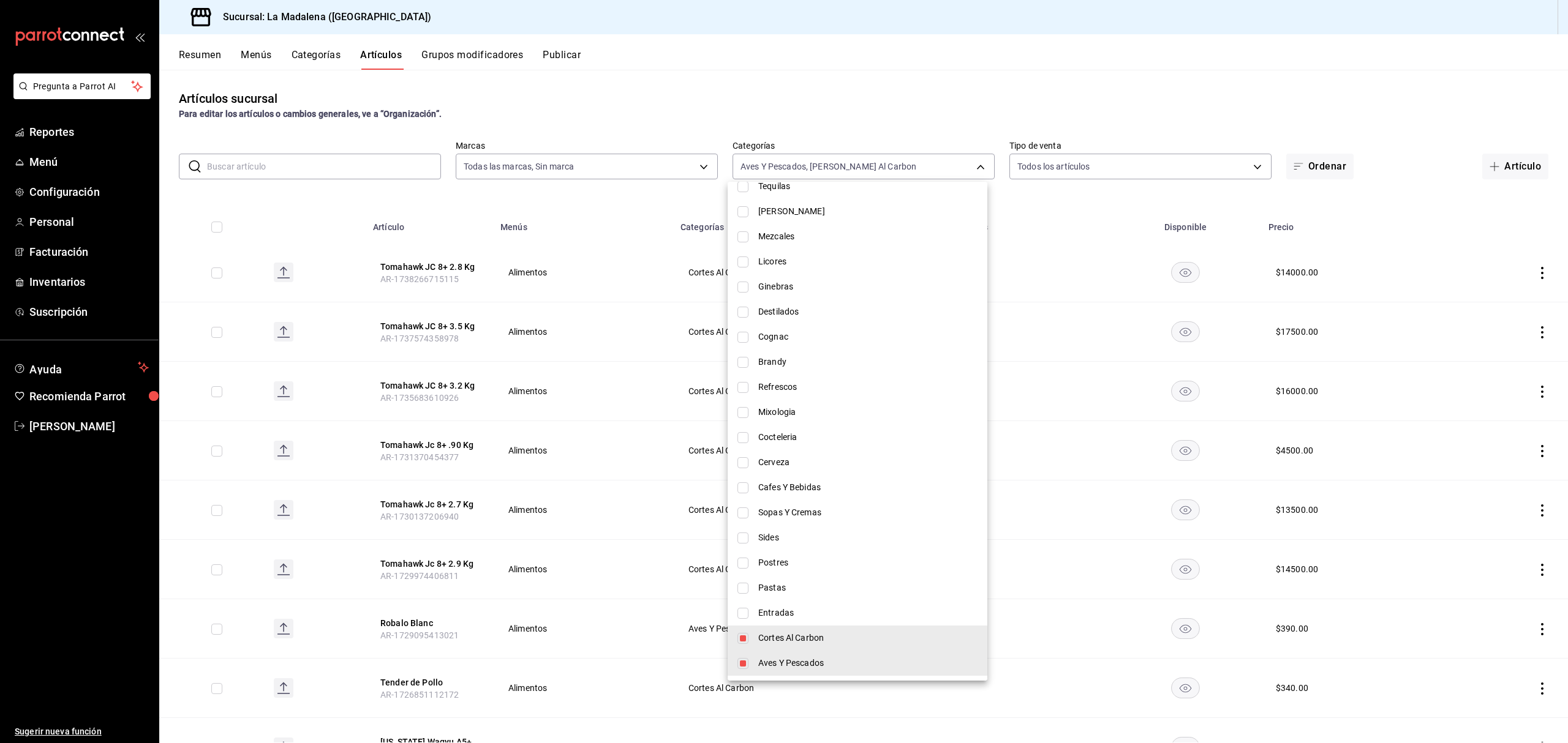
click at [743, 666] on input "checkbox" at bounding box center [743, 663] width 11 height 11
checkbox input "false"
type input "999f802a-b8b1-4dcd-aac5-240a88f4f949"
click at [652, 94] on div at bounding box center [784, 371] width 1568 height 743
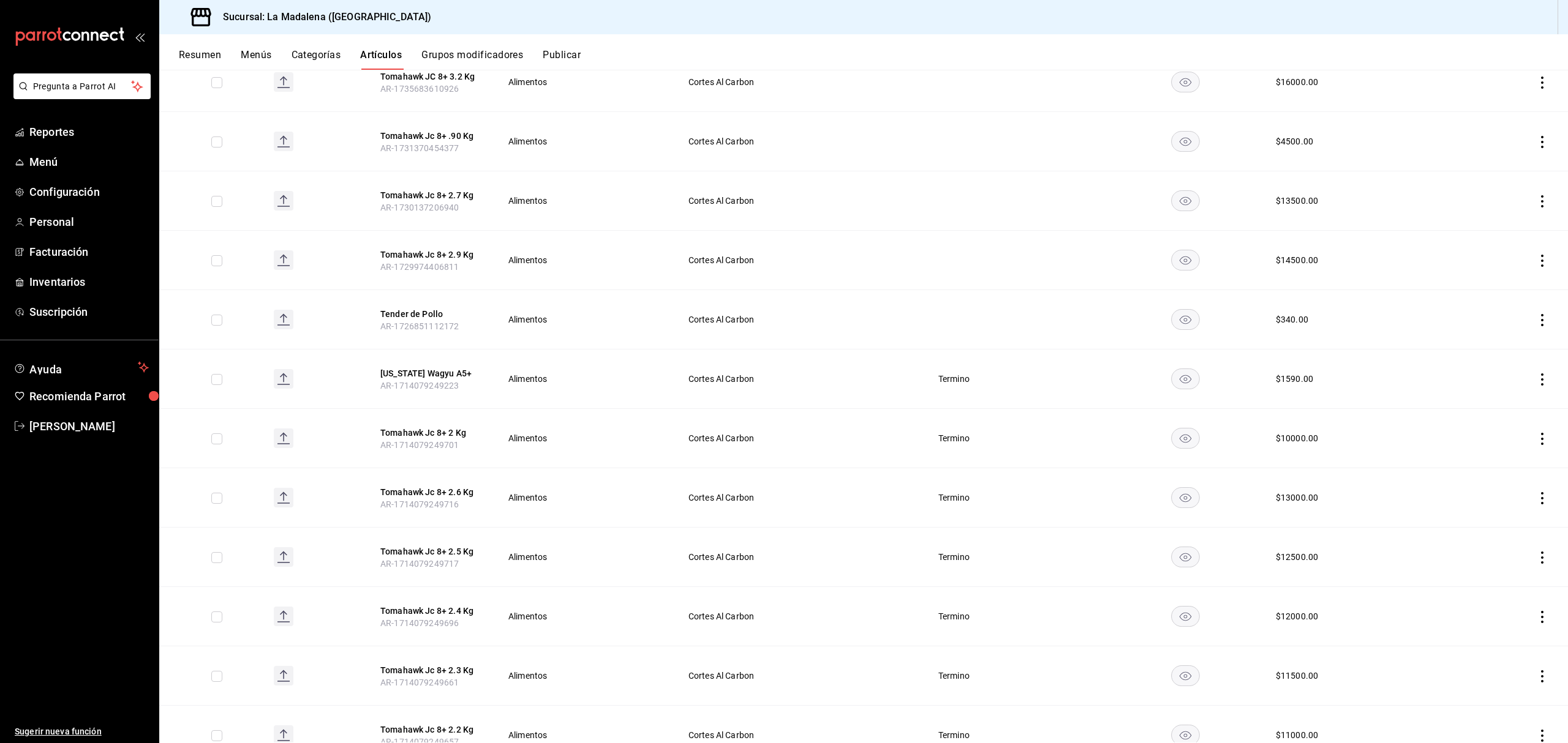
scroll to position [0, 0]
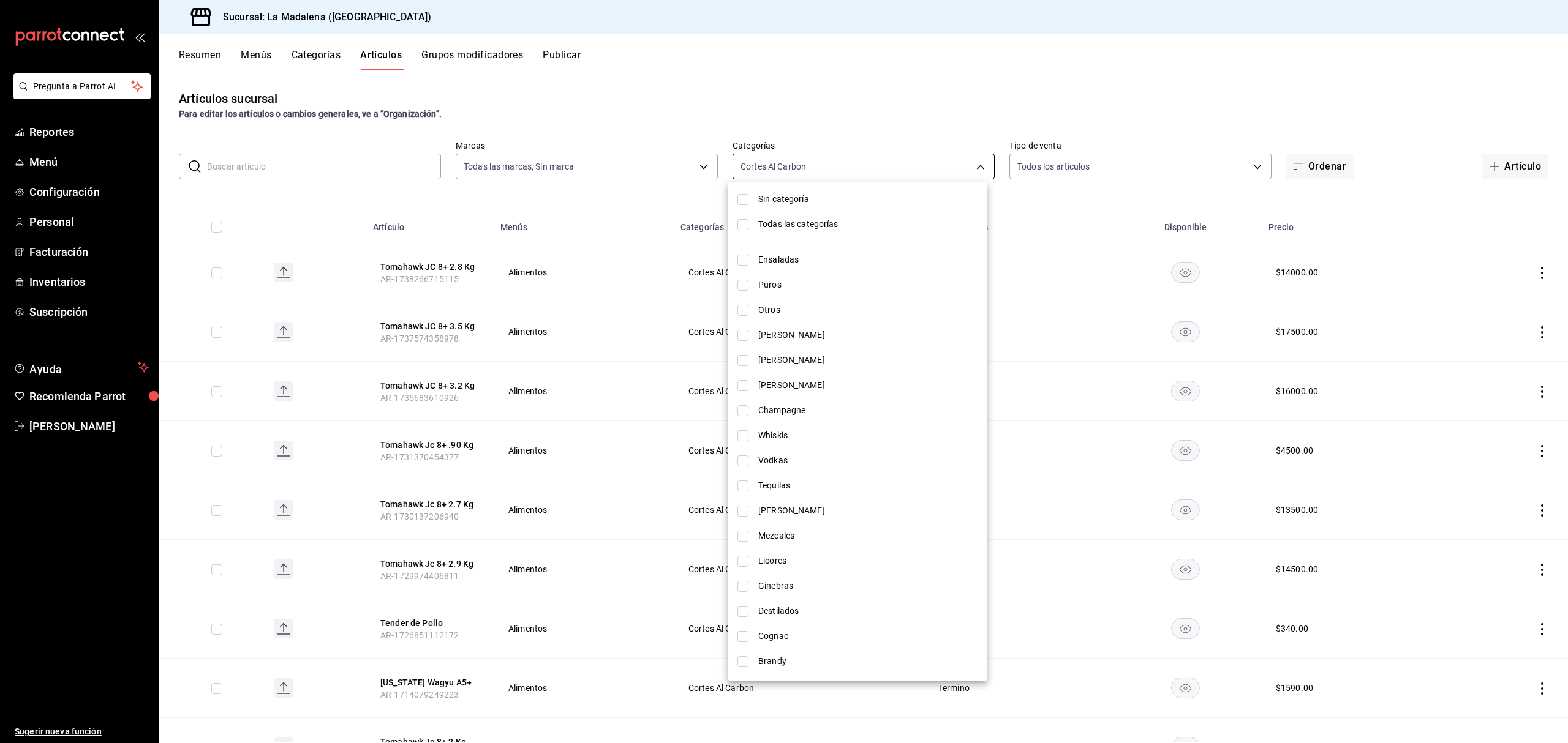
click at [897, 169] on body "Pregunta a Parrot AI Reportes Menú Configuración Personal Facturación Inventari…" at bounding box center [784, 371] width 1568 height 743
click at [62, 128] on div at bounding box center [784, 371] width 1568 height 743
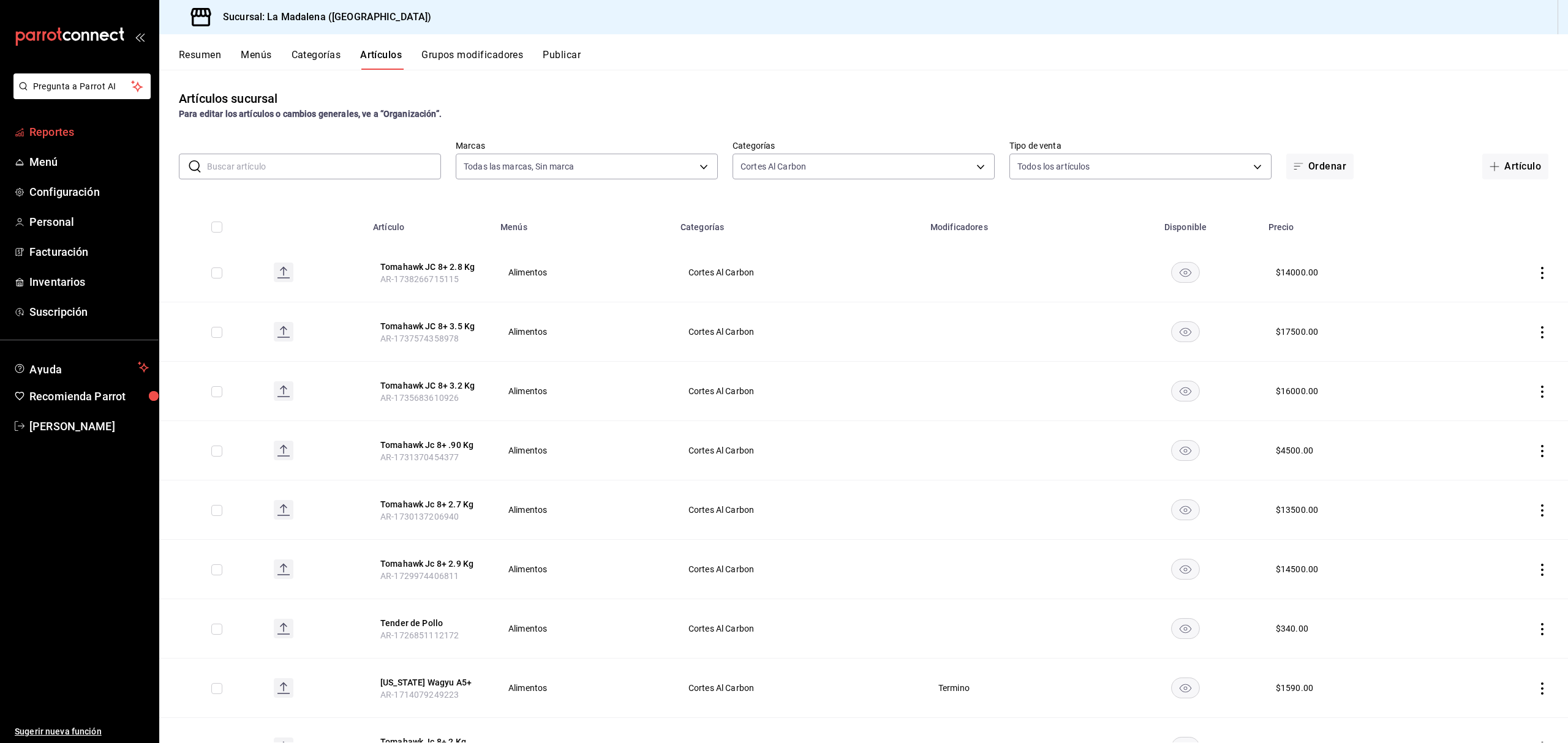
click at [57, 131] on span "Reportes" at bounding box center [89, 131] width 119 height 17
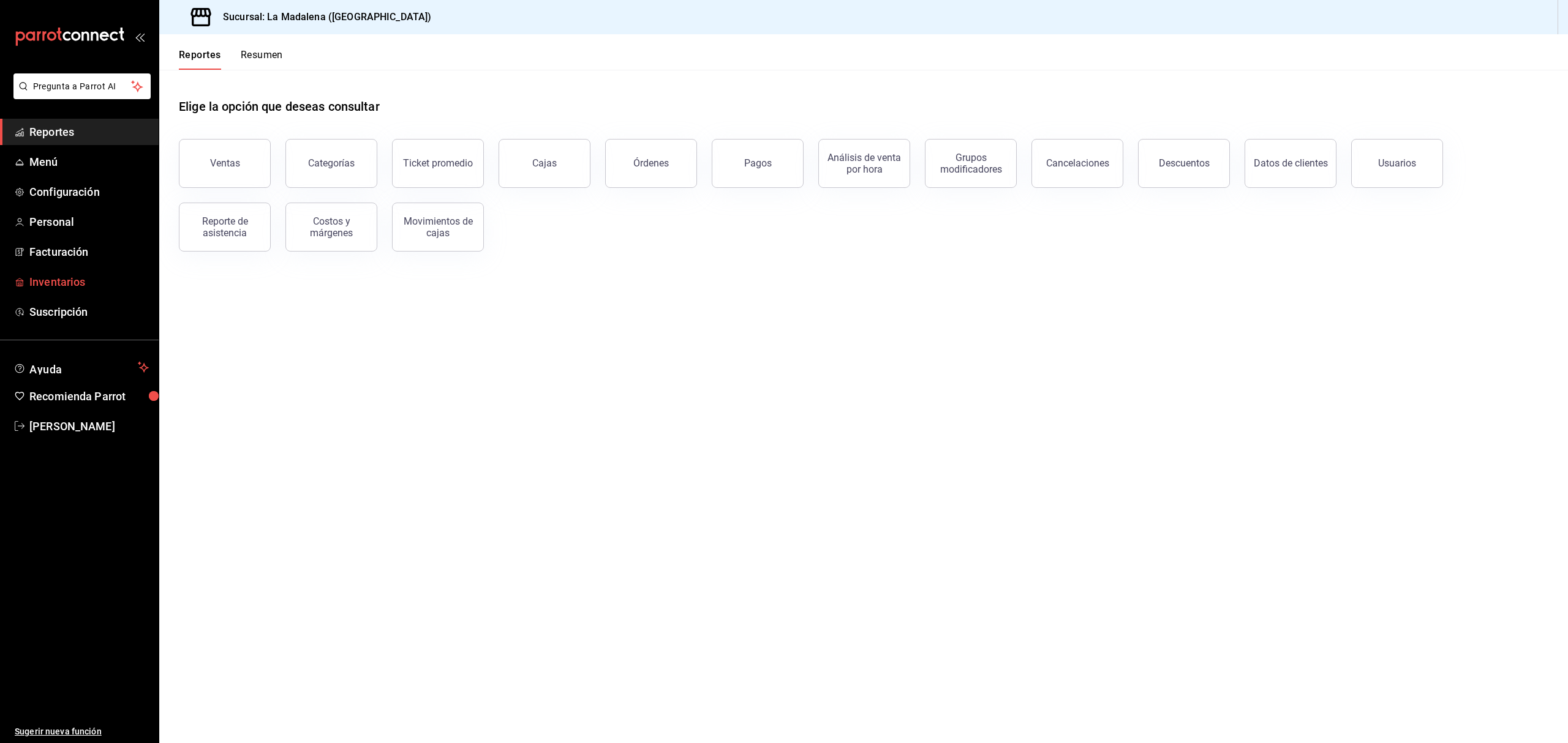
click at [69, 280] on span "Inventarios" at bounding box center [89, 282] width 119 height 17
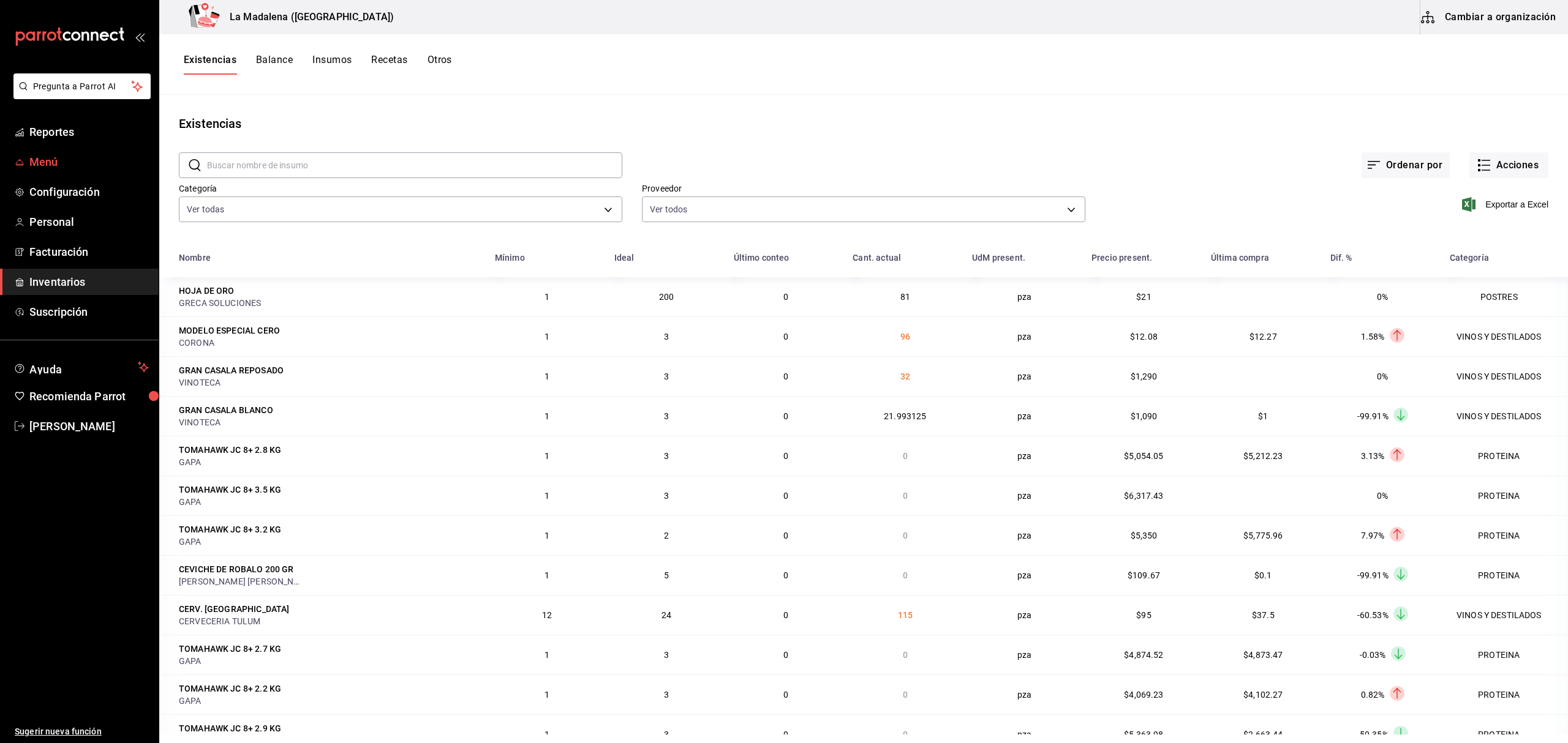
click at [39, 167] on span "Menú" at bounding box center [89, 162] width 119 height 17
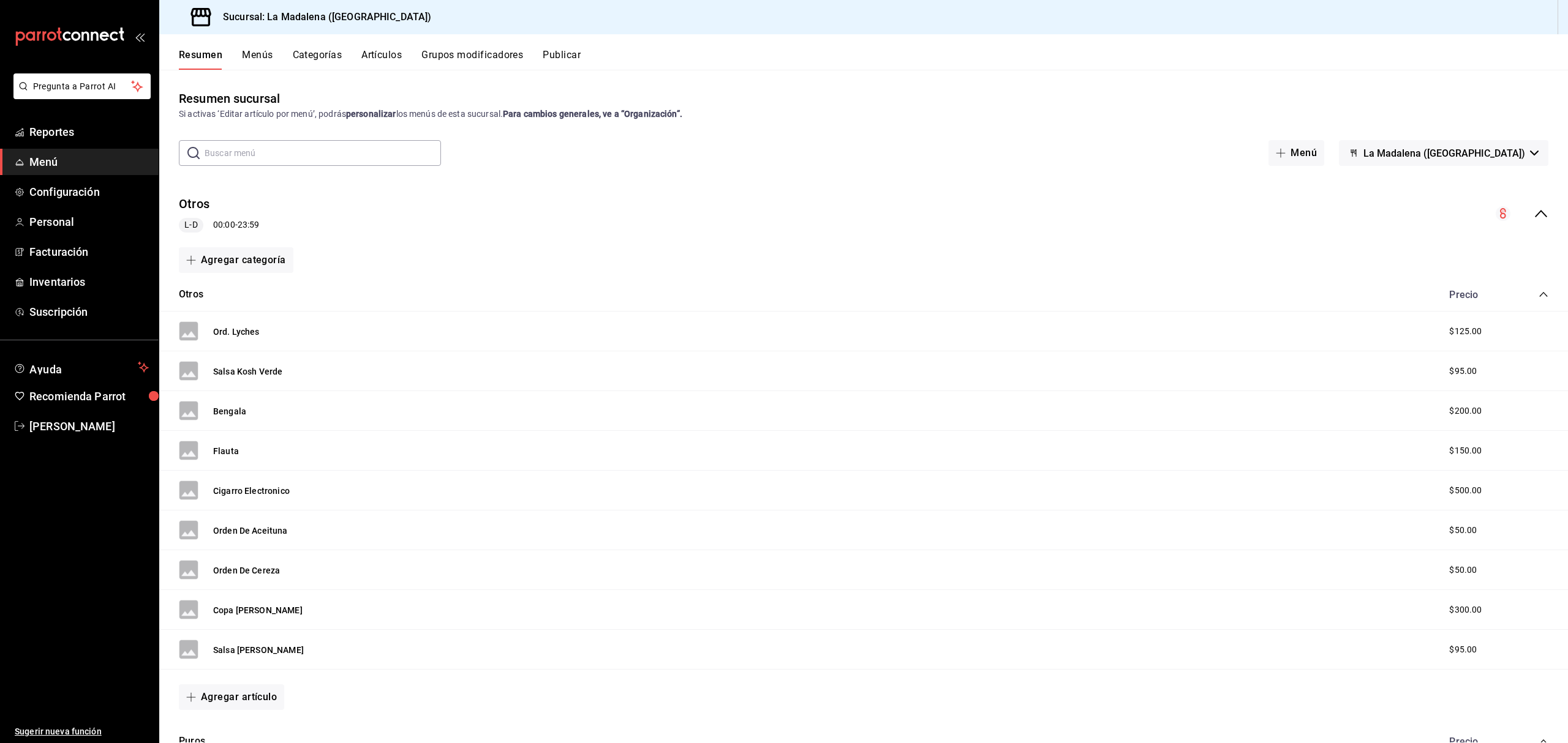
click at [302, 157] on input "text" at bounding box center [323, 153] width 236 height 25
type input "RES"
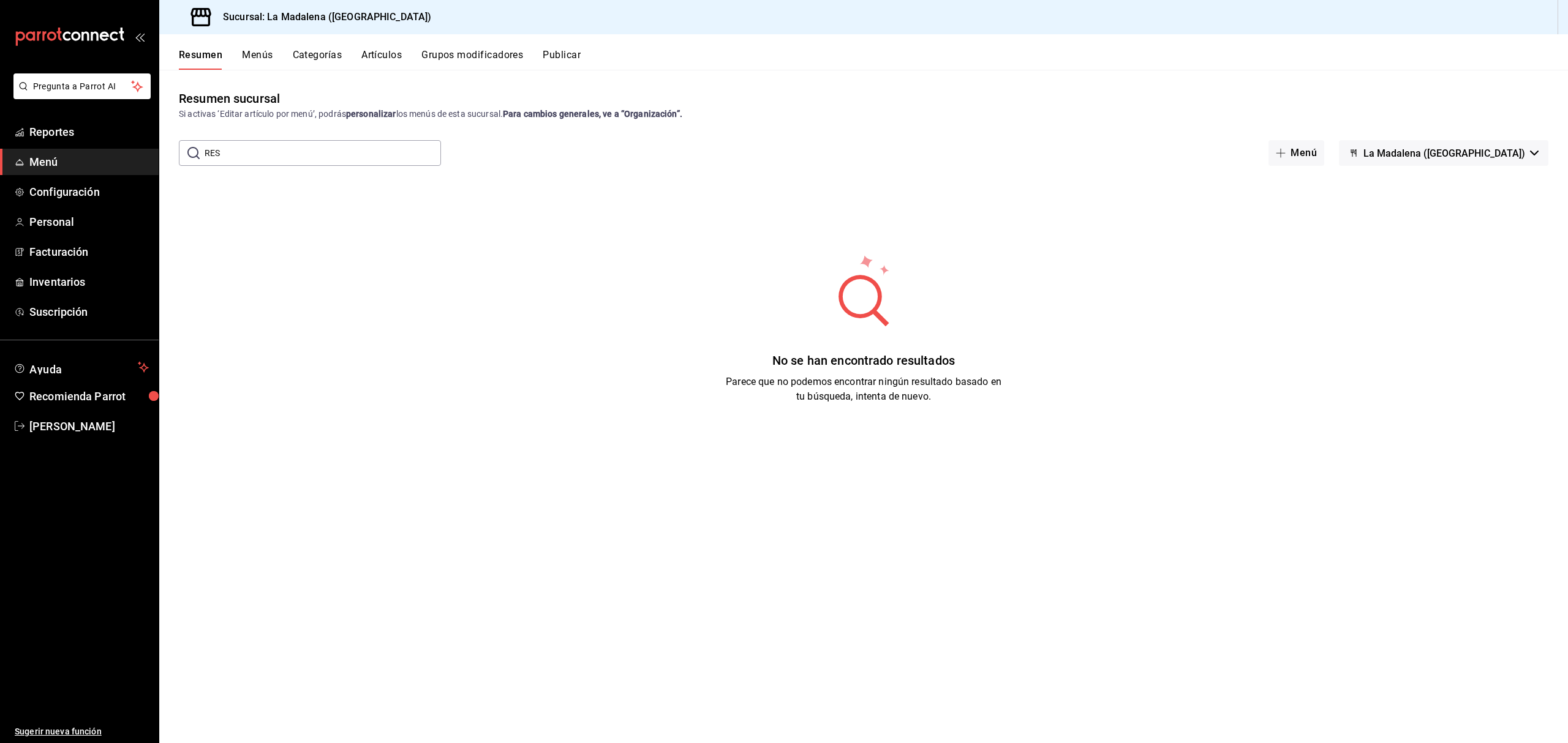
click at [302, 157] on input "RES" at bounding box center [323, 153] width 236 height 25
